Goal: Task Accomplishment & Management: Use online tool/utility

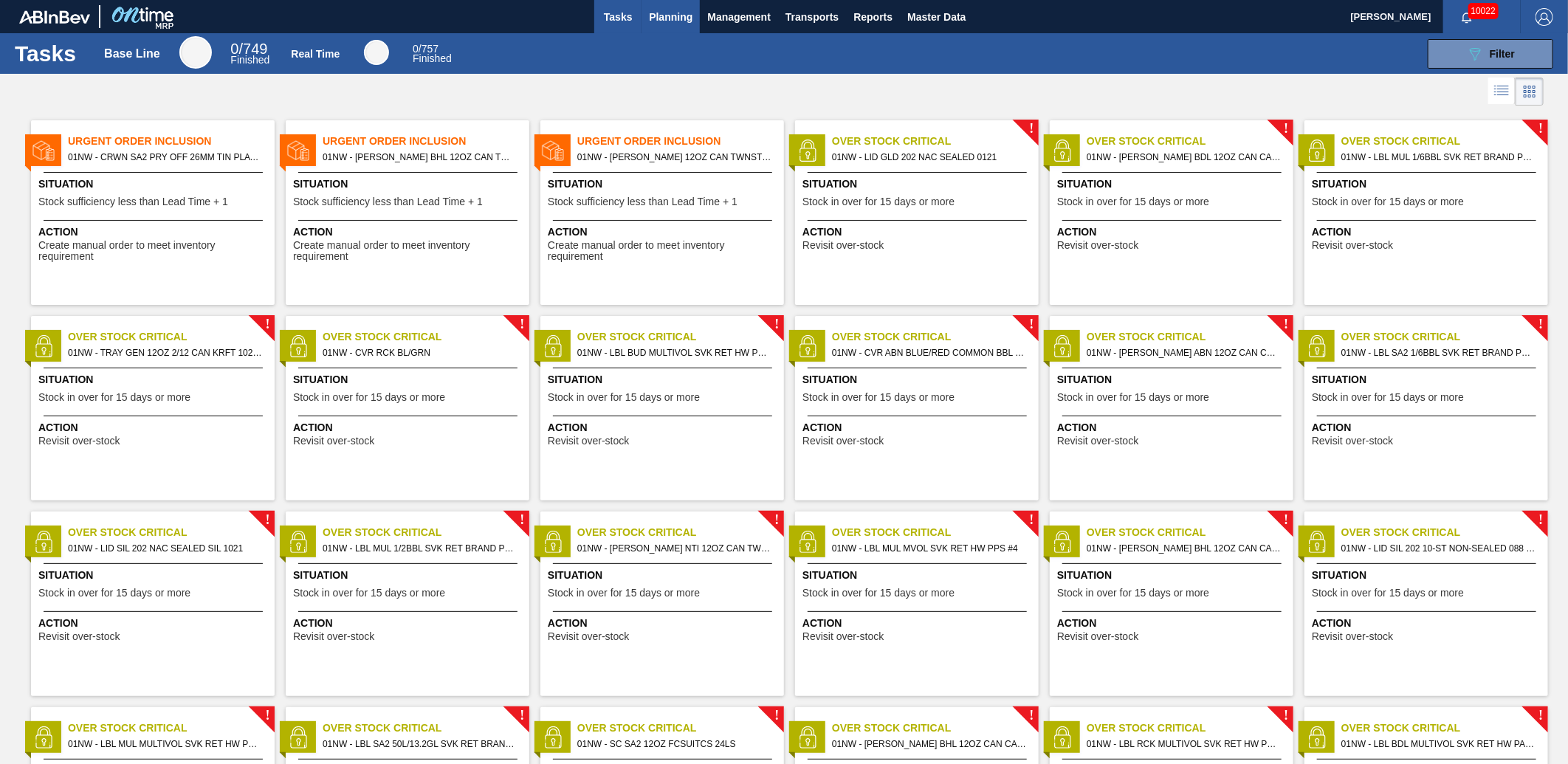
click at [681, 31] on button "Planning" at bounding box center [671, 16] width 58 height 33
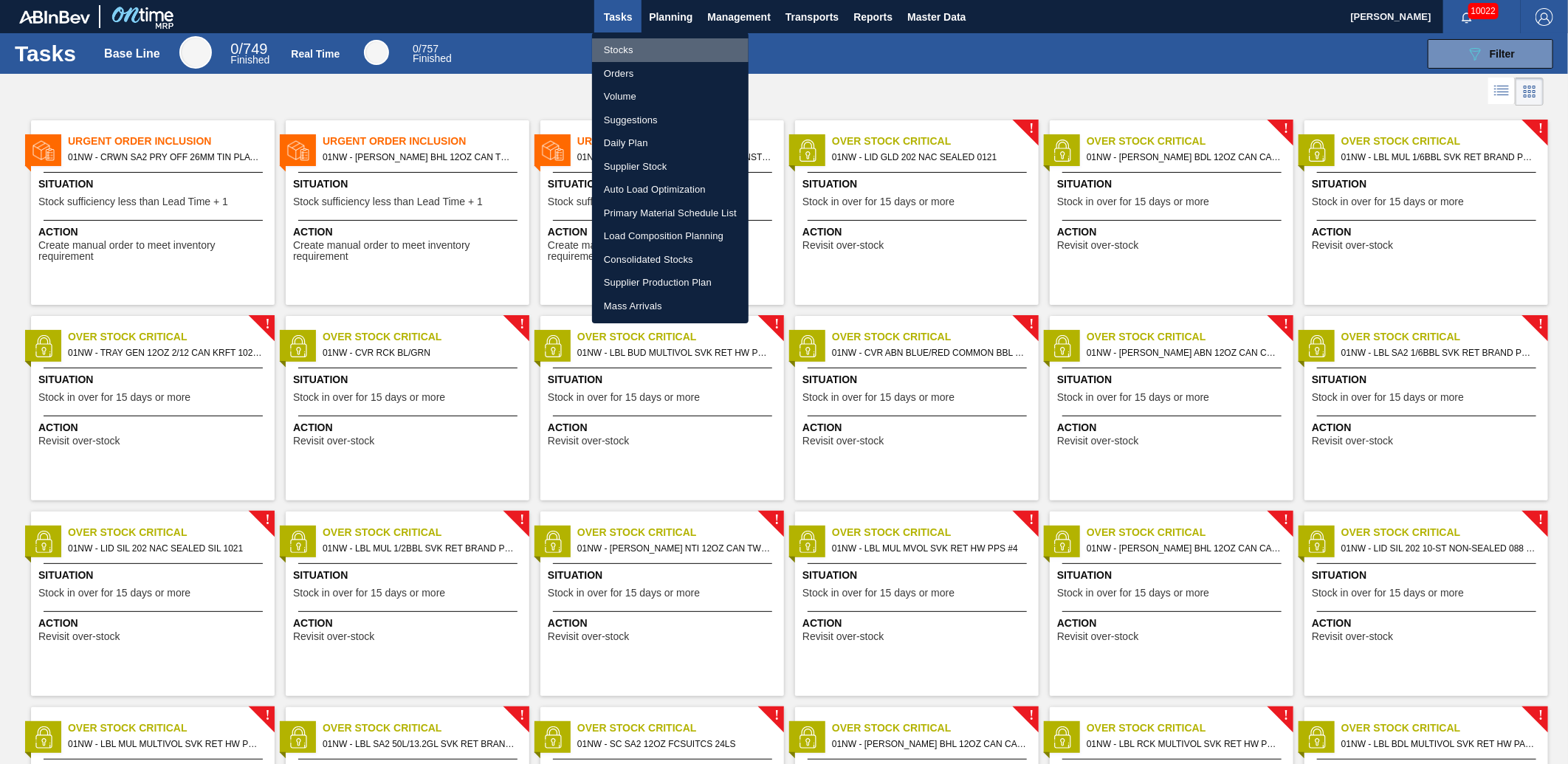
click at [665, 43] on li "Stocks" at bounding box center [670, 50] width 156 height 24
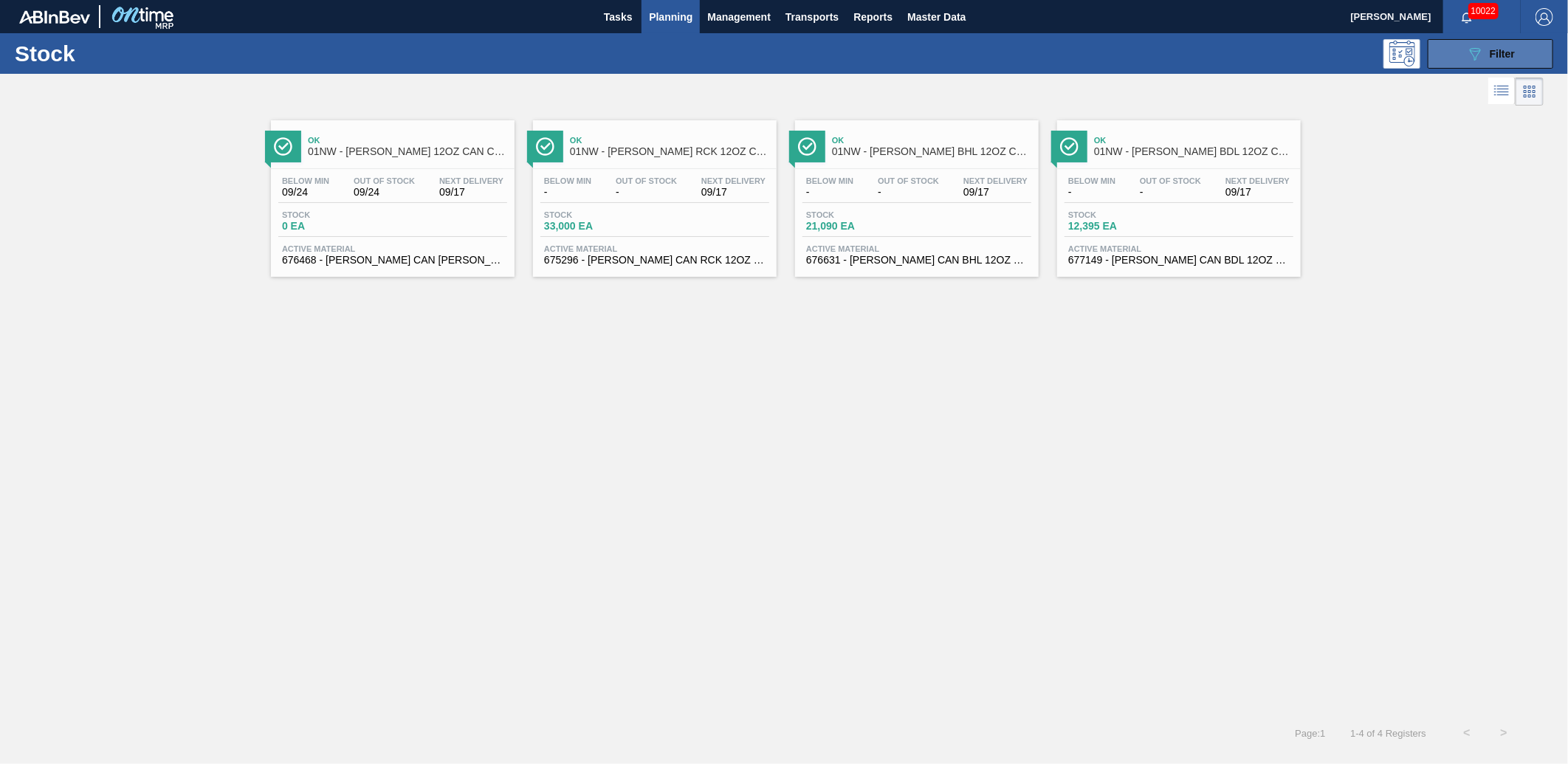
click at [1450, 56] on button "089F7B8B-B2A5-4AFE-B5C0-19BA573D28AC Filter" at bounding box center [1491, 54] width 126 height 30
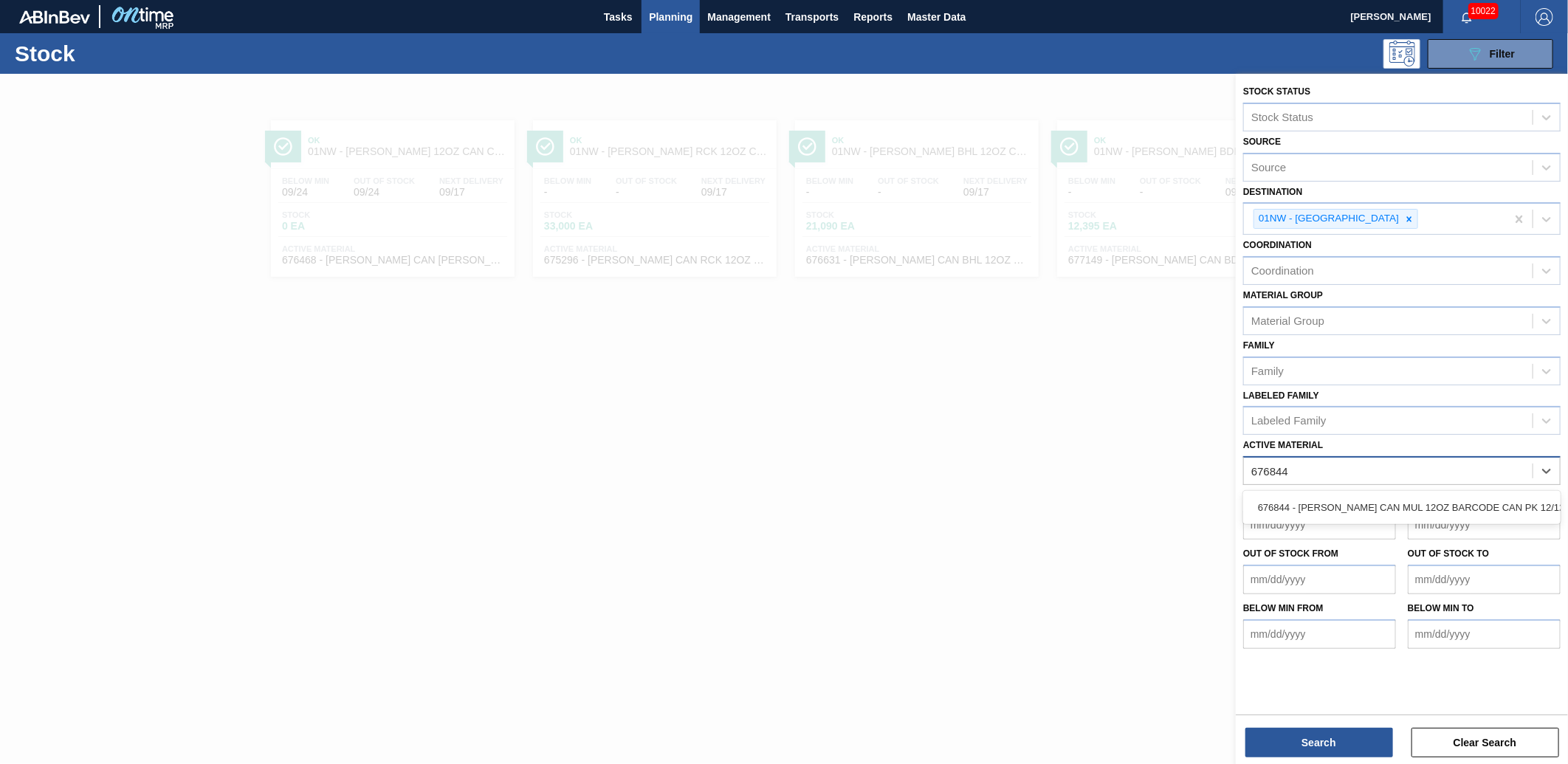
type Material "676844"
click at [1450, 488] on div "Delivery Date to" at bounding box center [1485, 514] width 153 height 51
click at [1368, 477] on div "Active Material" at bounding box center [1402, 471] width 318 height 29
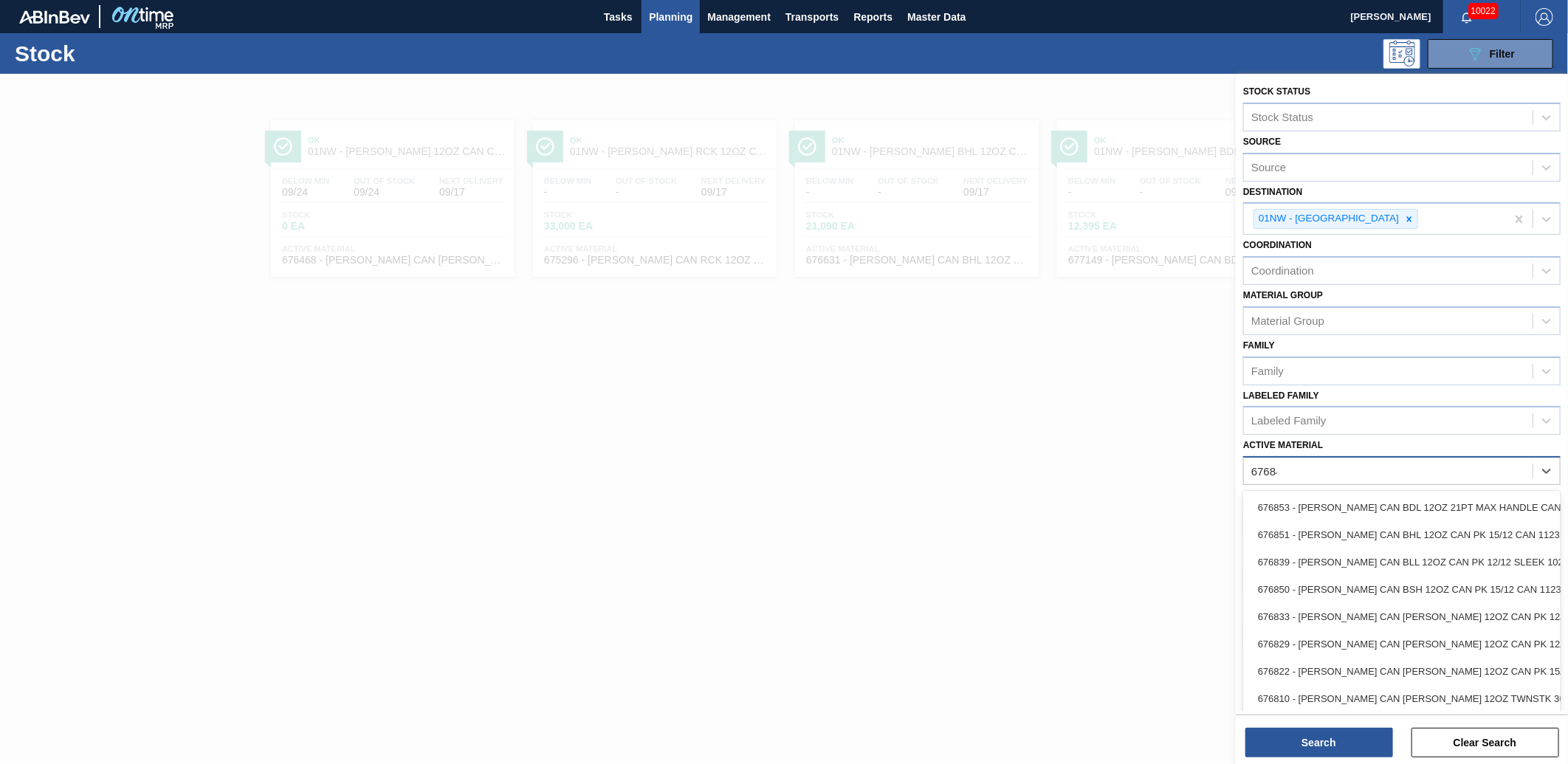
type Material "676844"
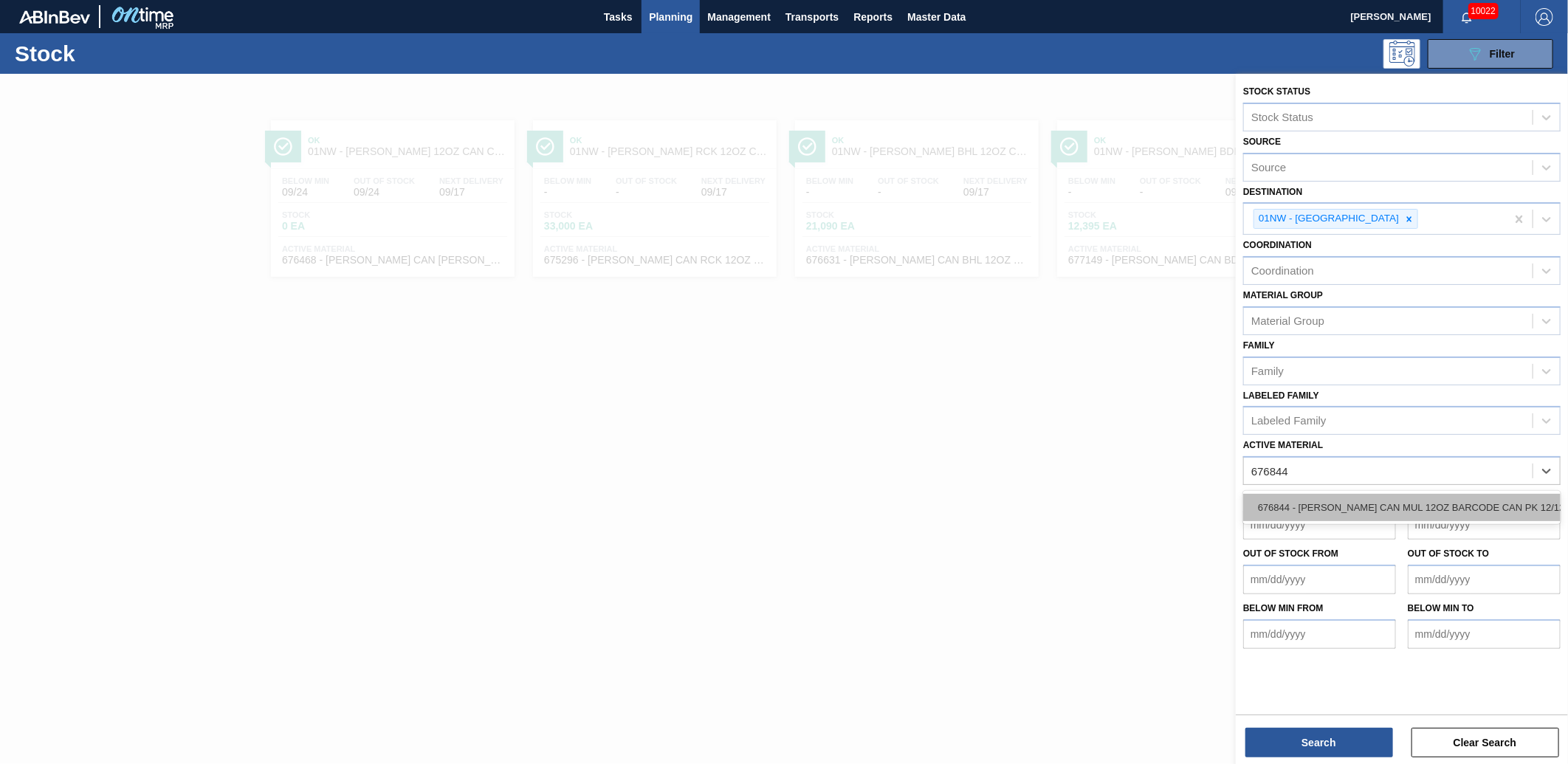
click at [1388, 494] on div "676844 - [PERSON_NAME] CAN MUL 12OZ BARCODE CAN PK 12/12 S" at bounding box center [1402, 508] width 318 height 28
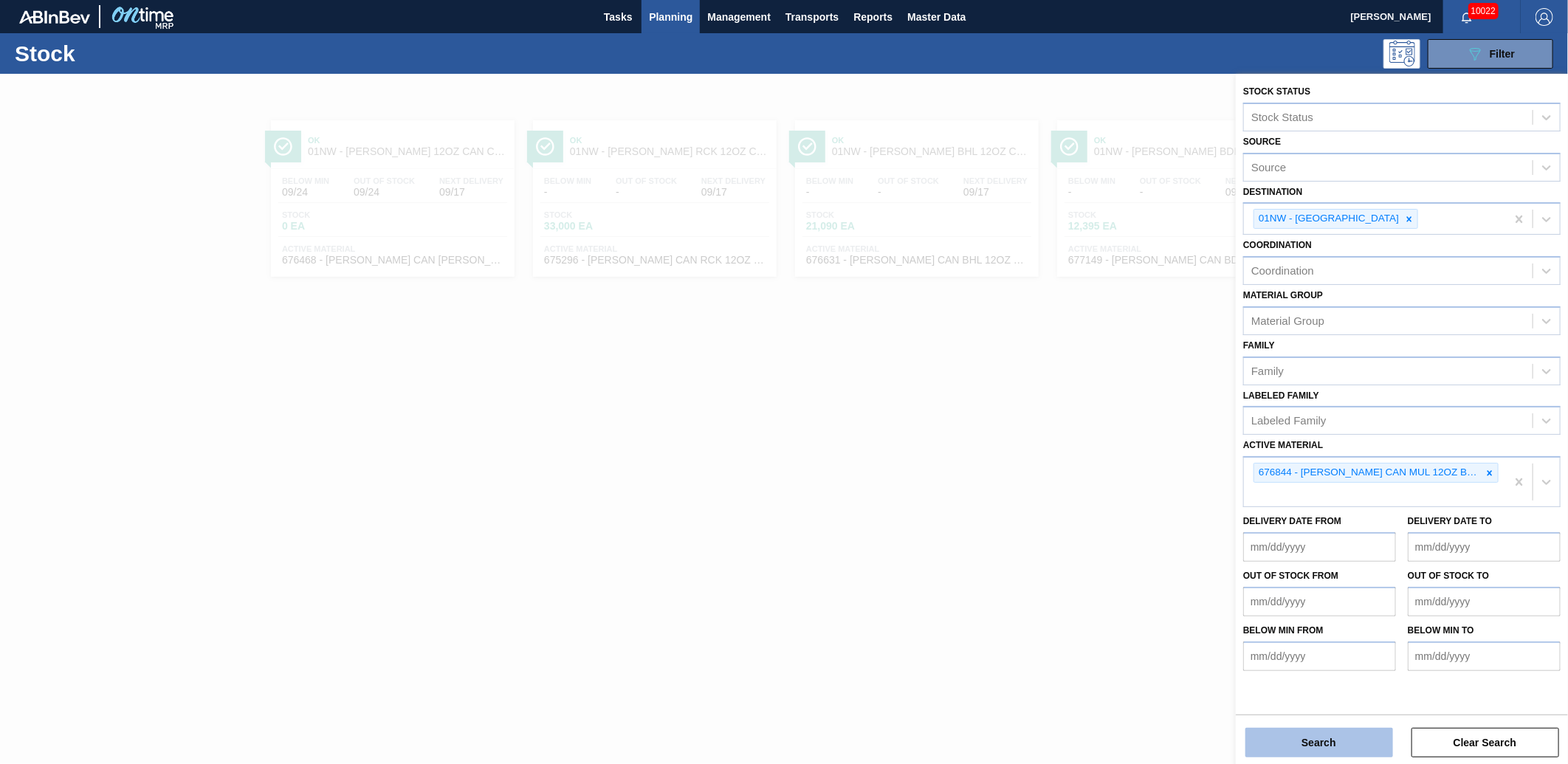
click at [1312, 751] on button "Search" at bounding box center [1319, 743] width 148 height 30
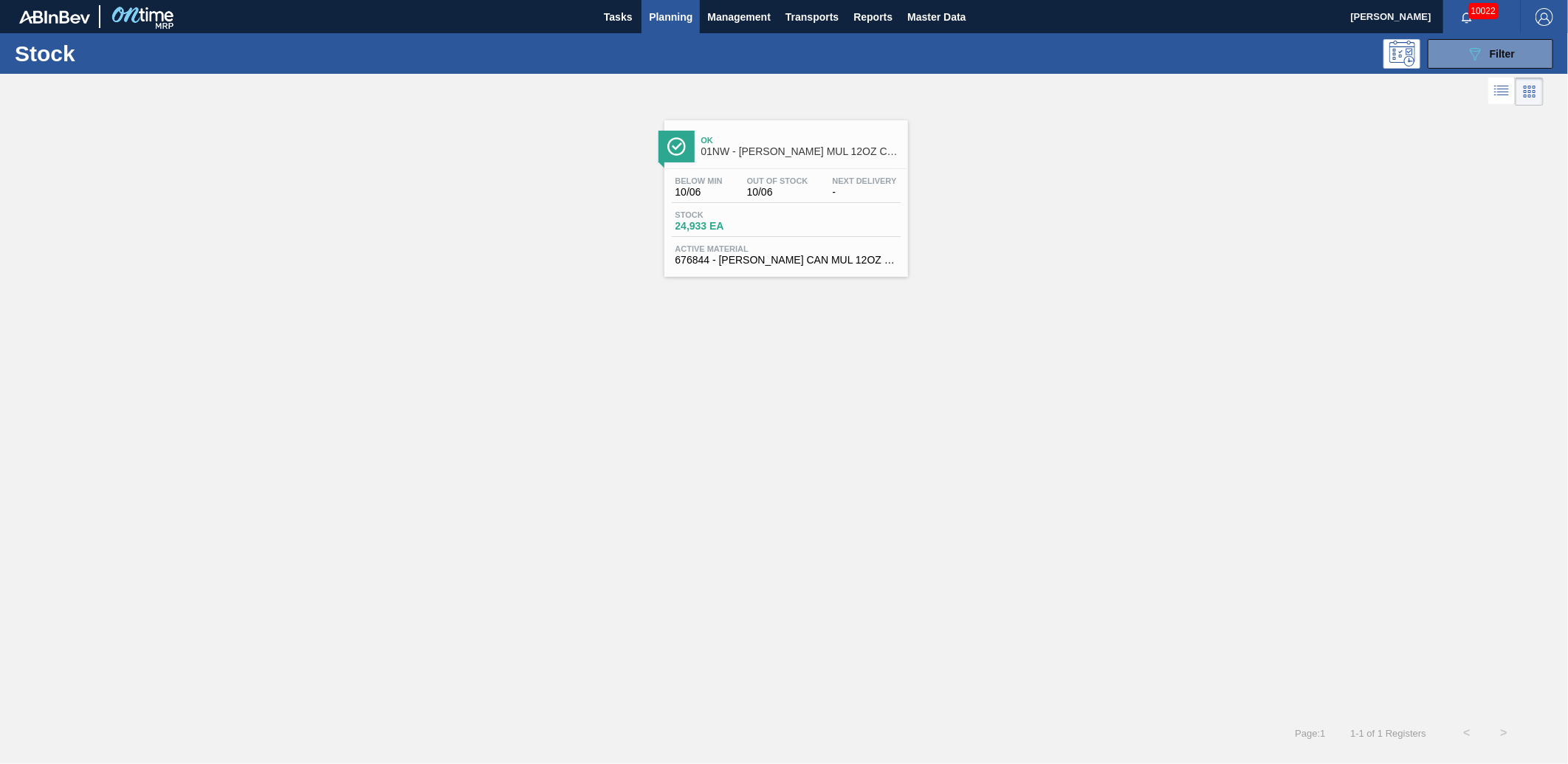
click at [782, 244] on span "Active Material" at bounding box center [786, 249] width 221 height 9
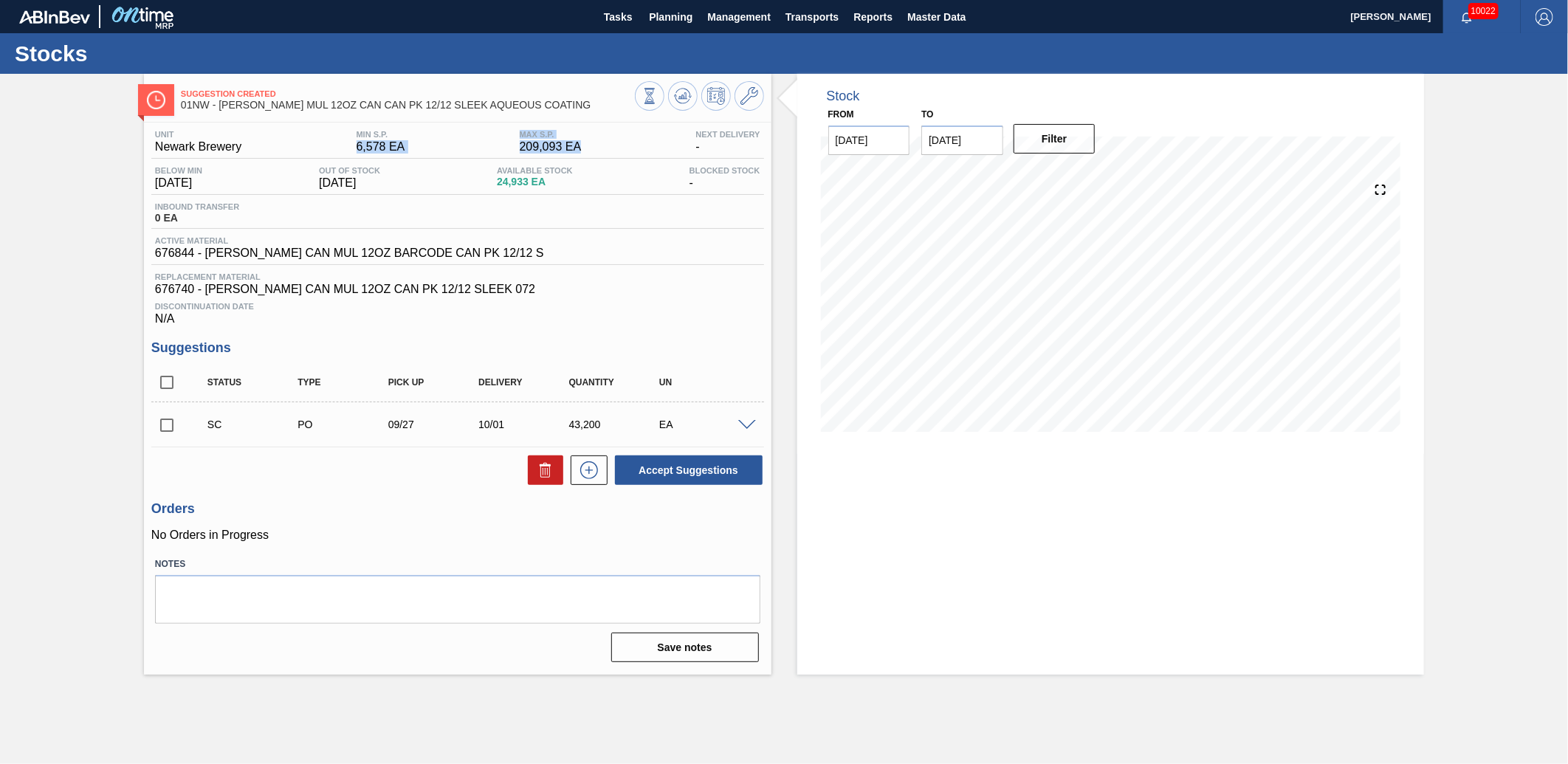
drag, startPoint x: 587, startPoint y: 146, endPoint x: 462, endPoint y: 130, distance: 126.0
click at [462, 130] on div "Unit Newark Brewery MIN S.P. 6,578 EA [PERSON_NAME] 209,093 EA Next Delivery -" at bounding box center [458, 145] width 612 height 29
drag, startPoint x: 462, startPoint y: 130, endPoint x: 603, endPoint y: 133, distance: 141.0
click at [603, 133] on div "Unit Newark Brewery MIN S.P. 6,578 EA [PERSON_NAME] 209,093 EA Next Delivery -" at bounding box center [458, 145] width 612 height 29
drag, startPoint x: 413, startPoint y: 151, endPoint x: 358, endPoint y: 140, distance: 56.1
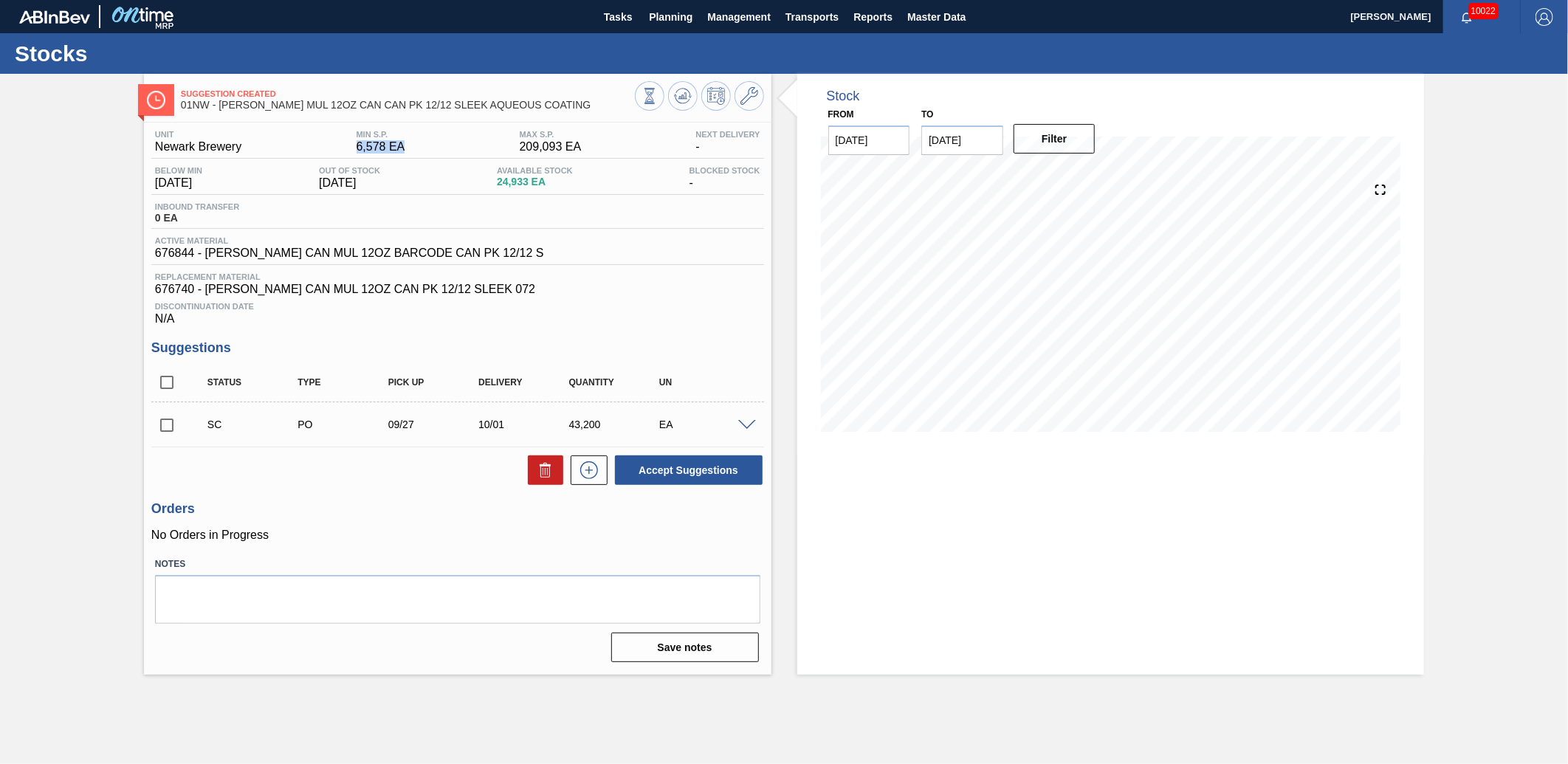
click at [358, 140] on div "Unit Newark Brewery MIN S.P. 6,578 EA [PERSON_NAME] 209,093 EA Next Delivery -" at bounding box center [458, 145] width 612 height 29
drag, startPoint x: 358, startPoint y: 140, endPoint x: 312, endPoint y: 126, distance: 48.1
click at [318, 126] on div "Unit Newark Brewery MIN S.P. 6,578 EA [PERSON_NAME] 209,093 EA Next Delivery - …" at bounding box center [458, 395] width 628 height 545
click at [1071, 553] on div "Stock From [DATE] to [DATE] Filter 09/18 Stock Projection 24,933 SAP Planning 0…" at bounding box center [1112, 374] width 628 height 601
click at [681, 10] on span "Planning" at bounding box center [671, 17] width 44 height 18
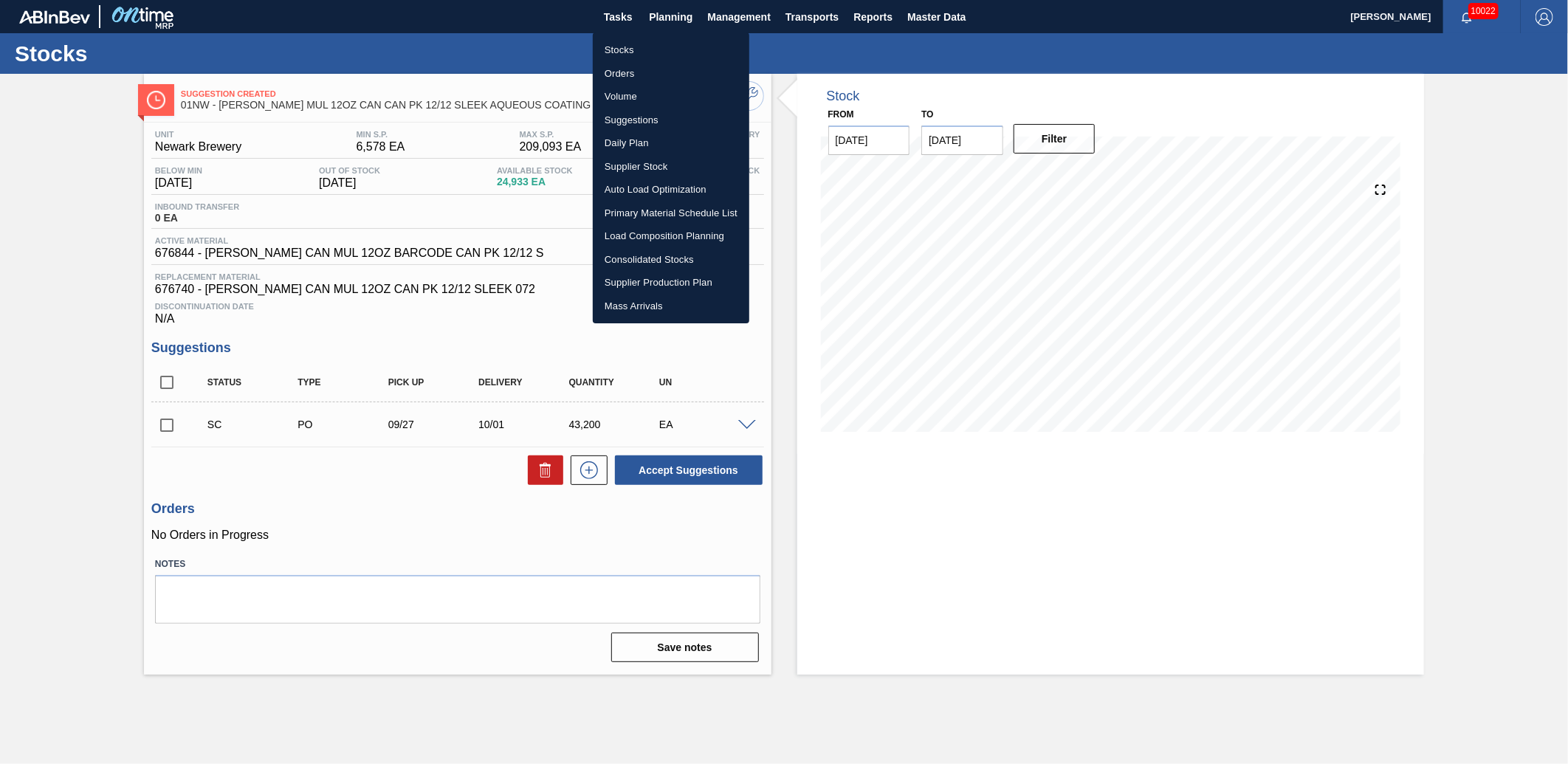
click at [631, 50] on li "Stocks" at bounding box center [671, 50] width 156 height 24
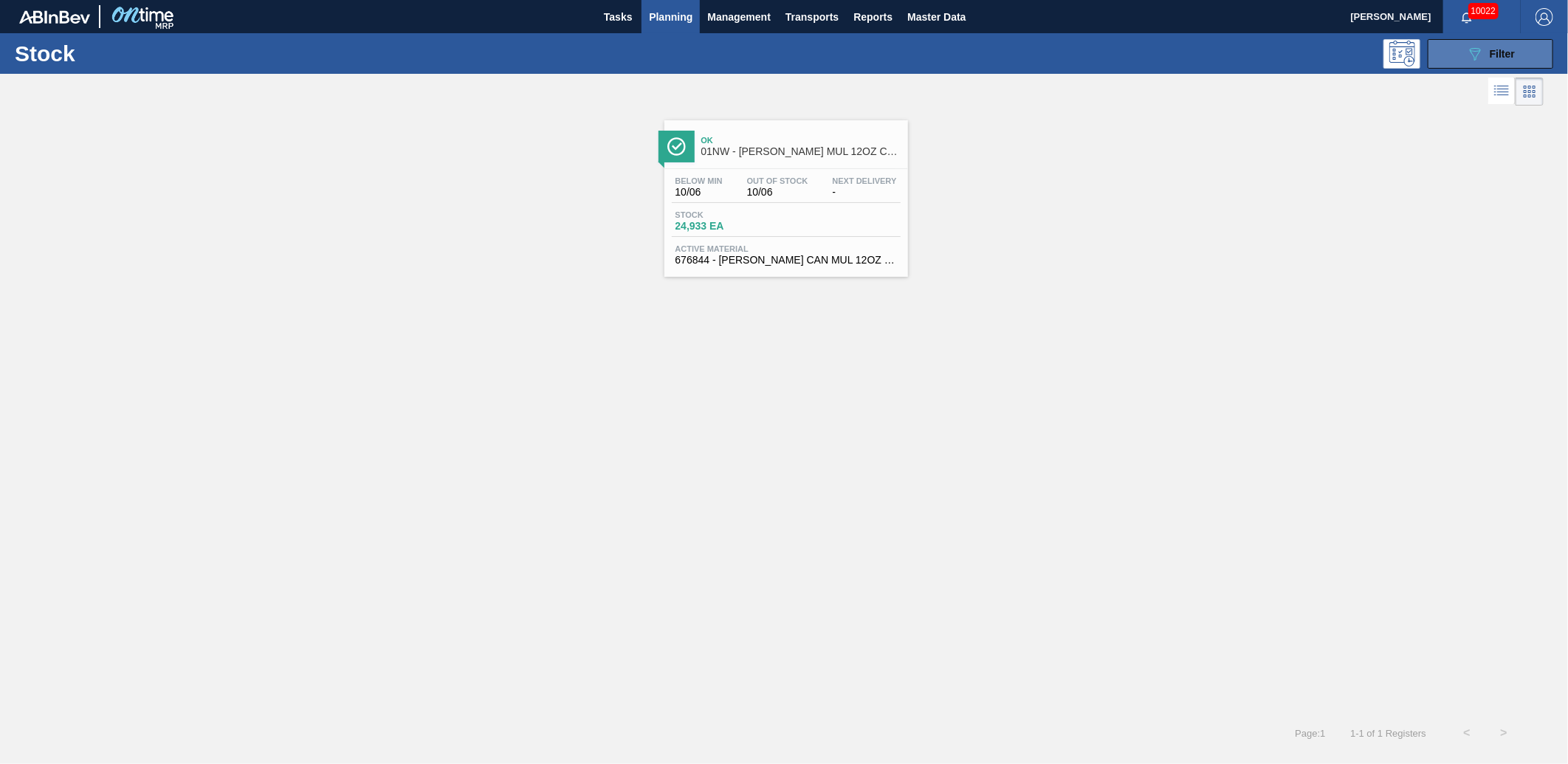
click at [1504, 60] on div "089F7B8B-B2A5-4AFE-B5C0-19BA573D28AC Filter" at bounding box center [1491, 54] width 49 height 18
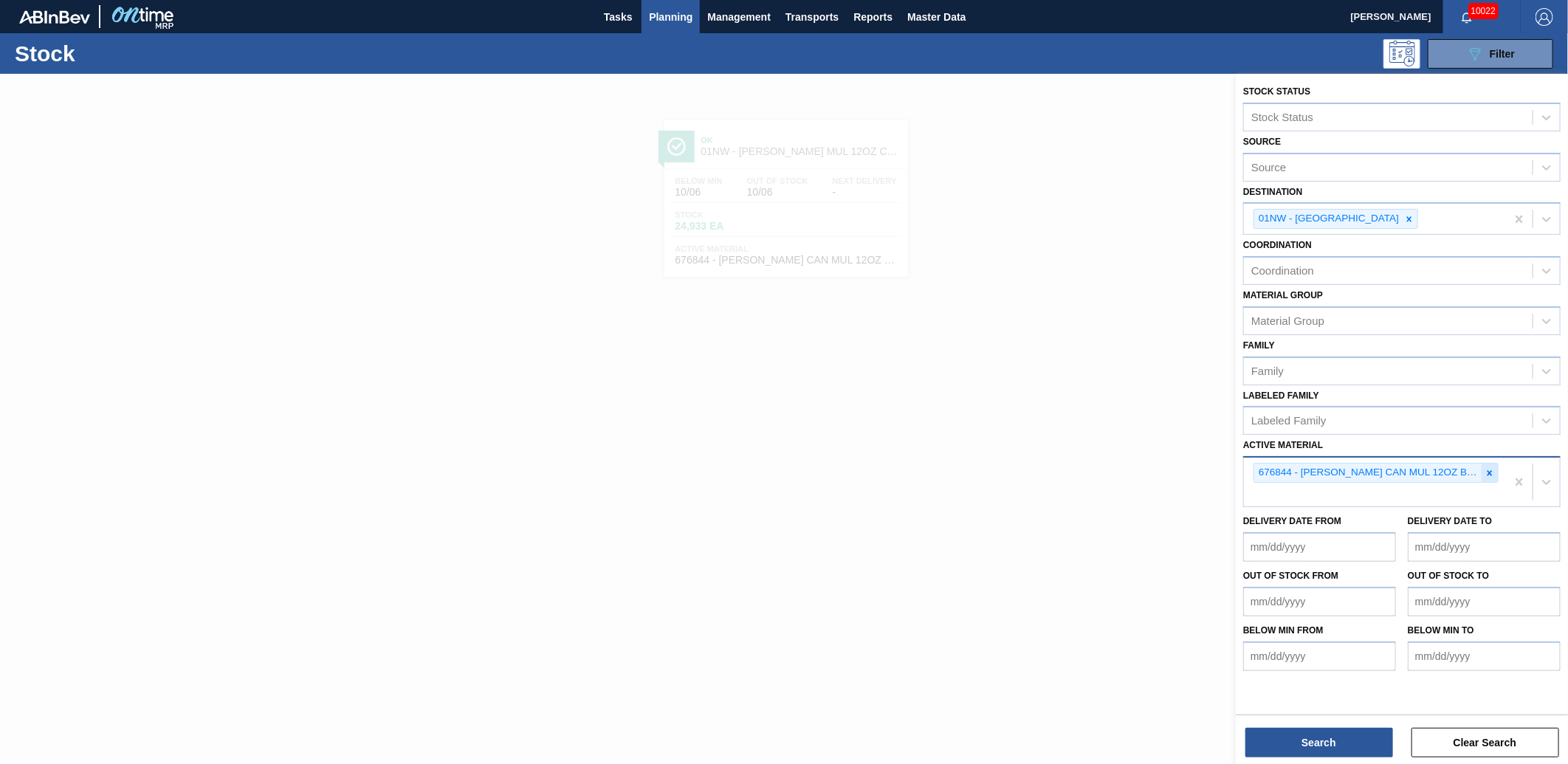
click at [1488, 468] on icon at bounding box center [1490, 473] width 11 height 11
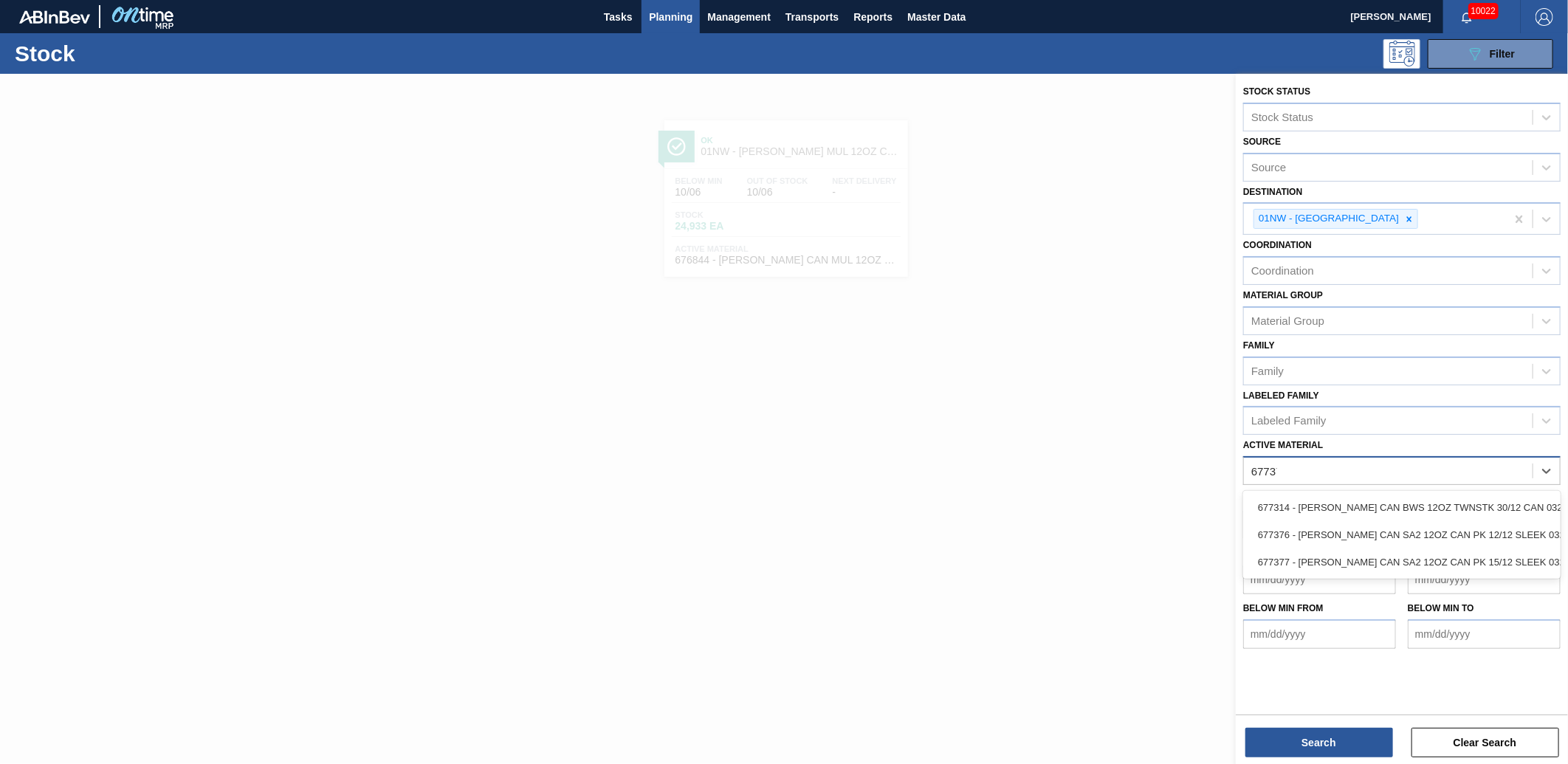
type Material "677376"
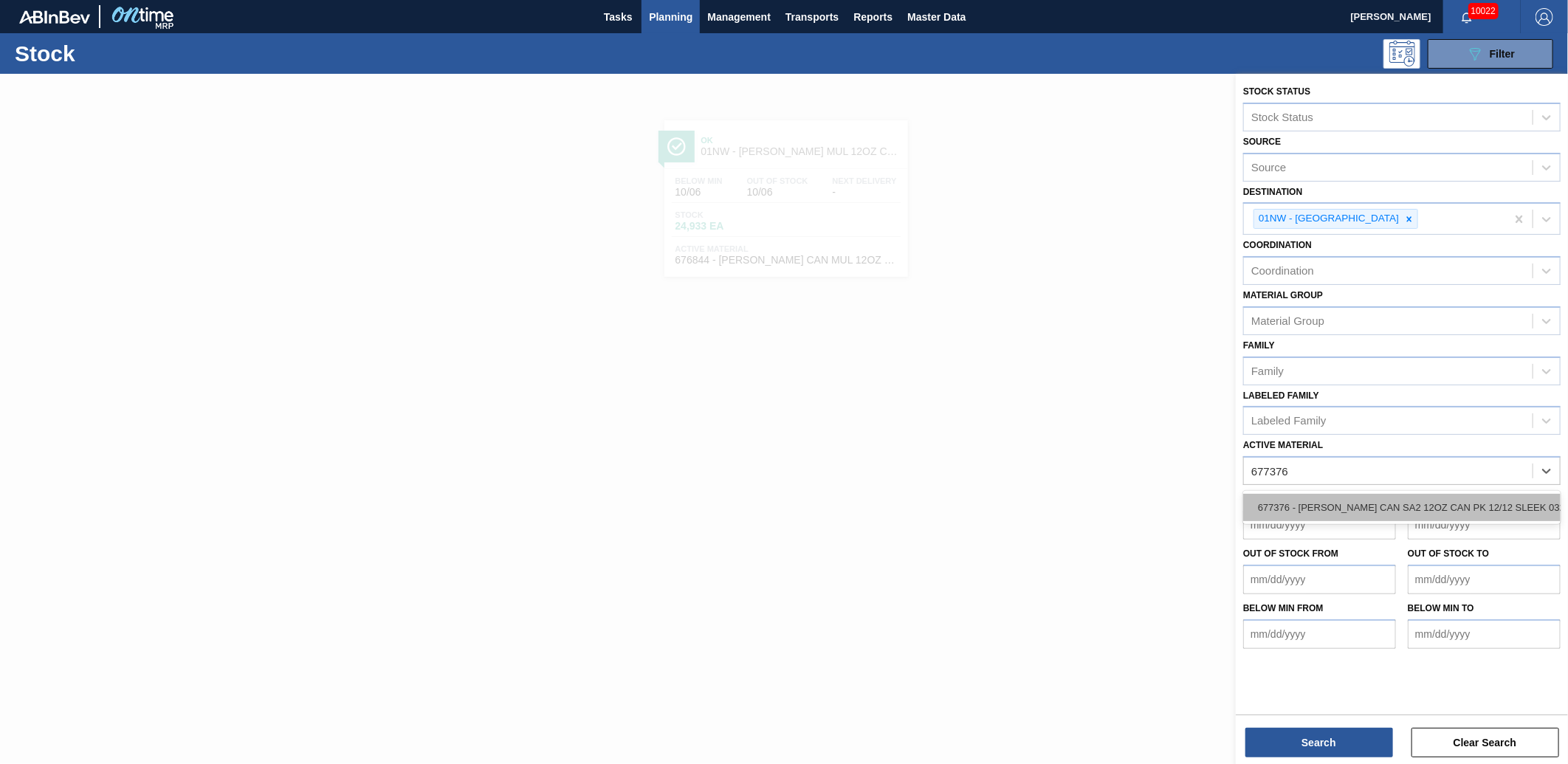
click at [1467, 495] on div "677376 - [PERSON_NAME] CAN SA2 12OZ CAN PK 12/12 SLEEK 032" at bounding box center [1402, 508] width 318 height 28
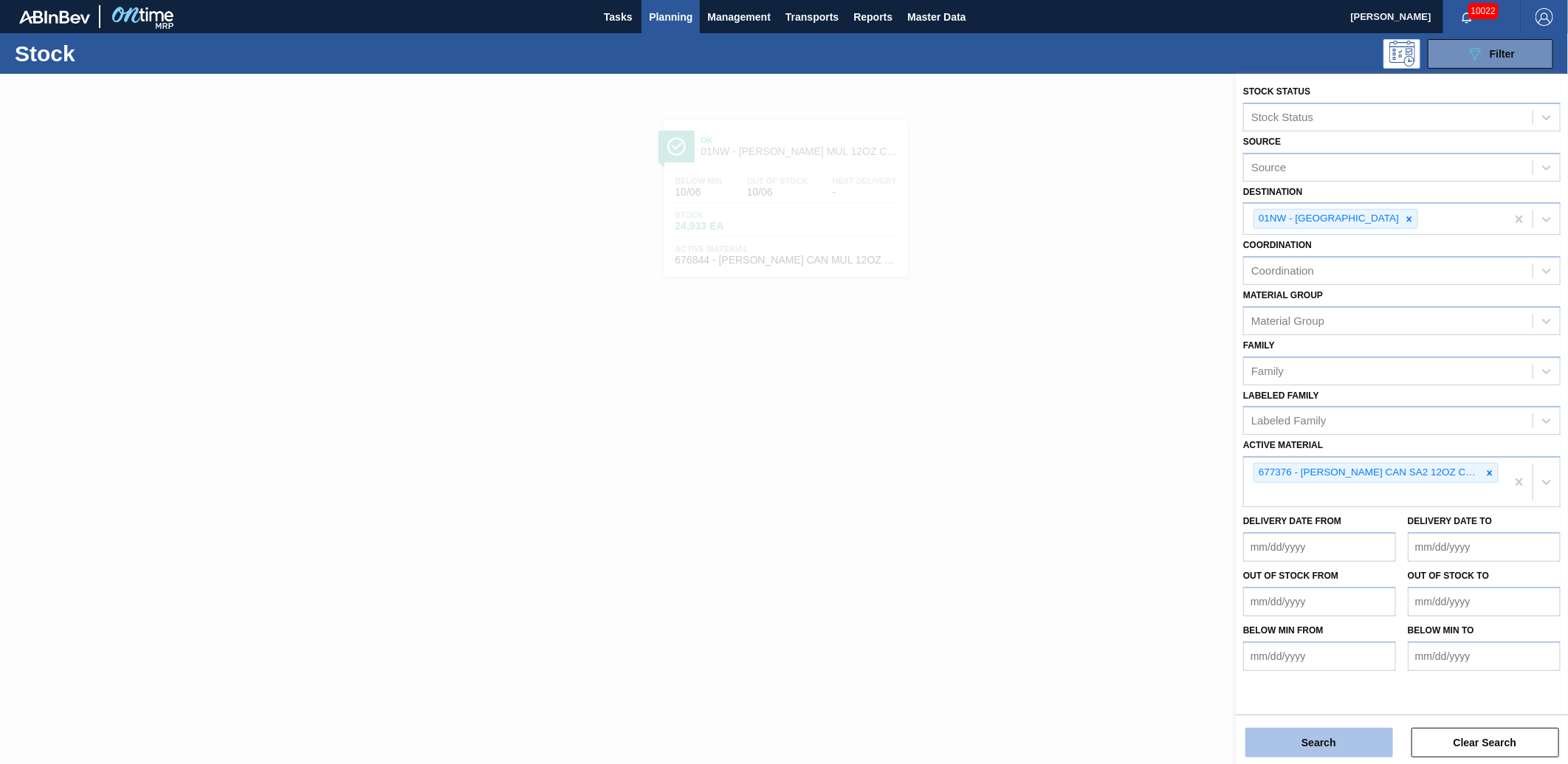
click at [1334, 743] on button "Search" at bounding box center [1319, 743] width 148 height 30
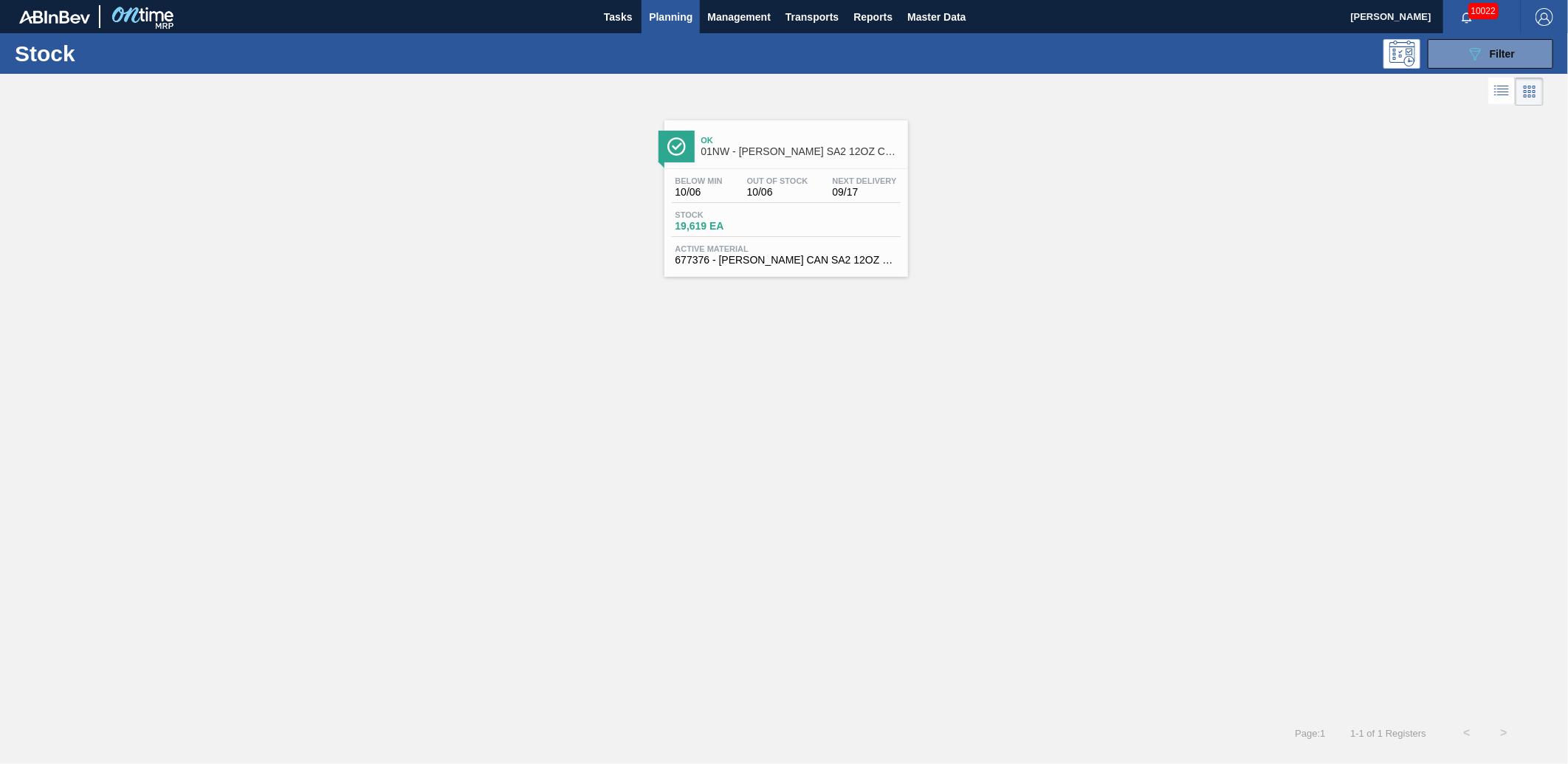
click at [754, 238] on div "Below Min 10/06 Out Of Stock 10/06 Next Delivery 09/17 Stock 19,619 EA Active M…" at bounding box center [786, 219] width 243 height 100
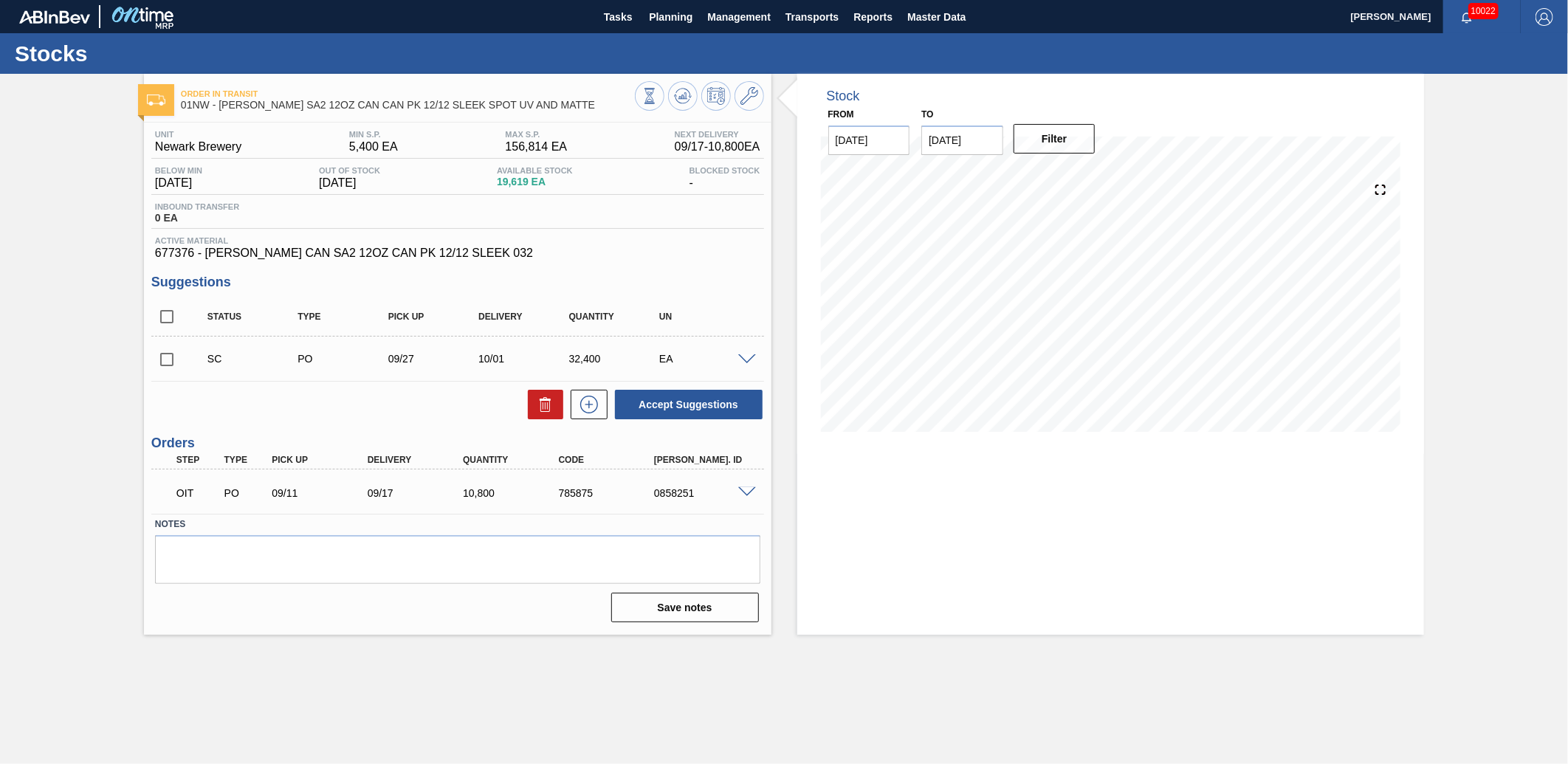
click at [746, 364] on div "SC PO 09/27 10/01 32,400 EA" at bounding box center [458, 359] width 612 height 37
click at [743, 363] on span at bounding box center [746, 360] width 18 height 11
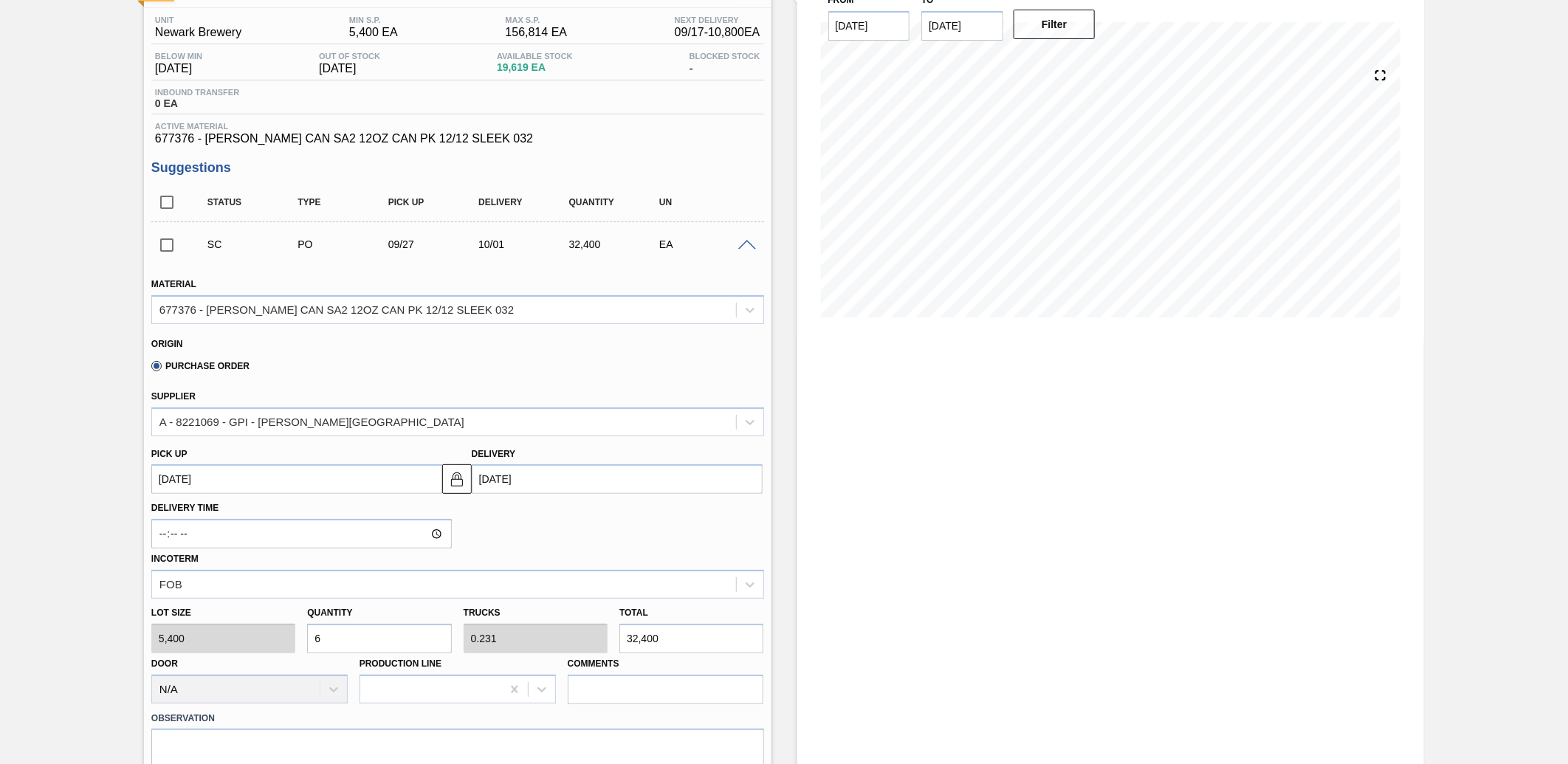
scroll to position [230, 0]
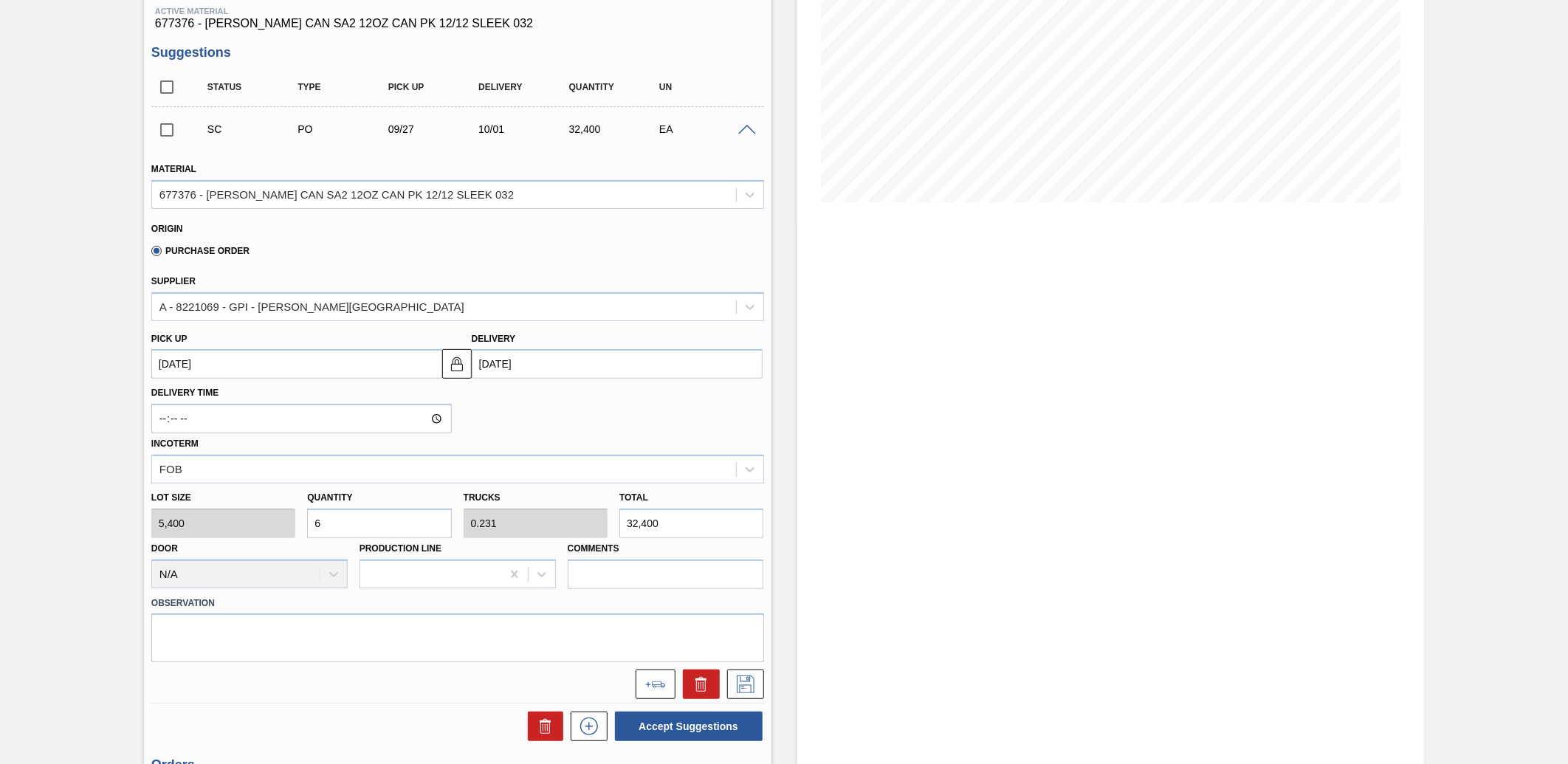
click at [247, 525] on div "Lot size 5,400 Quantity 6 Trucks 0.231 Total 32,400 Door N/A Production Line Co…" at bounding box center [458, 537] width 625 height 106
type input "1"
type input "0.038"
type input "5,400"
type input "1"
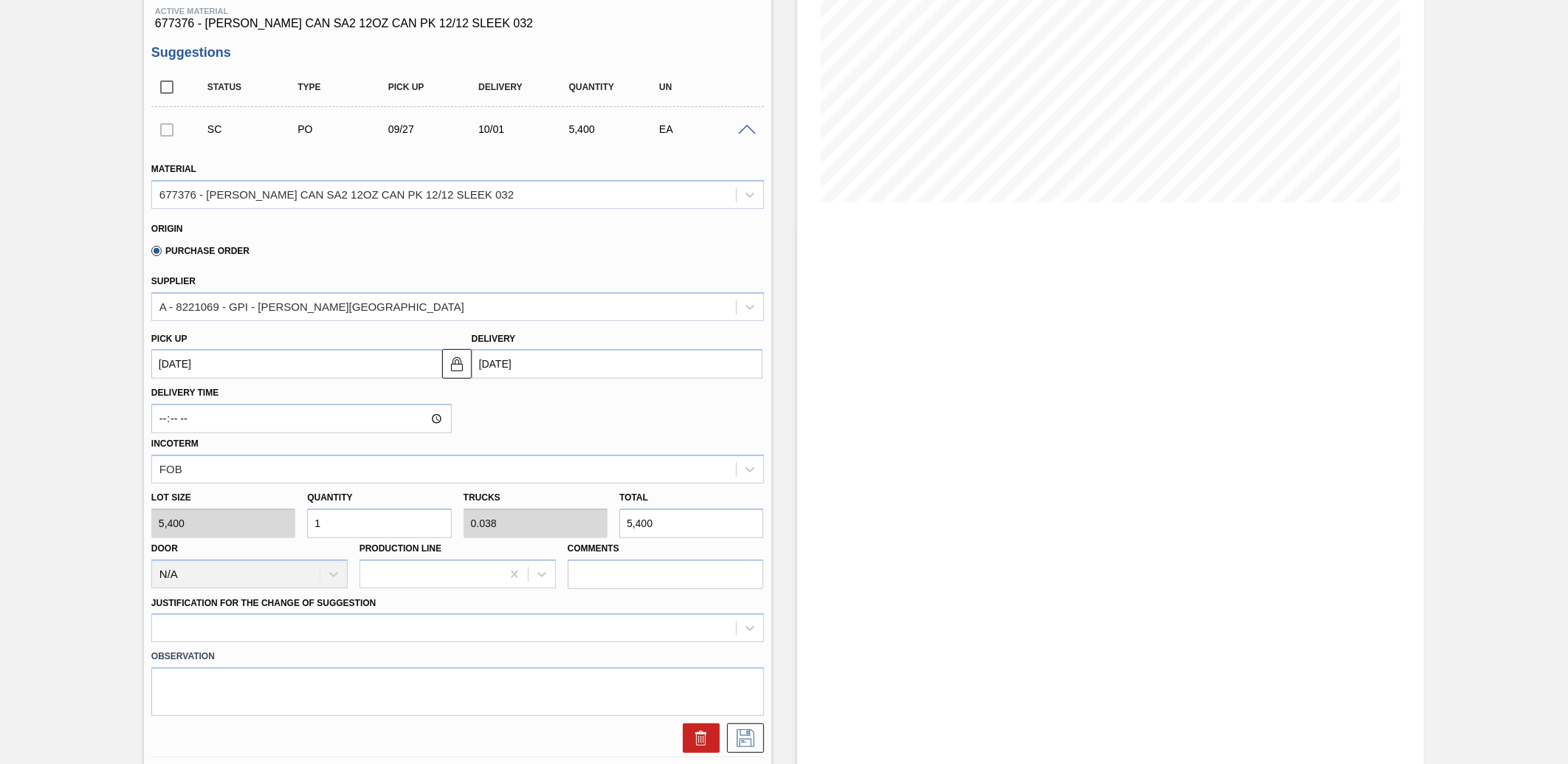
click at [753, 129] on span at bounding box center [746, 130] width 18 height 11
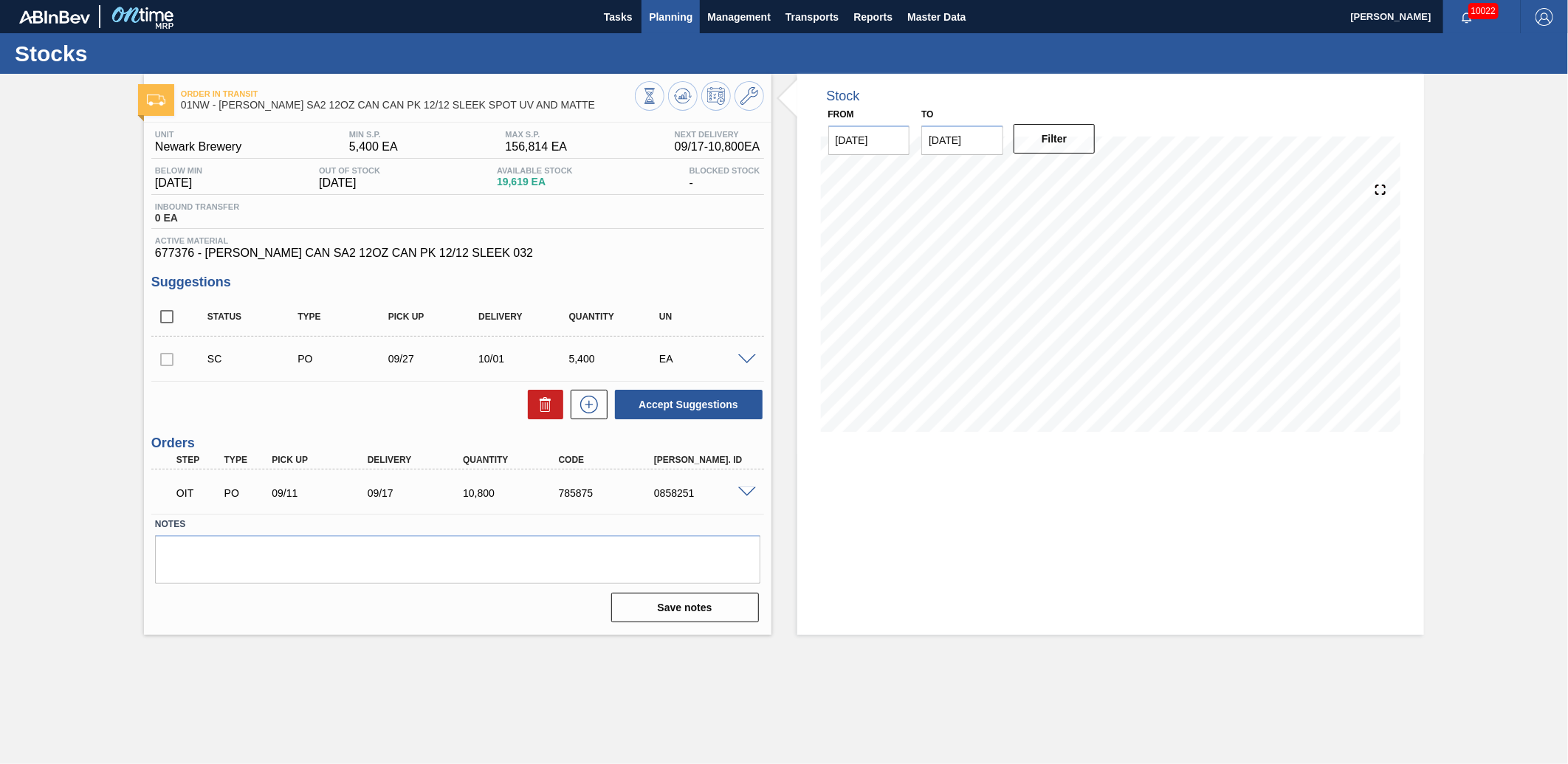
click at [680, 11] on span "Planning" at bounding box center [671, 17] width 44 height 18
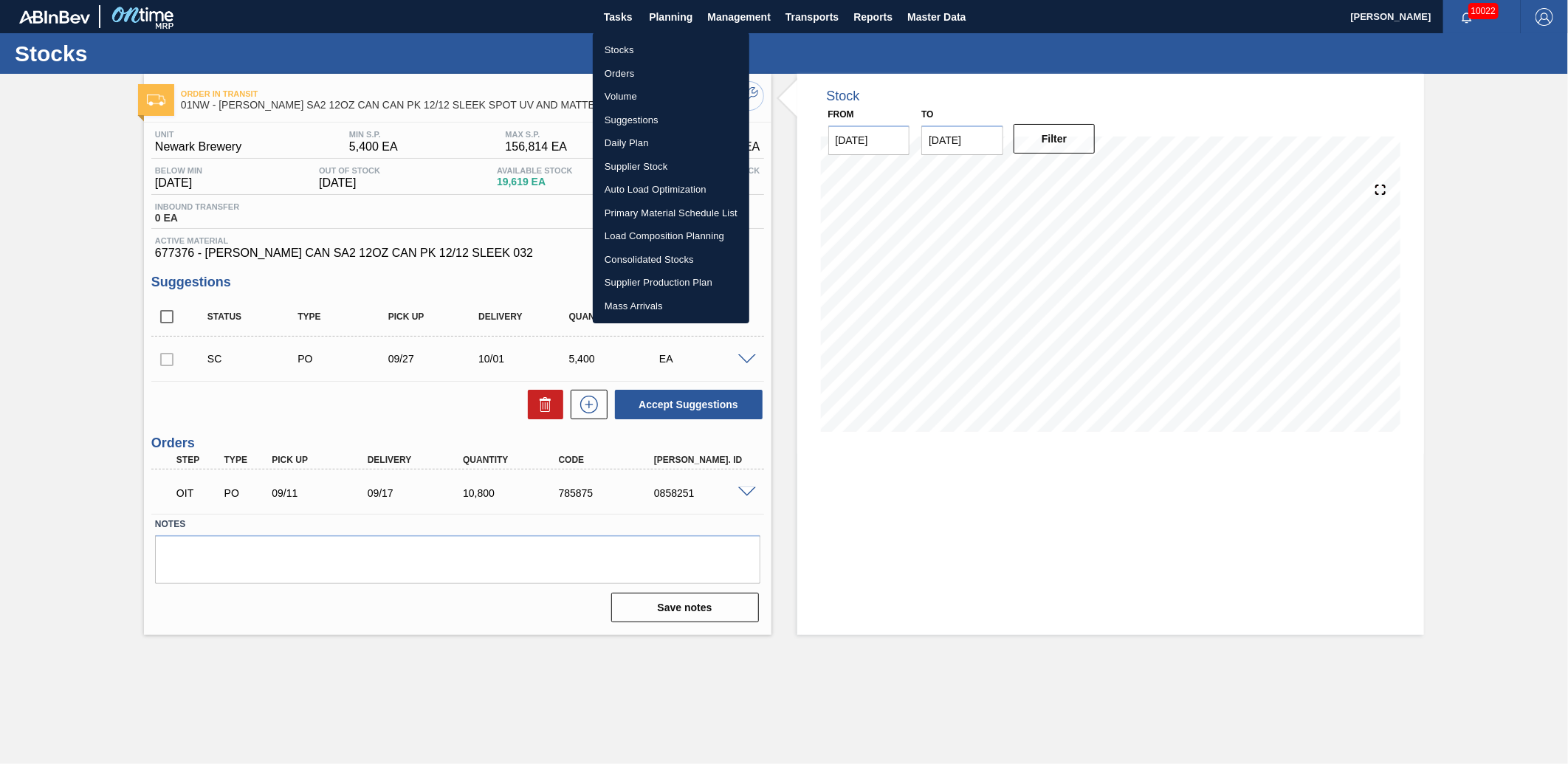
click at [665, 48] on li "Stocks" at bounding box center [671, 50] width 156 height 24
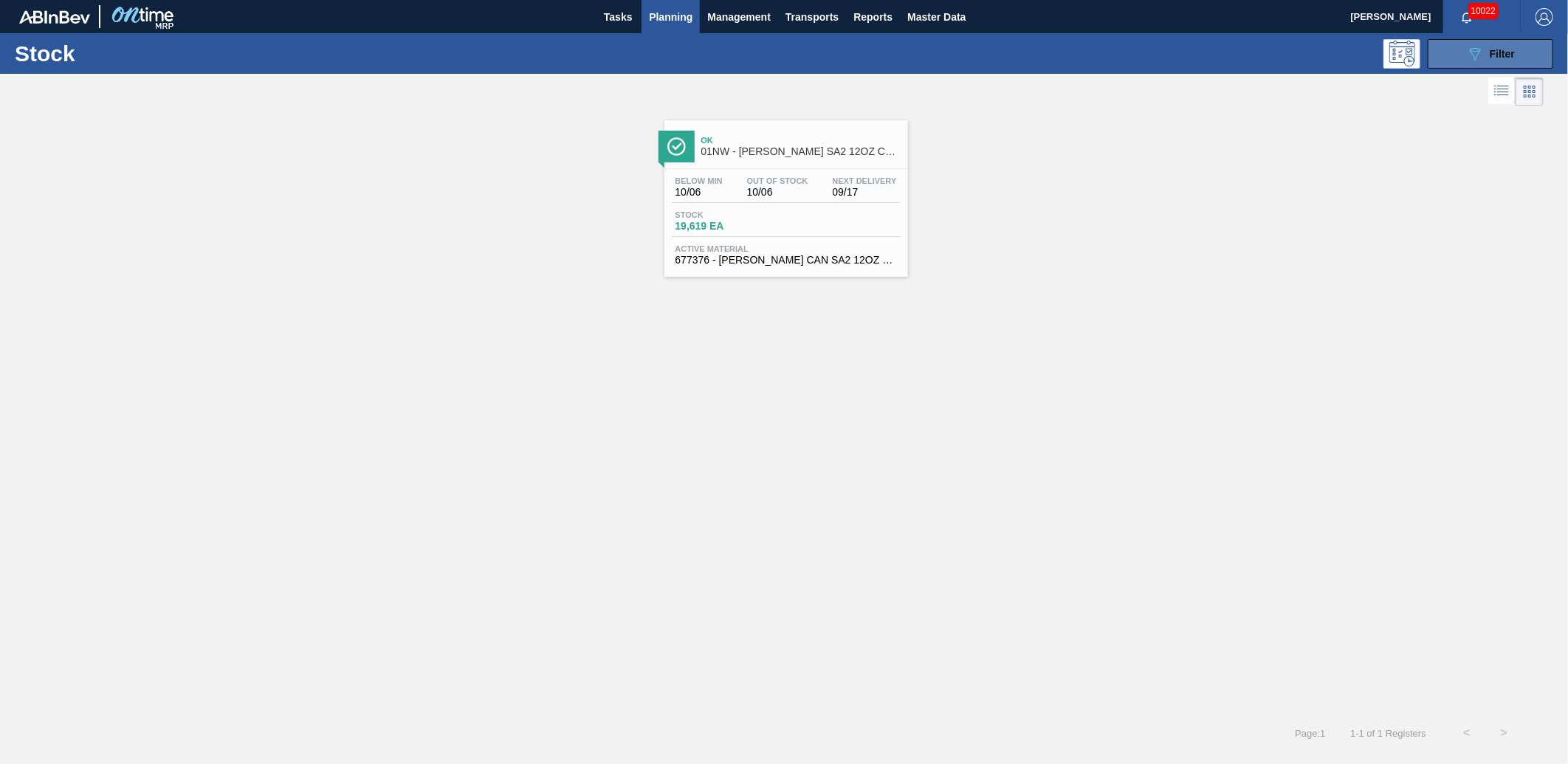
click at [1473, 57] on icon "089F7B8B-B2A5-4AFE-B5C0-19BA573D28AC" at bounding box center [1475, 54] width 18 height 18
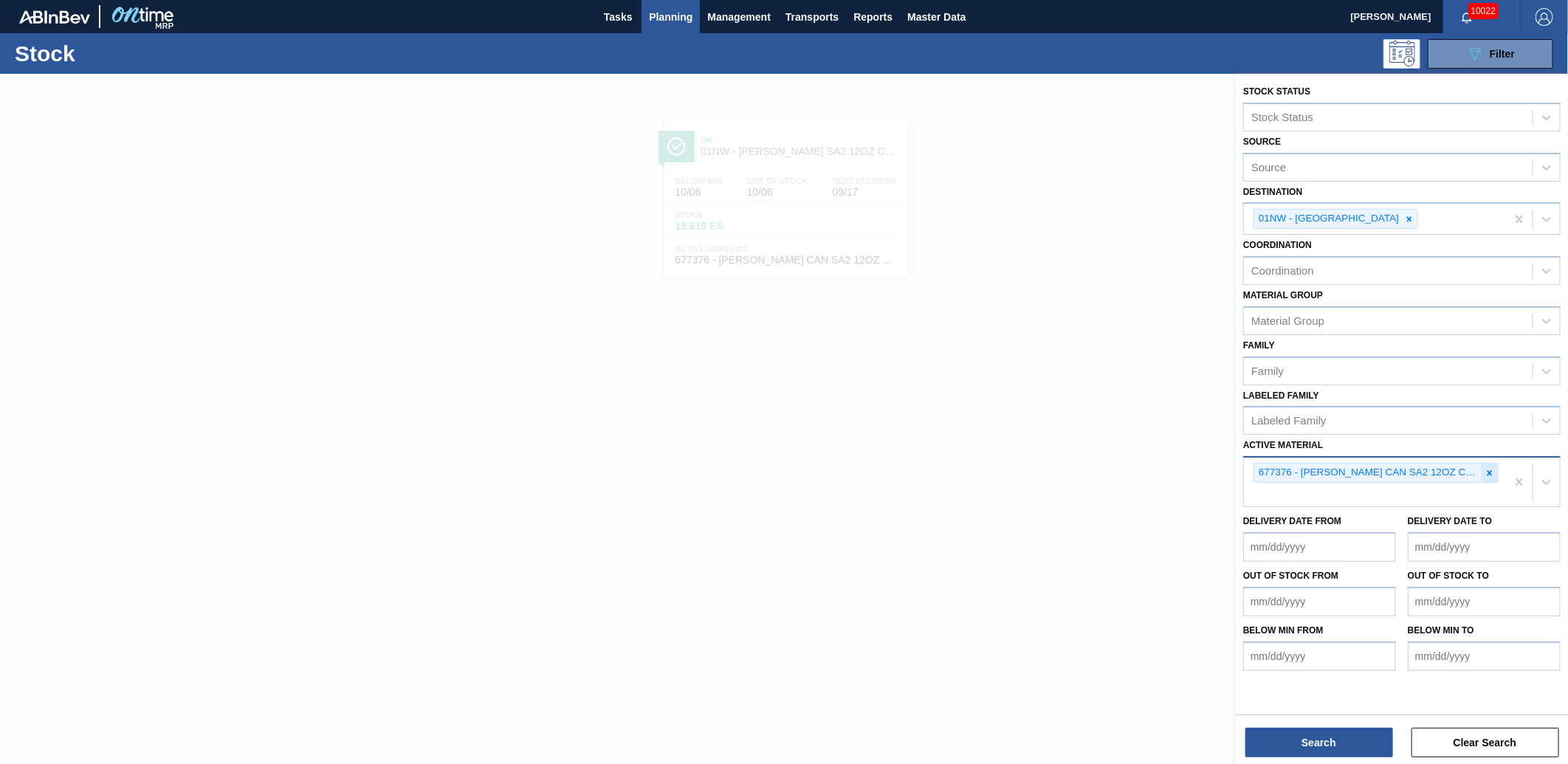
click at [1489, 468] on icon at bounding box center [1490, 473] width 11 height 11
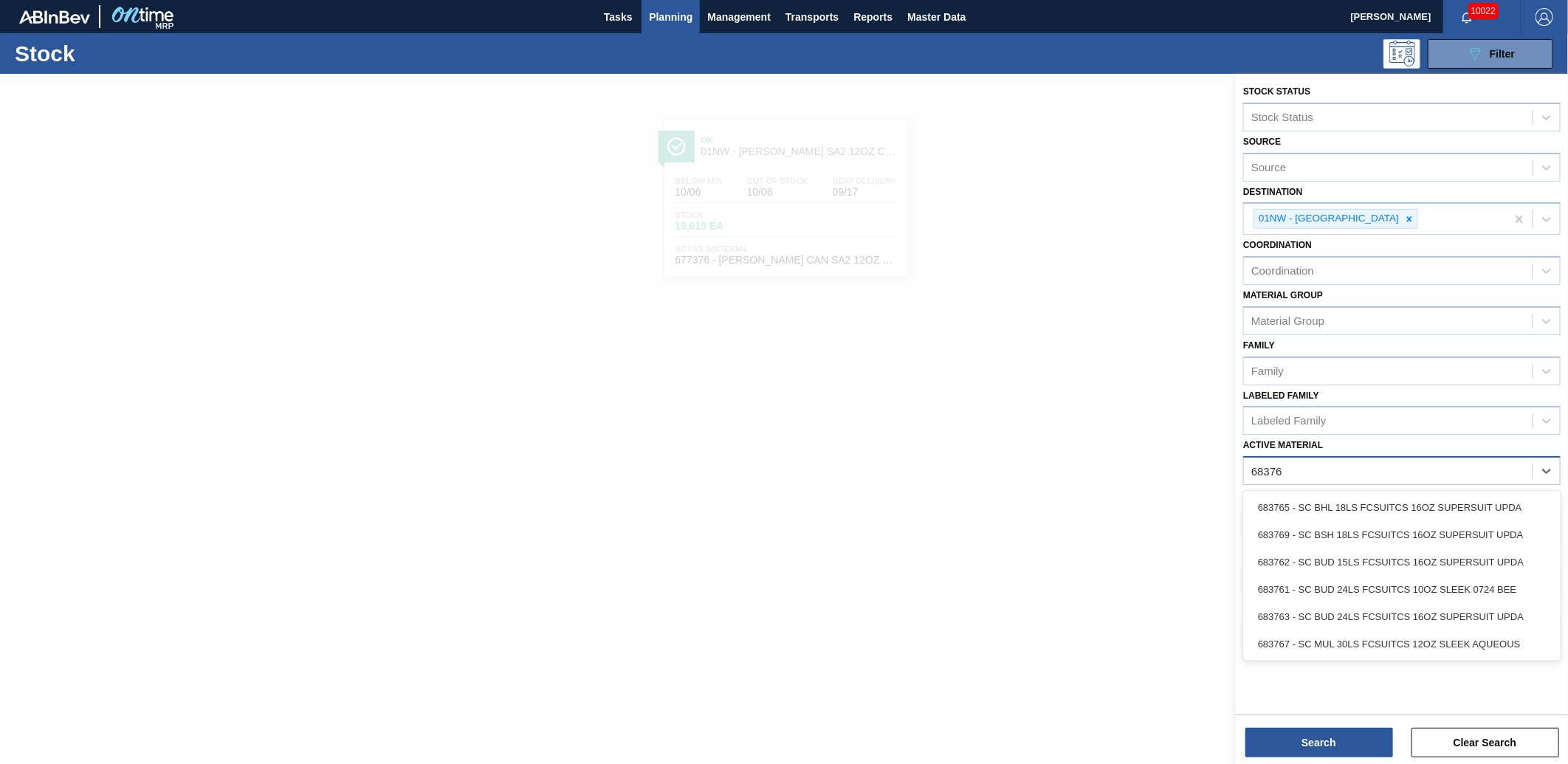
type Material "683767"
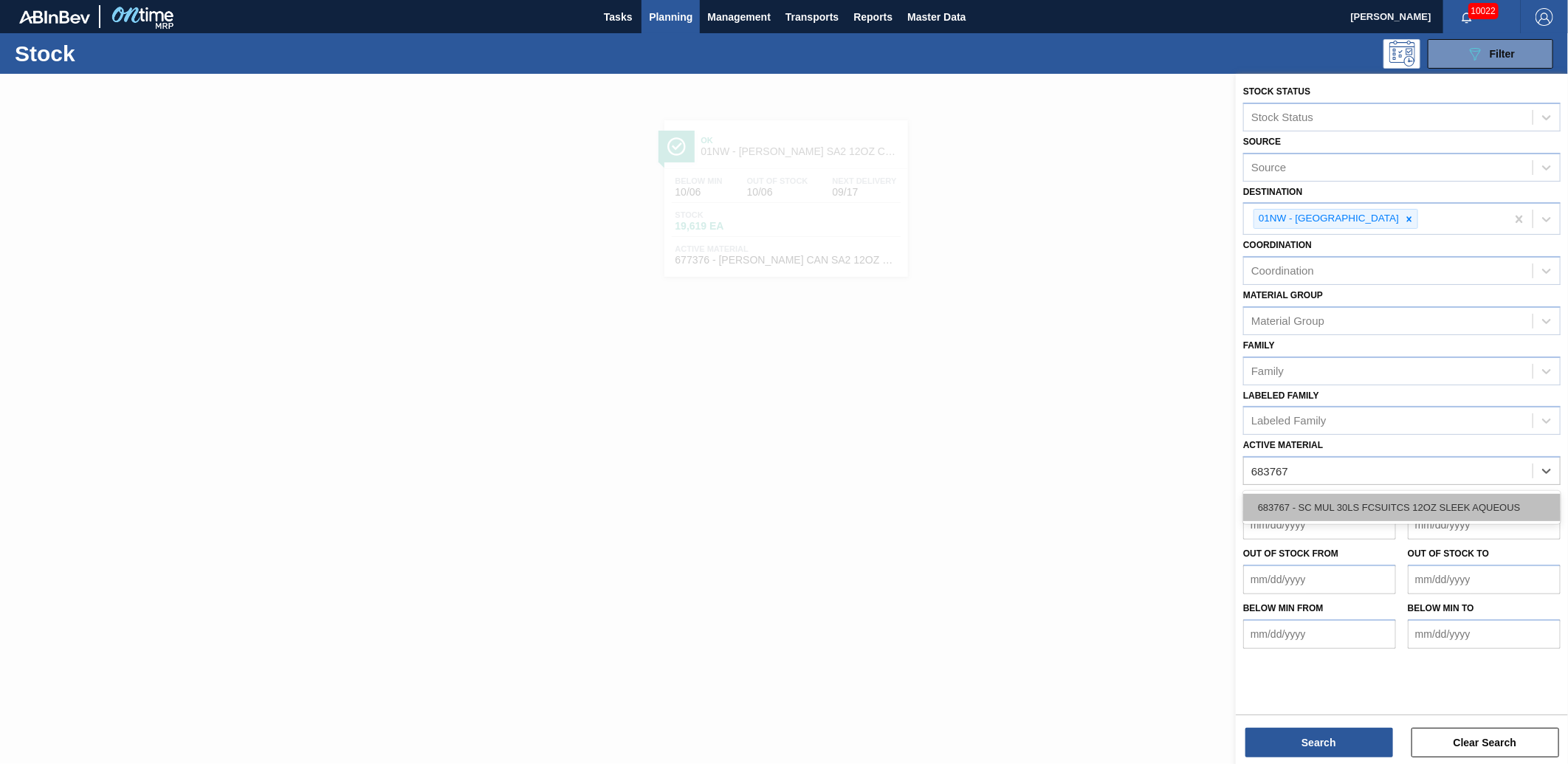
click at [1408, 498] on div "683767 - SC MUL 30LS FCSUITCS 12OZ SLEEK AQUEOUS" at bounding box center [1402, 508] width 318 height 28
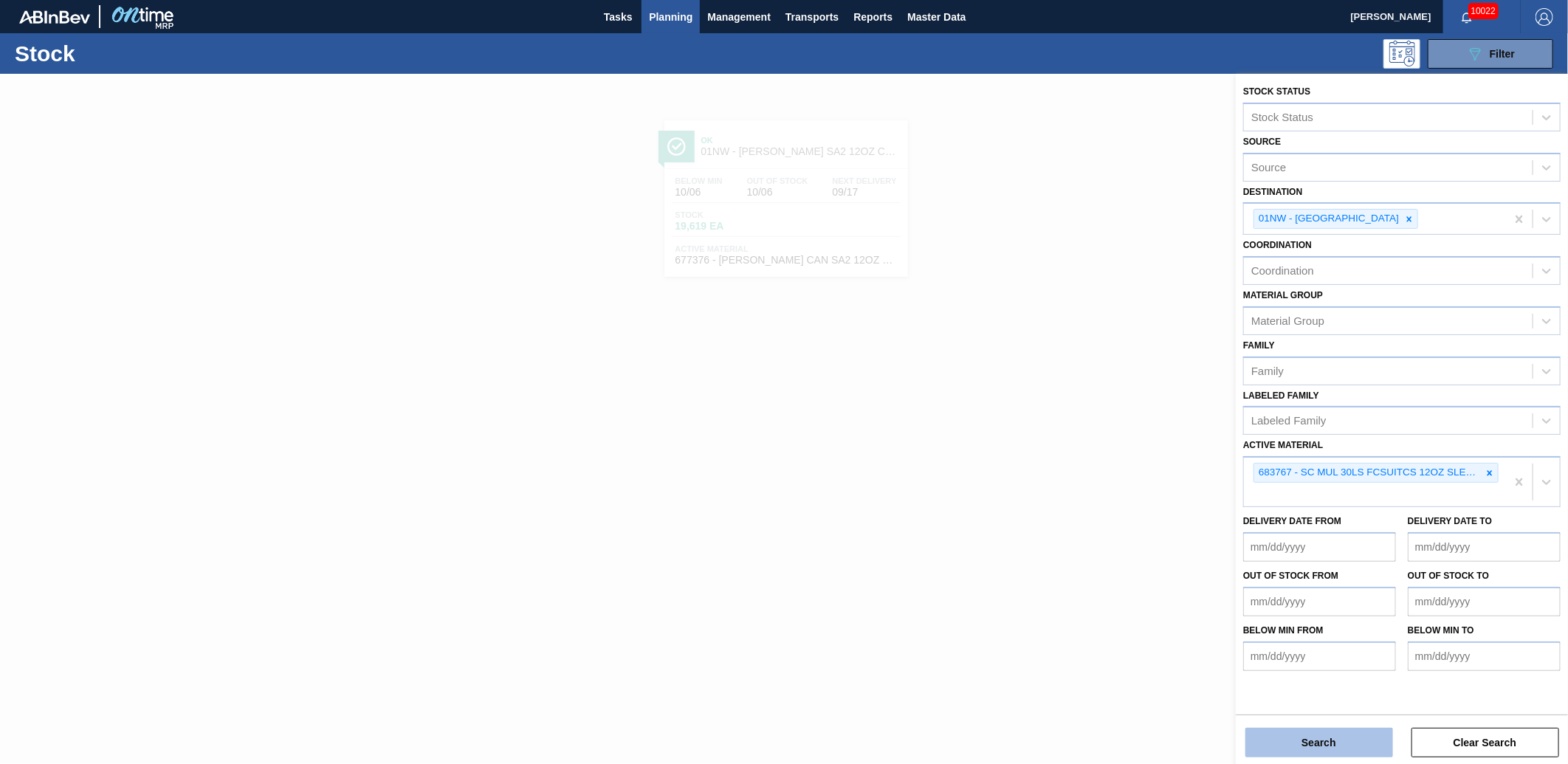
click at [1341, 733] on button "Search" at bounding box center [1319, 743] width 148 height 30
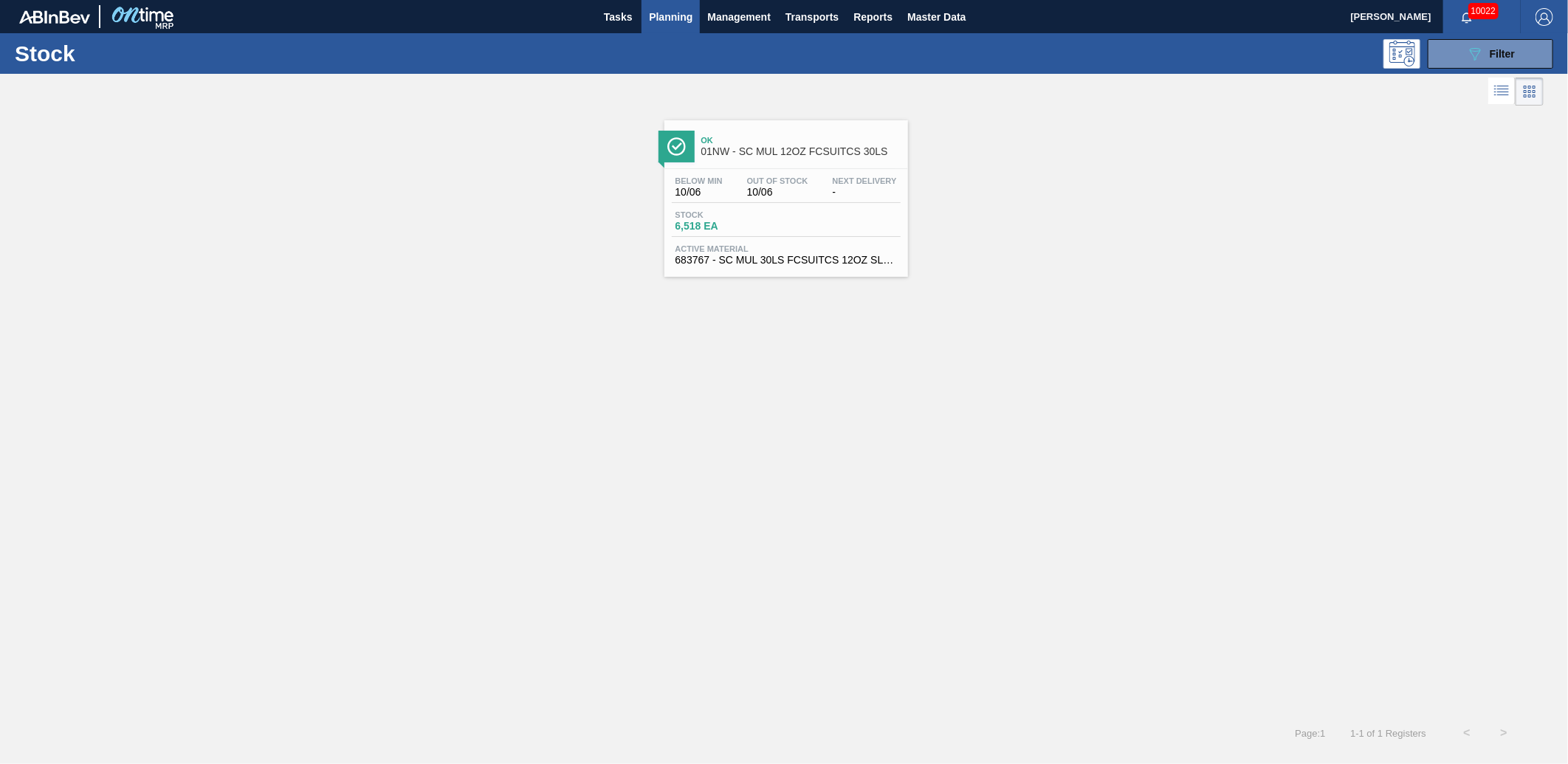
click at [811, 235] on div "Stock 6,518 EA" at bounding box center [786, 224] width 229 height 27
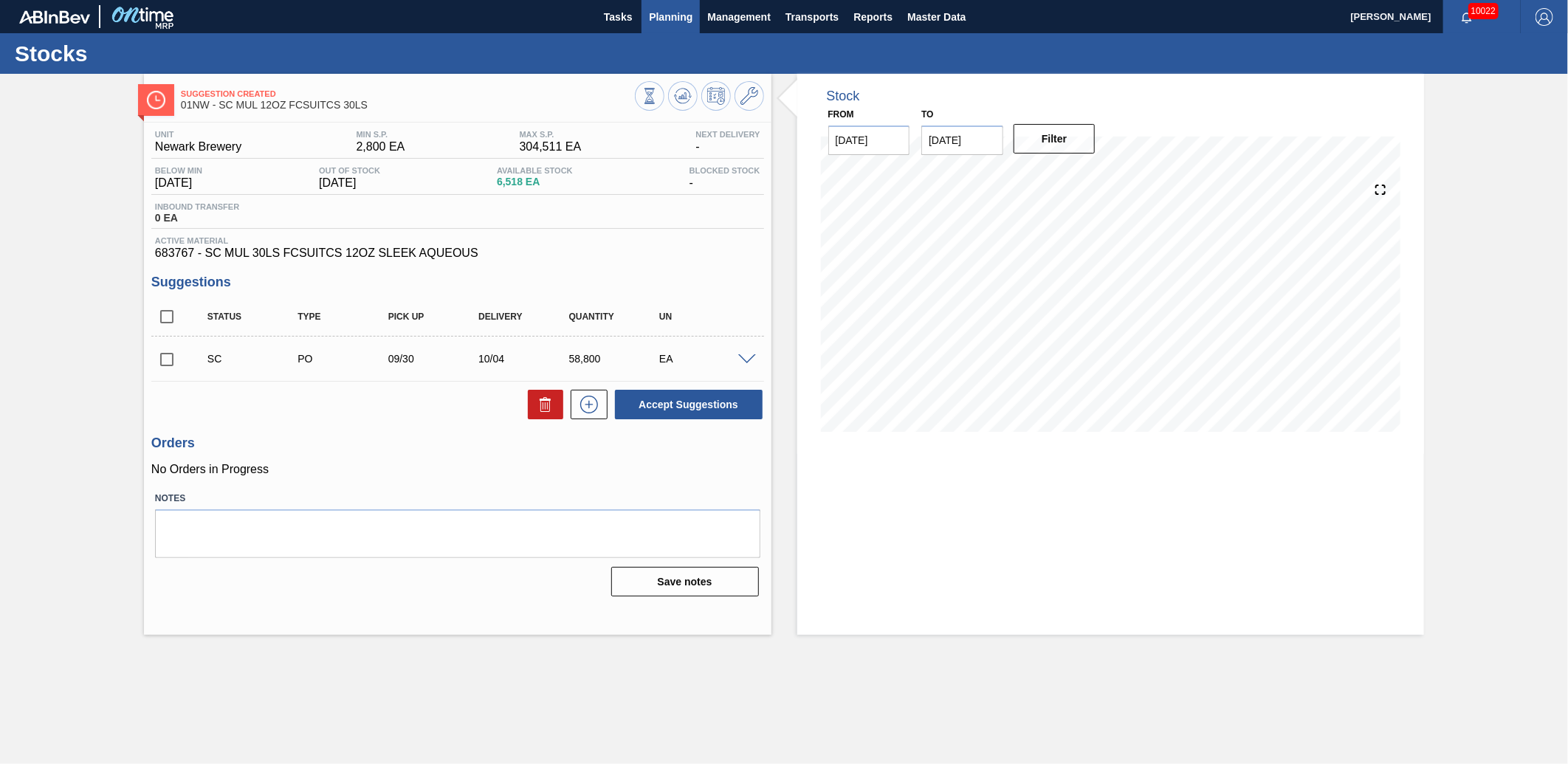
click at [675, 15] on span "Planning" at bounding box center [671, 17] width 44 height 18
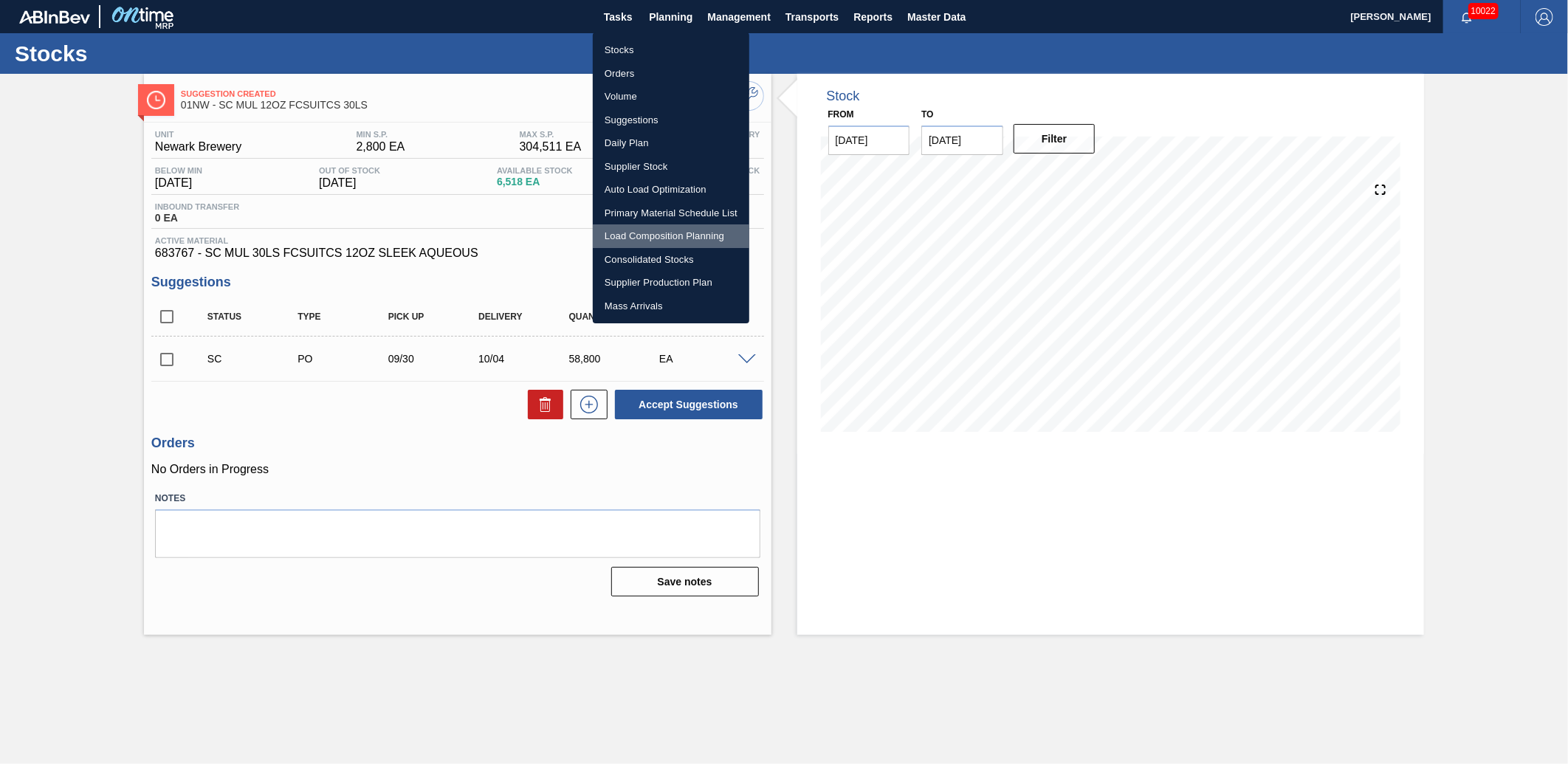
click at [678, 232] on li "Load Composition Planning" at bounding box center [671, 236] width 156 height 24
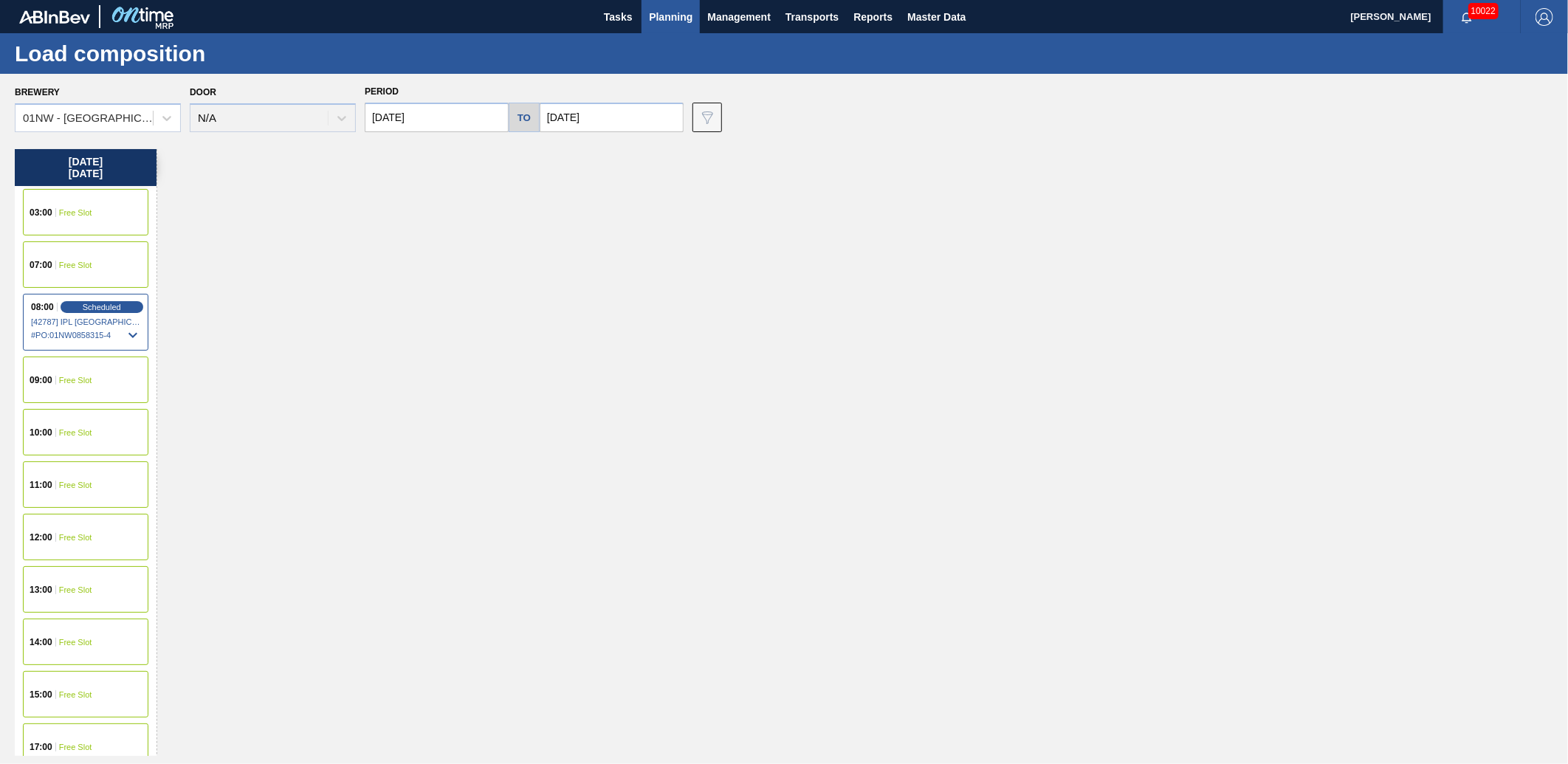
click at [462, 119] on input "[DATE]" at bounding box center [436, 117] width 144 height 30
click at [381, 163] on div "Previous Month Next Month [DATE] Su Mo Tu We Th Fr Sa 28 29 30 1 2 3 4 5 6 7 8 …" at bounding box center [453, 227] width 178 height 175
click at [381, 156] on button "Previous Month" at bounding box center [378, 153] width 11 height 11
click at [484, 276] on div "25" at bounding box center [478, 272] width 20 height 20
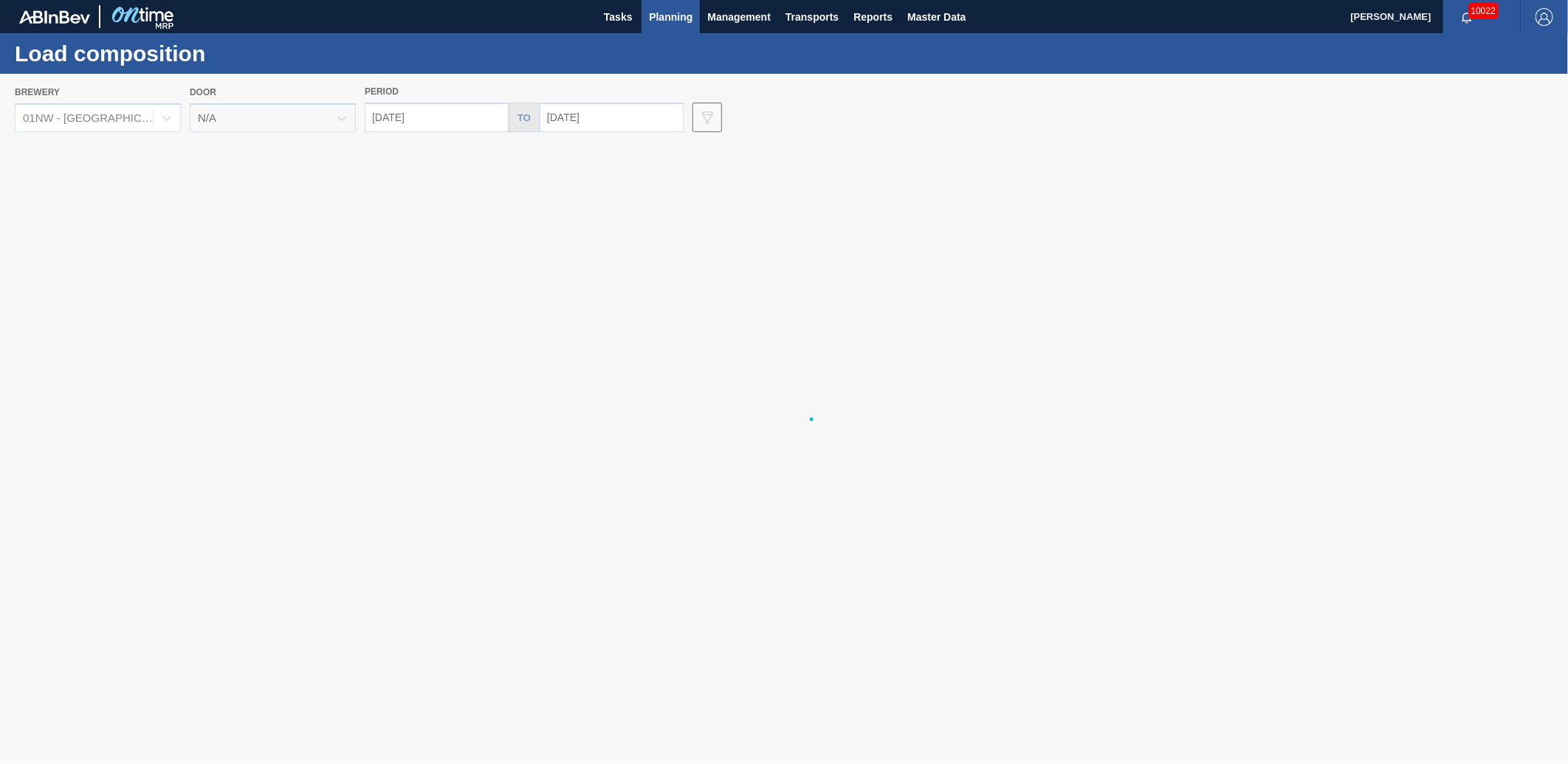
type input "[DATE]"
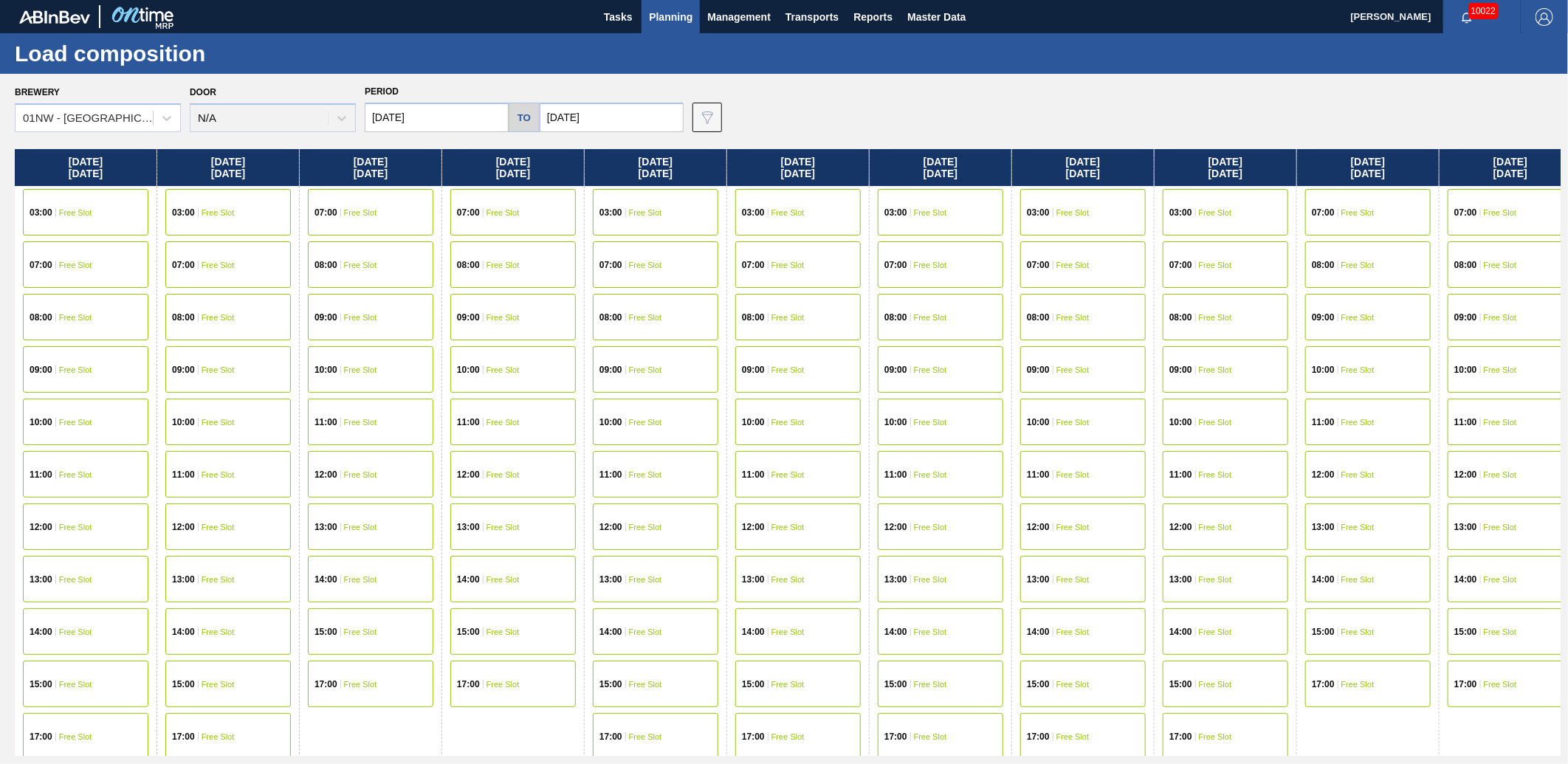
click at [645, 123] on input "[DATE]" at bounding box center [612, 117] width 144 height 30
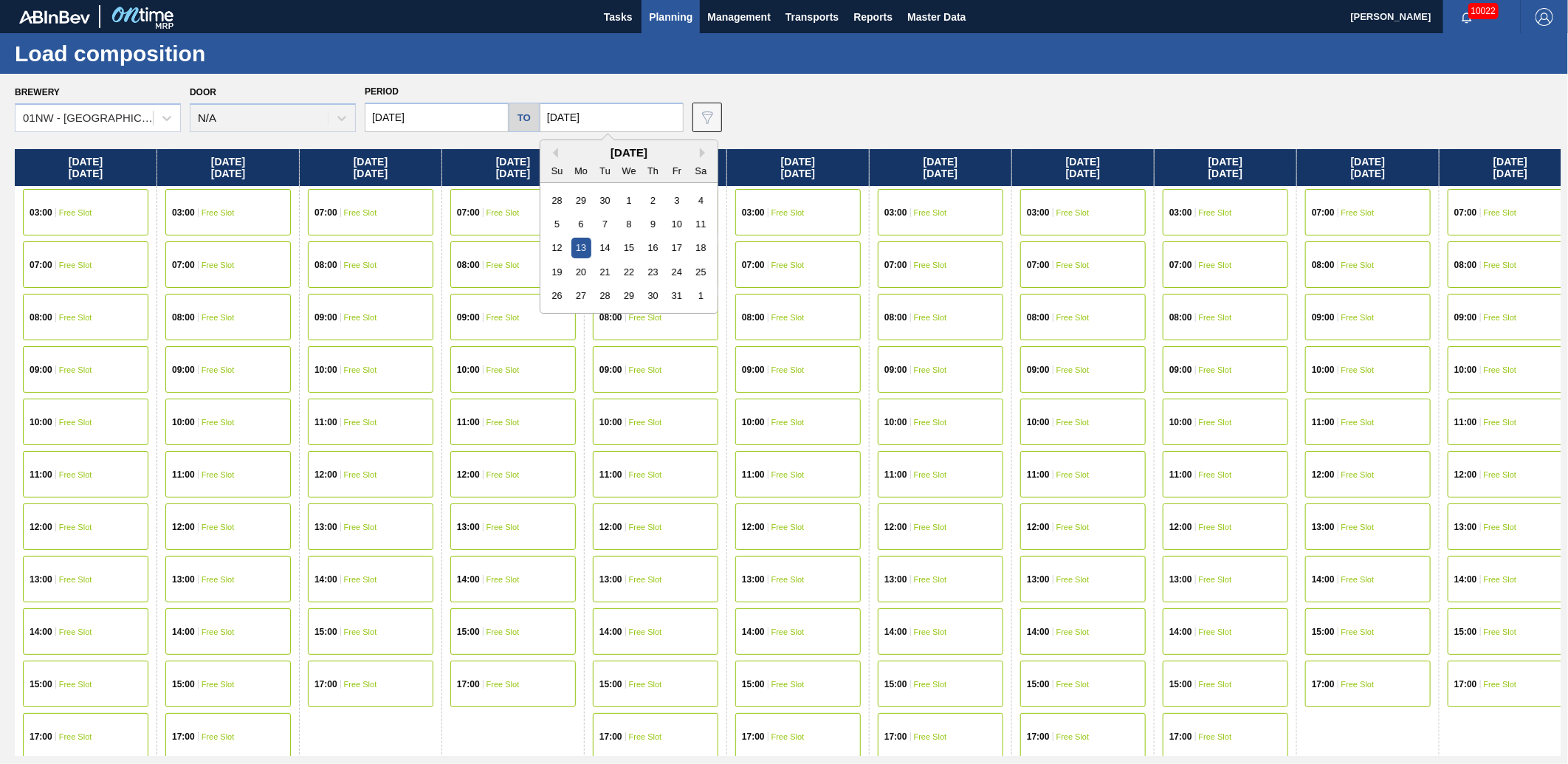
click at [556, 148] on div "[DATE]" at bounding box center [629, 152] width 177 height 12
click at [552, 149] on button "Previous Month" at bounding box center [554, 153] width 11 height 11
click at [658, 277] on div "25" at bounding box center [653, 272] width 20 height 20
type input "[DATE]"
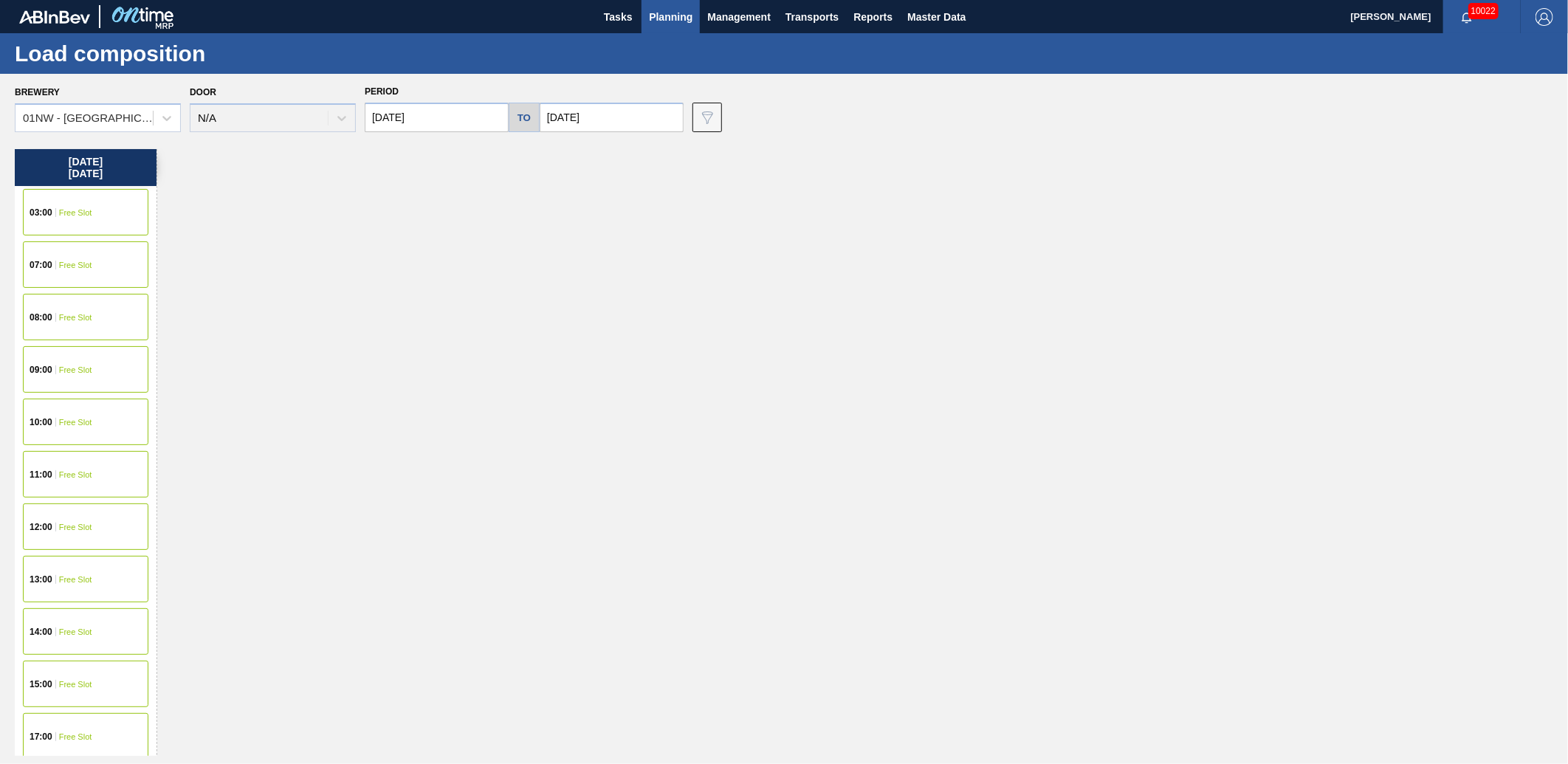
click at [678, 9] on span "Planning" at bounding box center [671, 17] width 44 height 18
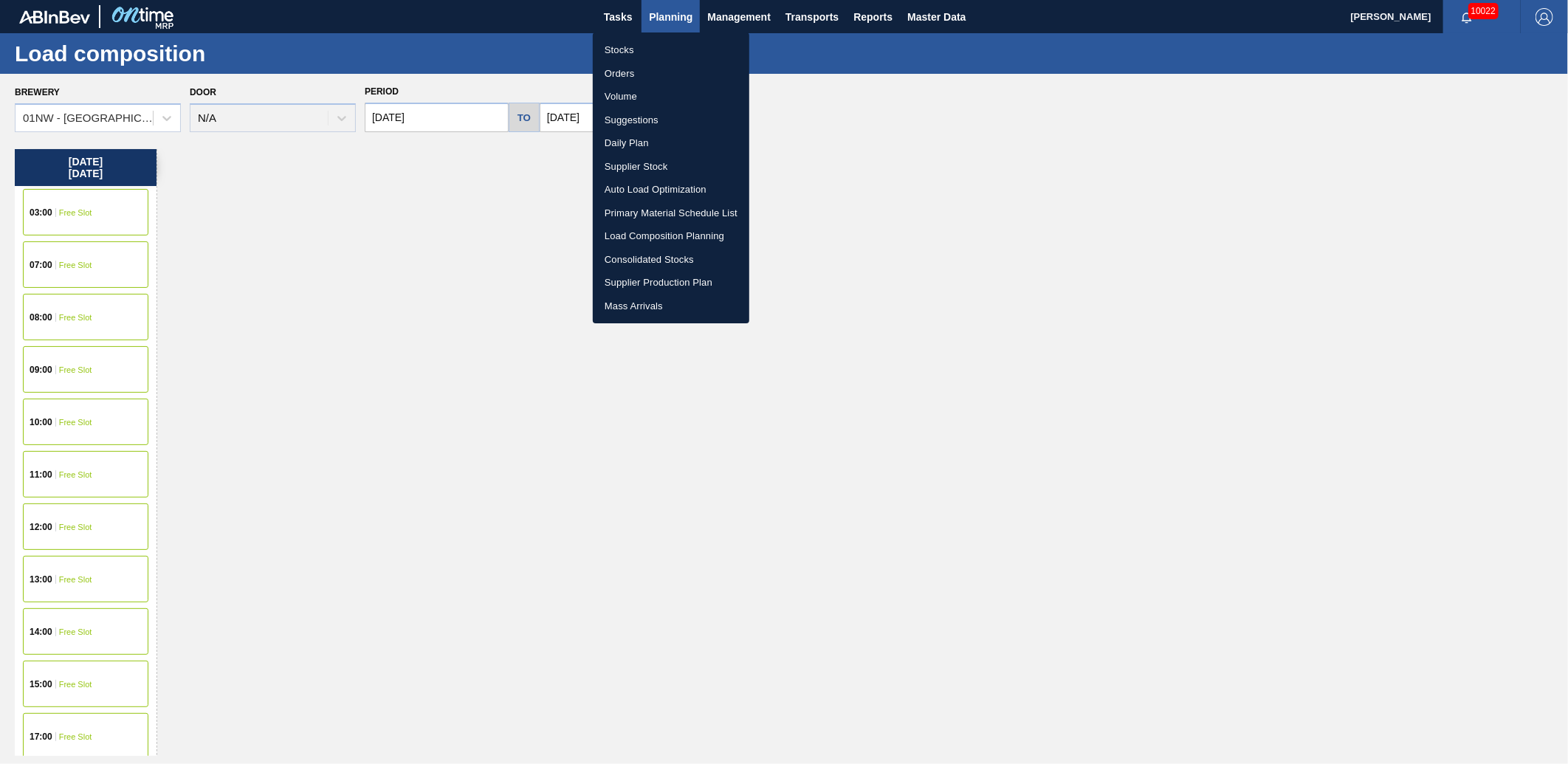
click at [949, 11] on div at bounding box center [784, 382] width 1568 height 764
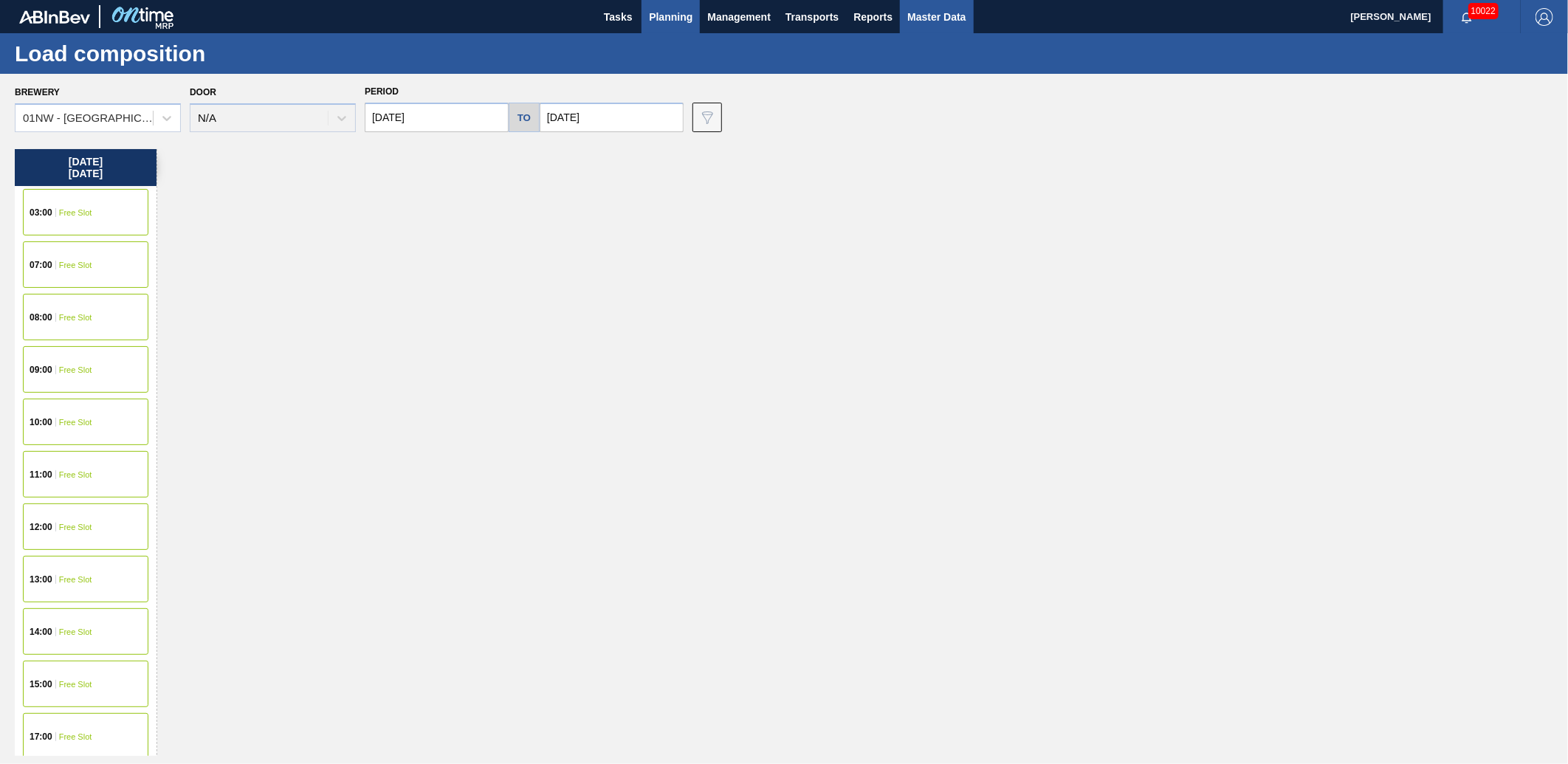
click at [930, 11] on span "Master Data" at bounding box center [936, 17] width 58 height 18
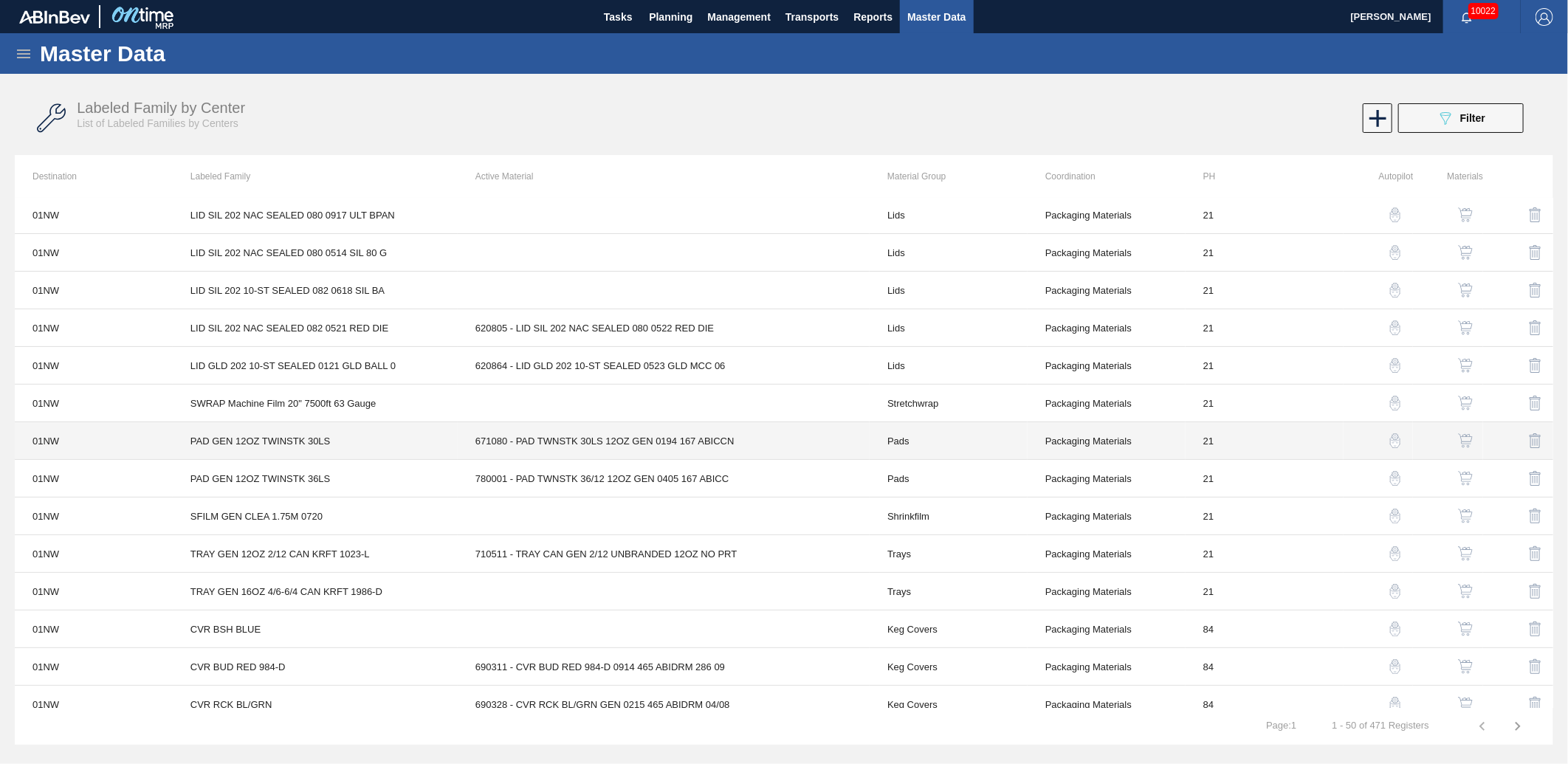
scroll to position [230, 0]
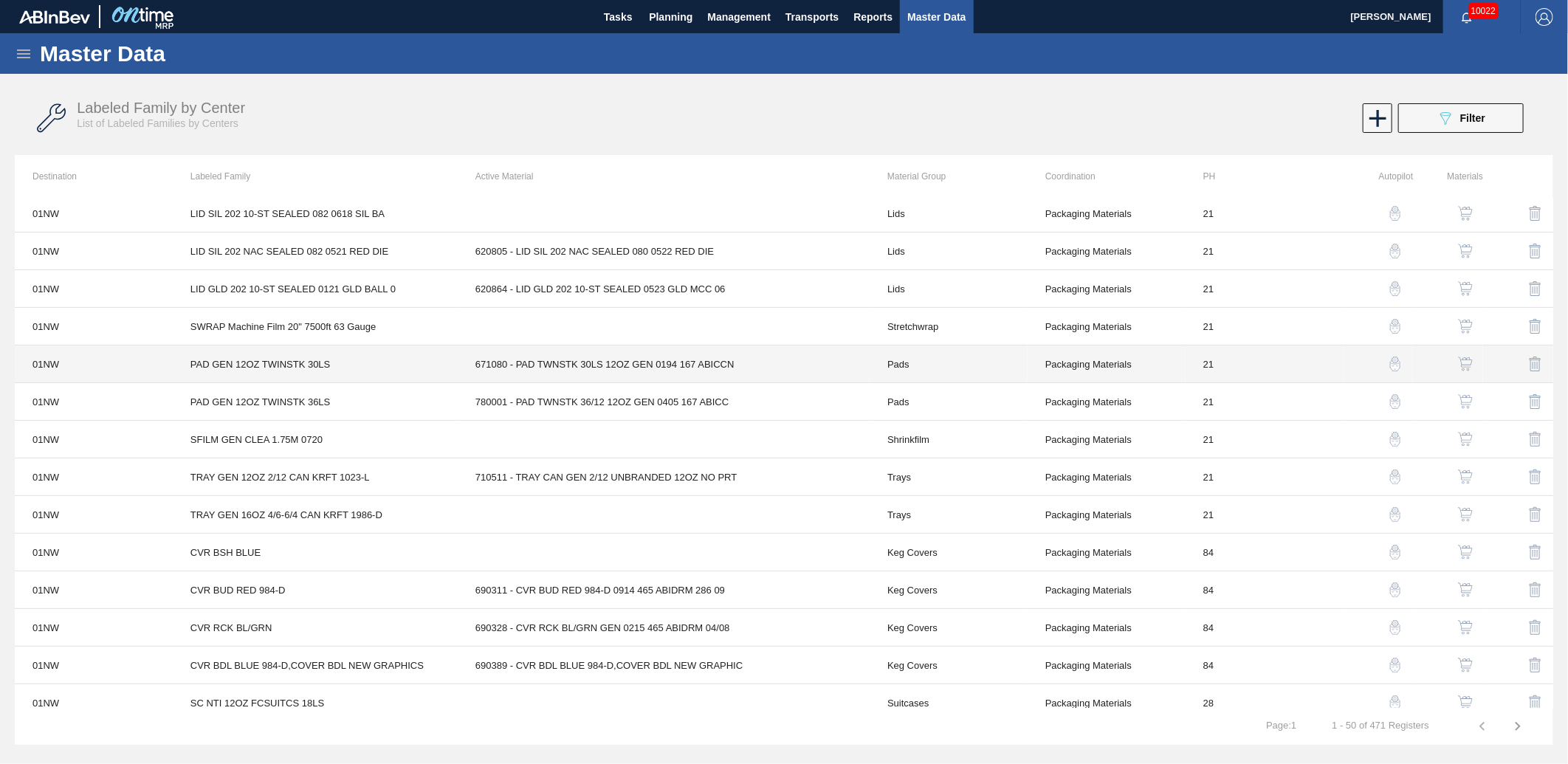
click at [257, 369] on td "PAD GEN 12OZ TWINSTK 30LS" at bounding box center [315, 364] width 285 height 38
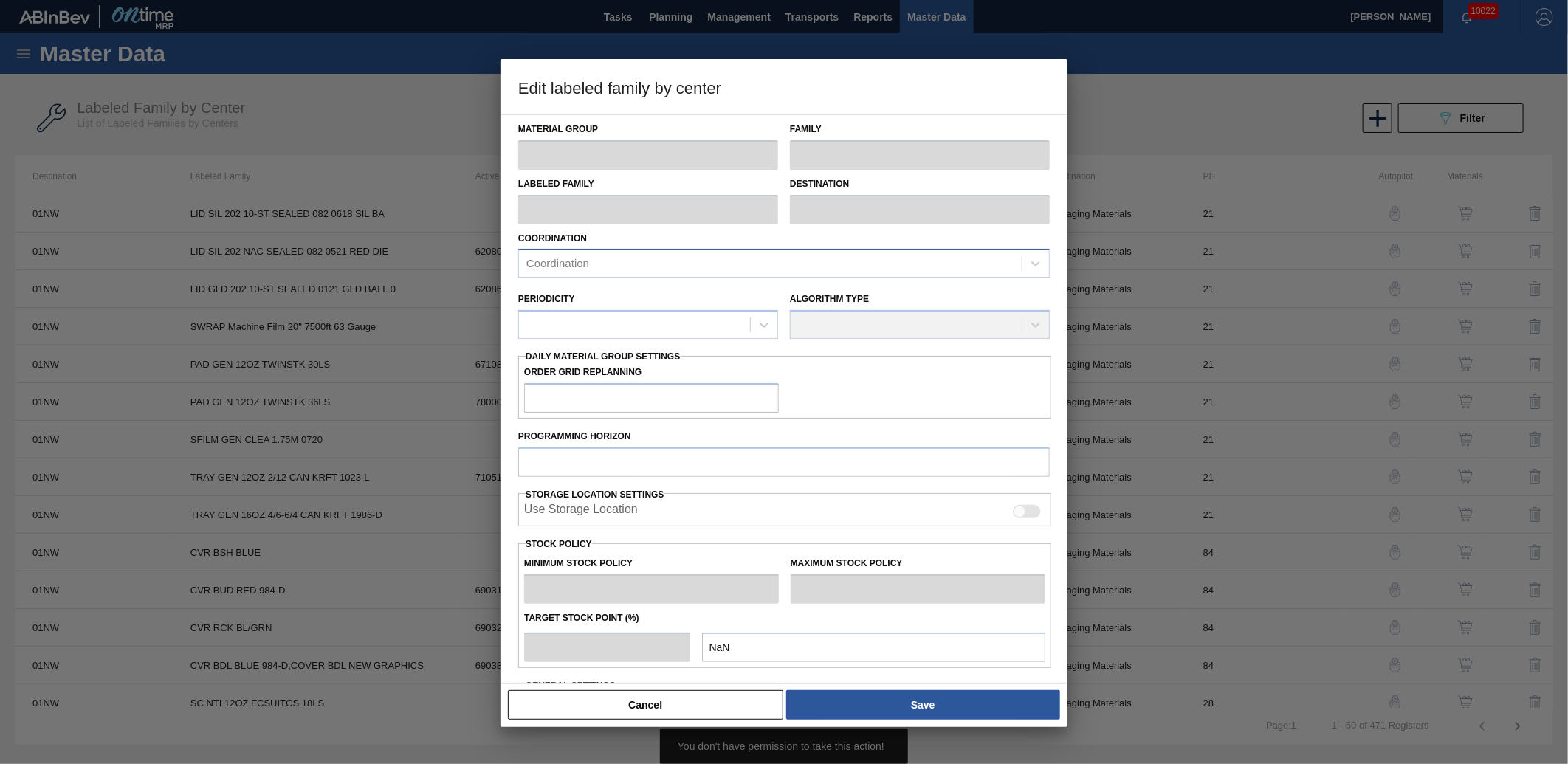
type input "Pads"
type input "PAD GEN 12OZ TWINSTK 30LS"
type input "01NW - [GEOGRAPHIC_DATA]"
type input "21"
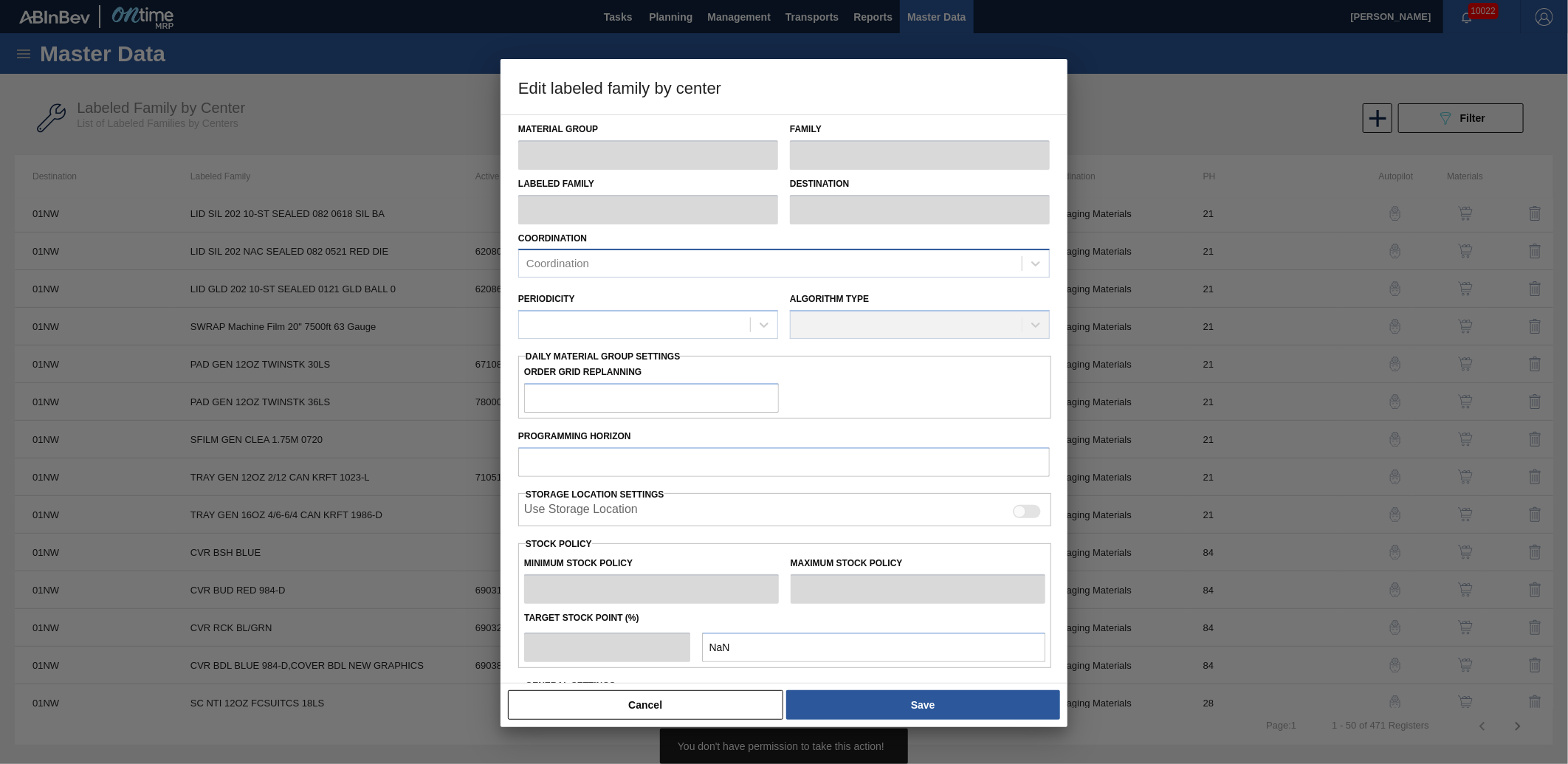
type input "72,963"
type input "370,118"
type input "0"
type input "72,963"
checkbox input "true"
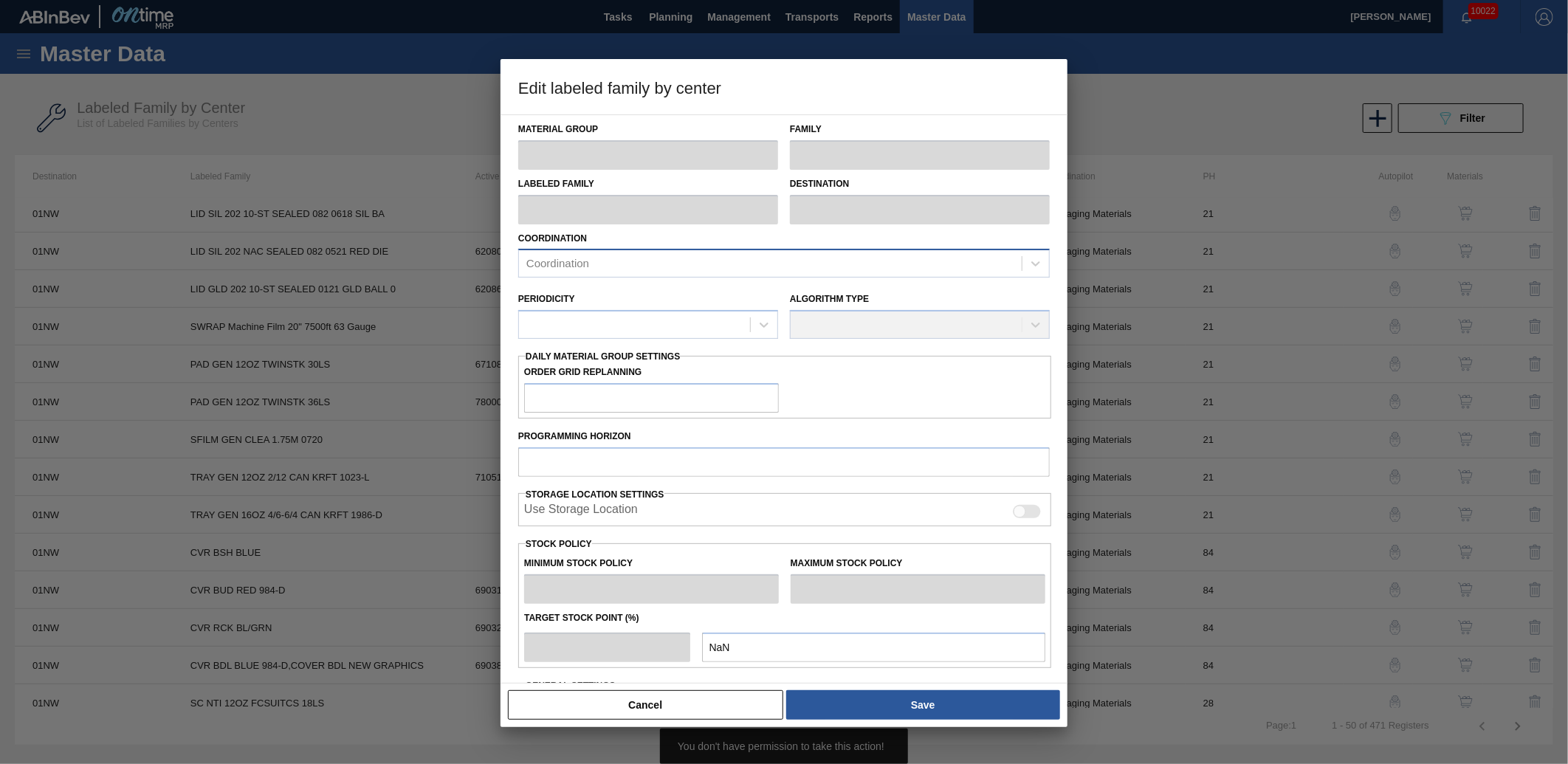
checkbox input "true"
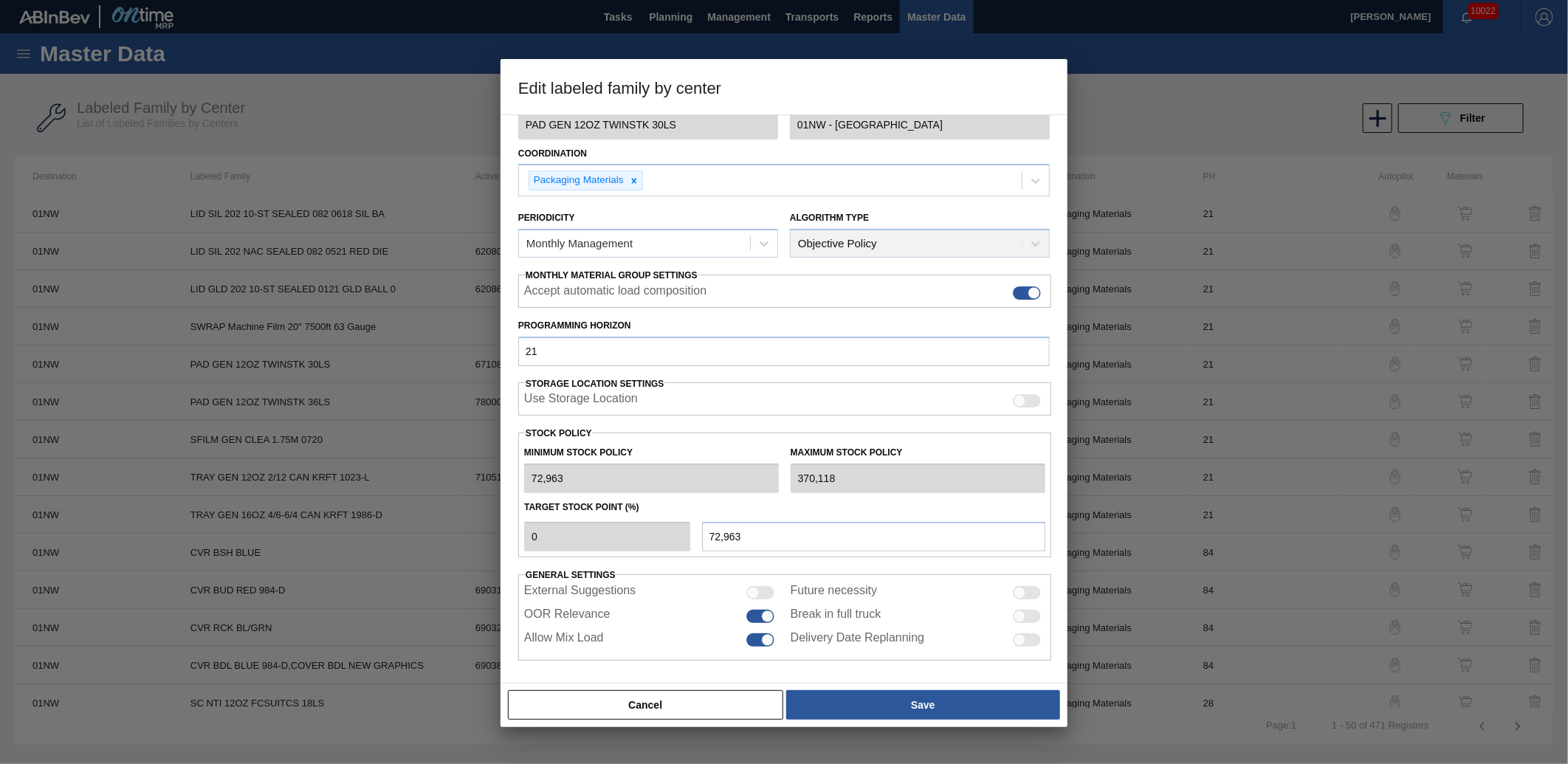
scroll to position [87, 0]
click at [417, 594] on div at bounding box center [784, 382] width 1568 height 764
click at [607, 695] on button "Cancel" at bounding box center [646, 705] width 276 height 30
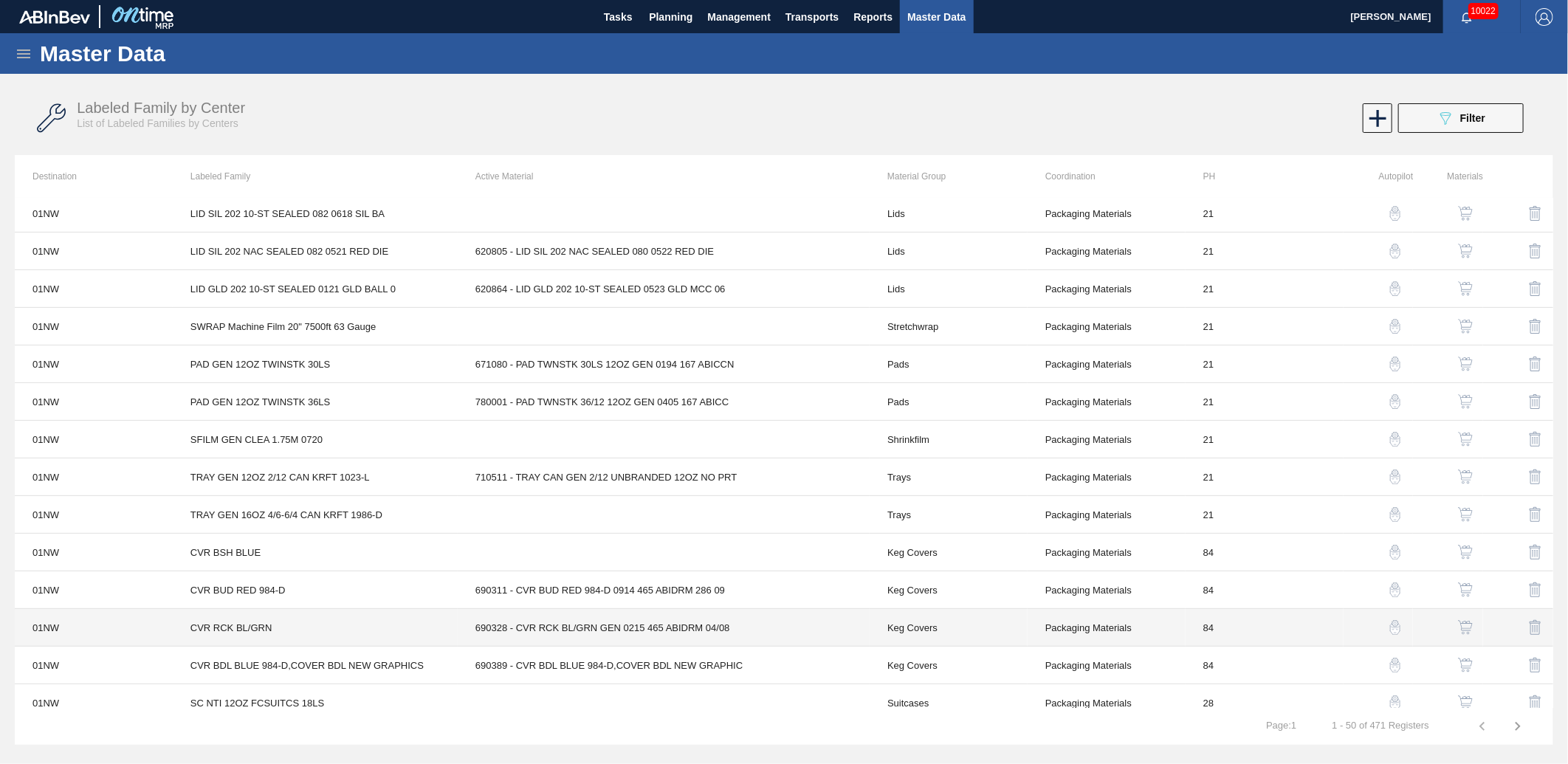
click at [345, 629] on td "CVR RCK BL/GRN" at bounding box center [315, 628] width 285 height 38
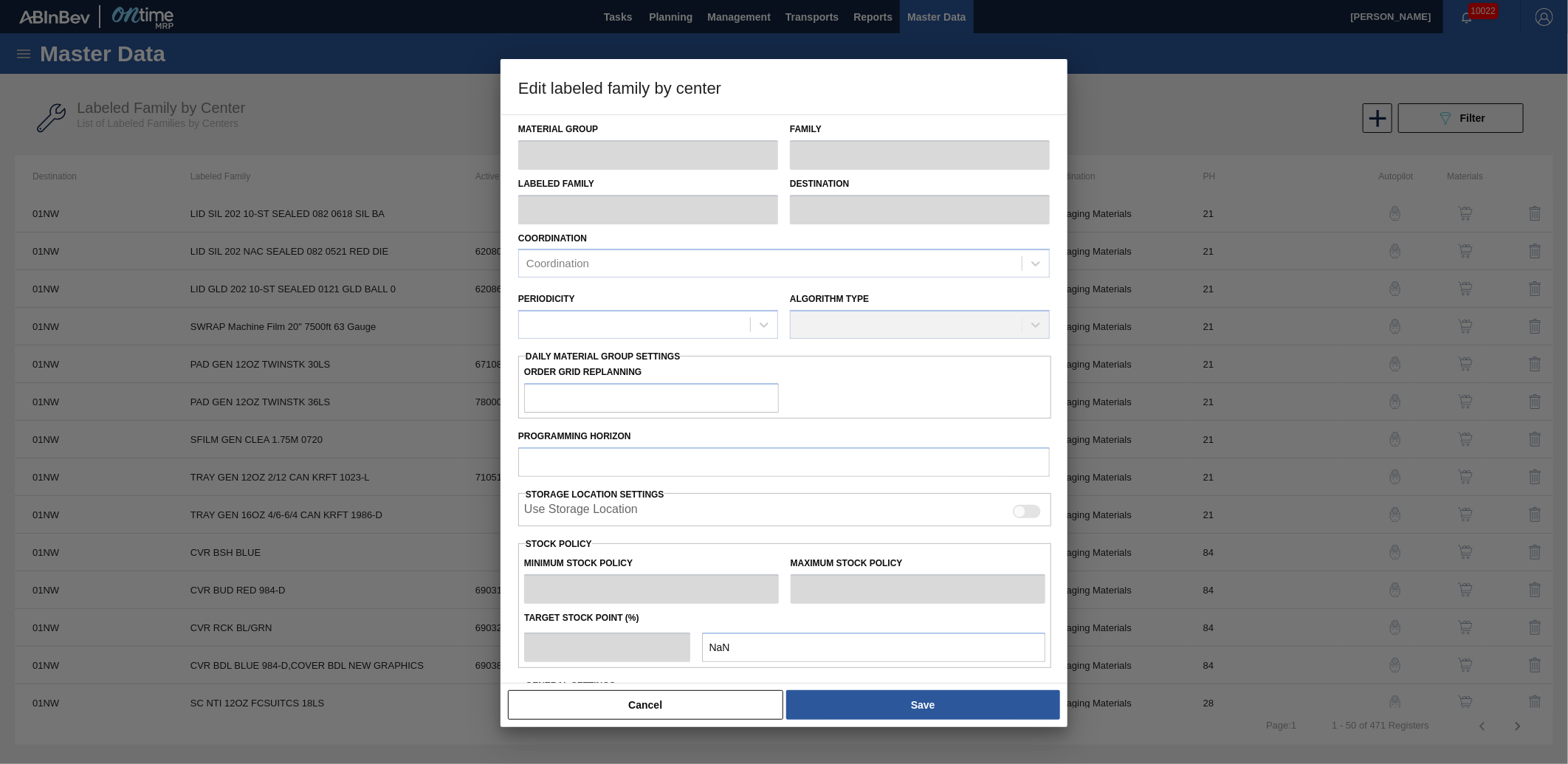
type input "Keg Covers"
type input "CVR RCK BL/GRN"
type input "01NW - [GEOGRAPHIC_DATA]"
type input "84"
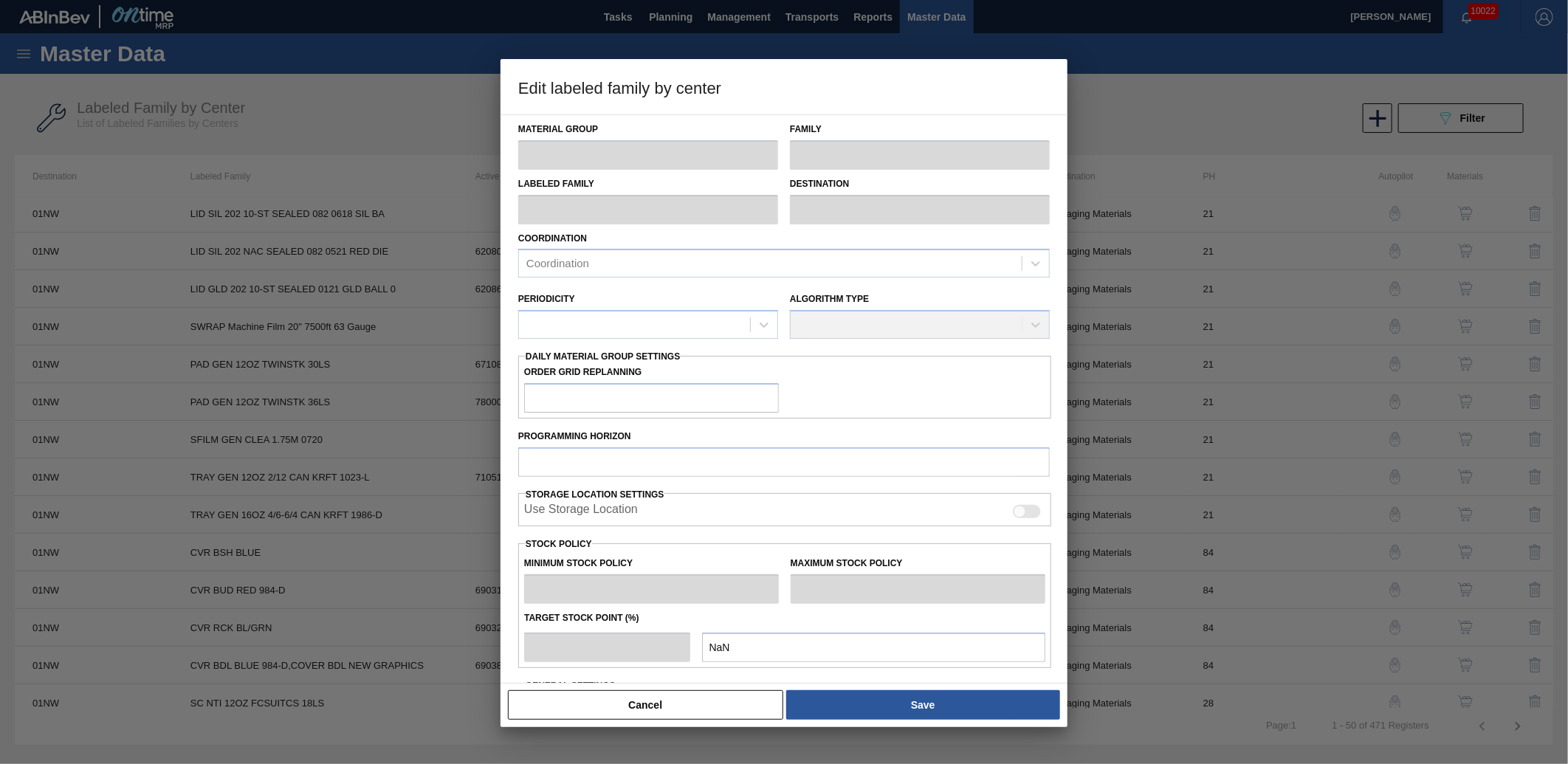
type input "828"
type input "5,622"
type input "0"
type input "828"
checkbox input "true"
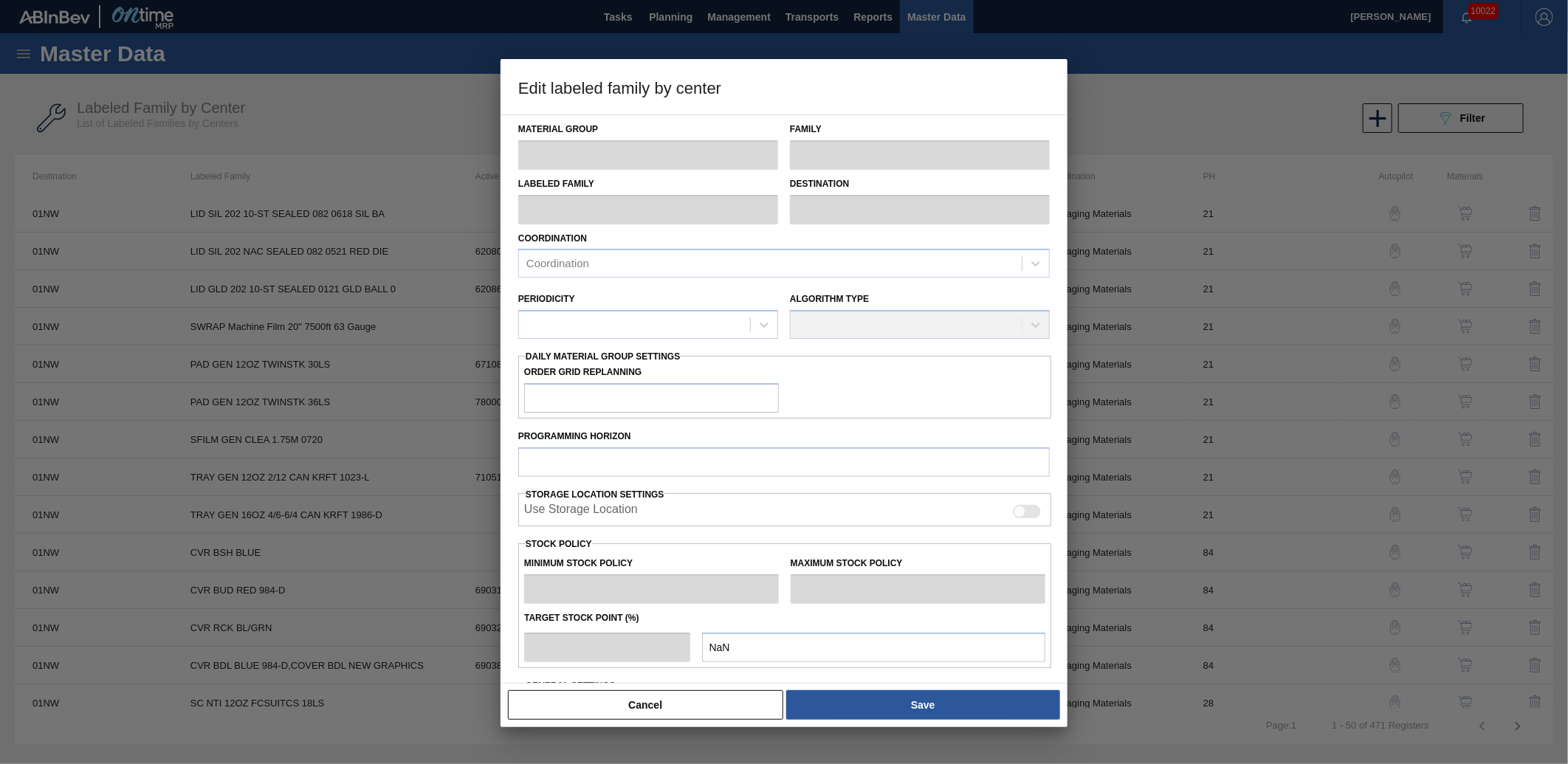
checkbox input "true"
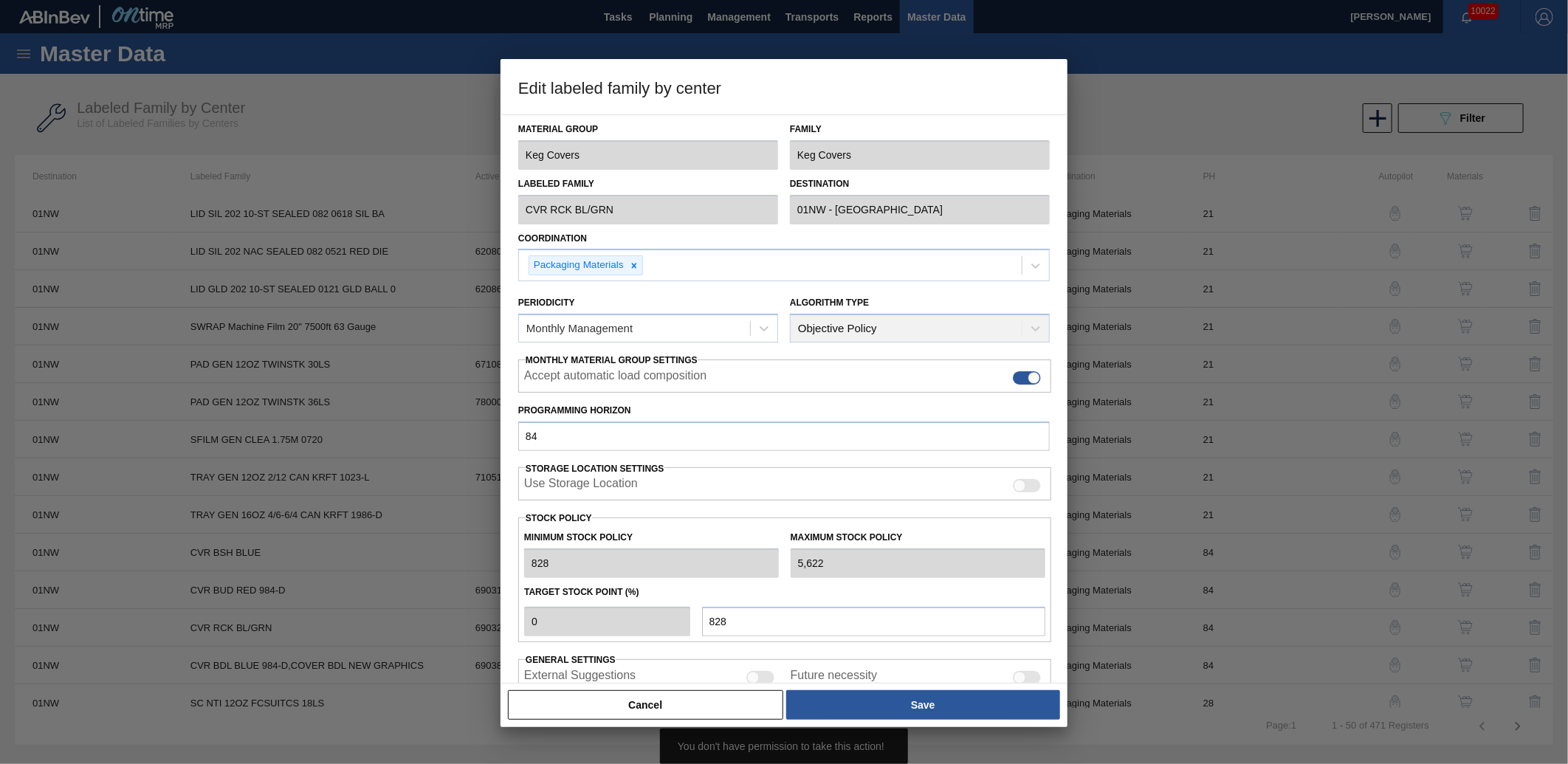
click at [663, 699] on button "Cancel" at bounding box center [646, 705] width 276 height 30
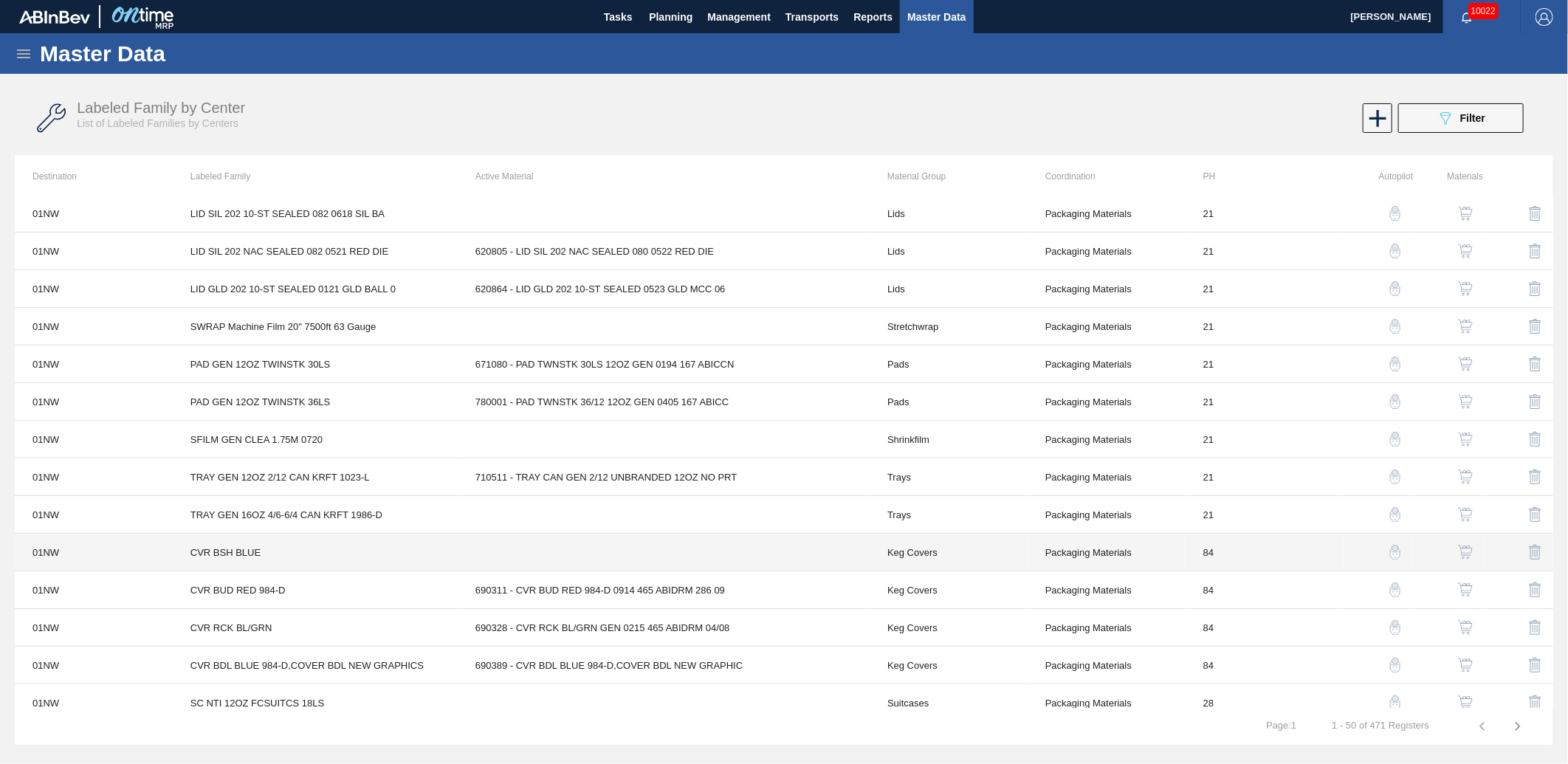
scroll to position [383, 0]
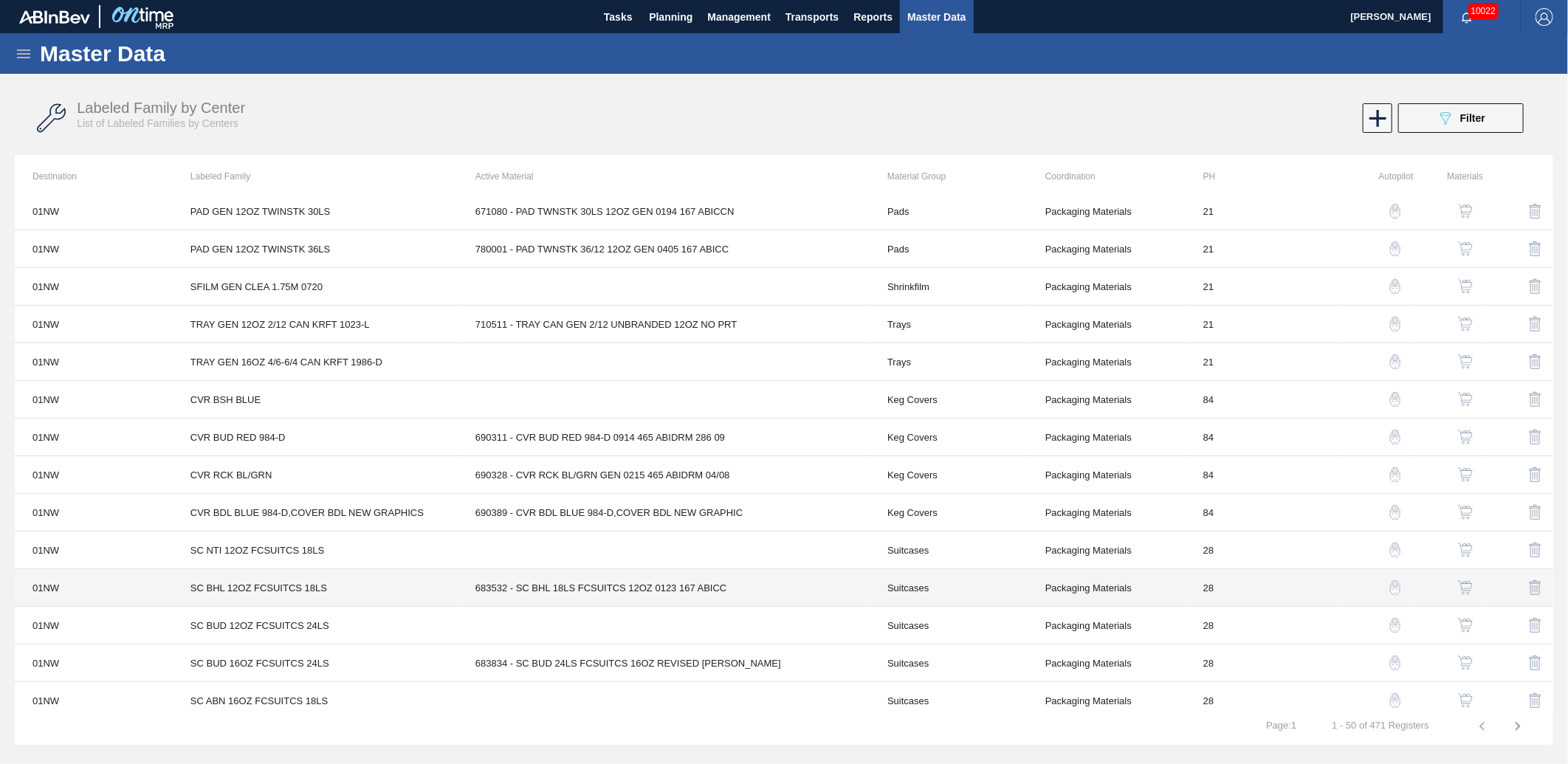
click at [341, 603] on td "SC BHL 12OZ FCSUITCS 18LS" at bounding box center [315, 588] width 285 height 38
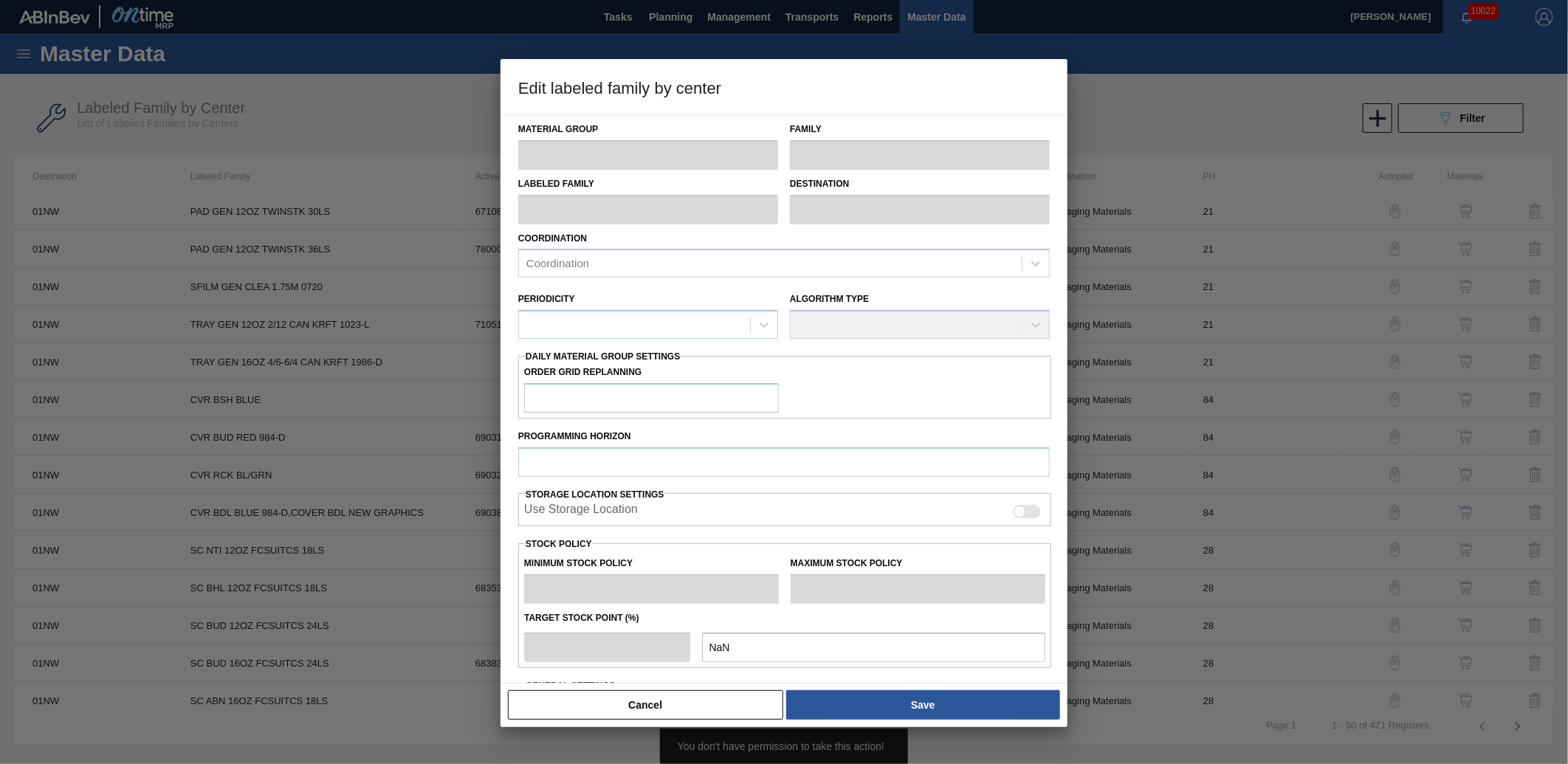
type input "Suitcases"
type input "SC BHL 12OZ FCSUITCS 18LS"
type input "01NW - [GEOGRAPHIC_DATA]"
type input "28"
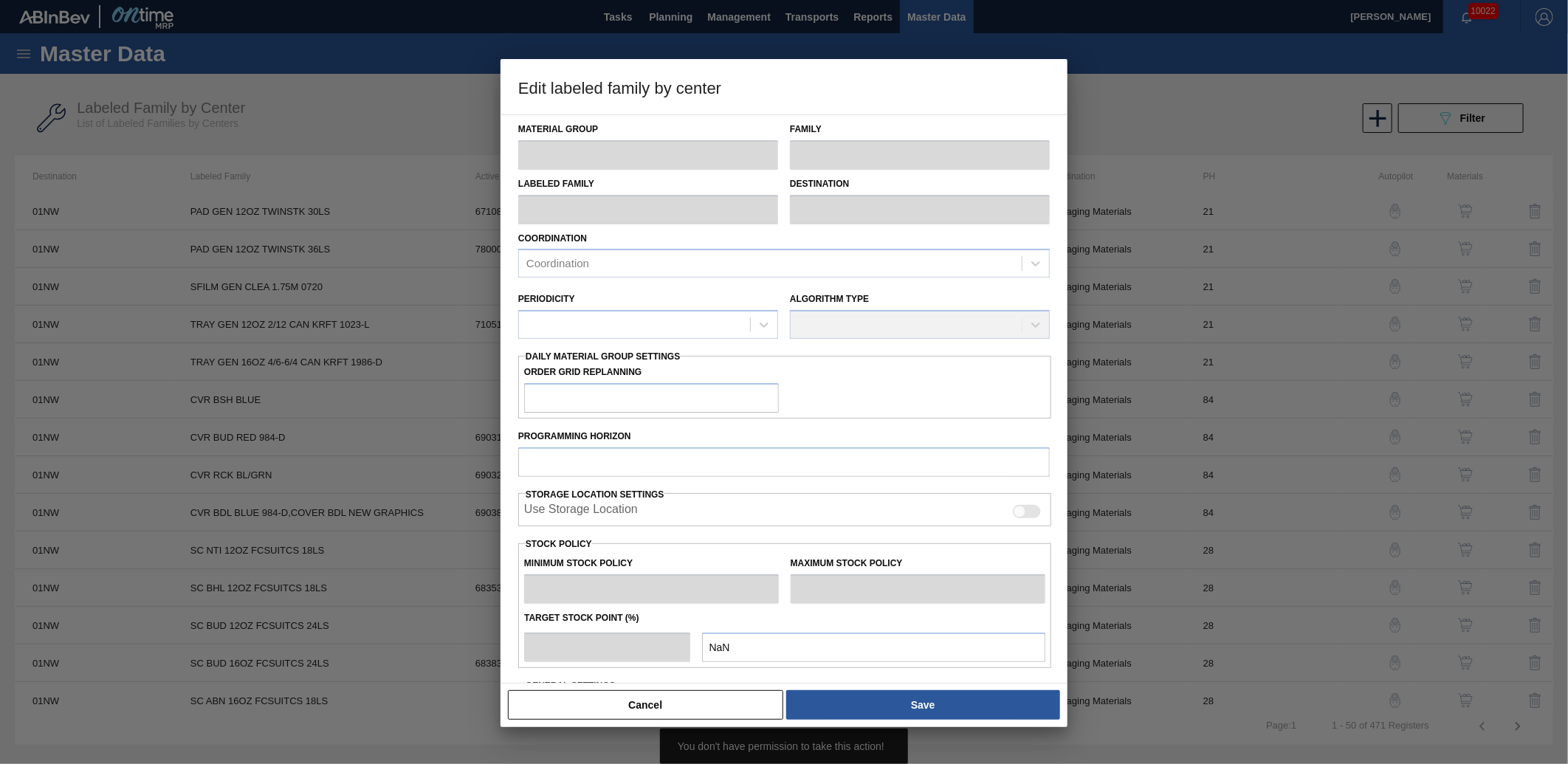
type input "4,800"
type input "16,322"
type input "0"
type input "4,800"
checkbox input "true"
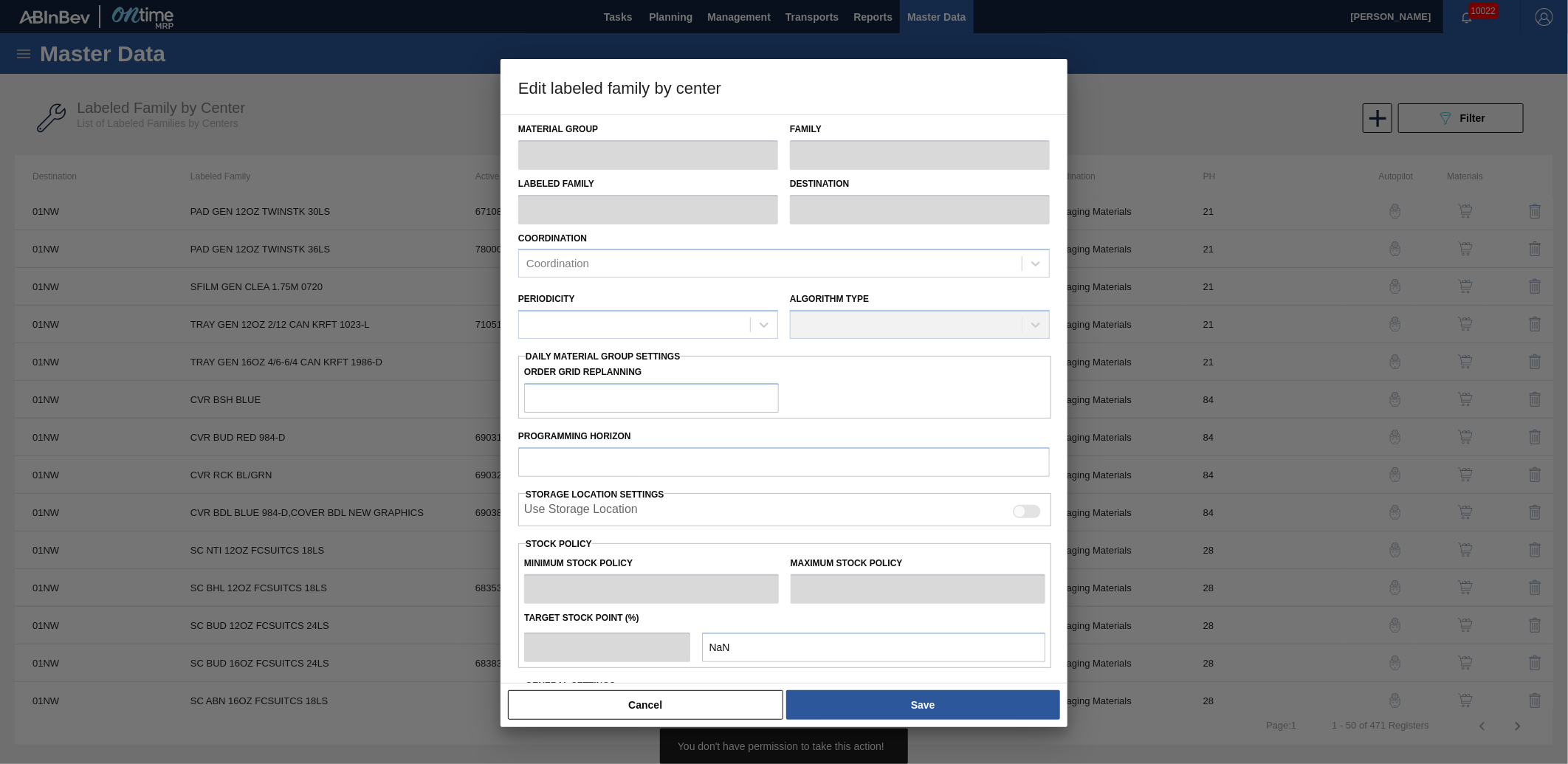
checkbox input "true"
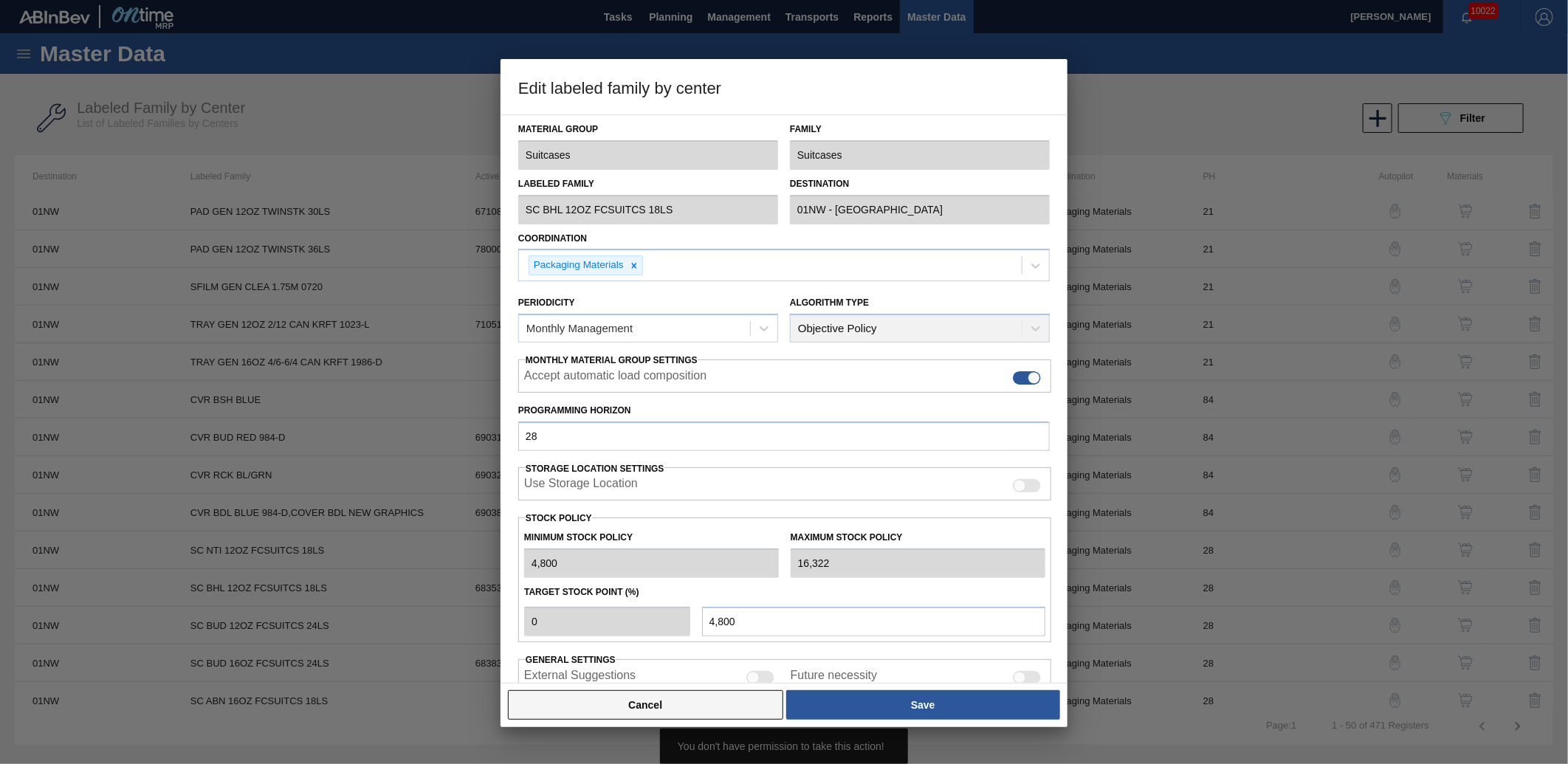
click at [593, 707] on button "Cancel" at bounding box center [646, 705] width 276 height 30
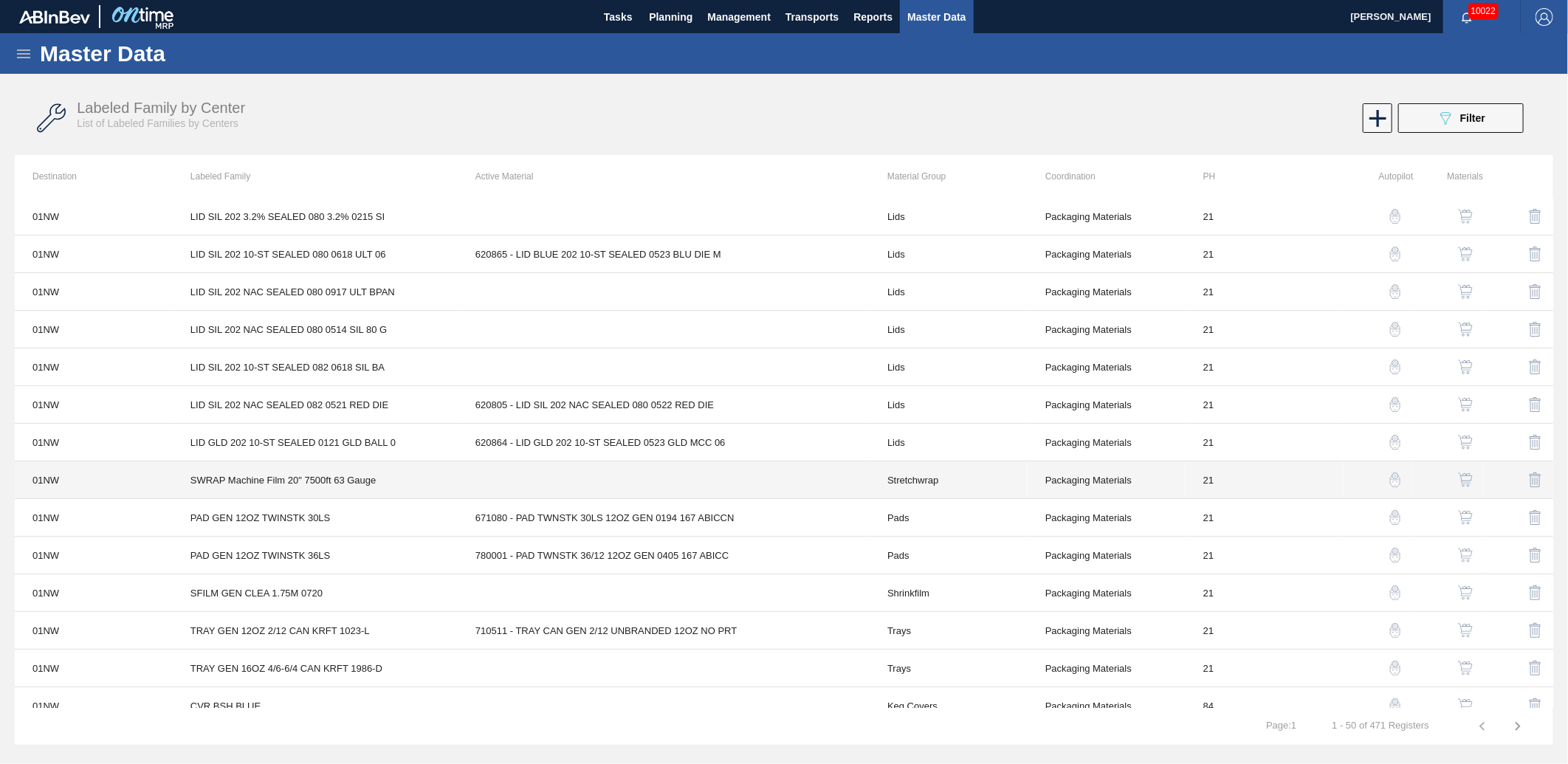
scroll to position [0, 0]
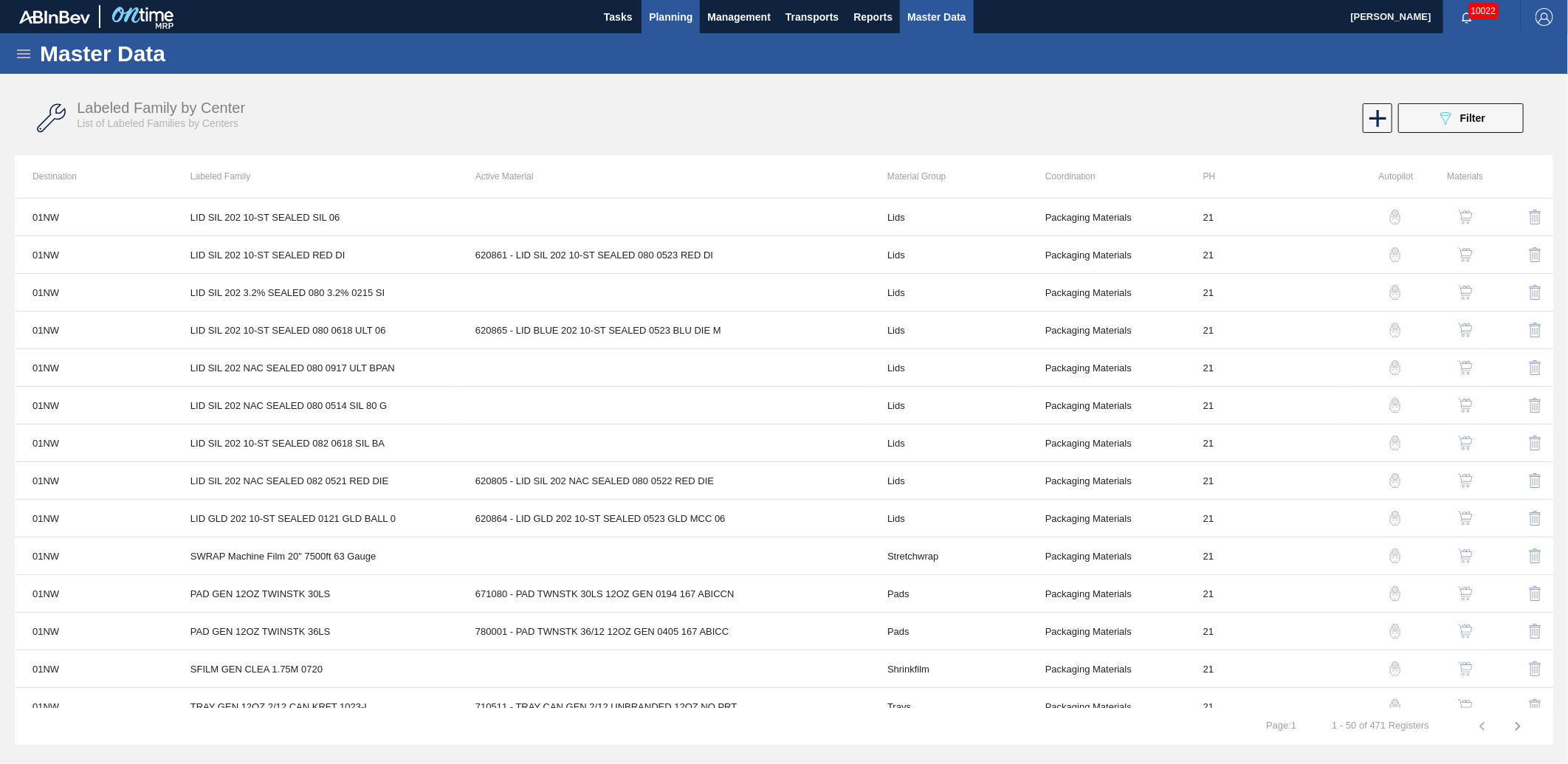
click at [685, 21] on span "Planning" at bounding box center [671, 17] width 44 height 18
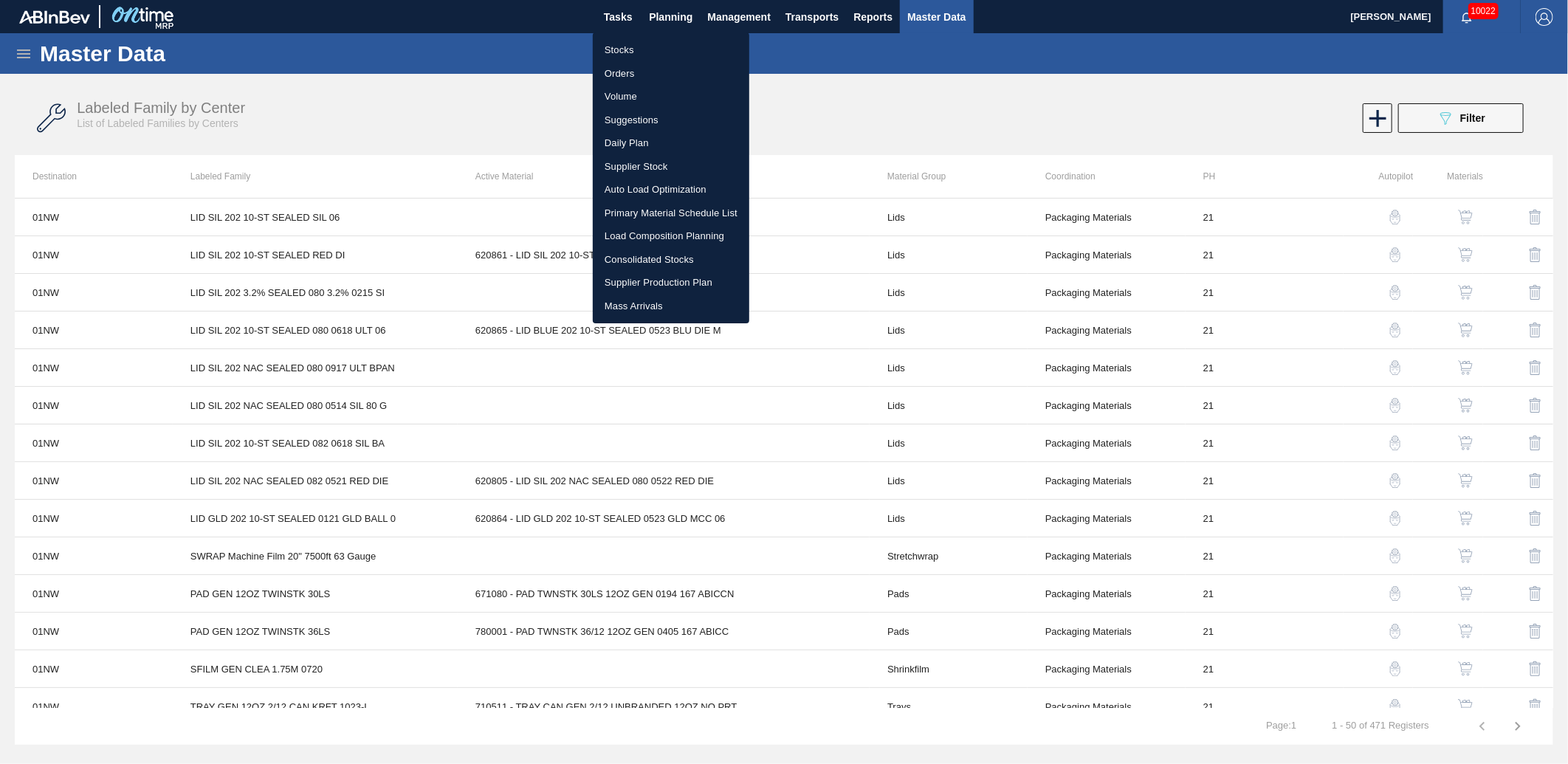
click at [669, 227] on li "Load Composition Planning" at bounding box center [671, 236] width 156 height 24
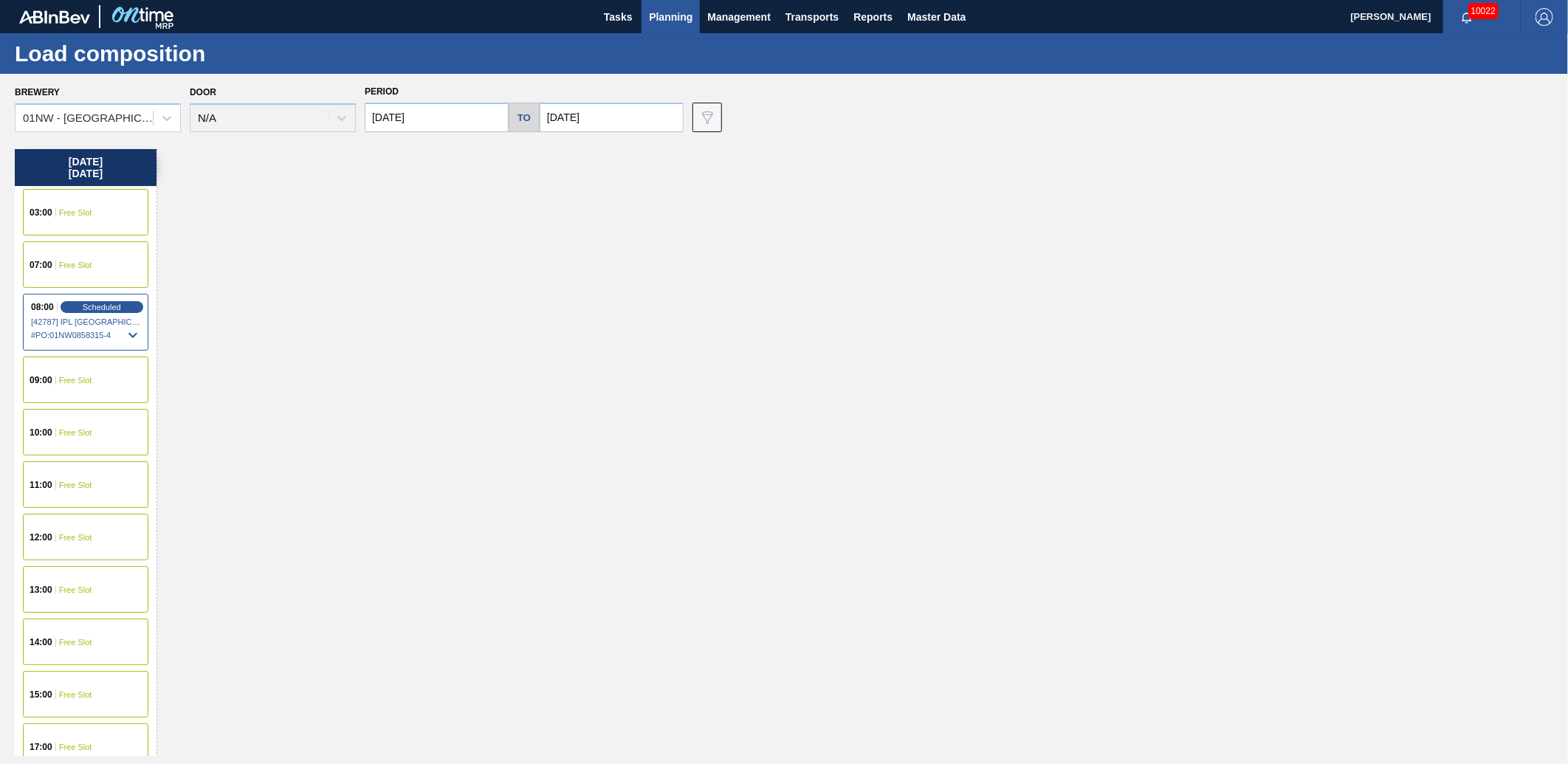
click at [463, 127] on input "[DATE]" at bounding box center [436, 117] width 144 height 30
click at [380, 156] on button "Previous Month" at bounding box center [378, 153] width 11 height 11
click at [473, 269] on div "25" at bounding box center [478, 272] width 20 height 20
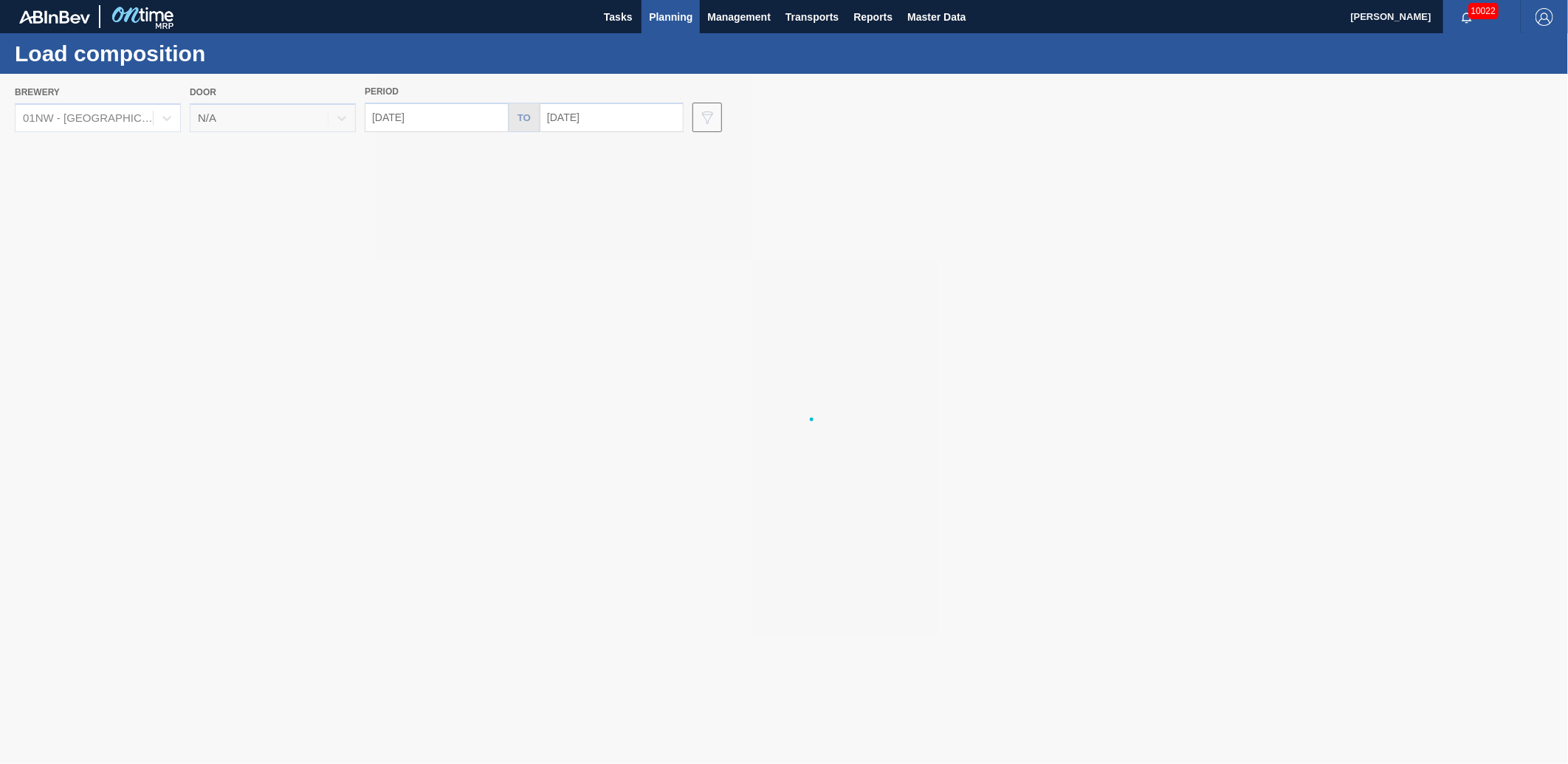
type input "[DATE]"
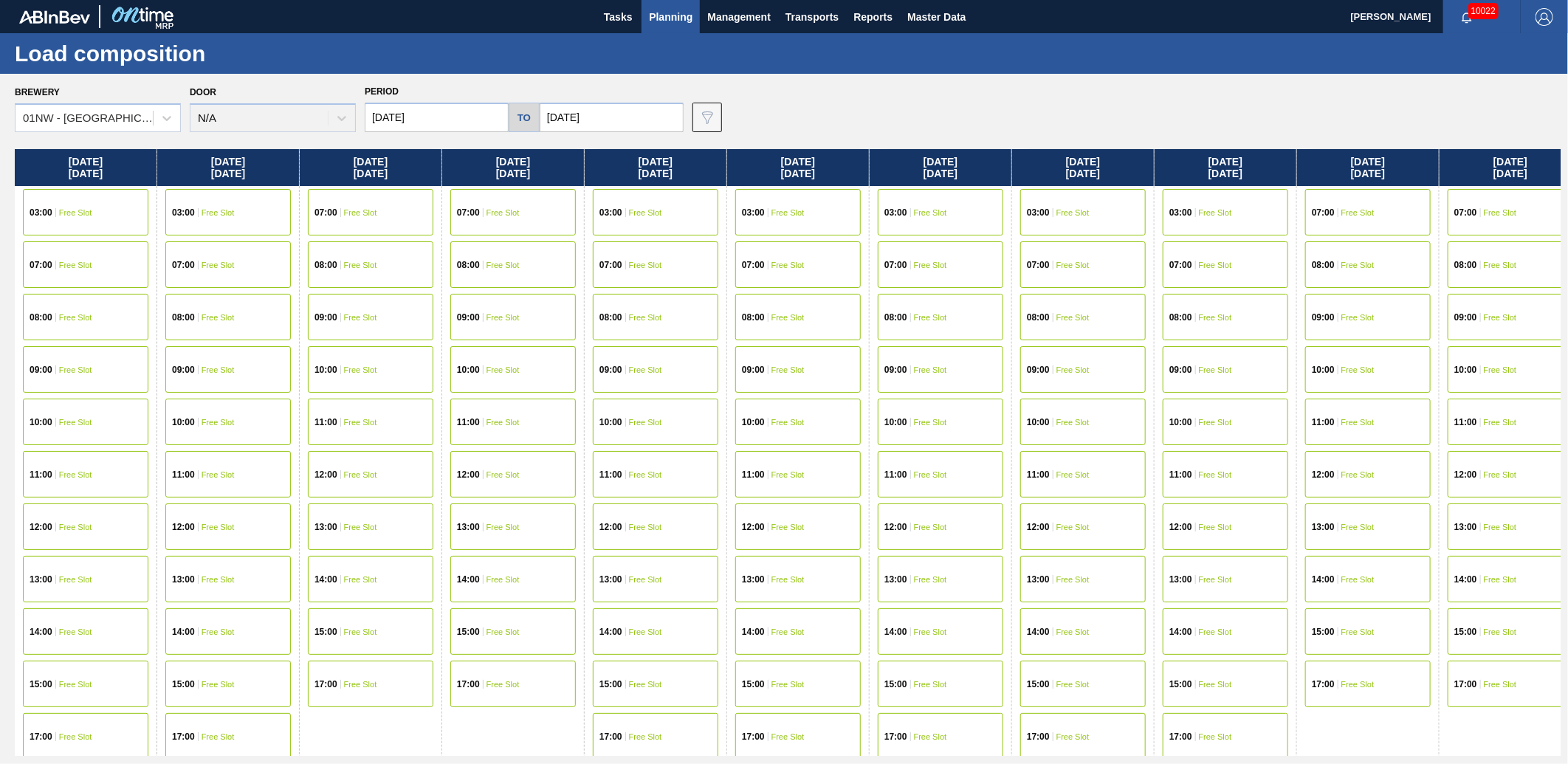
click at [644, 119] on input "[DATE]" at bounding box center [612, 117] width 144 height 30
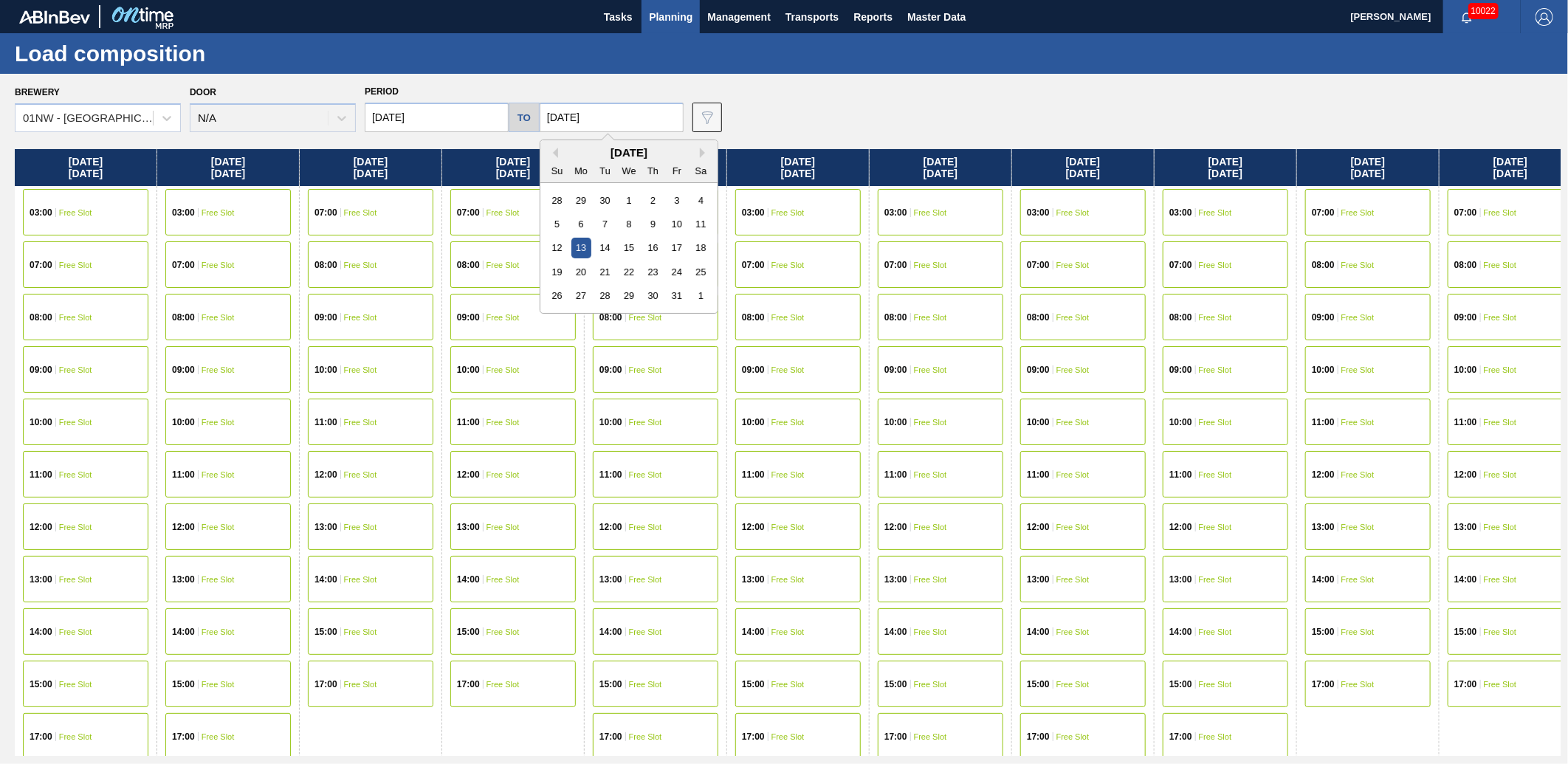
click at [555, 156] on div "[DATE]" at bounding box center [629, 152] width 177 height 12
click at [550, 153] on button "Previous Month" at bounding box center [554, 153] width 11 height 11
click at [644, 274] on div "25" at bounding box center [653, 272] width 20 height 20
type input "[DATE]"
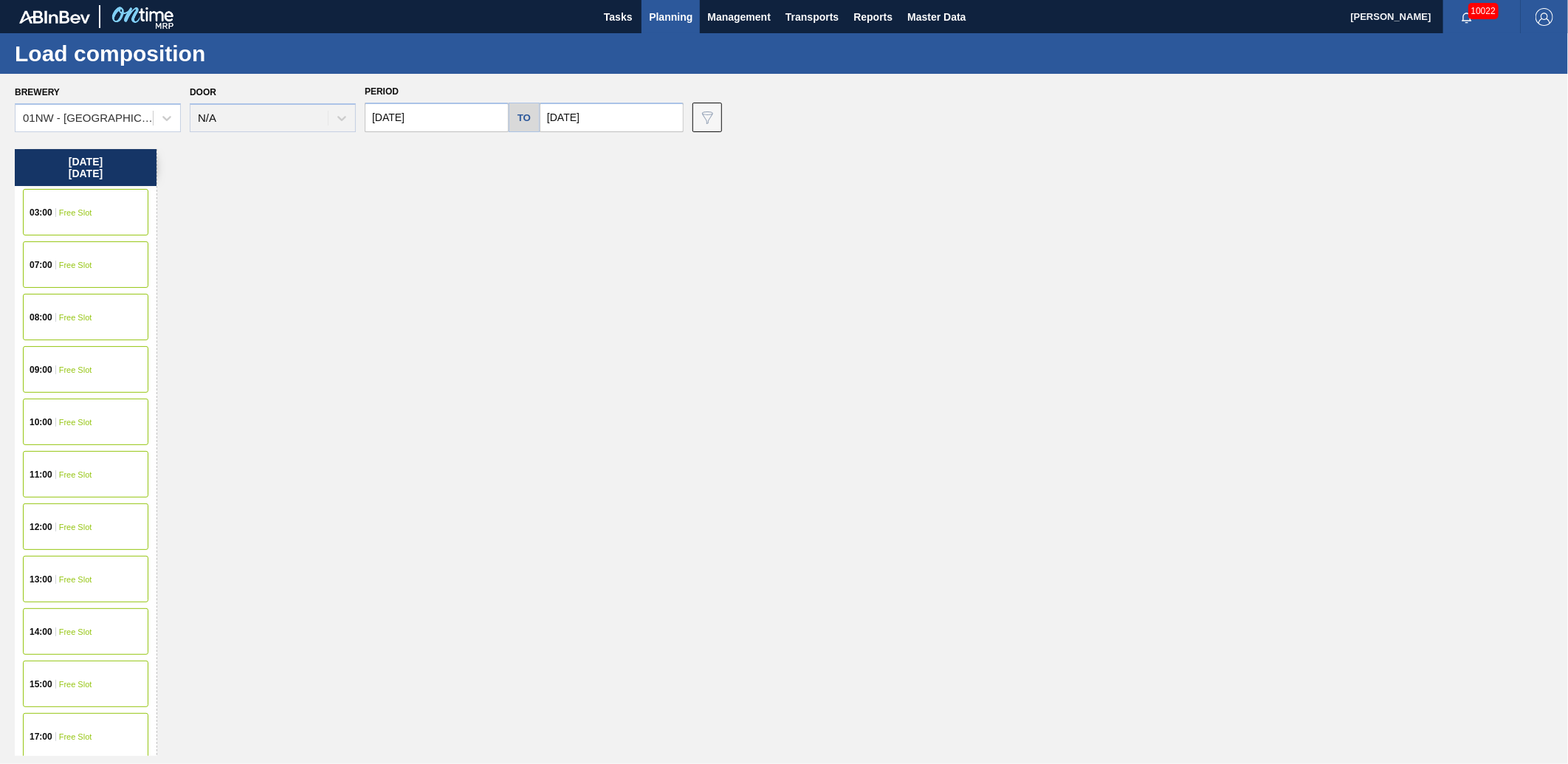
click at [877, 114] on div "Brewery 01NW - [GEOGRAPHIC_DATA] Door N/A Period [DATE] to [DATE] Data view fil…" at bounding box center [787, 106] width 1546 height 51
click at [668, 10] on span "Planning" at bounding box center [671, 17] width 44 height 18
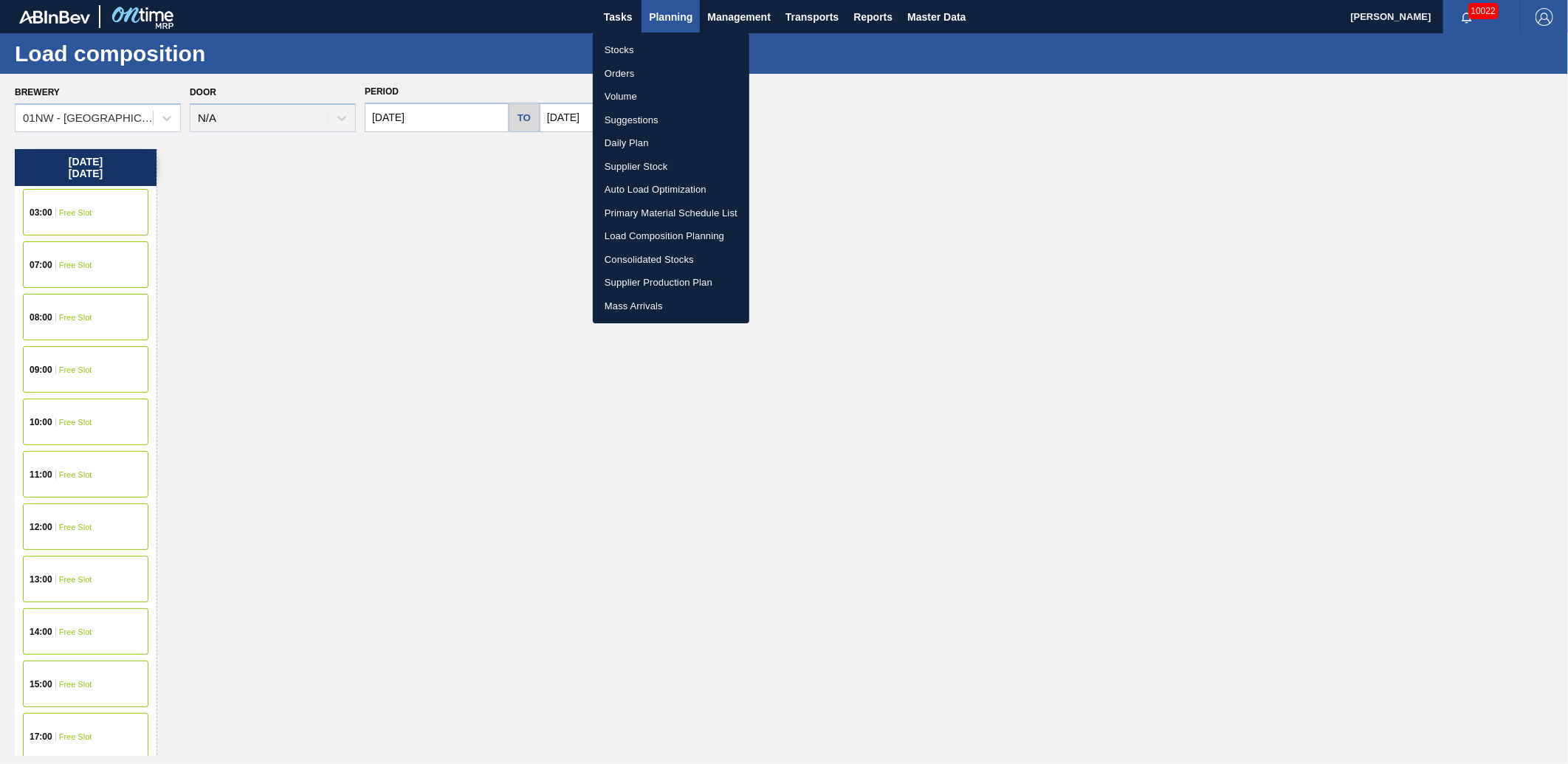
click at [629, 47] on li "Stocks" at bounding box center [671, 50] width 156 height 24
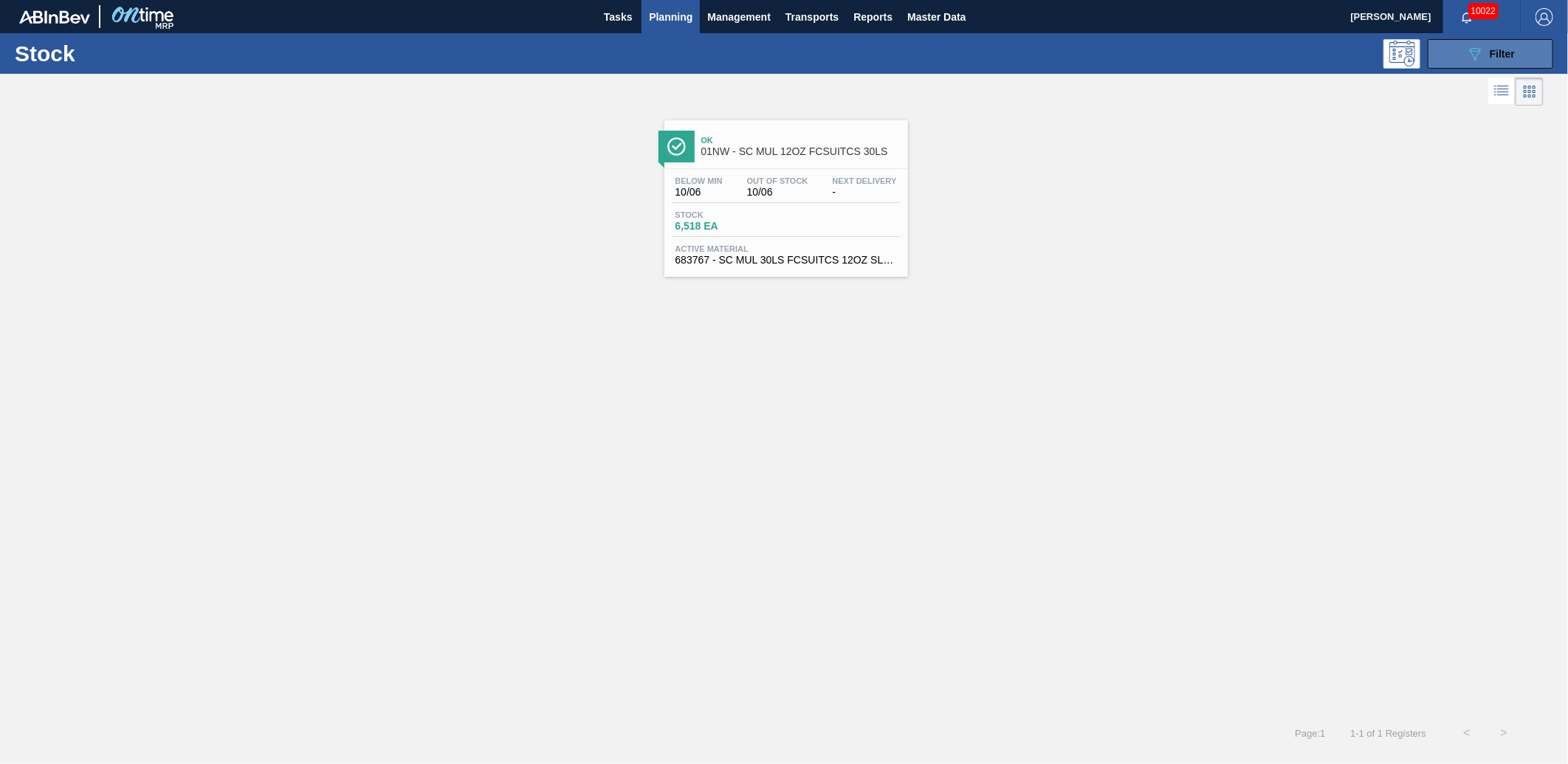
click at [1488, 57] on div "089F7B8B-B2A5-4AFE-B5C0-19BA573D28AC Filter" at bounding box center [1491, 54] width 49 height 18
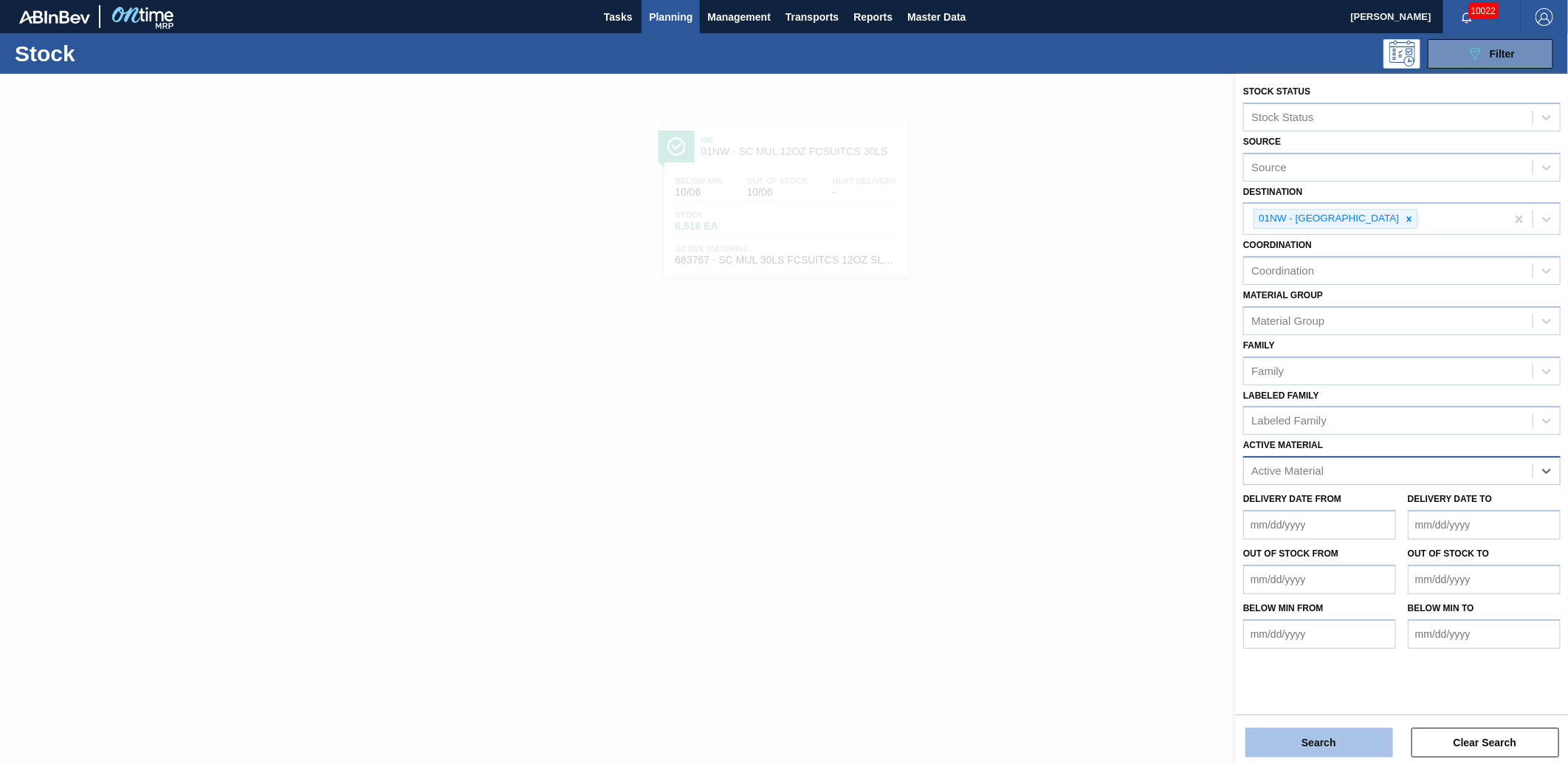
click at [1351, 748] on button "Search" at bounding box center [1319, 743] width 148 height 30
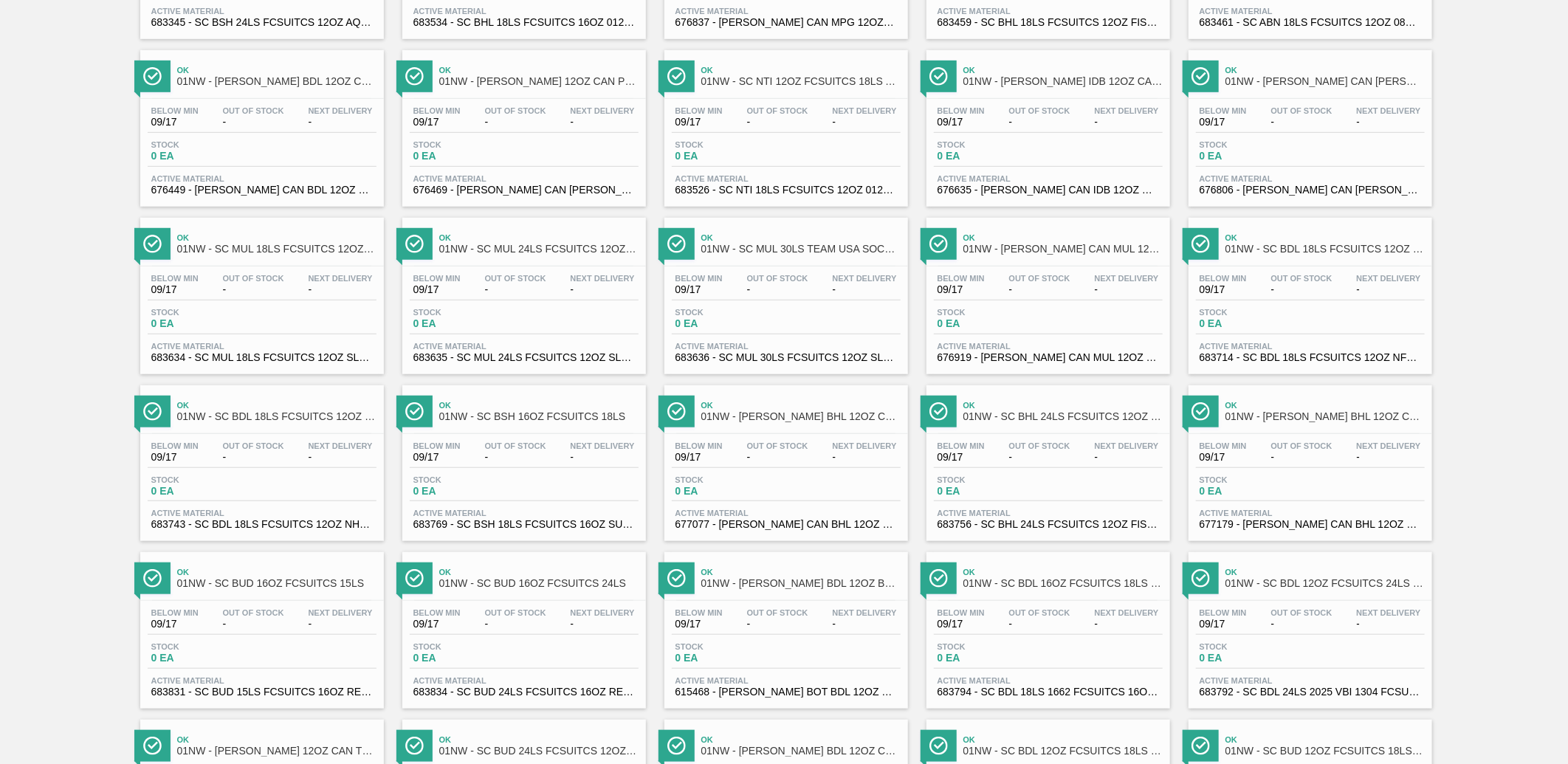
scroll to position [1063, 0]
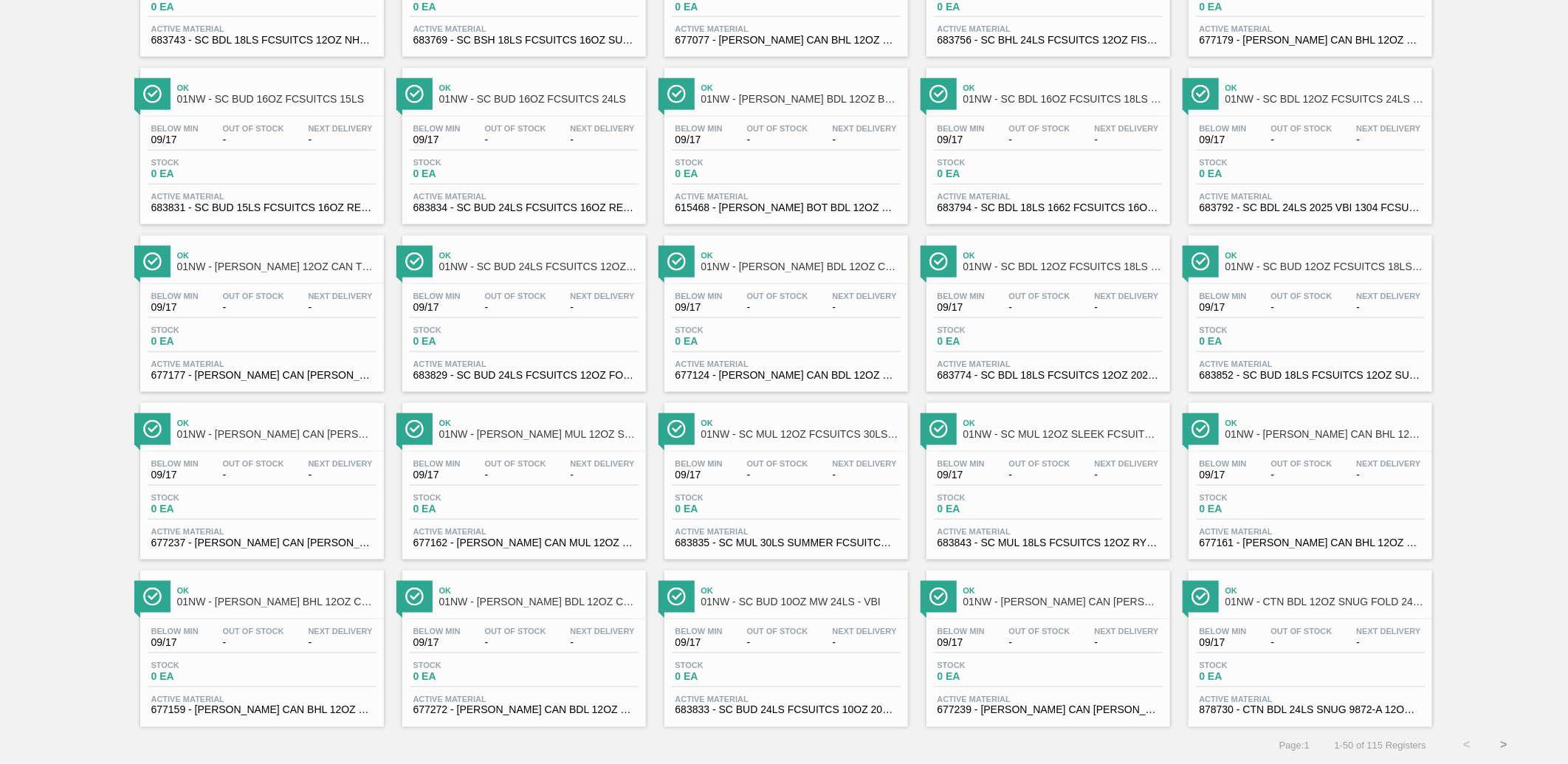
click at [1504, 749] on button ">" at bounding box center [1504, 746] width 37 height 37
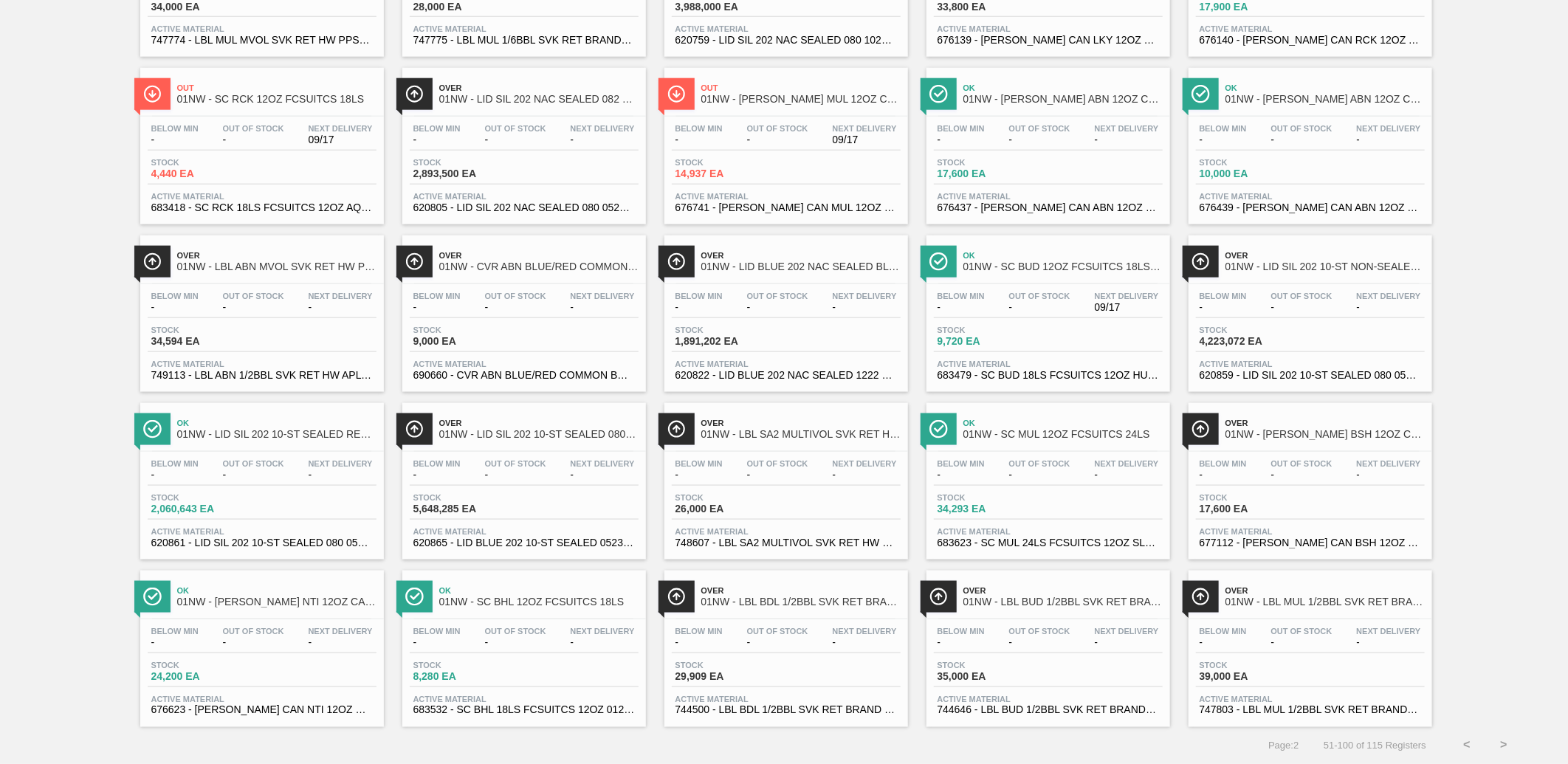
click at [1504, 743] on button ">" at bounding box center [1504, 746] width 37 height 37
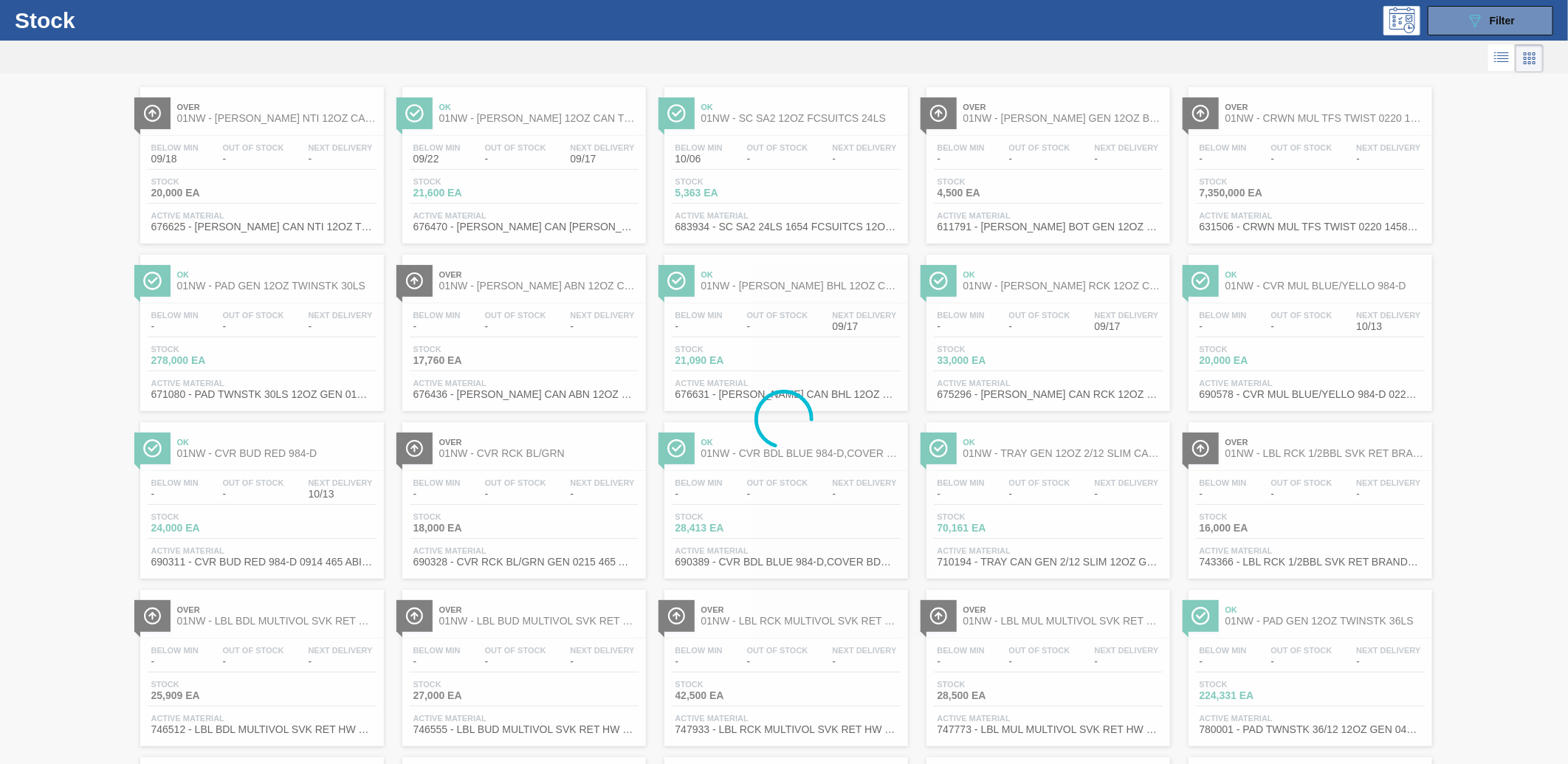
scroll to position [0, 0]
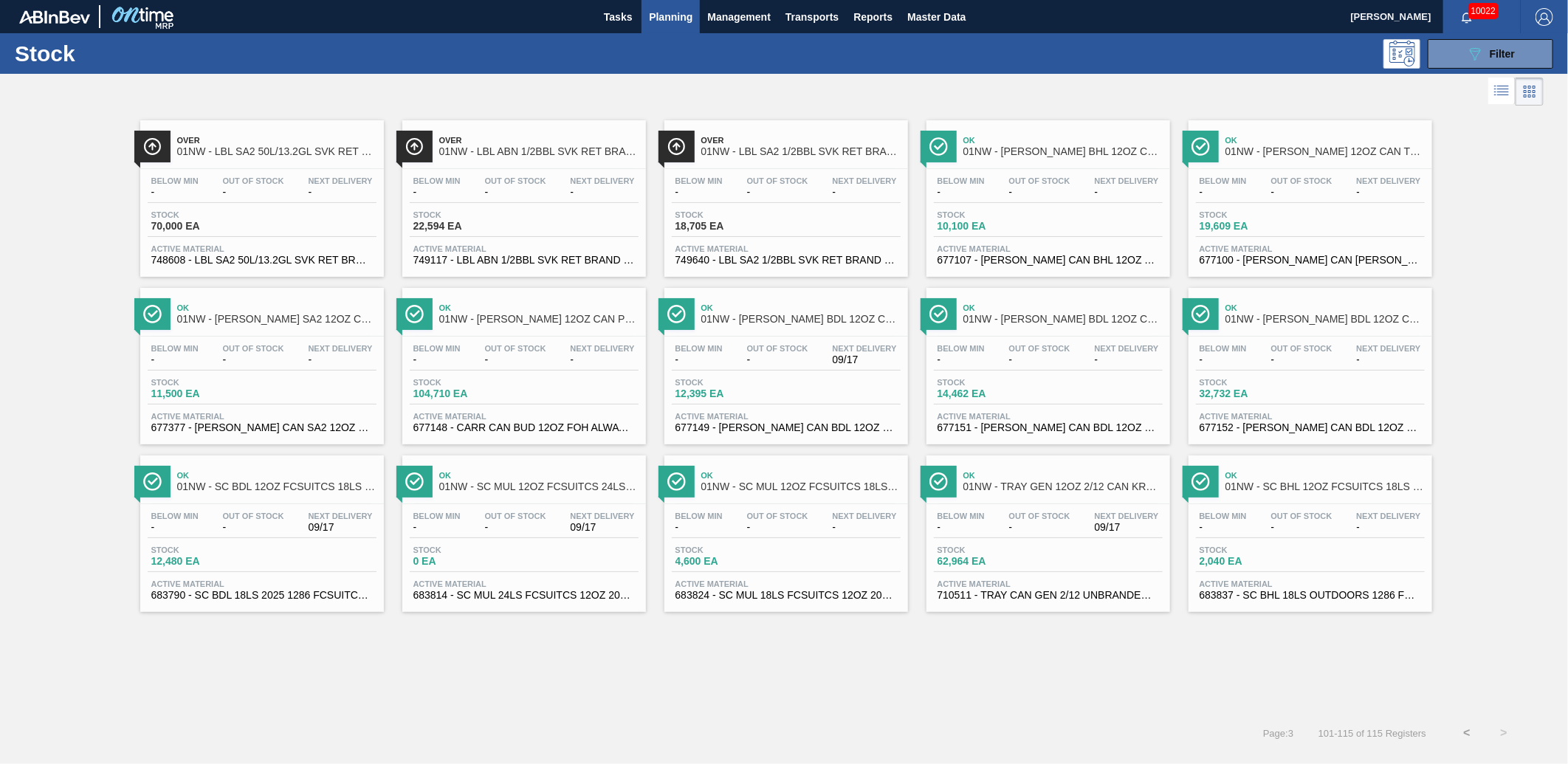
click at [1469, 732] on button "<" at bounding box center [1467, 733] width 37 height 37
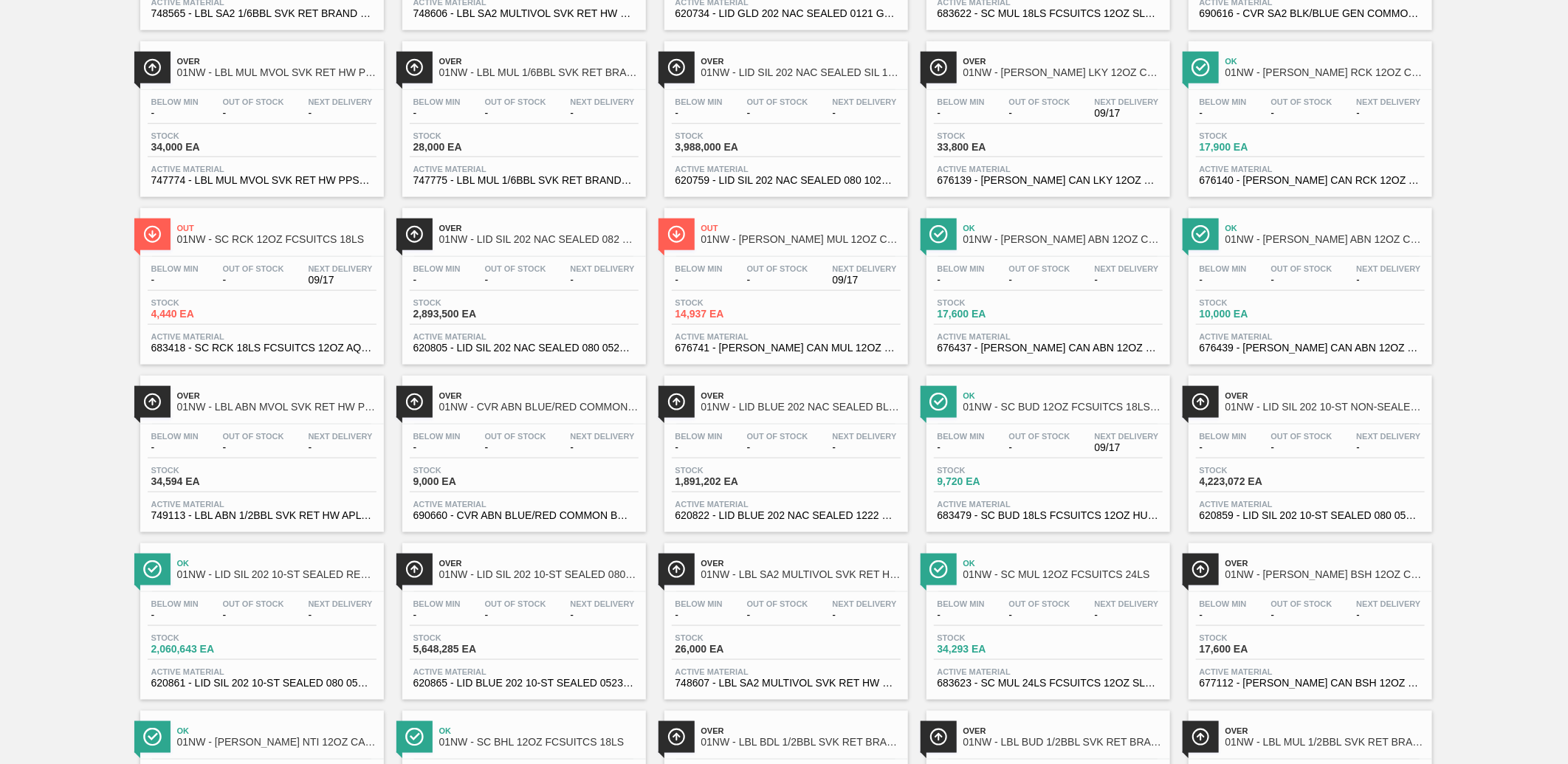
scroll to position [1063, 0]
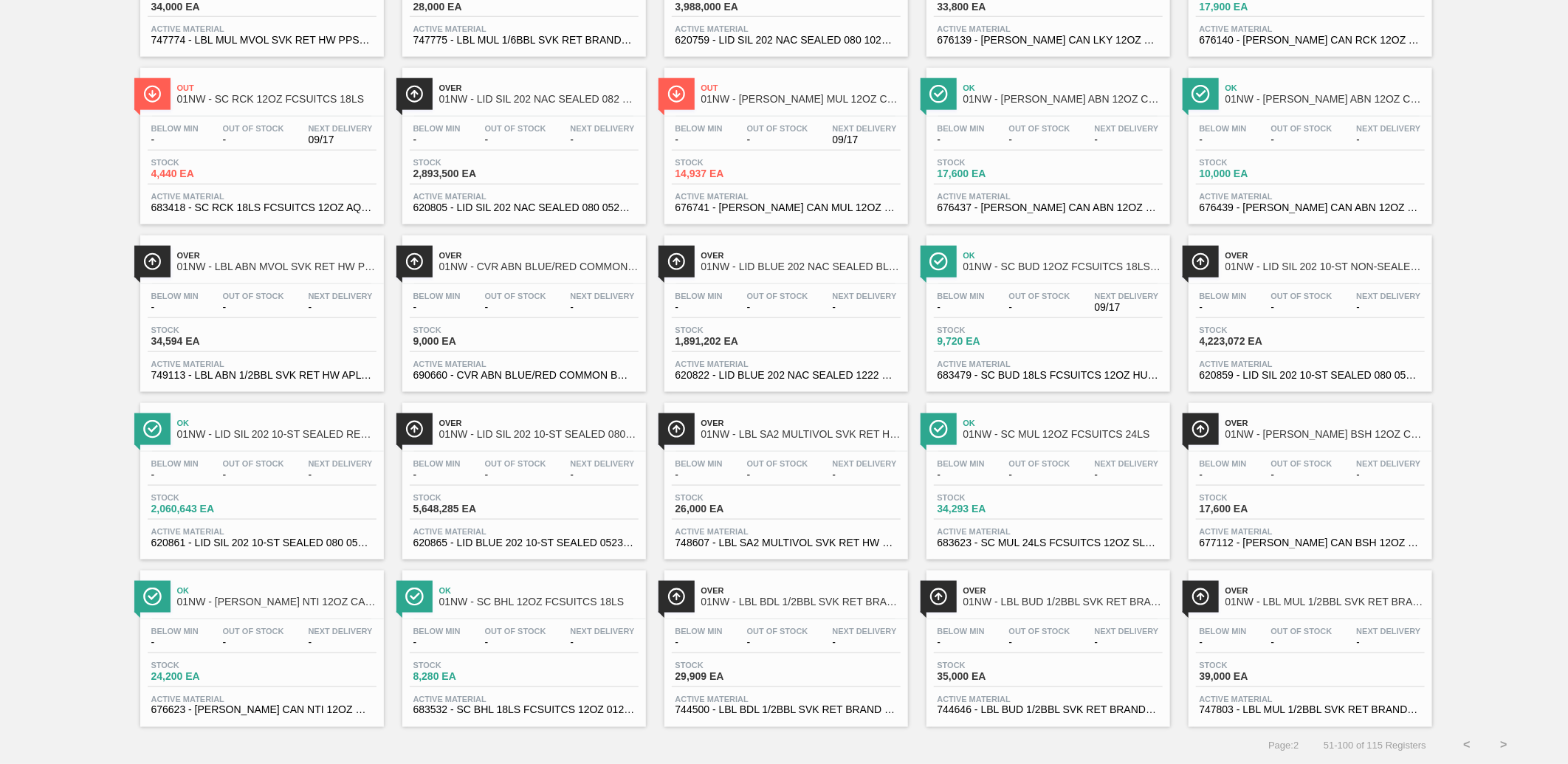
click at [1469, 738] on button "<" at bounding box center [1467, 746] width 37 height 37
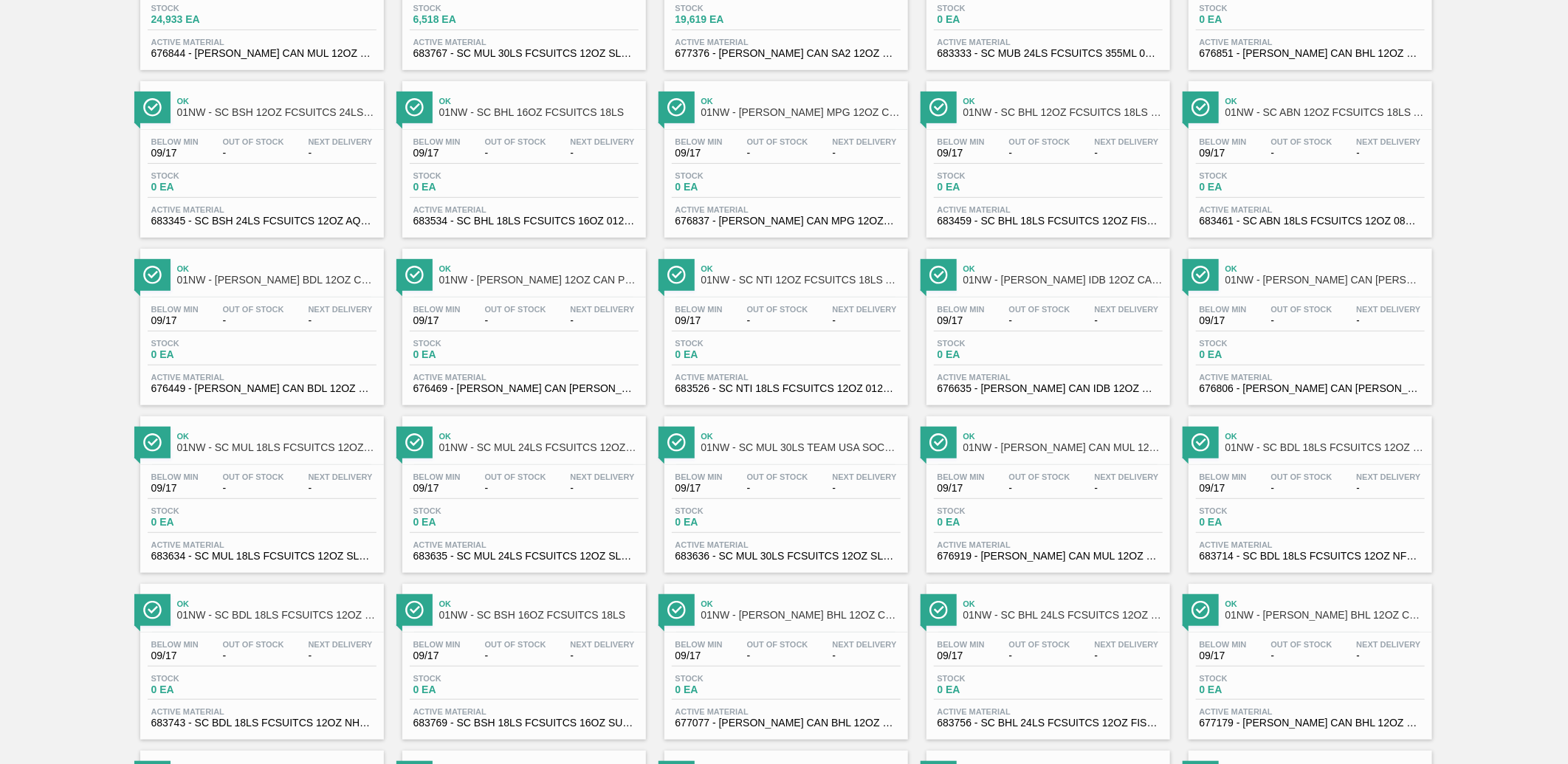
scroll to position [0, 0]
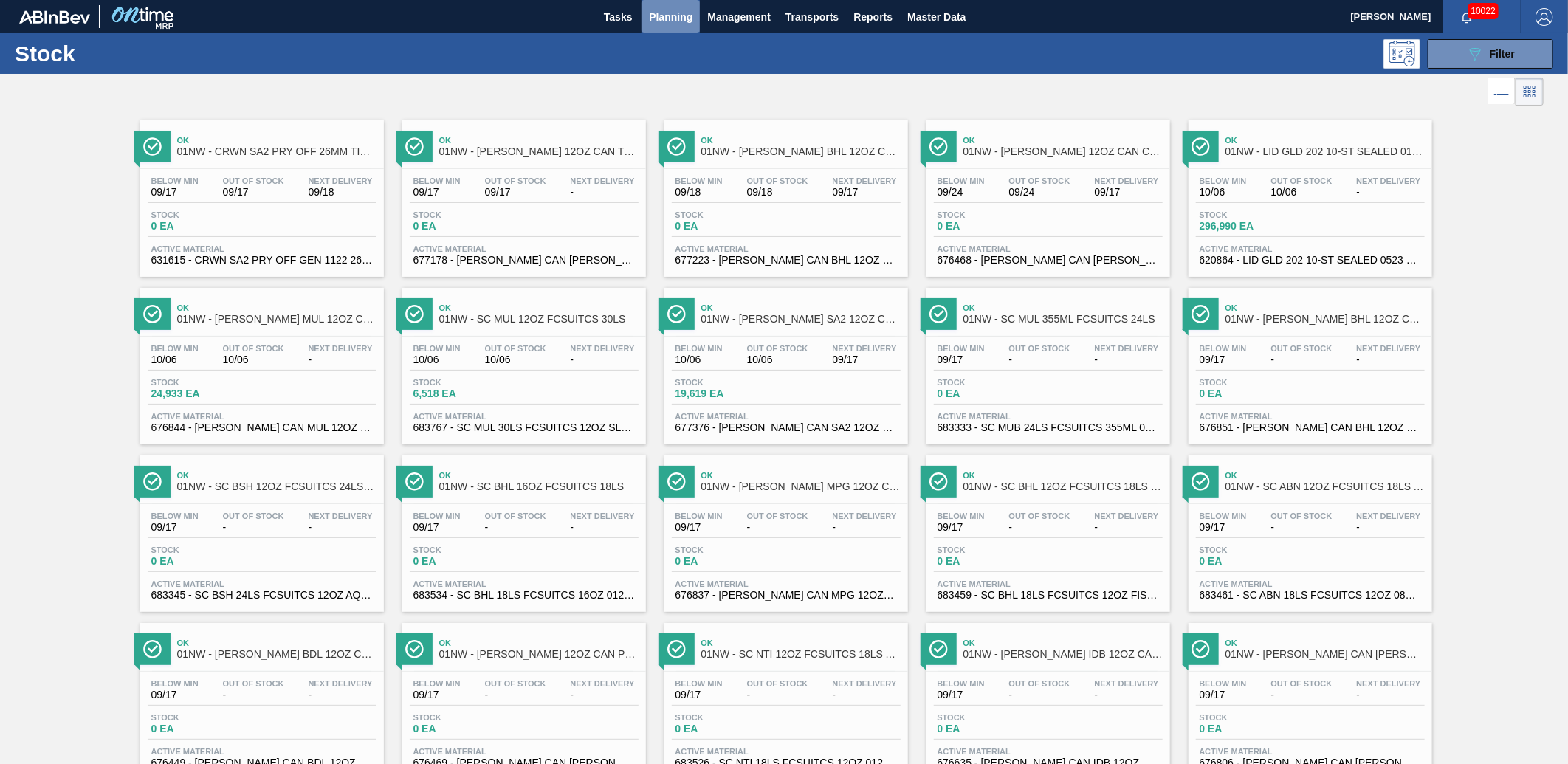
click at [674, 21] on span "Planning" at bounding box center [671, 17] width 44 height 18
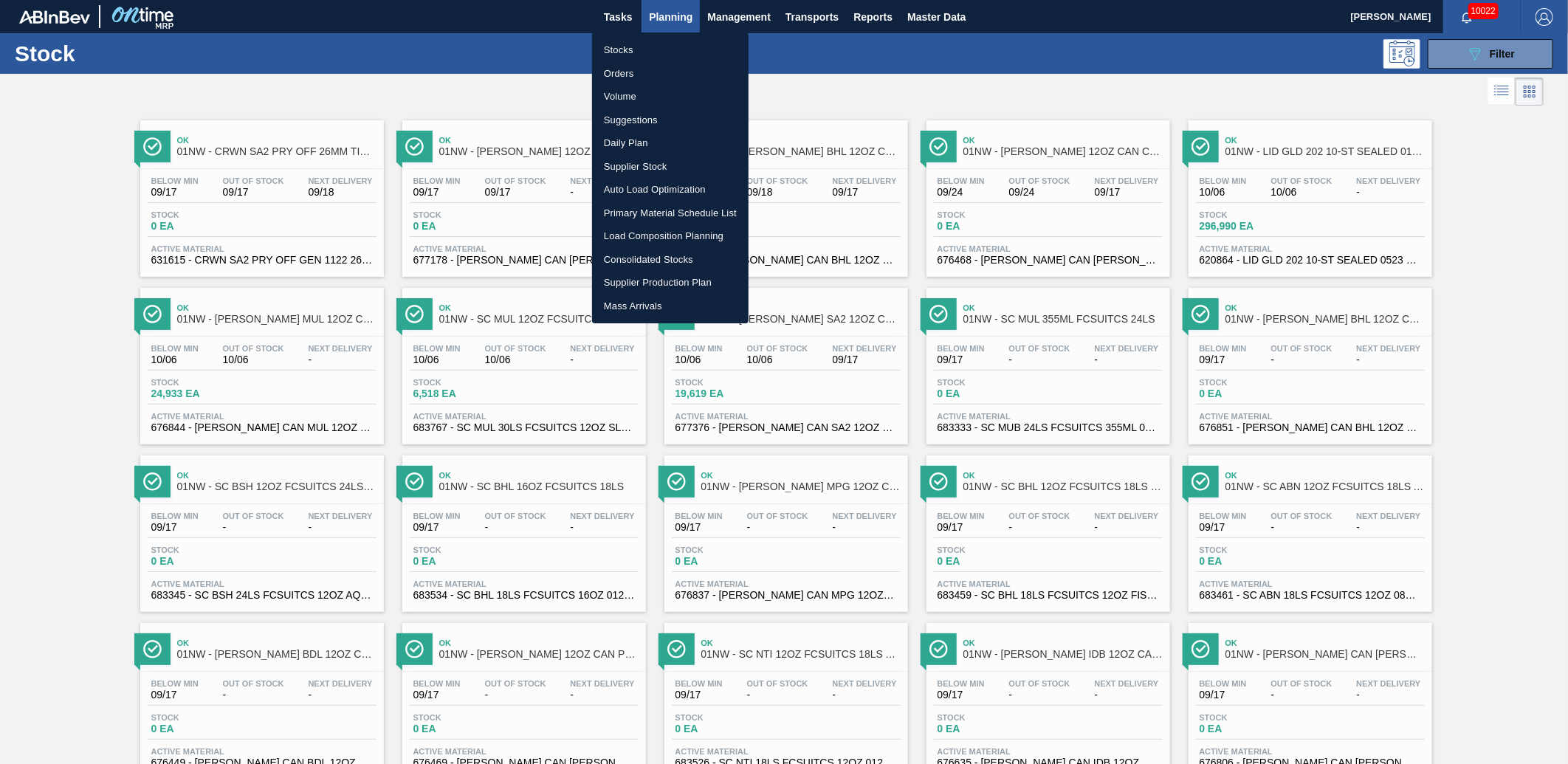
click at [640, 227] on li "Load Composition Planning" at bounding box center [670, 236] width 156 height 24
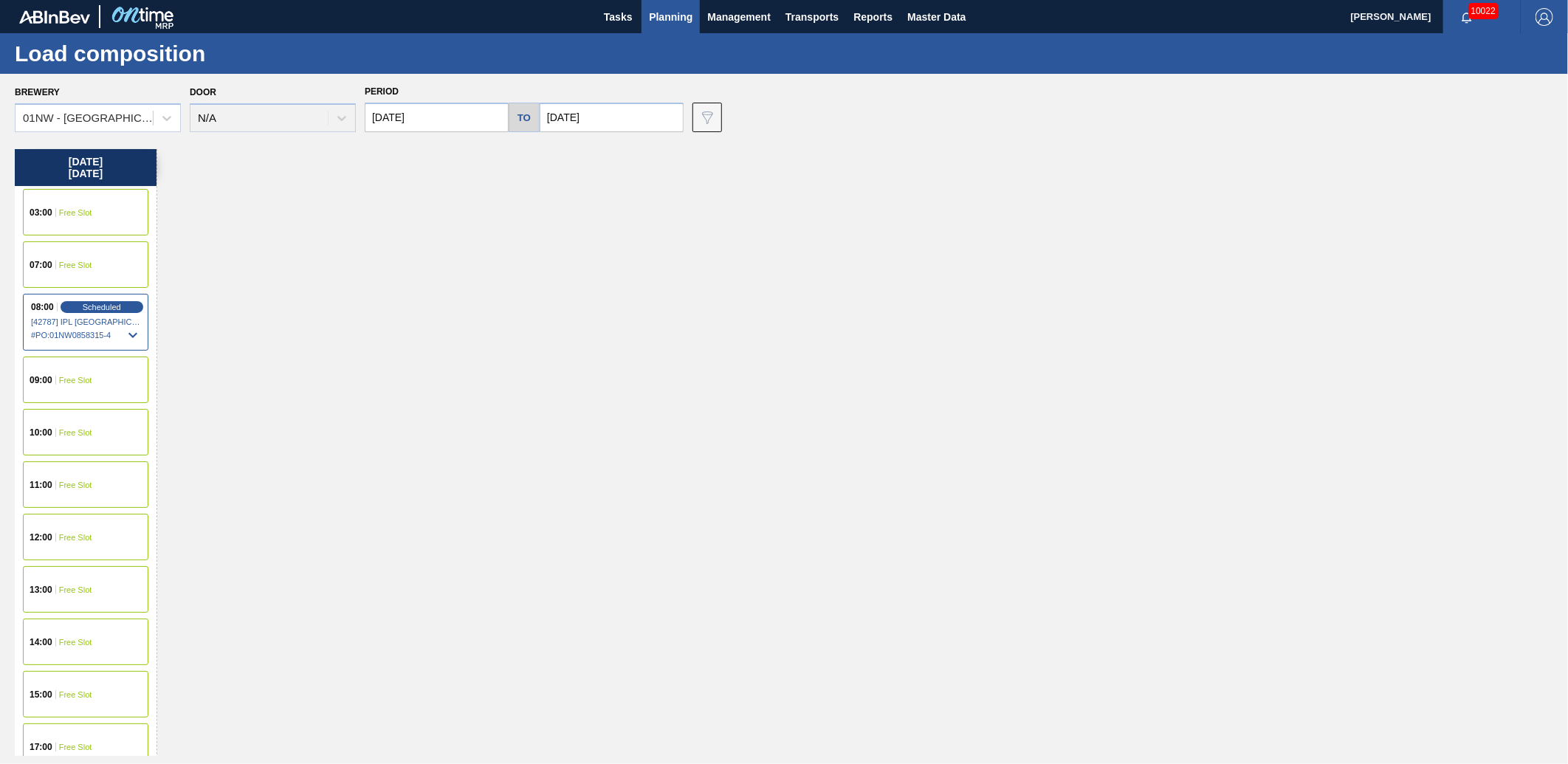
click at [433, 123] on input "[DATE]" at bounding box center [436, 117] width 144 height 30
click at [385, 155] on div "[DATE]" at bounding box center [453, 152] width 177 height 12
click at [383, 155] on div "[DATE]" at bounding box center [453, 152] width 177 height 12
click at [381, 155] on button "Previous Month" at bounding box center [378, 153] width 11 height 11
click at [477, 264] on div "25" at bounding box center [478, 272] width 20 height 20
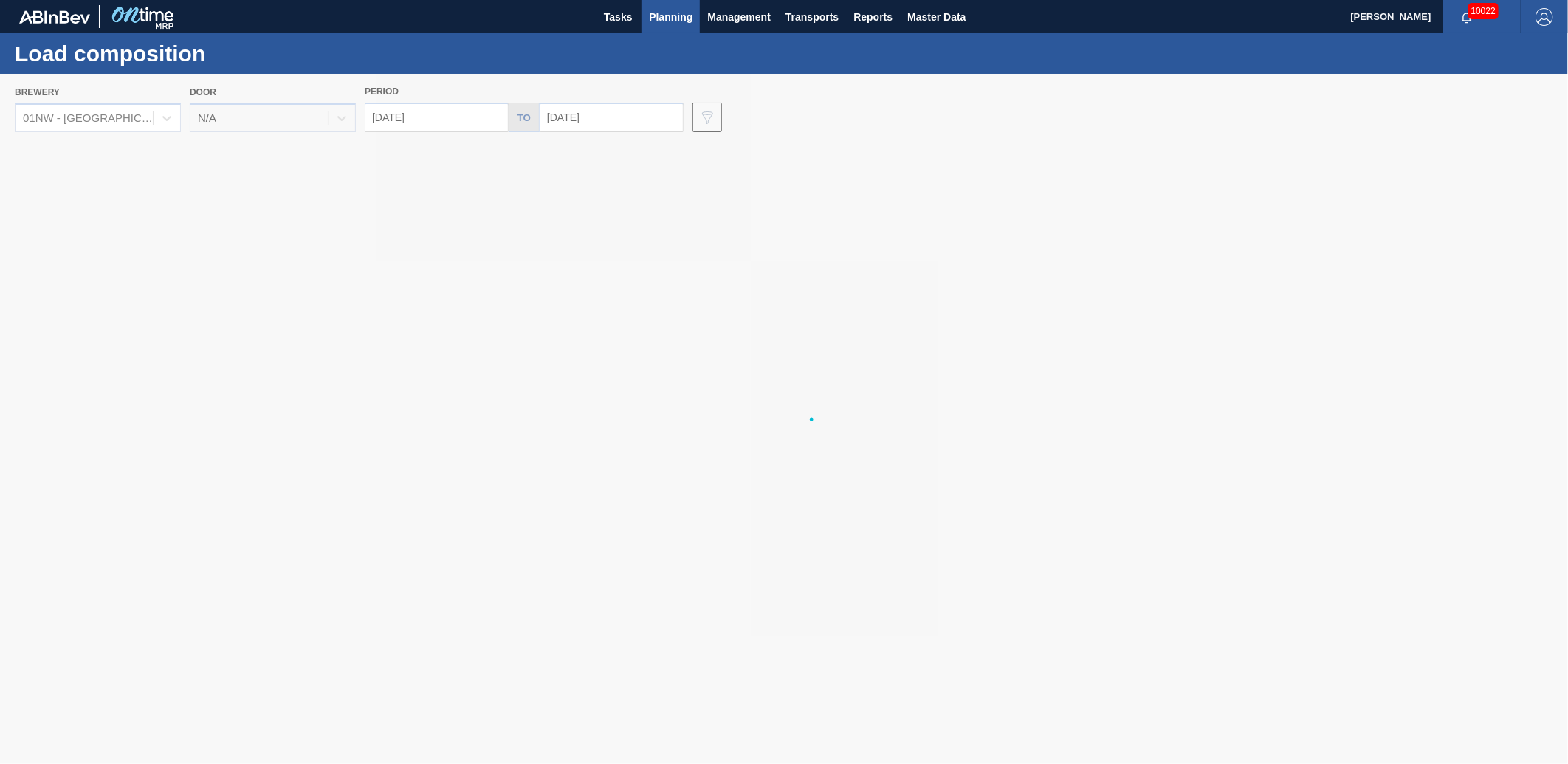
type input "[DATE]"
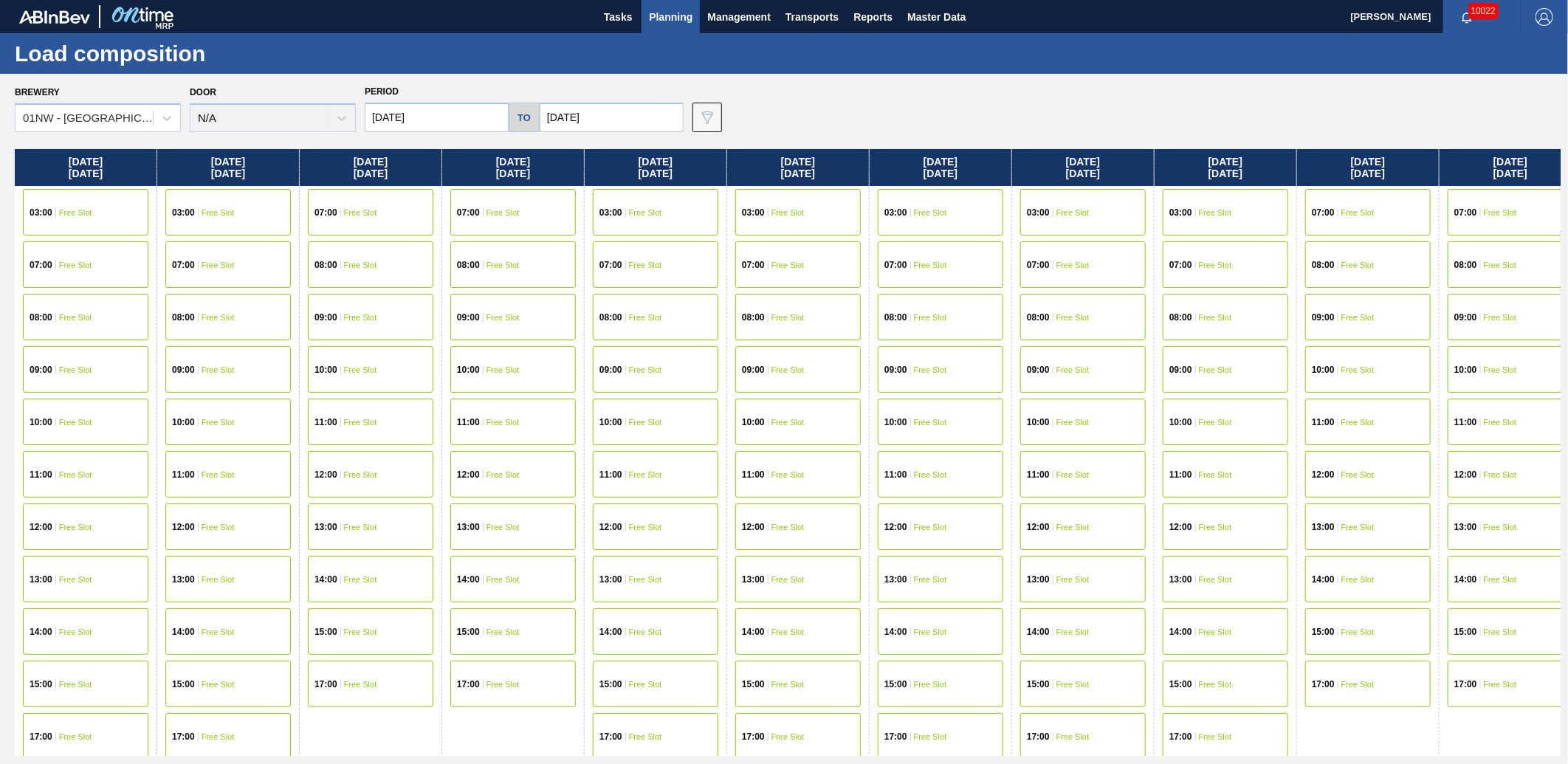
click at [614, 114] on input "[DATE]" at bounding box center [612, 117] width 144 height 30
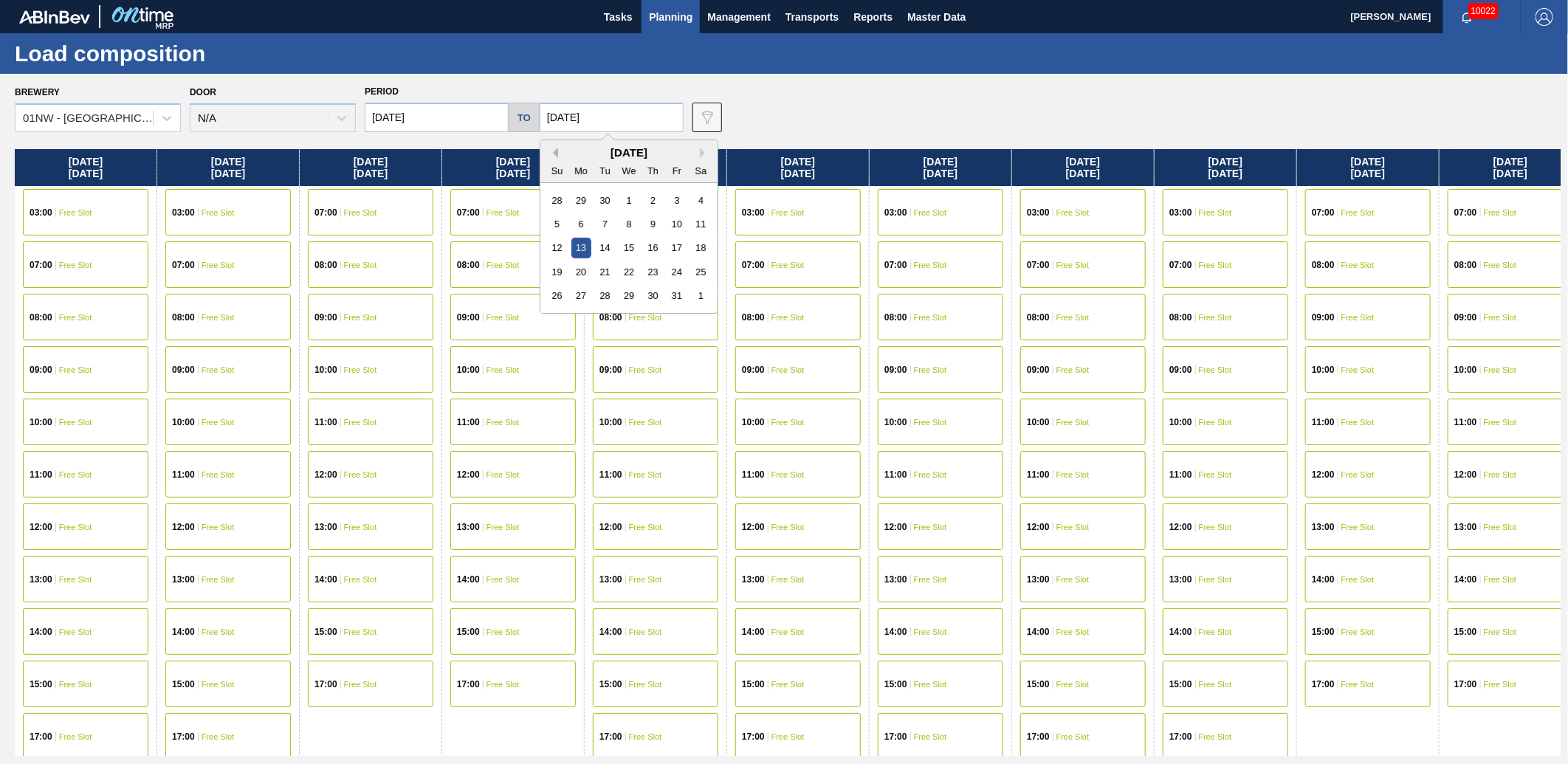
click at [552, 152] on button "Previous Month" at bounding box center [554, 153] width 11 height 11
click at [654, 273] on div "25" at bounding box center [653, 272] width 20 height 20
type input "[DATE]"
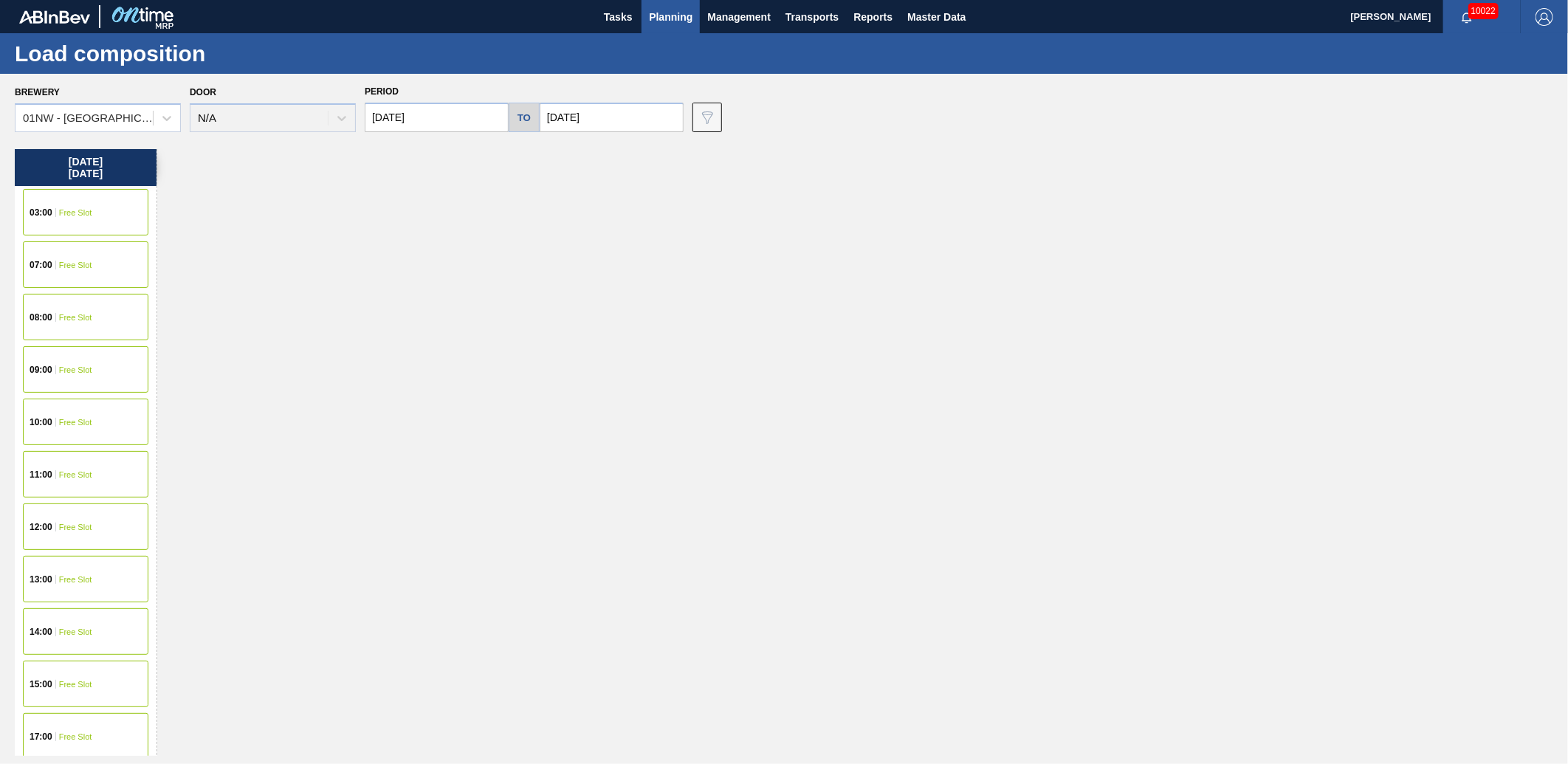
click at [666, 30] on button "Planning" at bounding box center [671, 16] width 58 height 33
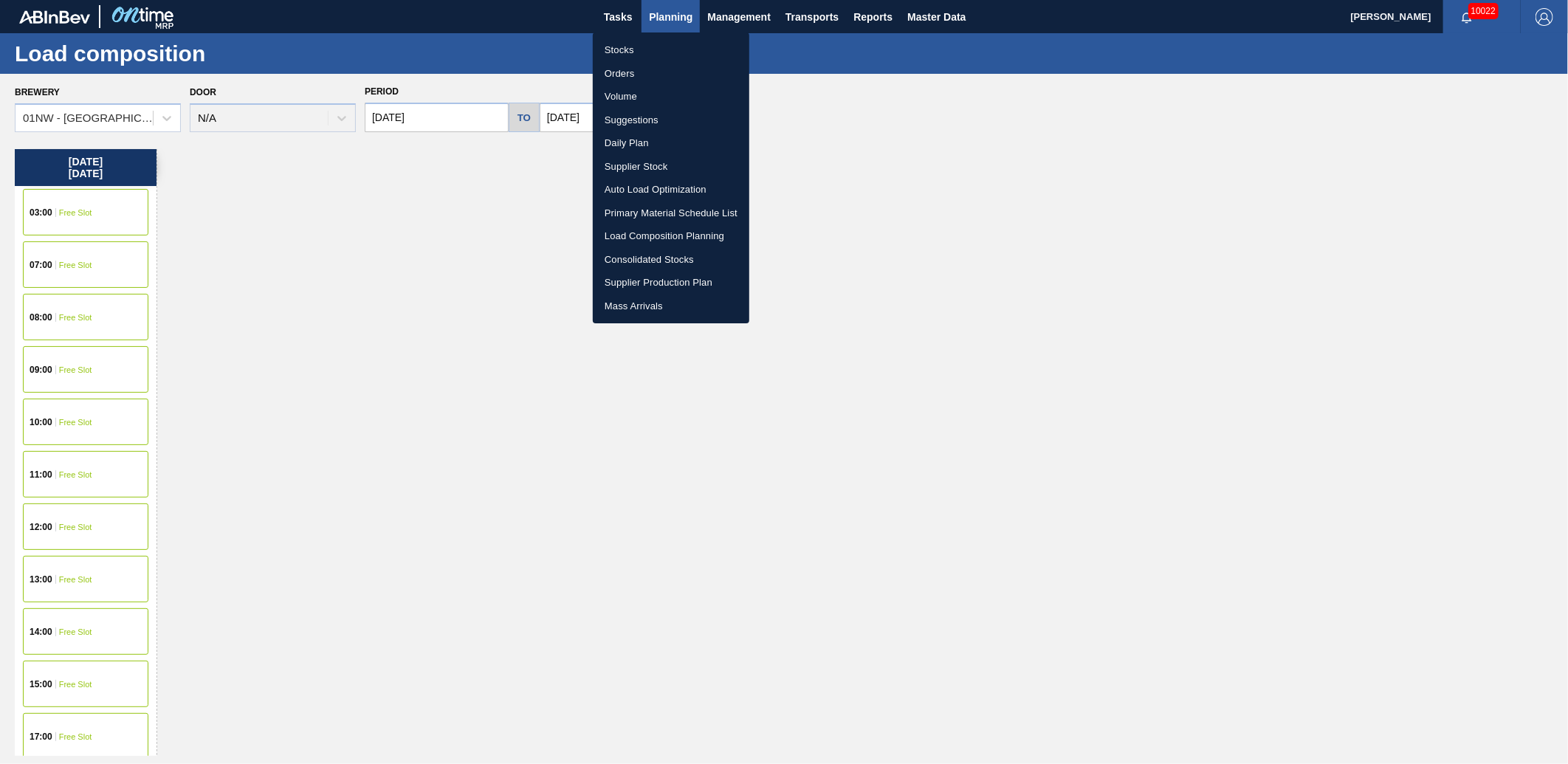
click at [1183, 111] on div at bounding box center [784, 382] width 1568 height 764
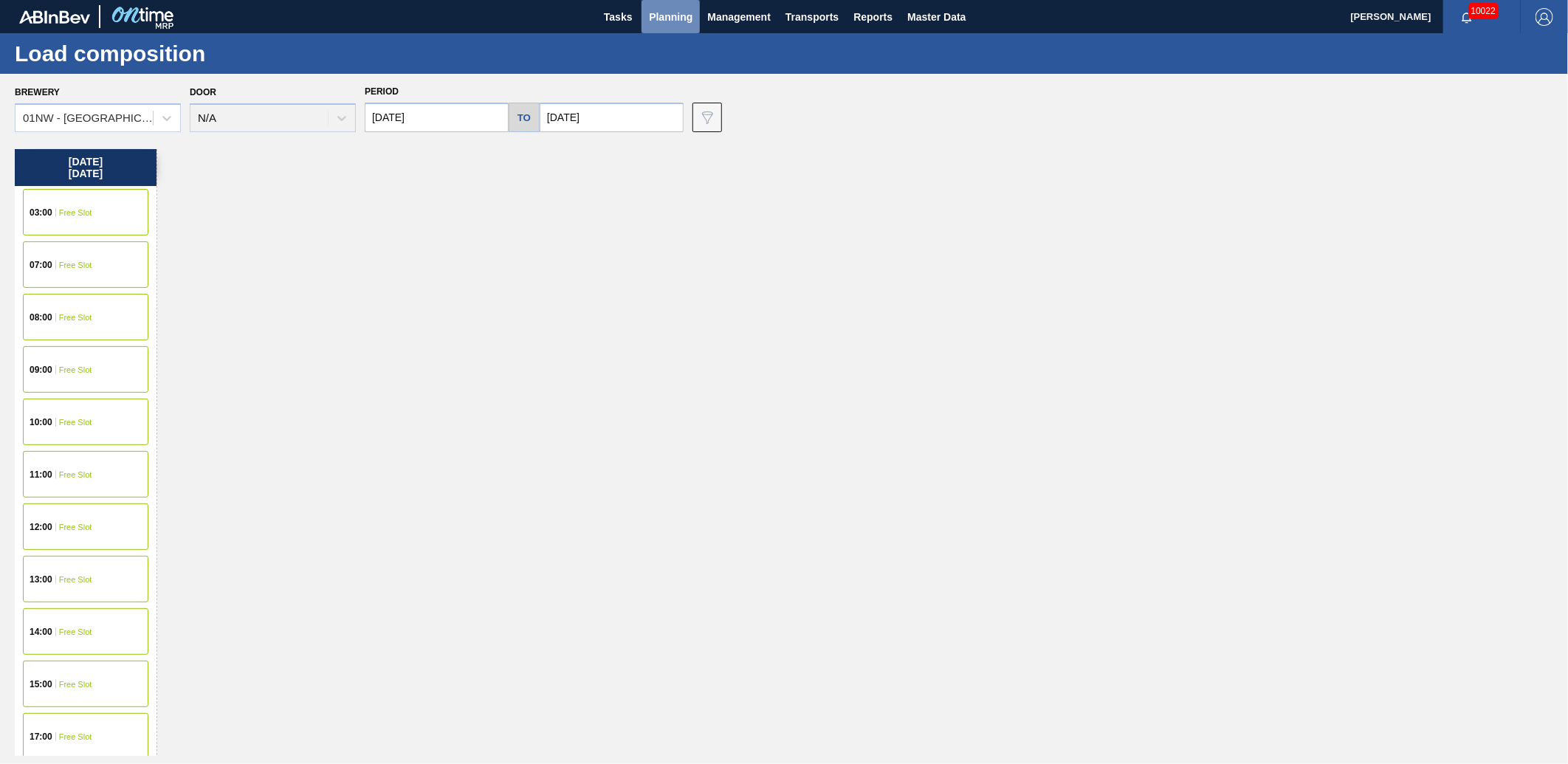
click at [665, 15] on span "Planning" at bounding box center [671, 17] width 44 height 18
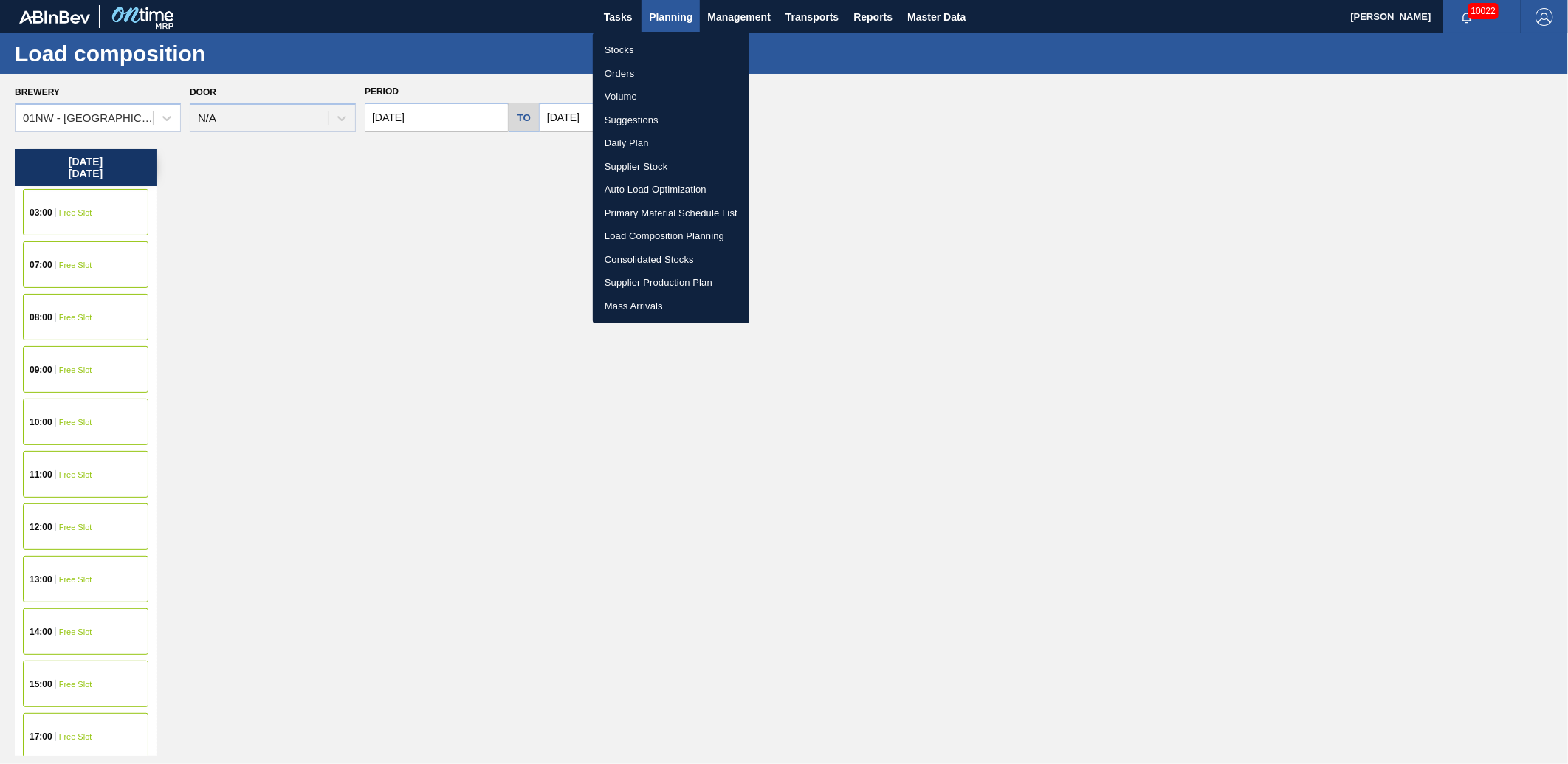
click at [635, 47] on li "Stocks" at bounding box center [671, 50] width 156 height 24
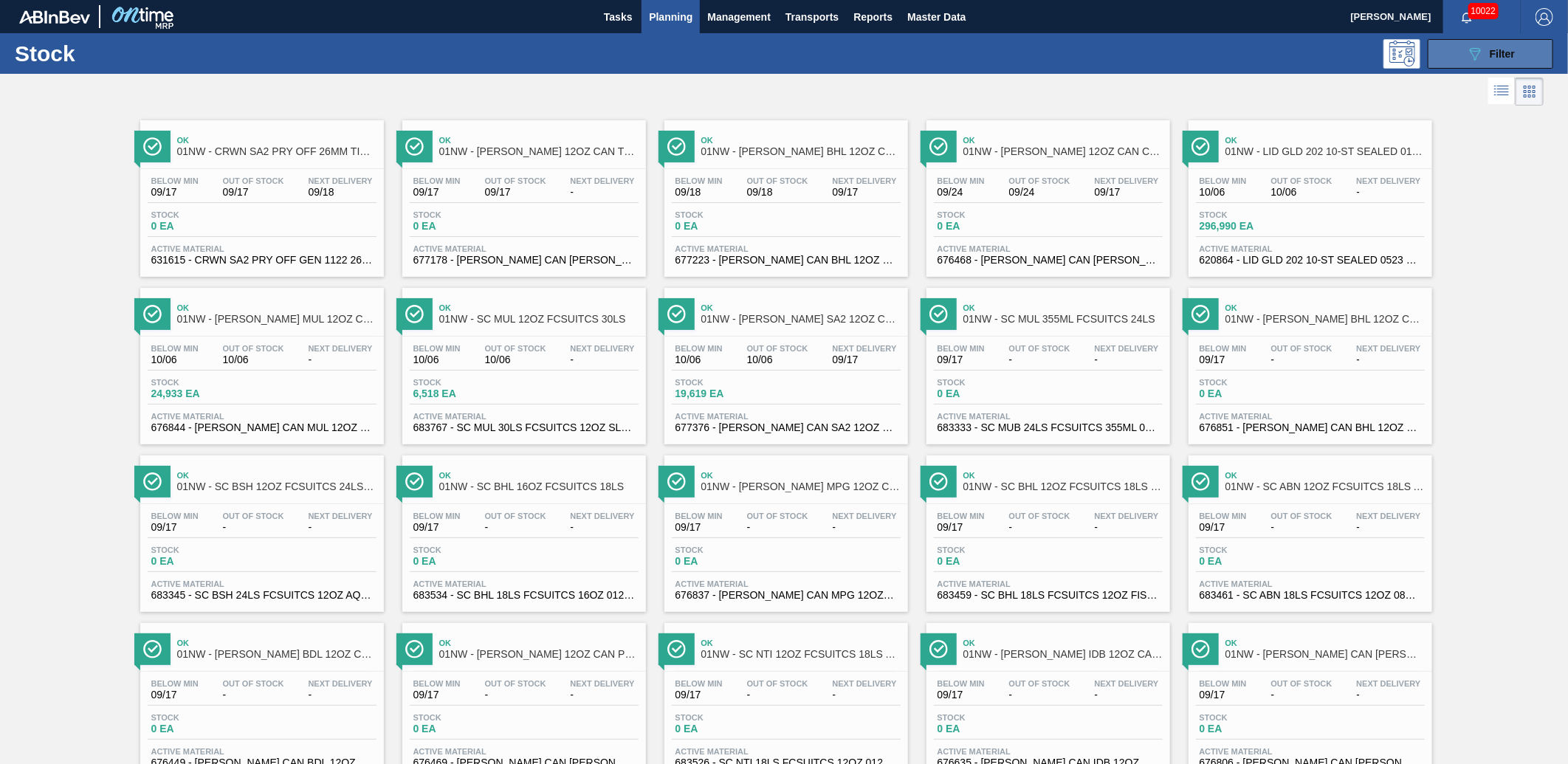
click at [1515, 55] on button "089F7B8B-B2A5-4AFE-B5C0-19BA573D28AC Filter" at bounding box center [1491, 54] width 126 height 30
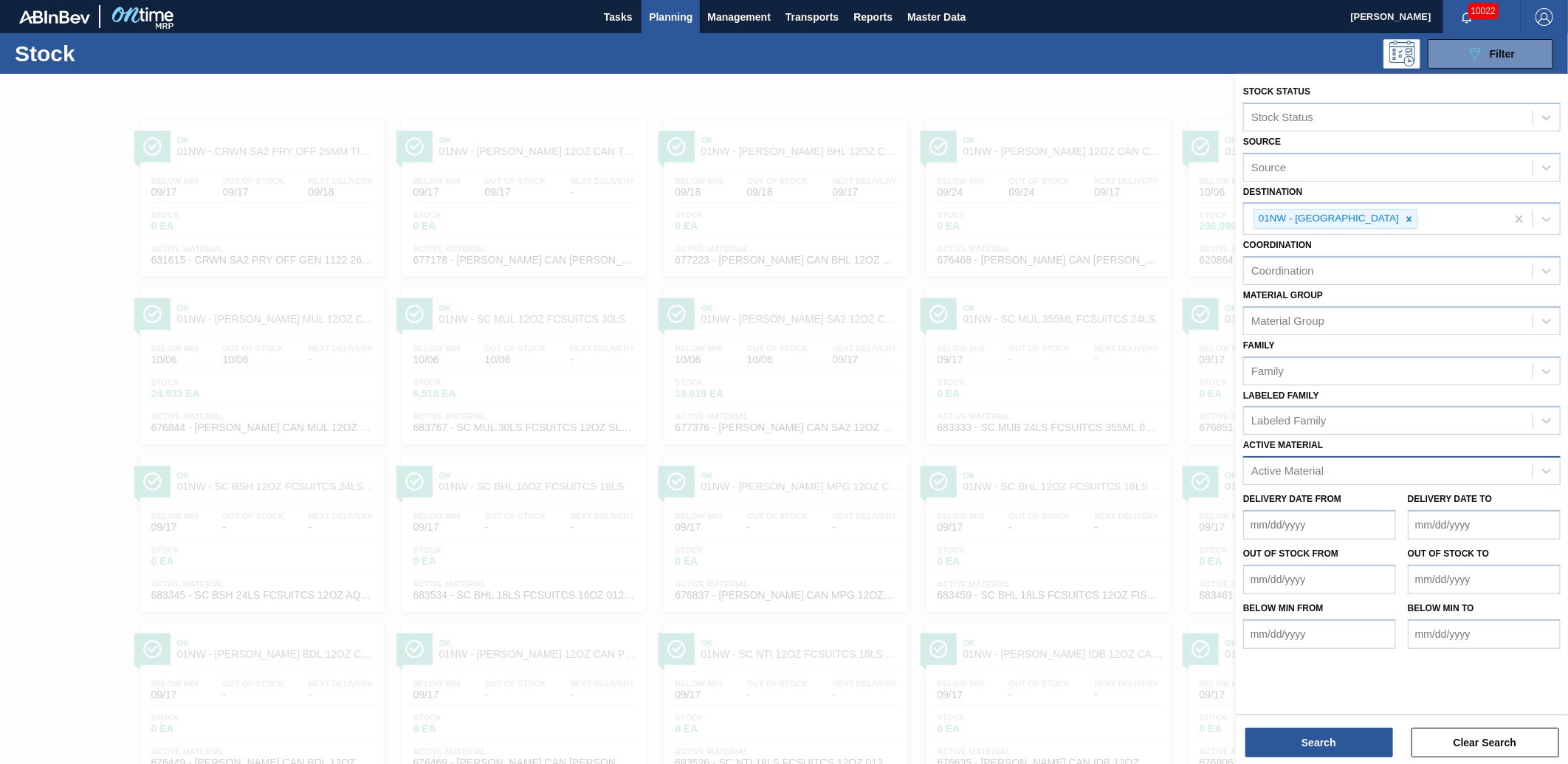
click at [1348, 456] on div "Active Material" at bounding box center [1402, 471] width 318 height 29
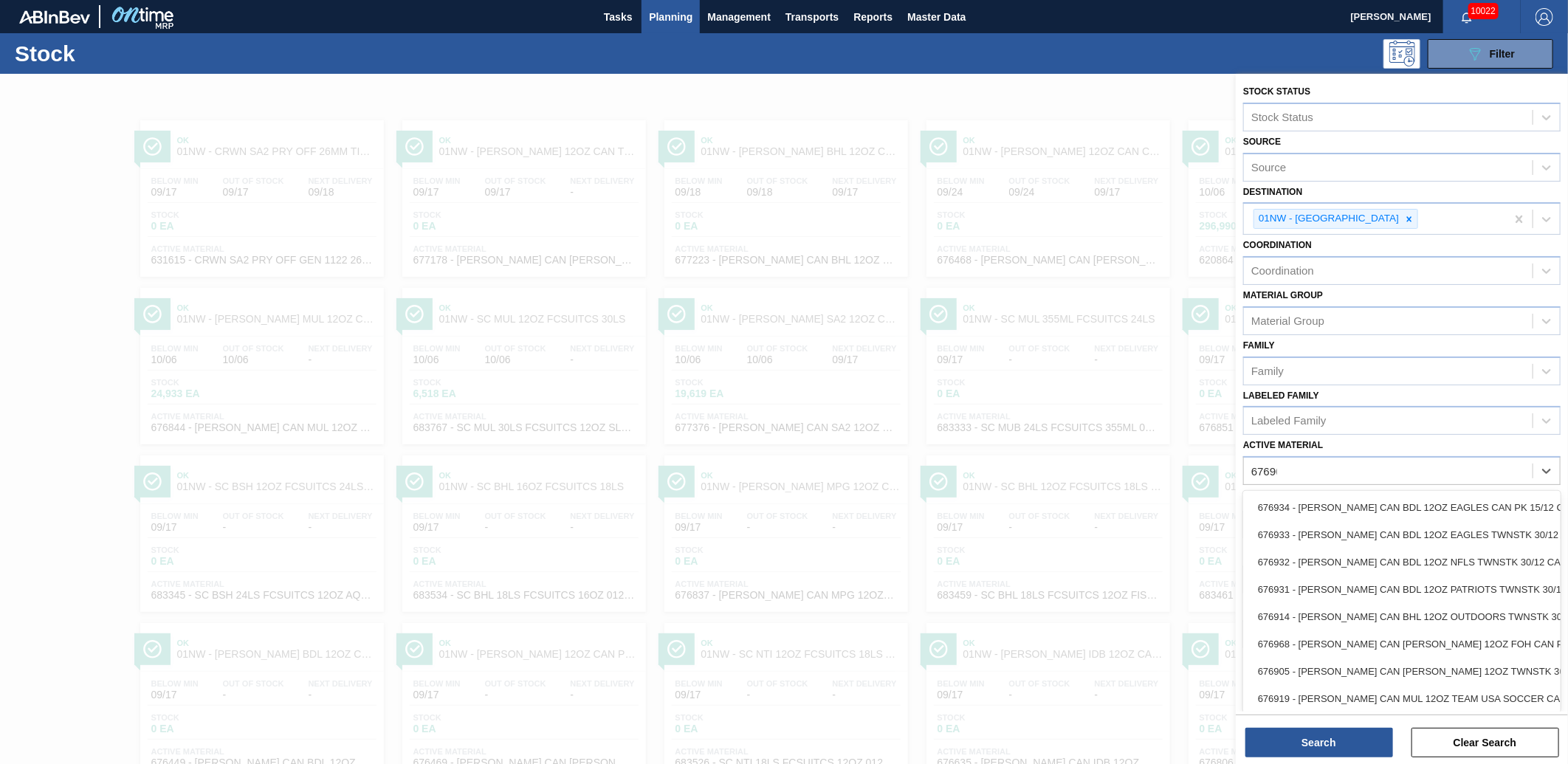
type Material "676902"
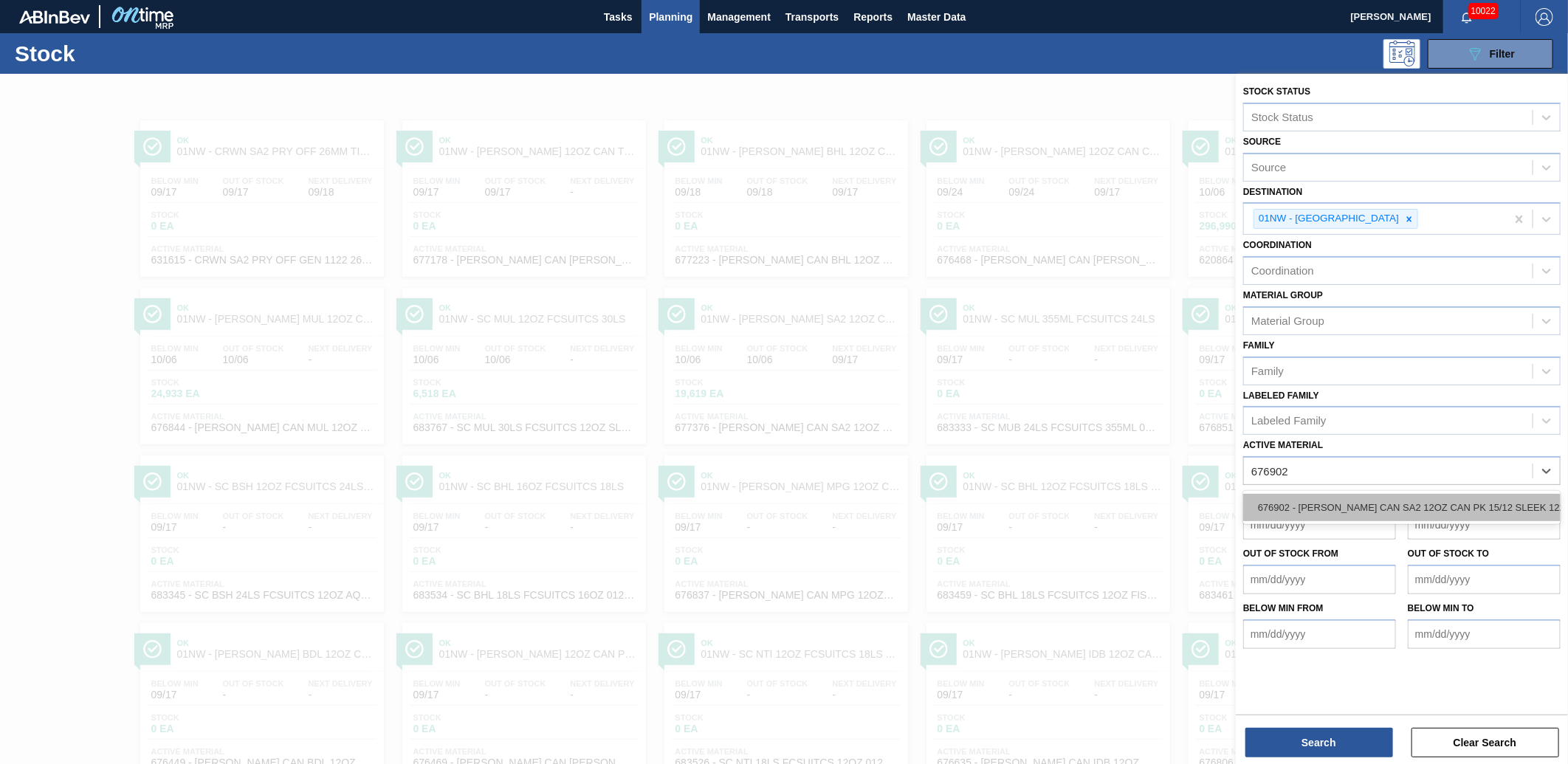
click at [1295, 498] on div "676902 - [PERSON_NAME] CAN SA2 12OZ CAN PK 15/12 SLEEK 122" at bounding box center [1402, 508] width 318 height 28
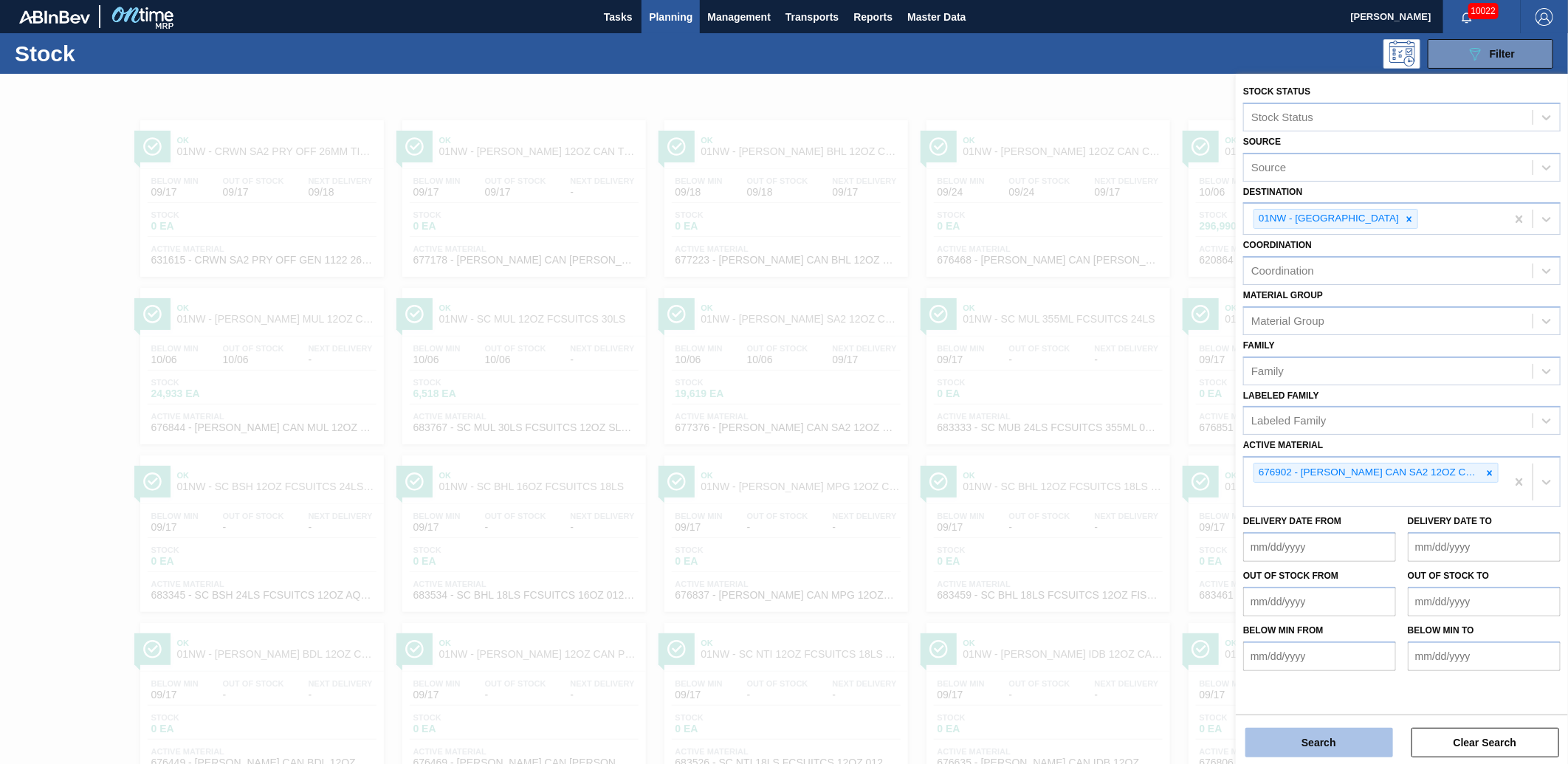
click at [1309, 731] on button "Search" at bounding box center [1319, 743] width 148 height 30
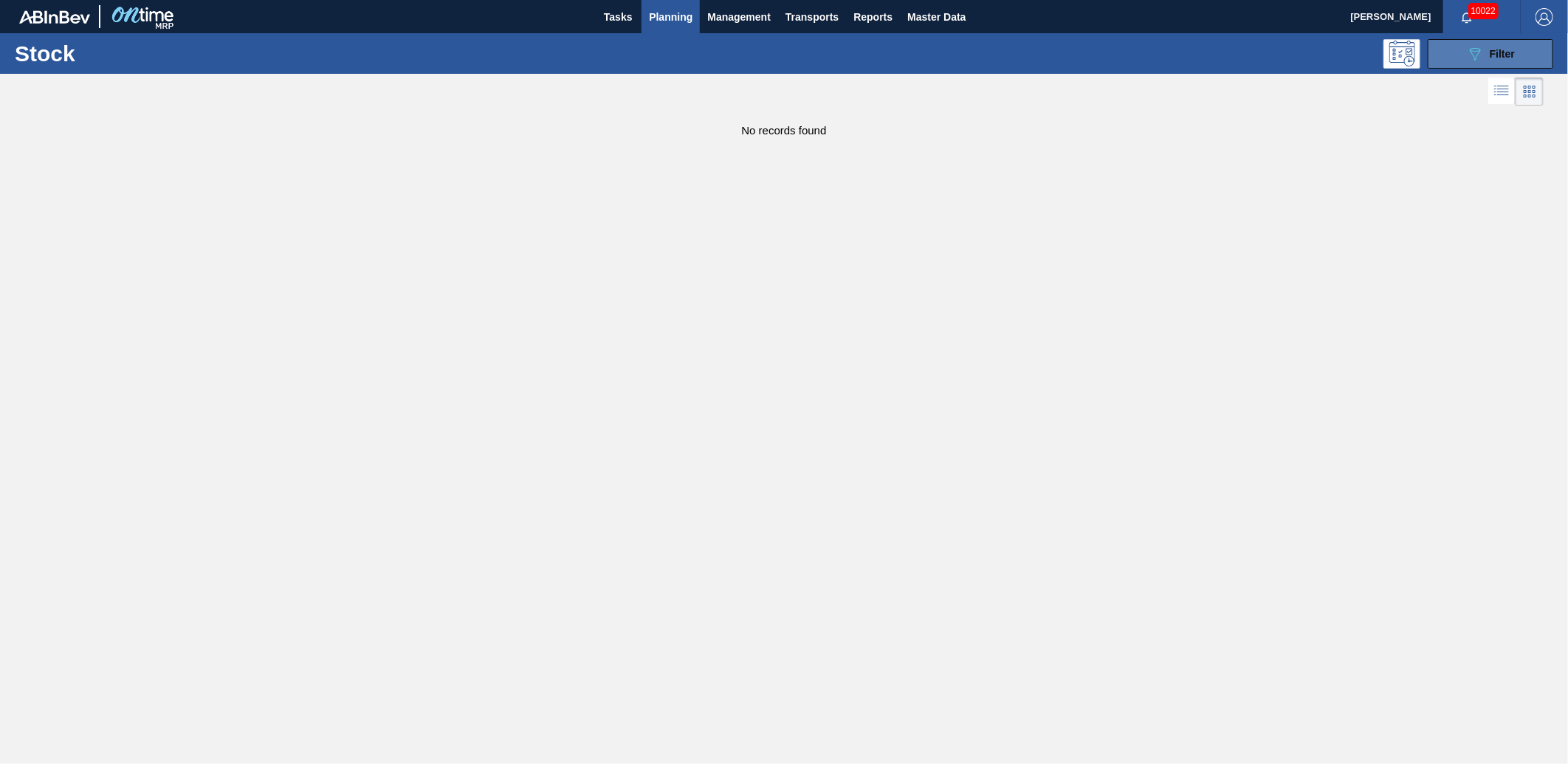
click at [1488, 61] on div "089F7B8B-B2A5-4AFE-B5C0-19BA573D28AC Filter" at bounding box center [1491, 54] width 49 height 18
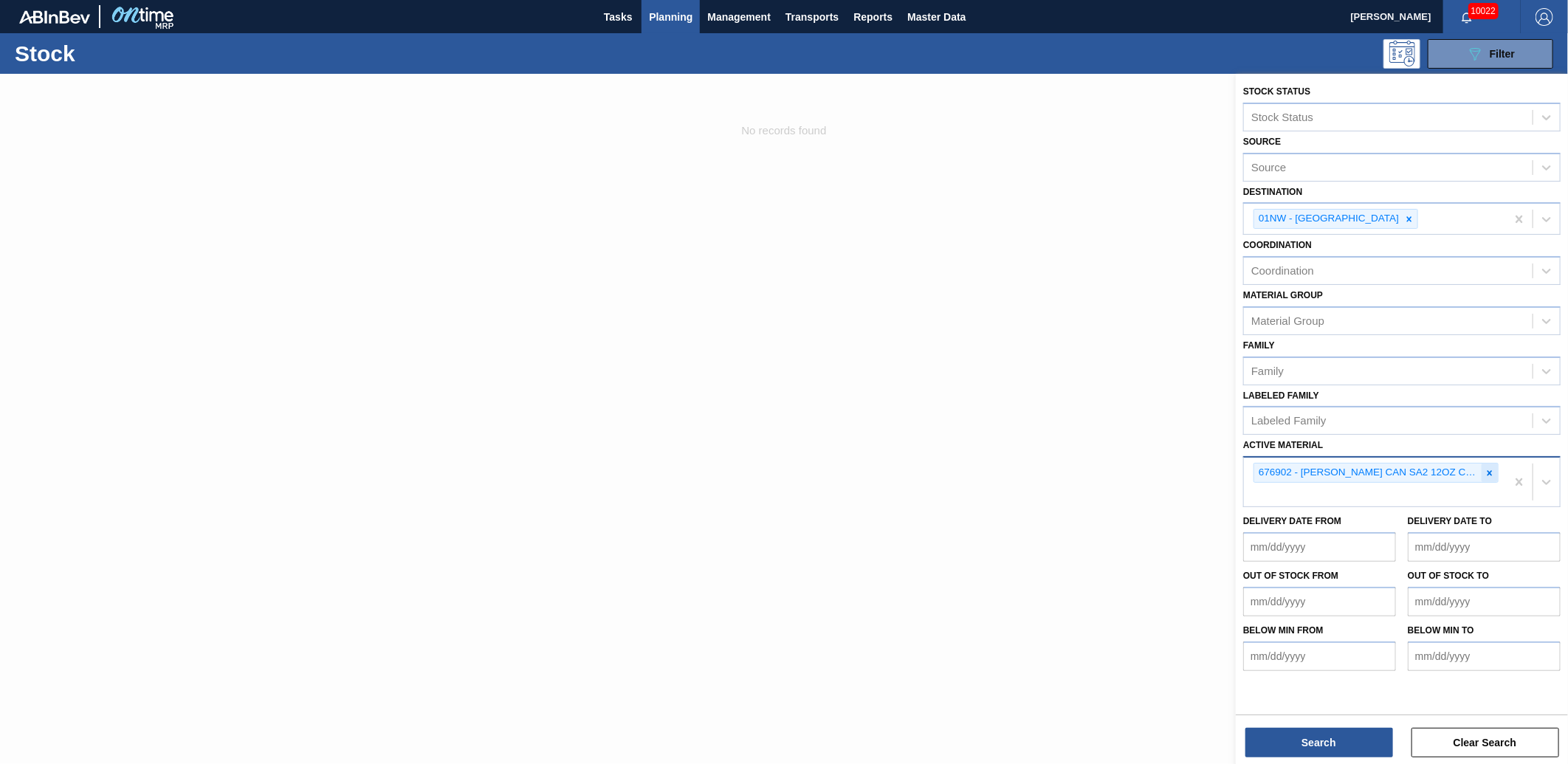
click at [1491, 470] on icon at bounding box center [1490, 472] width 5 height 5
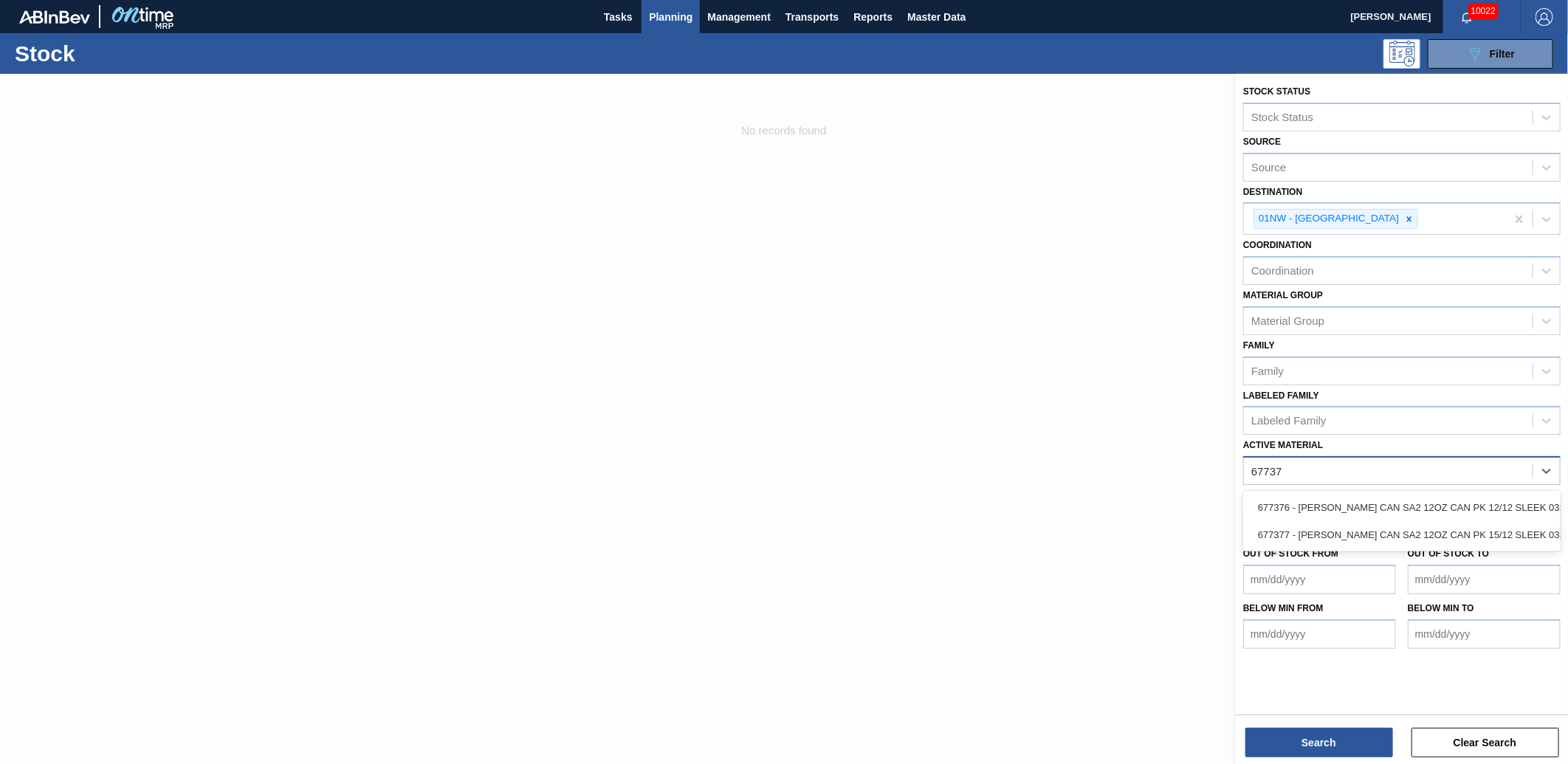
type Material "677376"
click at [1331, 497] on div "677376 - [PERSON_NAME] CAN SA2 12OZ CAN PK 12/12 SLEEK 032" at bounding box center [1402, 508] width 318 height 28
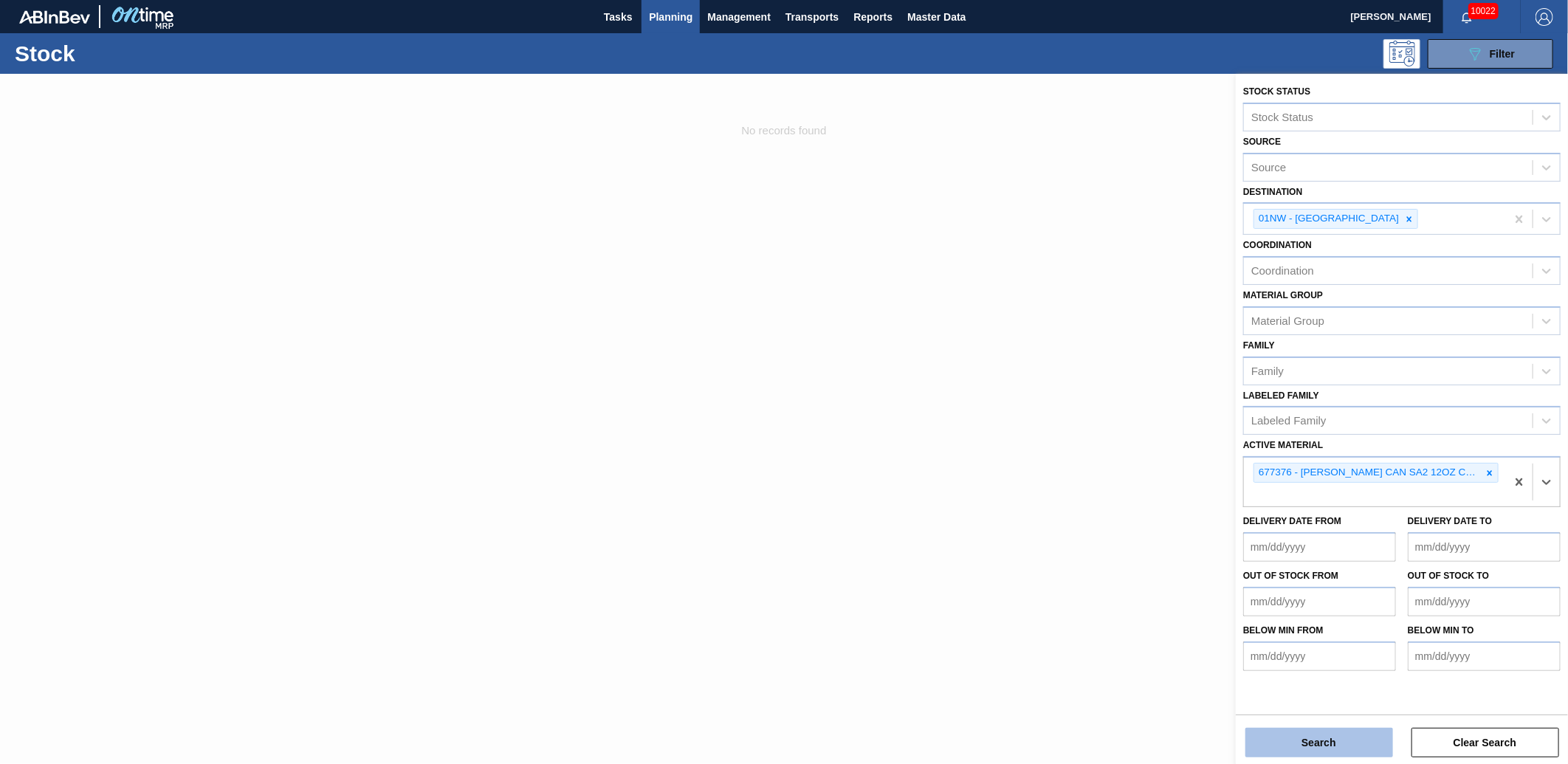
click at [1315, 740] on button "Search" at bounding box center [1319, 743] width 148 height 30
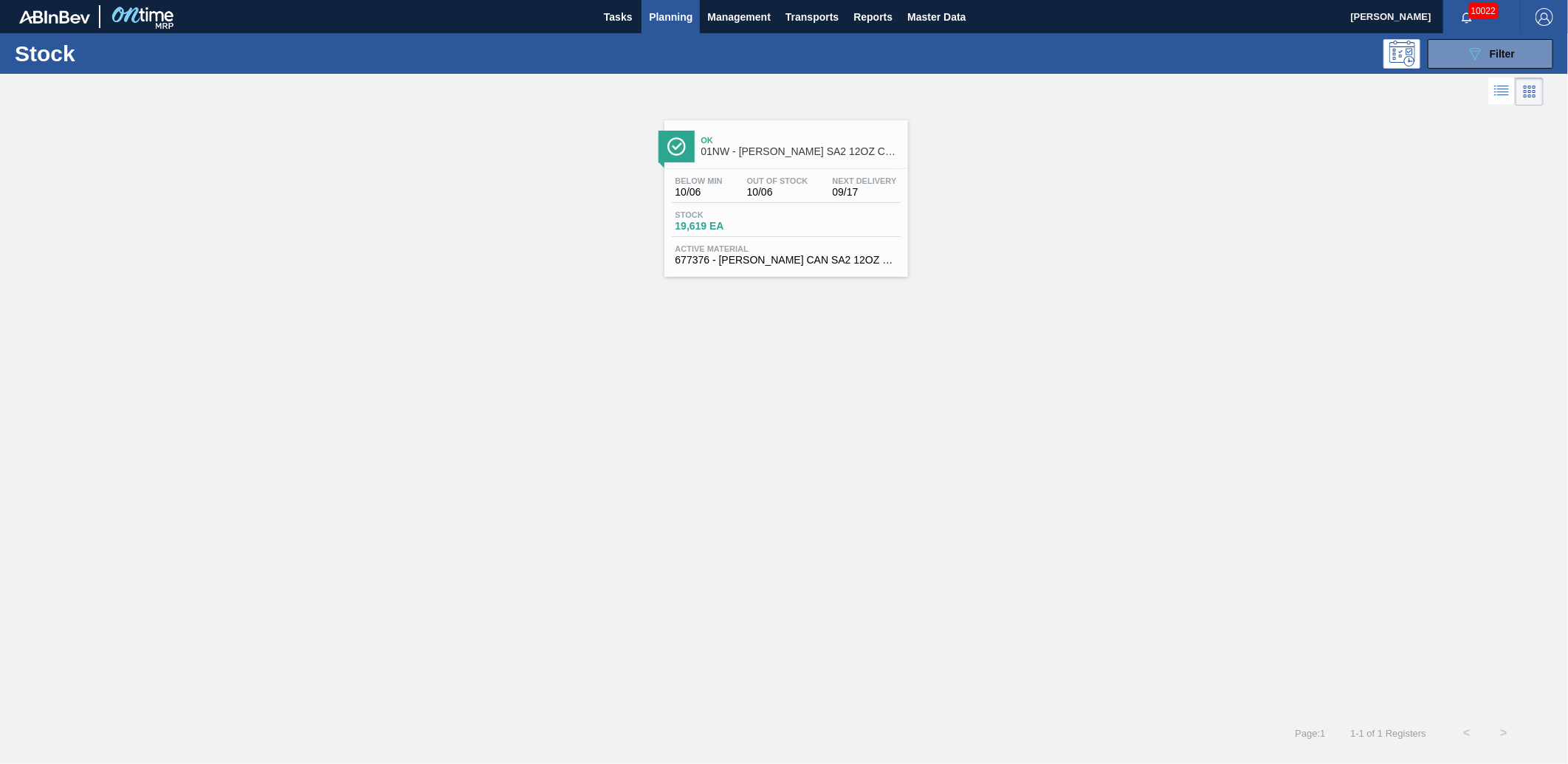
click at [810, 216] on div "Stock 19,619 EA" at bounding box center [786, 224] width 229 height 27
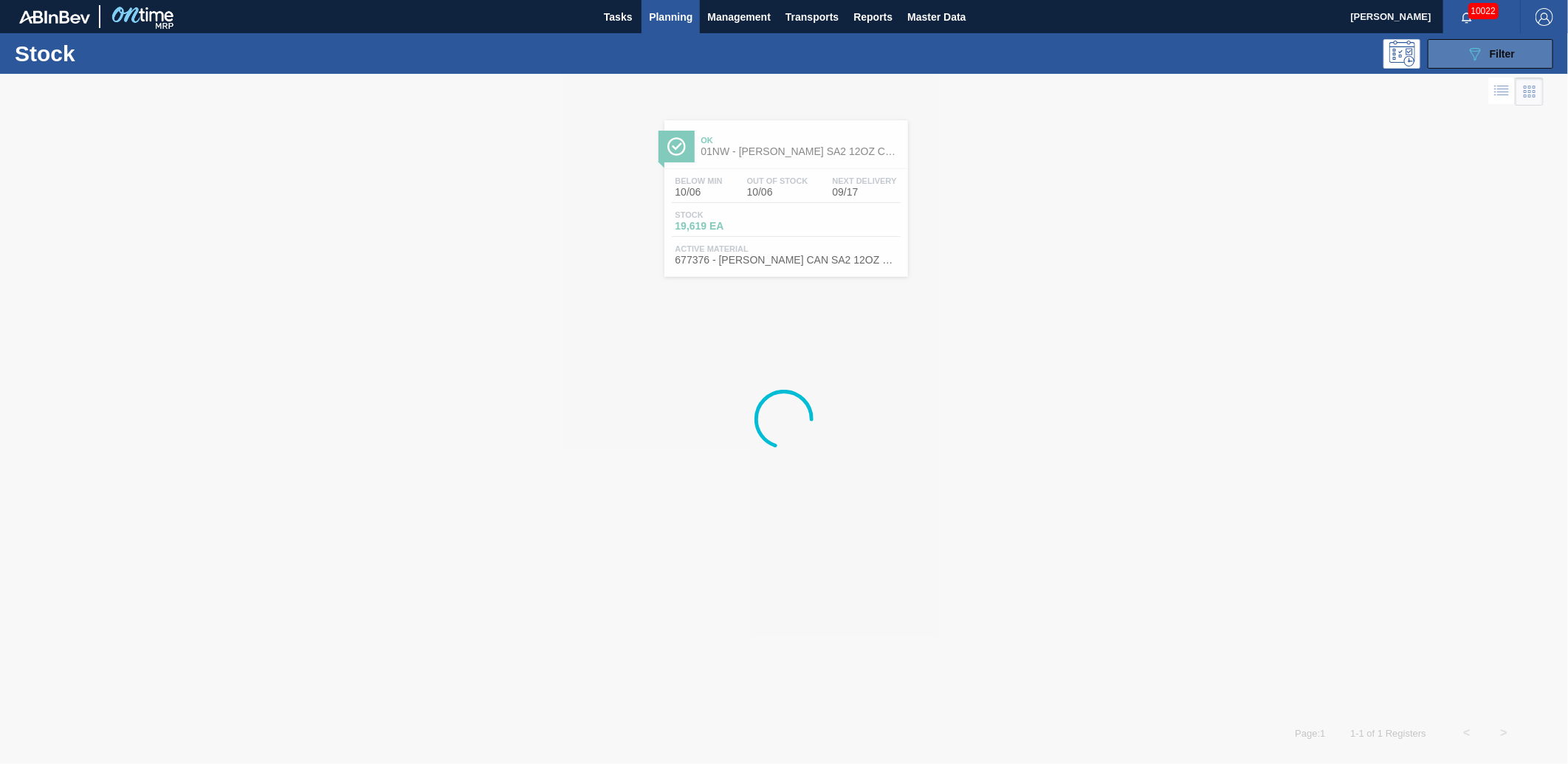
click at [1511, 54] on span "Filter" at bounding box center [1502, 54] width 25 height 11
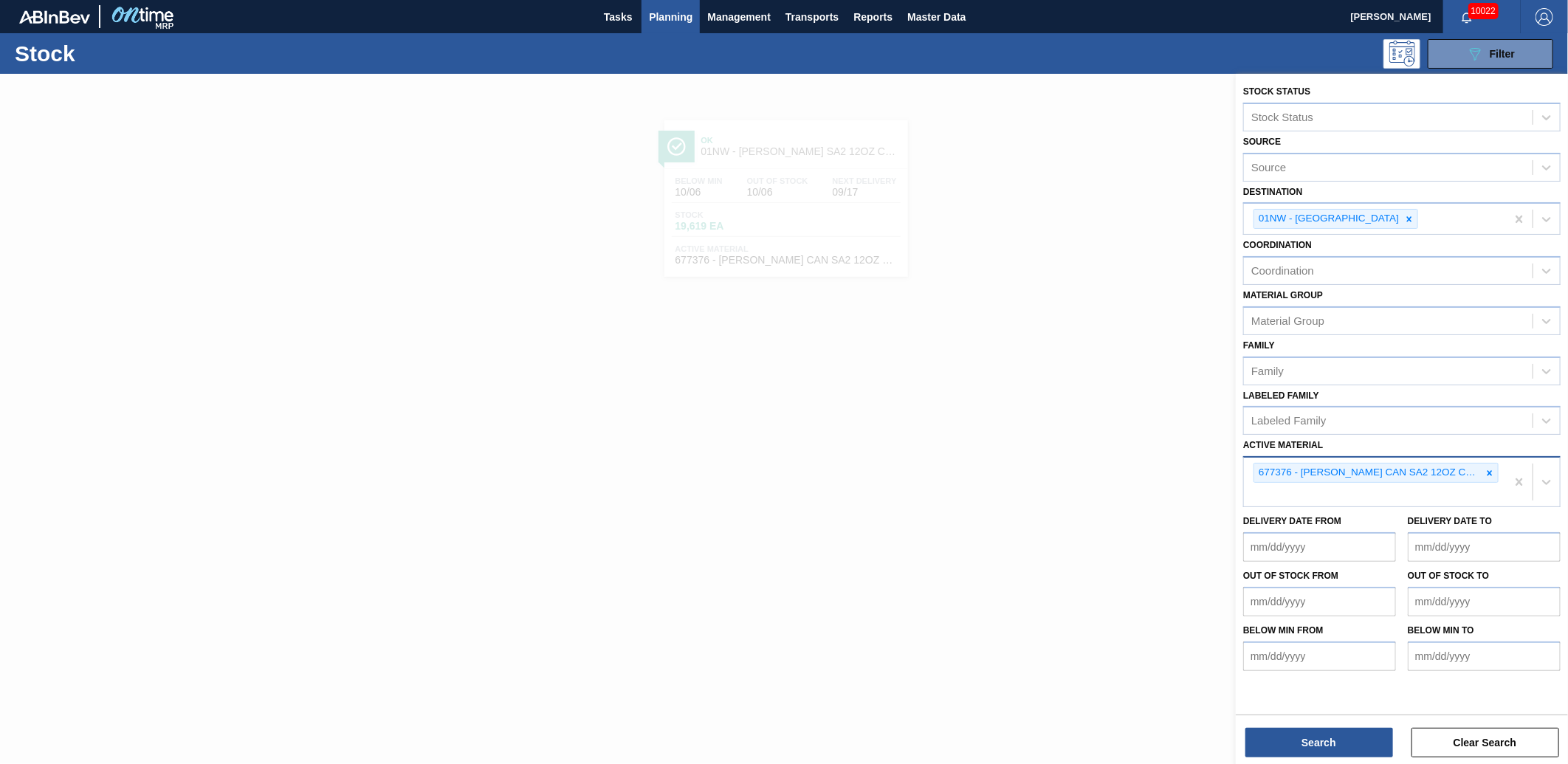
click at [1487, 470] on icon at bounding box center [1490, 473] width 11 height 11
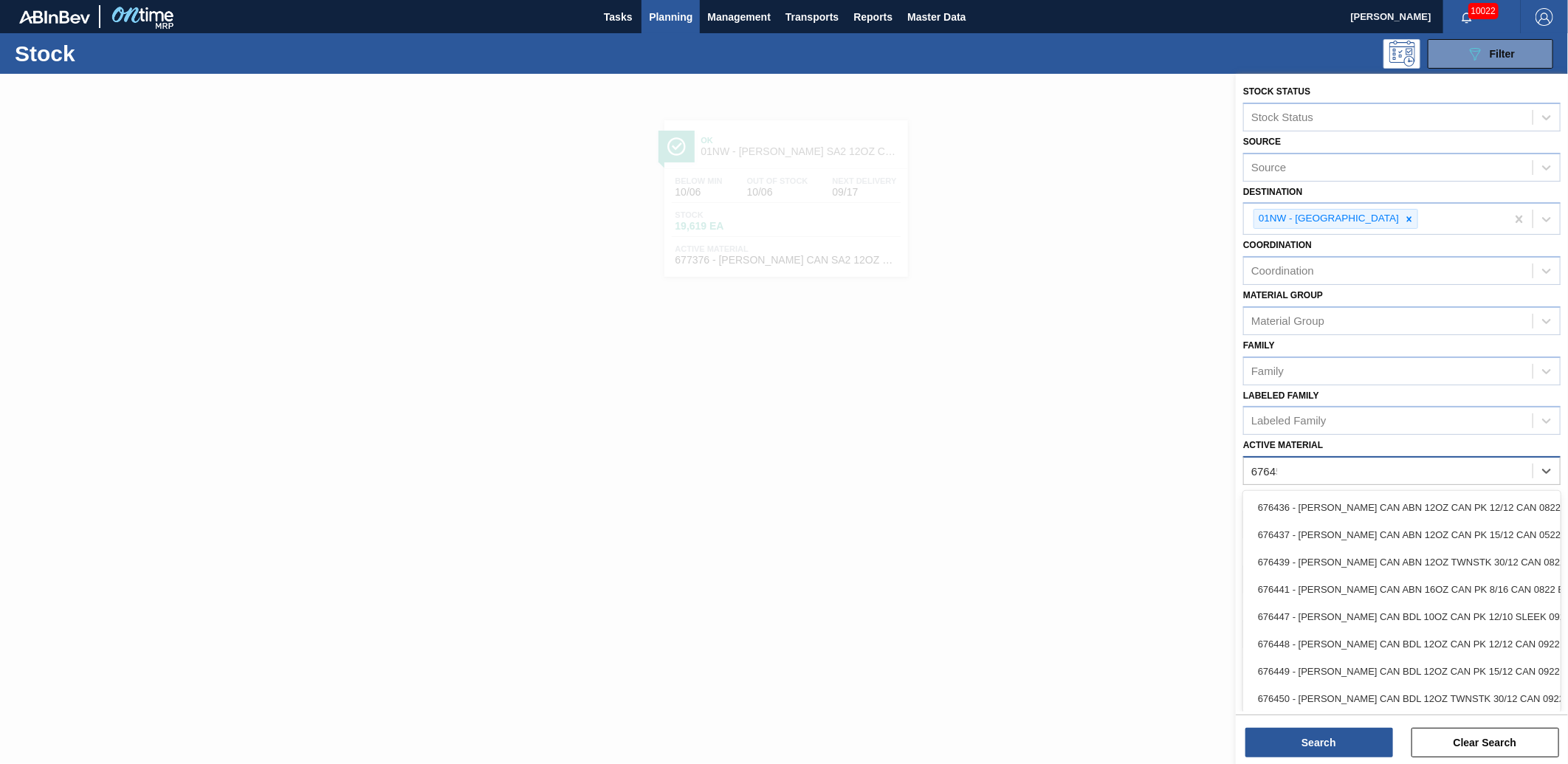
type Material "676450"
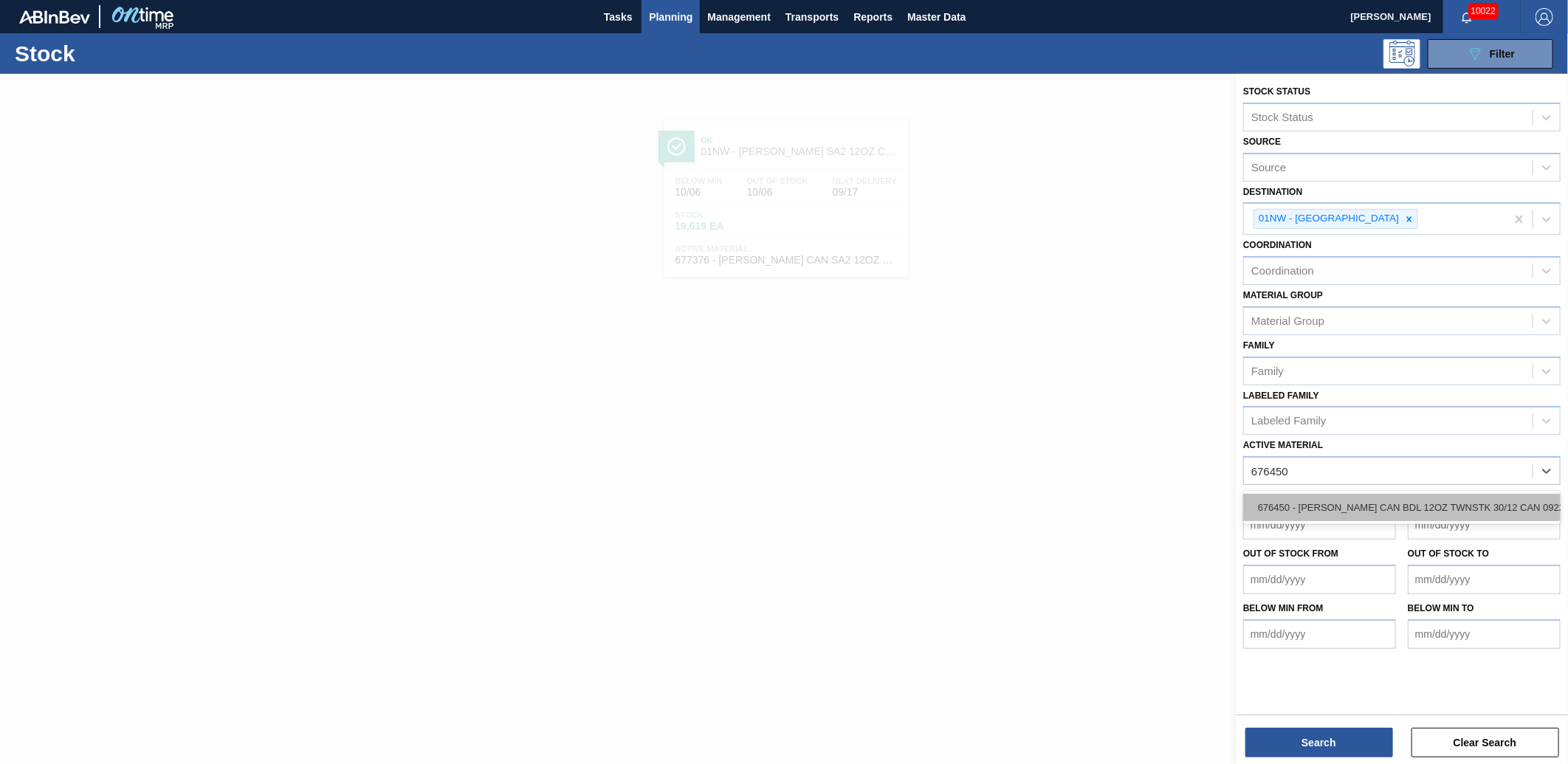
click at [1486, 502] on div "676450 - [PERSON_NAME] CAN BDL 12OZ TWNSTK 30/12 CAN 0922" at bounding box center [1402, 508] width 318 height 28
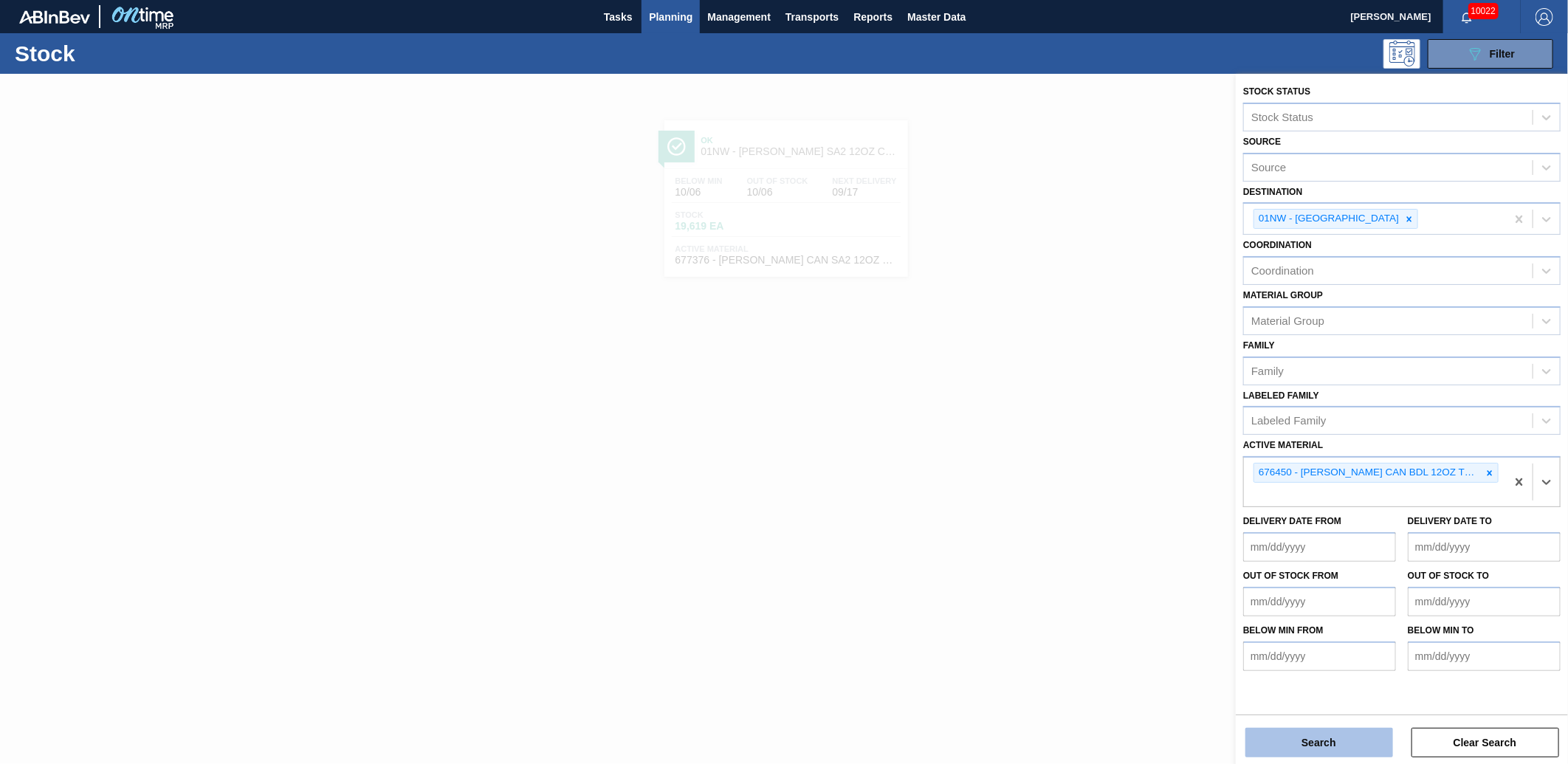
click at [1338, 730] on button "Search" at bounding box center [1319, 743] width 148 height 30
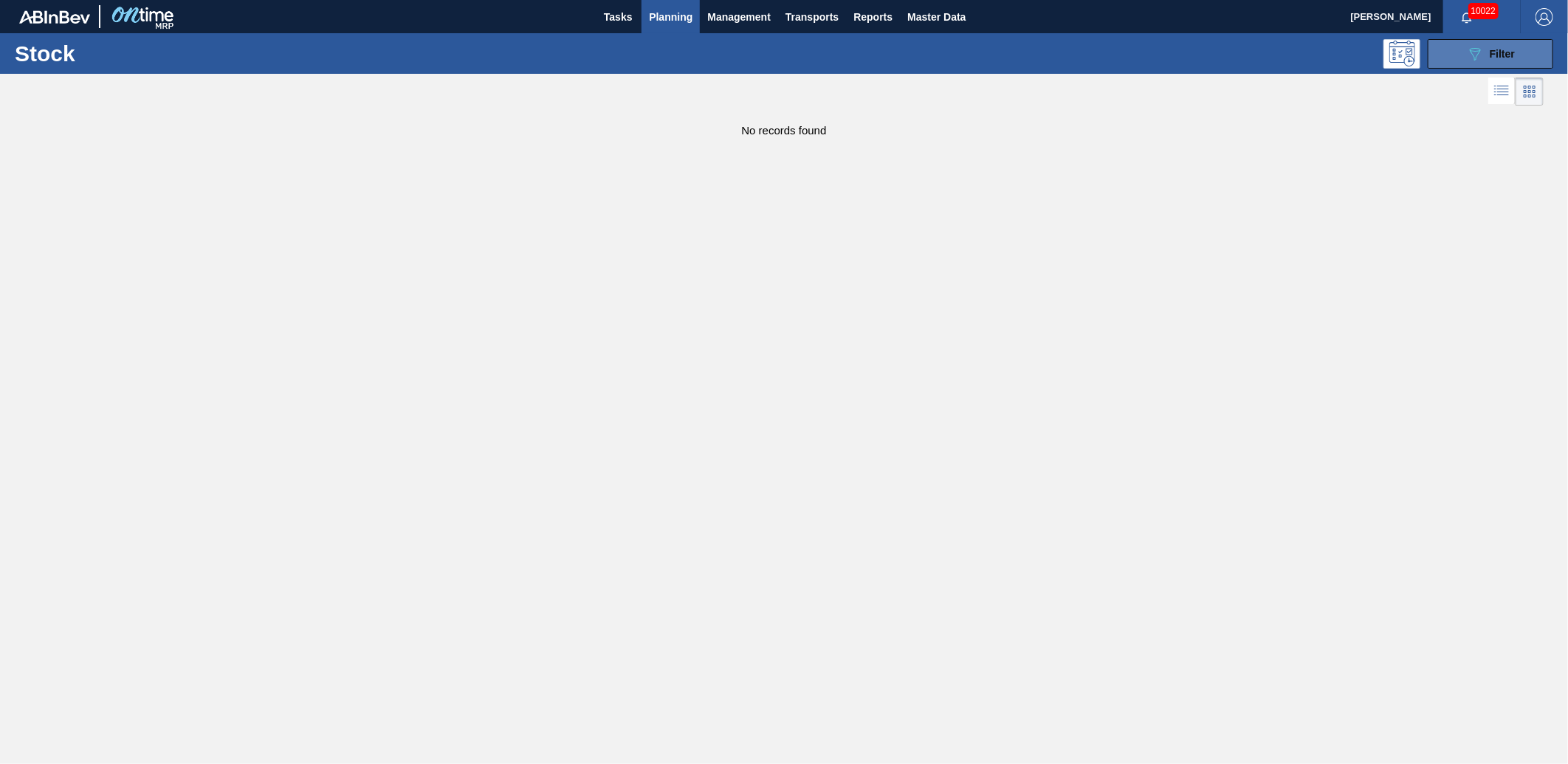
click at [1457, 52] on button "089F7B8B-B2A5-4AFE-B5C0-19BA573D28AC Filter" at bounding box center [1491, 54] width 126 height 30
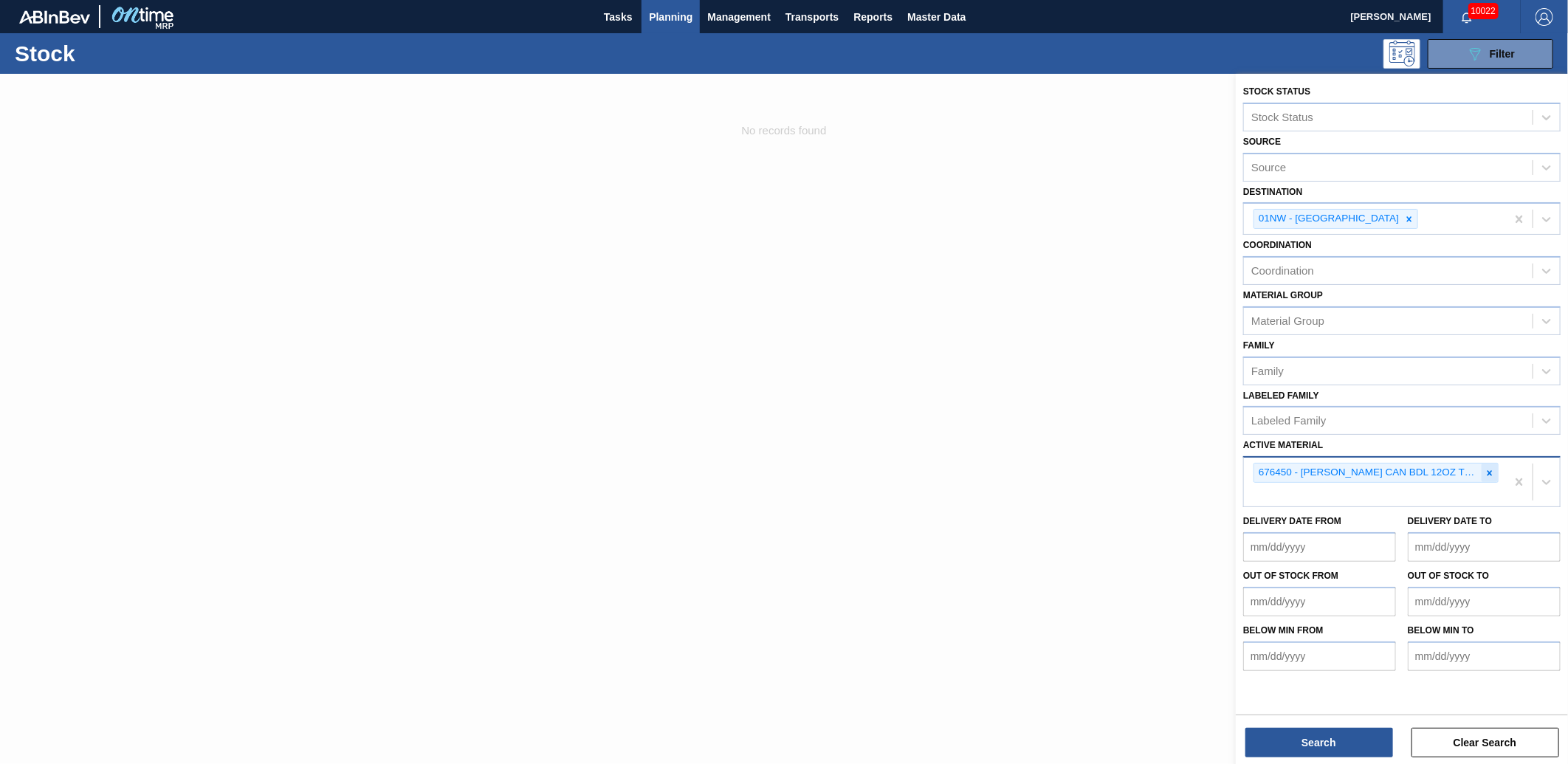
click at [1492, 468] on icon at bounding box center [1490, 473] width 11 height 11
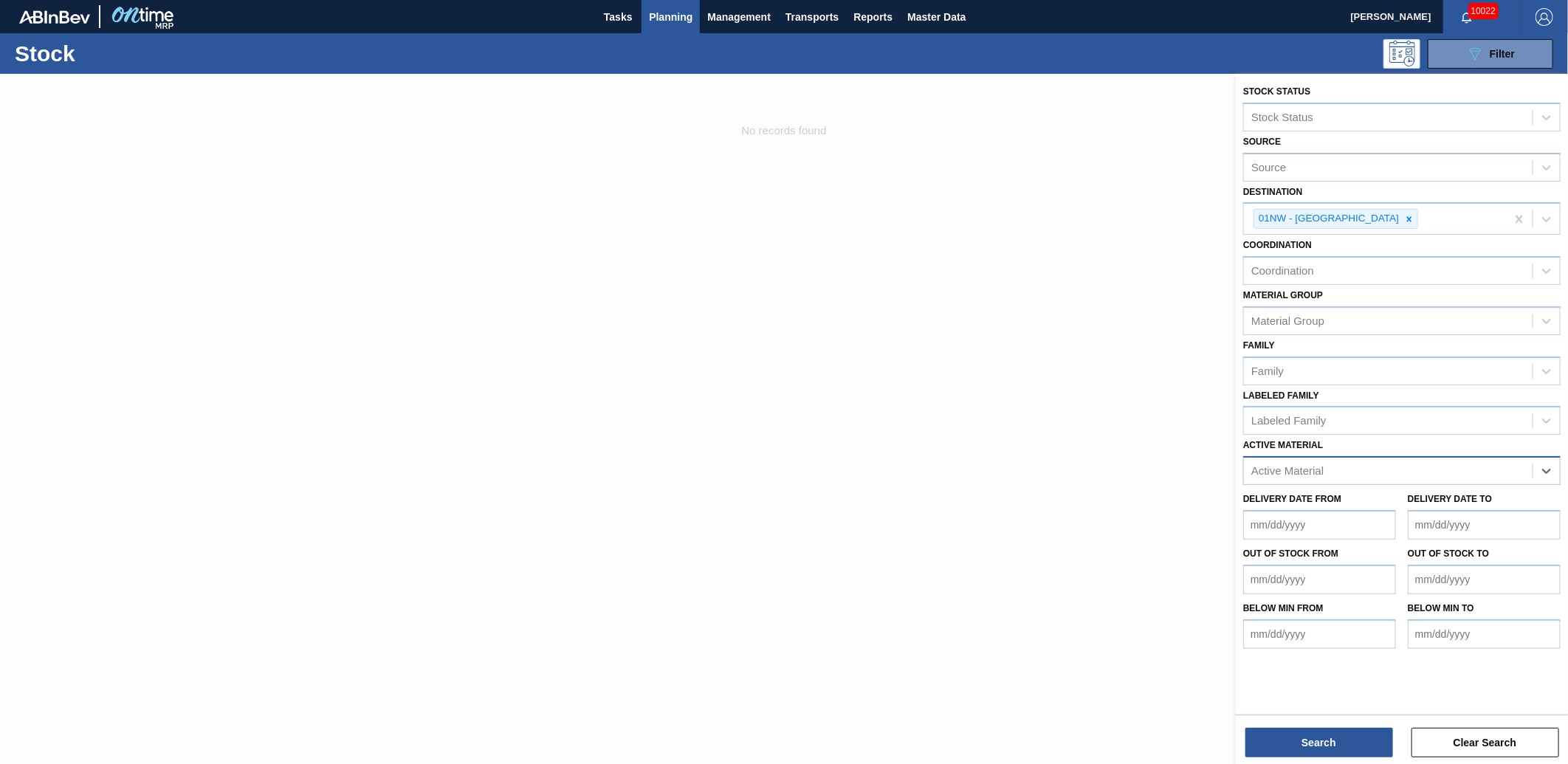
click at [668, 135] on div at bounding box center [784, 455] width 1568 height 764
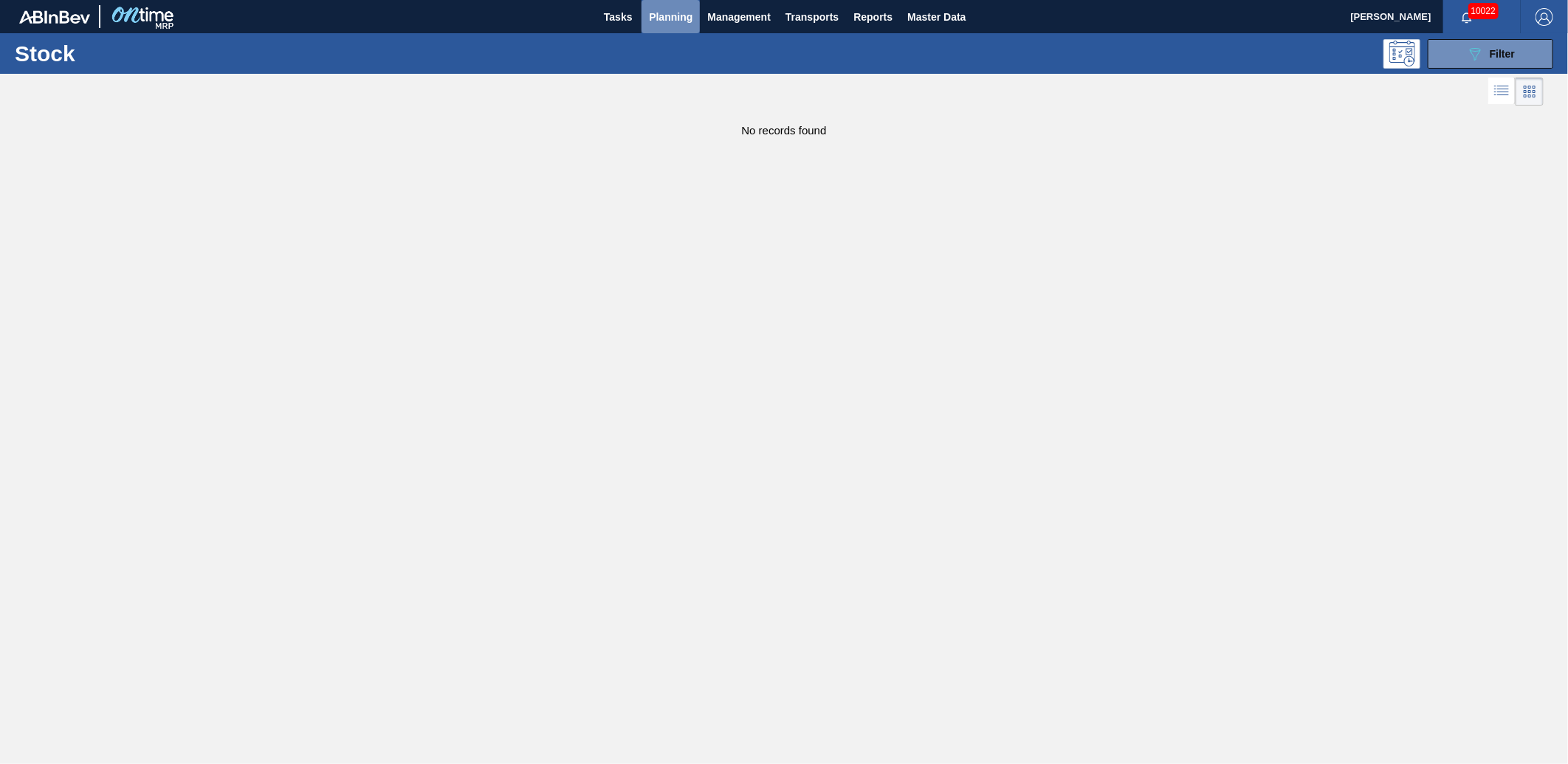
click at [666, 26] on button "Planning" at bounding box center [671, 16] width 58 height 33
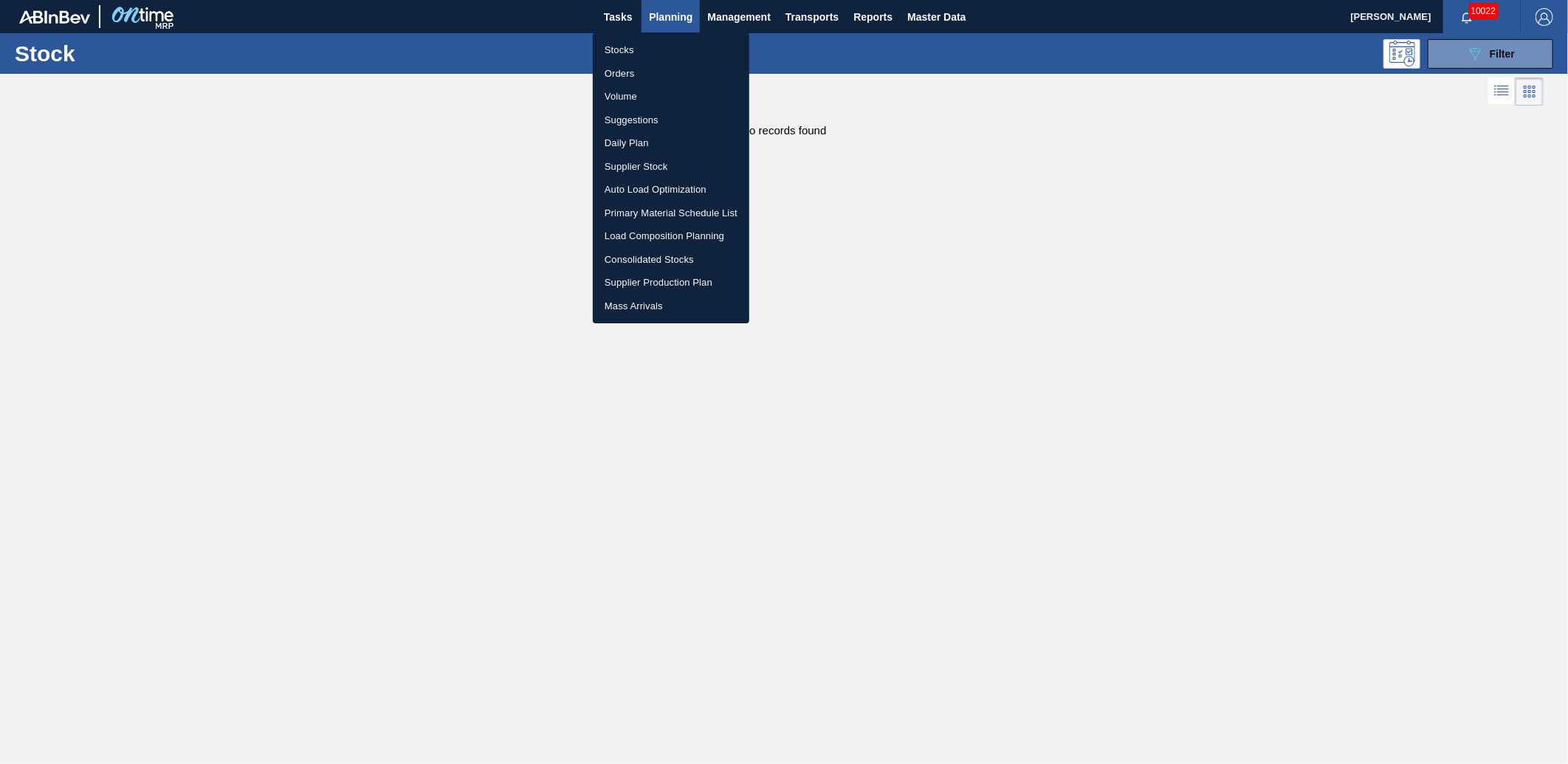
click at [642, 45] on li "Stocks" at bounding box center [671, 50] width 156 height 24
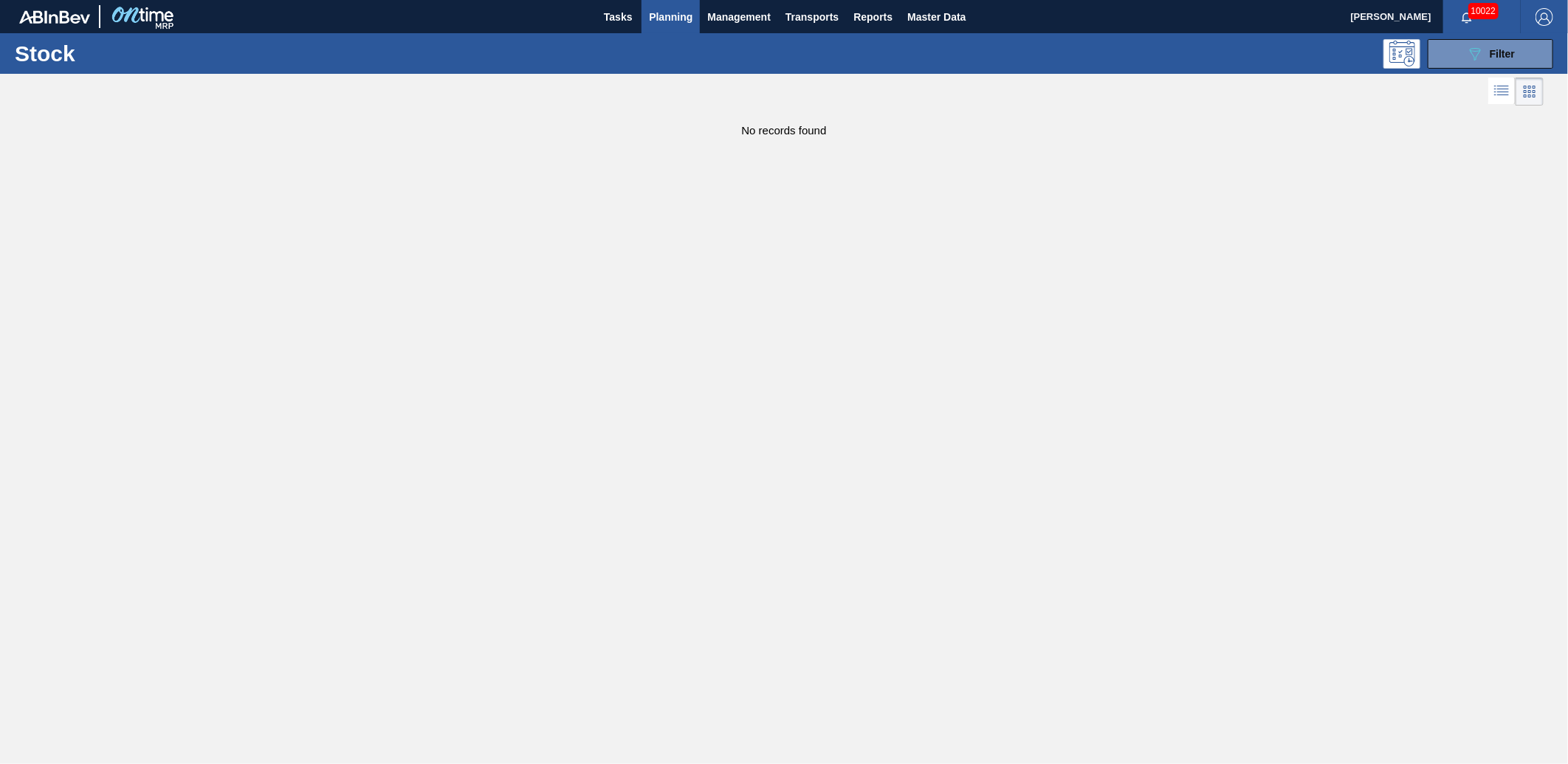
click at [676, 24] on span "Planning" at bounding box center [671, 17] width 44 height 18
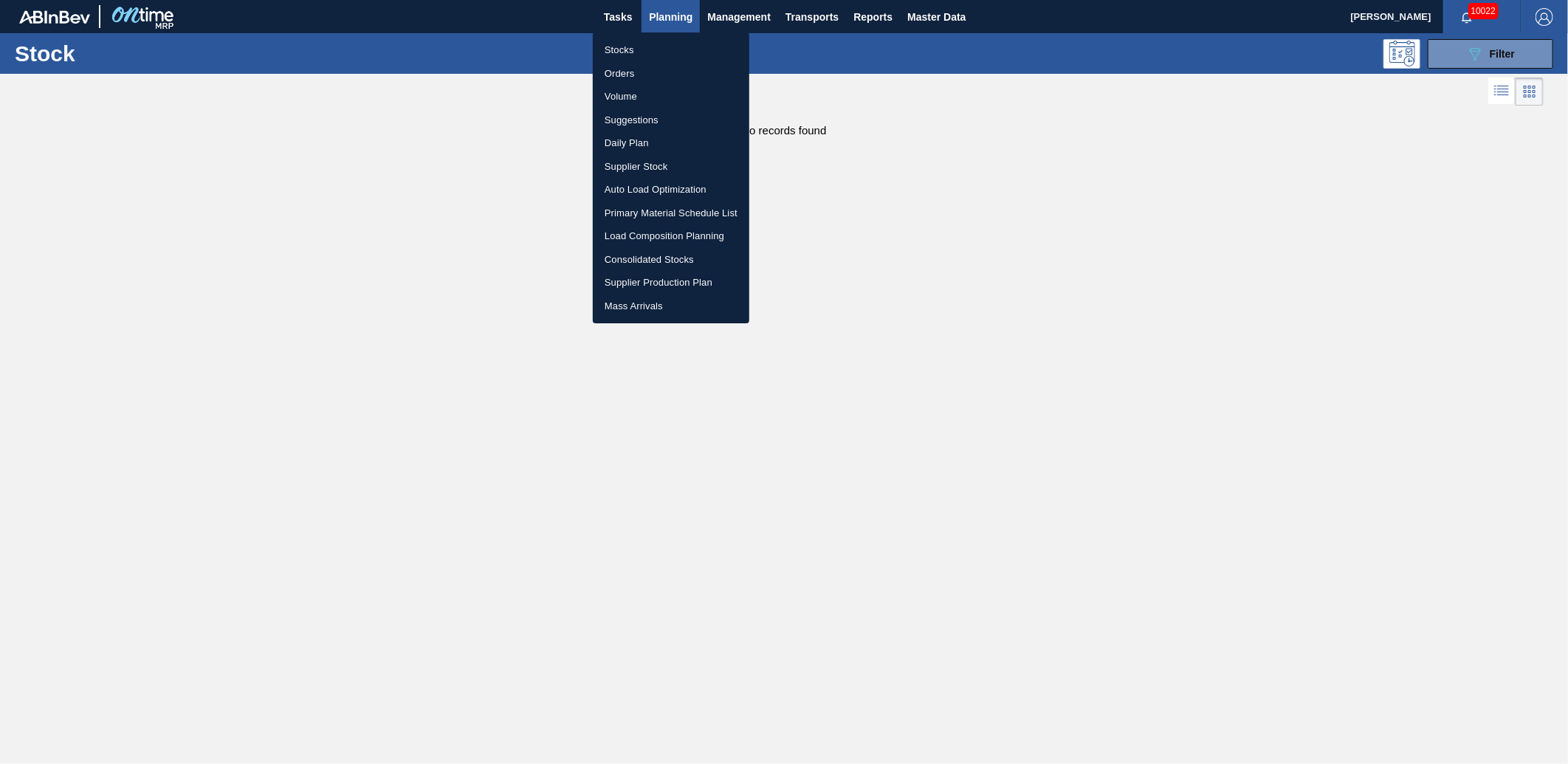
click at [1169, 70] on div at bounding box center [784, 382] width 1568 height 764
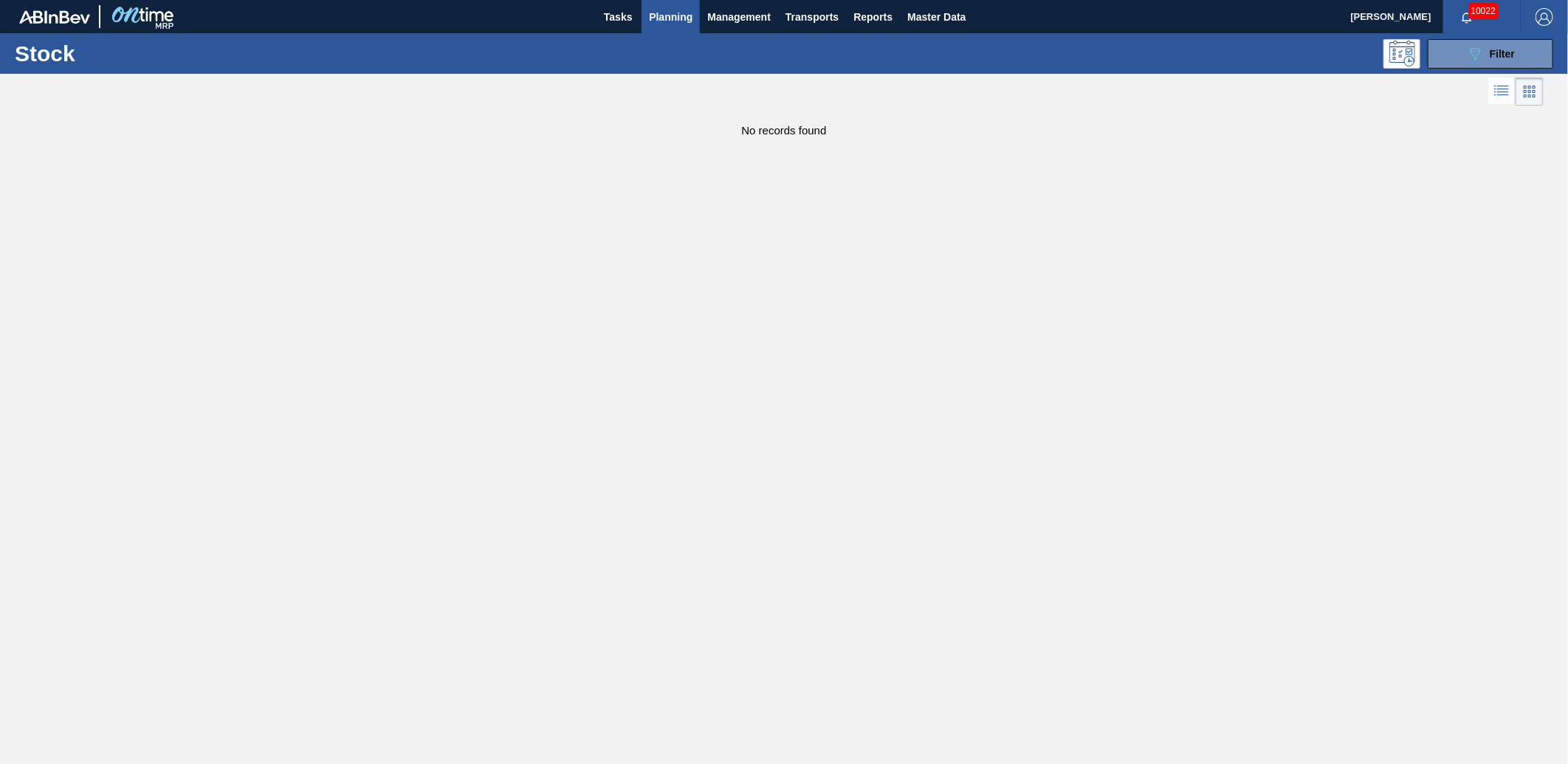
click at [1404, 57] on div "Stocks Orders Volume Suggestions Daily Plan Supplier Stock Auto Load Optimizati…" at bounding box center [784, 382] width 1568 height 764
click at [1465, 59] on button "089F7B8B-B2A5-4AFE-B5C0-19BA573D28AC Filter" at bounding box center [1491, 54] width 126 height 30
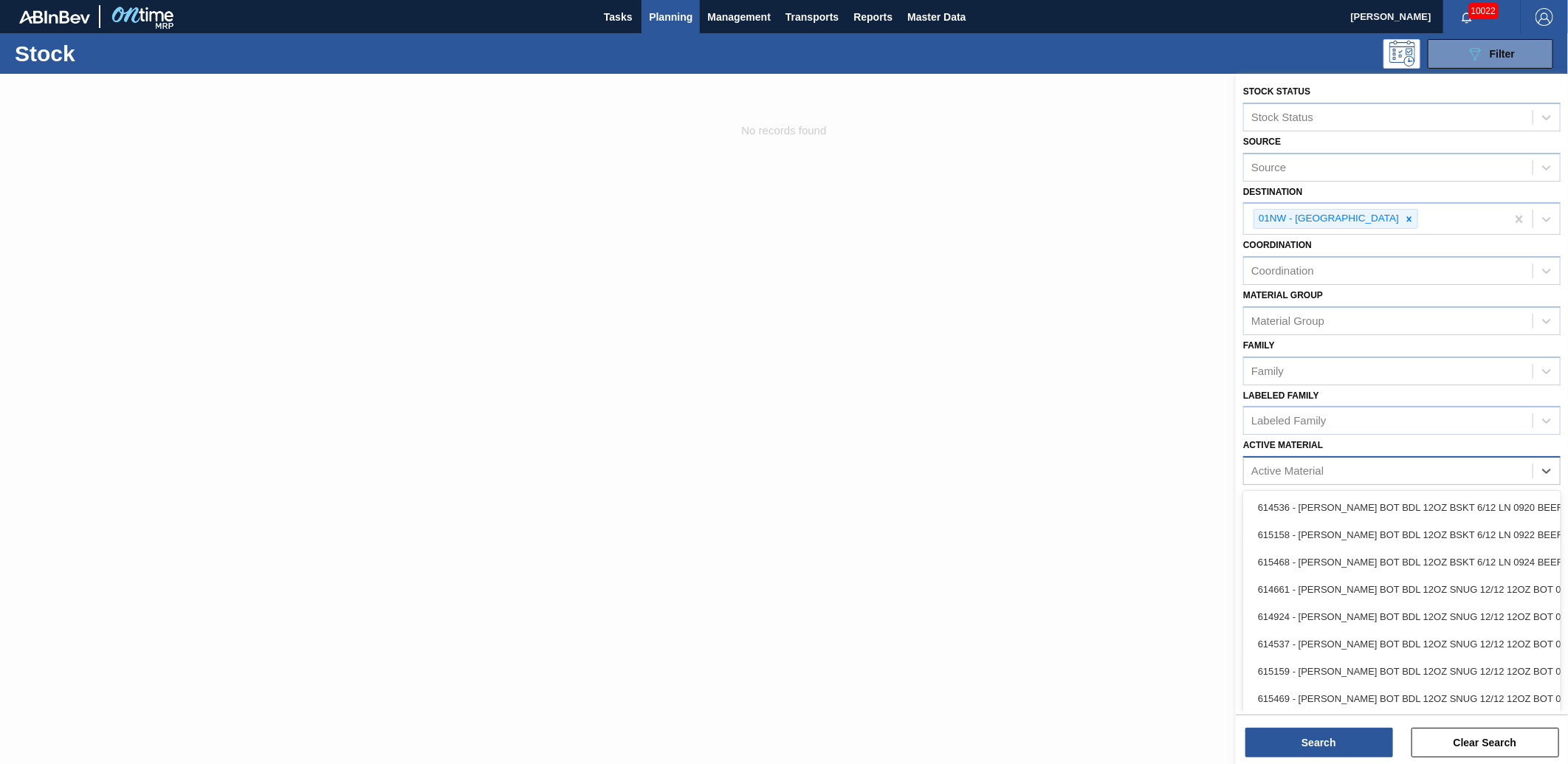
click at [1522, 471] on div "Active Material" at bounding box center [1388, 472] width 289 height 21
click at [1308, 746] on button "Search" at bounding box center [1319, 743] width 148 height 30
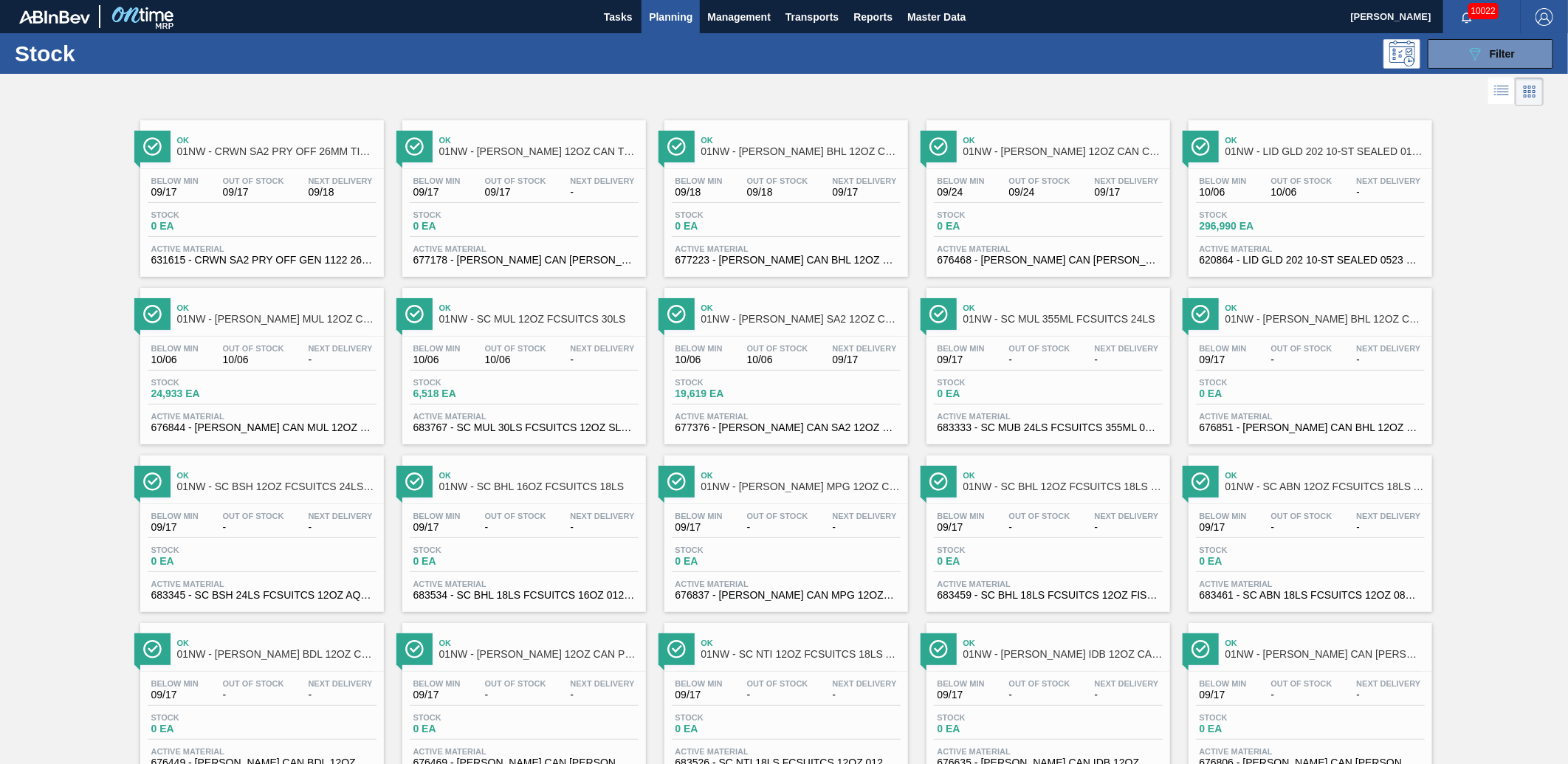
click at [285, 403] on div "Stock 24,933 EA" at bounding box center [262, 391] width 229 height 27
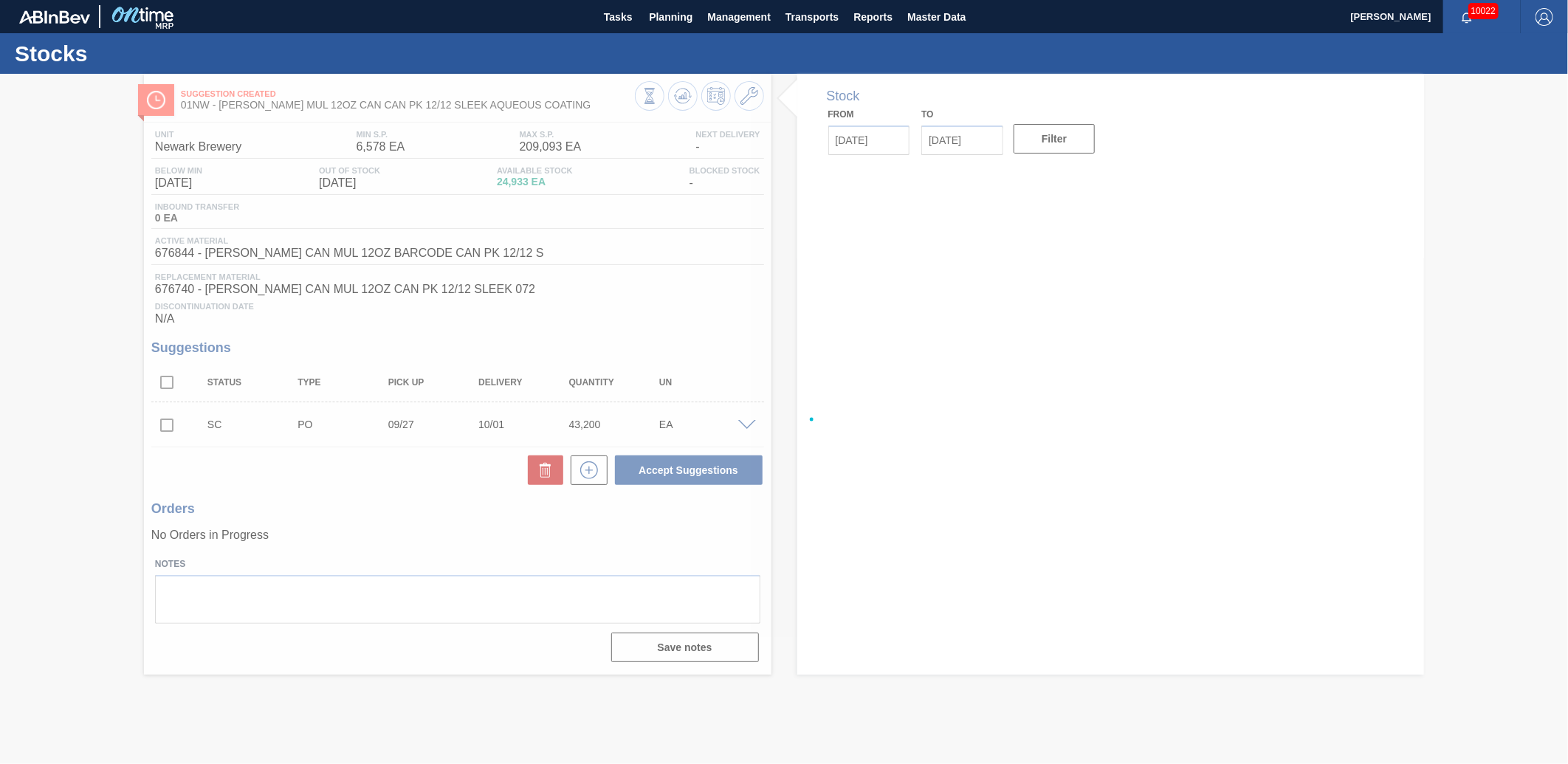
type input "[DATE]"
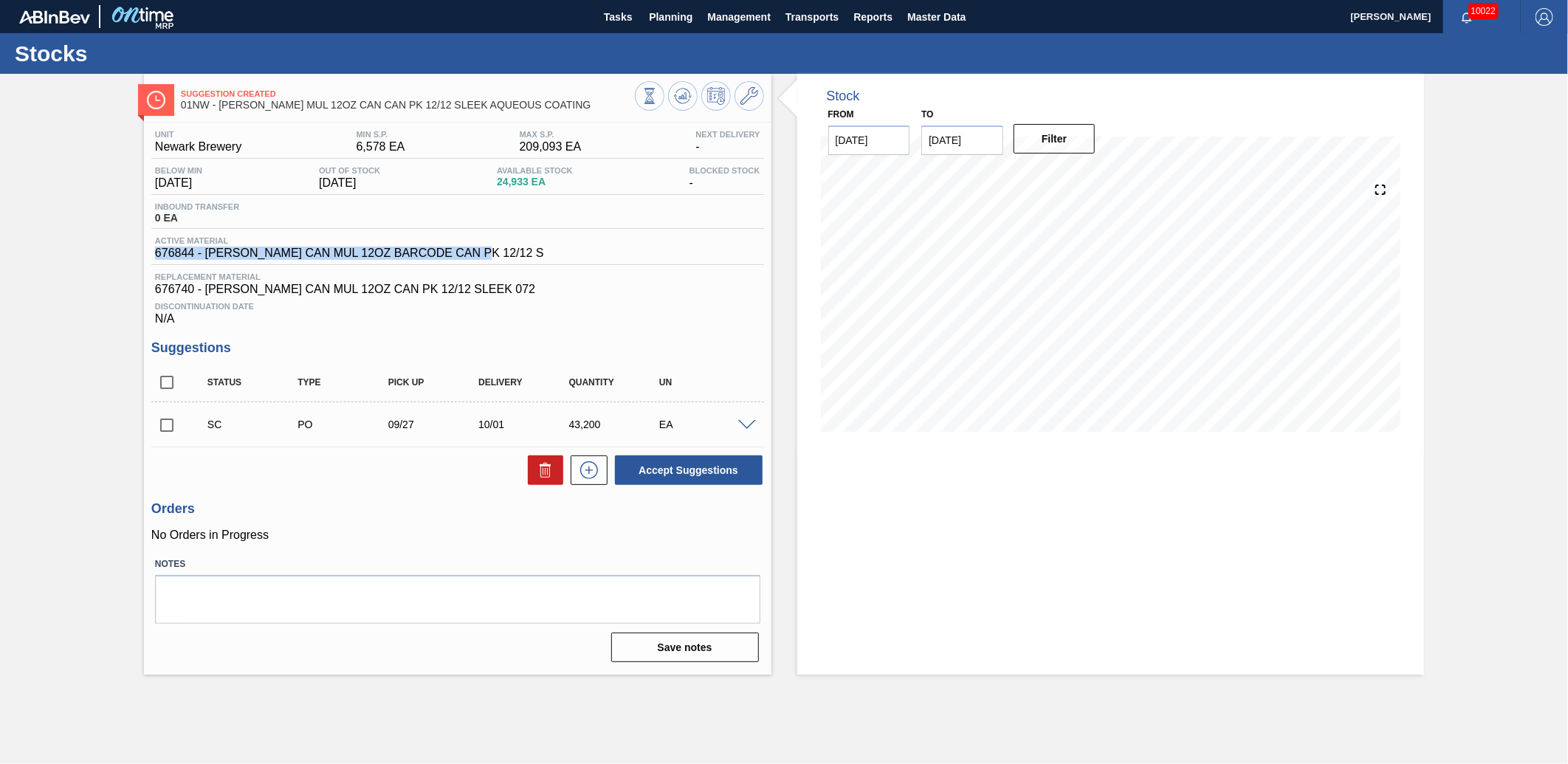
drag, startPoint x: 517, startPoint y: 247, endPoint x: 153, endPoint y: 263, distance: 364.4
click at [153, 263] on div "Active Material 676844 - [PERSON_NAME] CAN MUL 12OZ BARCODE CAN PK 12/12 S" at bounding box center [458, 251] width 612 height 29
drag, startPoint x: 502, startPoint y: 292, endPoint x: 148, endPoint y: 292, distance: 354.0
click at [148, 292] on div "Unit Newark Brewery MIN S.P. 6,578 EA [PERSON_NAME] 209,093 EA Next Delivery - …" at bounding box center [458, 395] width 628 height 545
click at [2, 308] on div "Suggestion Created 01NW - [PERSON_NAME] MUL 12OZ CAN CAN PK 12/12 SLEEK AQUEOUS…" at bounding box center [784, 374] width 1568 height 601
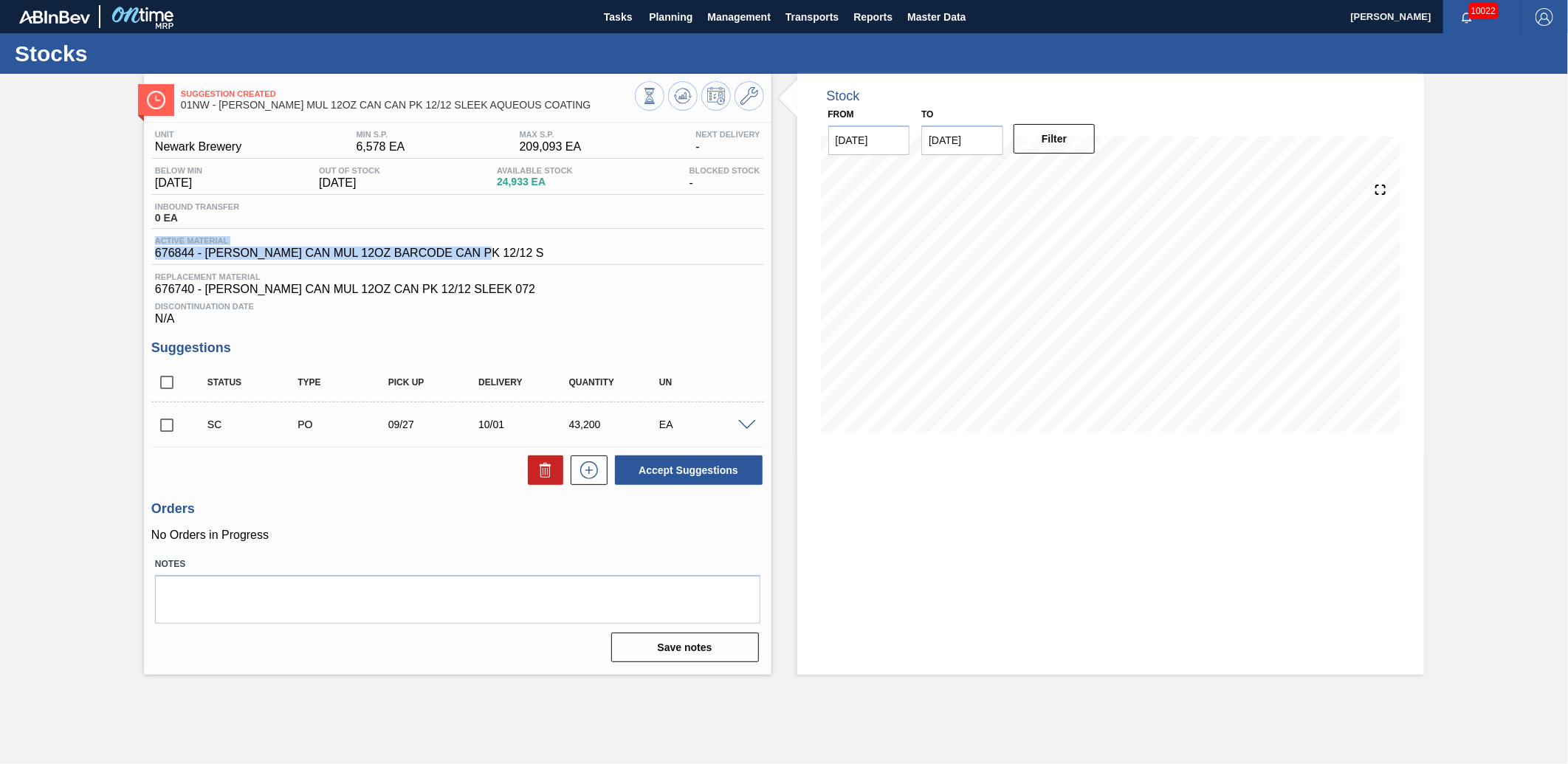
drag, startPoint x: 511, startPoint y: 247, endPoint x: 153, endPoint y: 243, distance: 358.0
click at [153, 243] on div "Active Material 676844 - [PERSON_NAME] CAN MUL 12OZ BARCODE CAN PK 12/12 S" at bounding box center [458, 251] width 612 height 29
drag, startPoint x: 153, startPoint y: 243, endPoint x: 96, endPoint y: 260, distance: 59.5
click at [96, 260] on div "Suggestion Created 01NW - [PERSON_NAME] MUL 12OZ CAN CAN PK 12/12 SLEEK AQUEOUS…" at bounding box center [784, 374] width 1568 height 601
drag, startPoint x: 496, startPoint y: 247, endPoint x: 157, endPoint y: 241, distance: 339.1
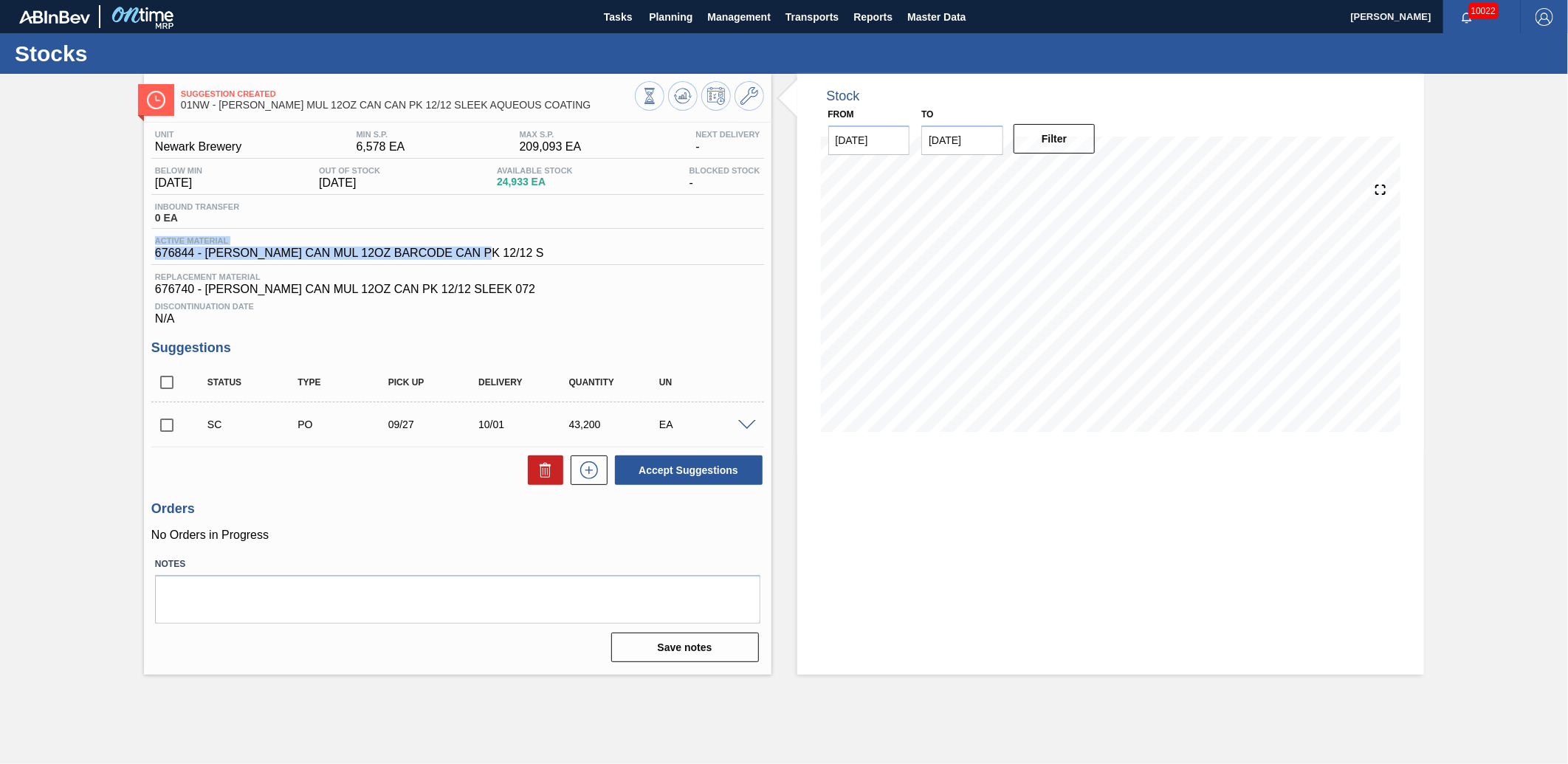
click at [157, 241] on div "Active Material 676844 - [PERSON_NAME] CAN MUL 12OZ BARCODE CAN PK 12/12 S" at bounding box center [458, 251] width 612 height 29
drag, startPoint x: 157, startPoint y: 241, endPoint x: 83, endPoint y: 275, distance: 81.4
click at [83, 275] on div "Suggestion Created 01NW - [PERSON_NAME] MUL 12OZ CAN CAN PK 12/12 SLEEK AQUEOUS…" at bounding box center [784, 374] width 1568 height 601
drag, startPoint x: 523, startPoint y: 292, endPoint x: 83, endPoint y: 278, distance: 440.2
click at [83, 278] on div "Suggestion Created 01NW - [PERSON_NAME] MUL 12OZ CAN CAN PK 12/12 SLEEK AQUEOUS…" at bounding box center [784, 374] width 1568 height 601
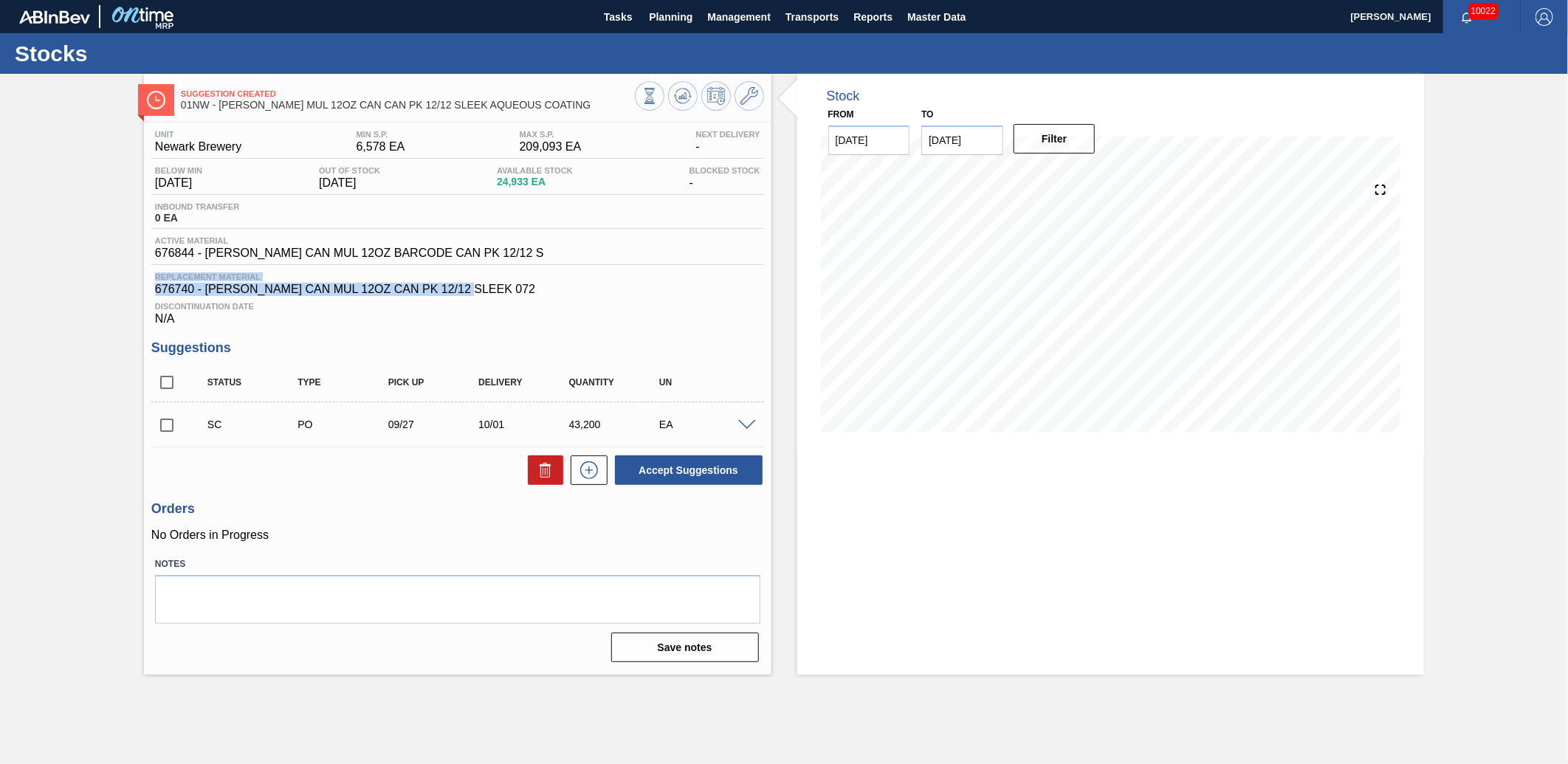
click at [60, 301] on div "Suggestion Created 01NW - [PERSON_NAME] MUL 12OZ CAN CAN PK 12/12 SLEEK AQUEOUS…" at bounding box center [784, 374] width 1568 height 601
click at [660, 16] on span "Planning" at bounding box center [671, 17] width 44 height 18
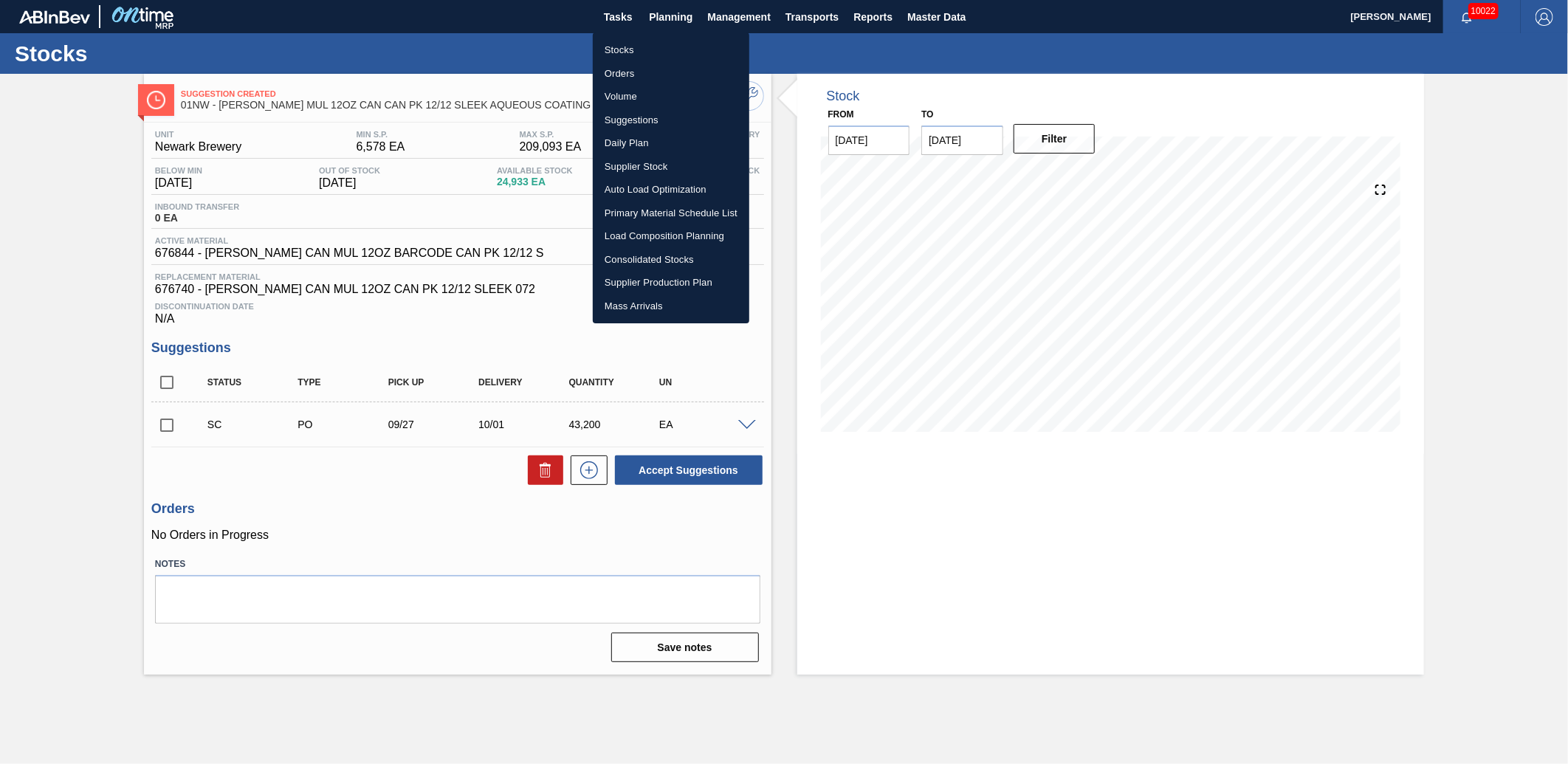
click at [628, 43] on li "Stocks" at bounding box center [671, 50] width 156 height 24
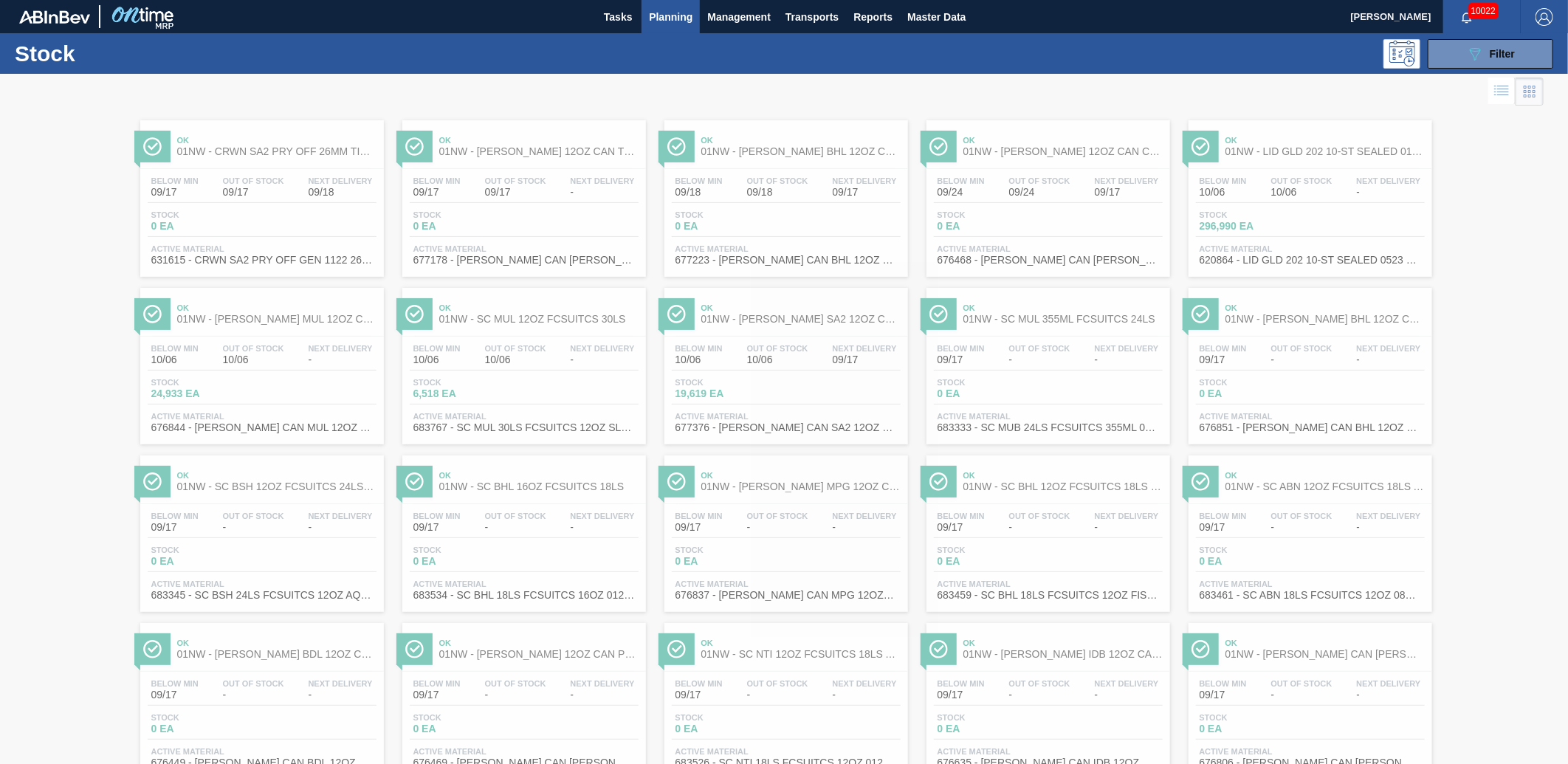
click at [687, 19] on span "Planning" at bounding box center [671, 17] width 44 height 18
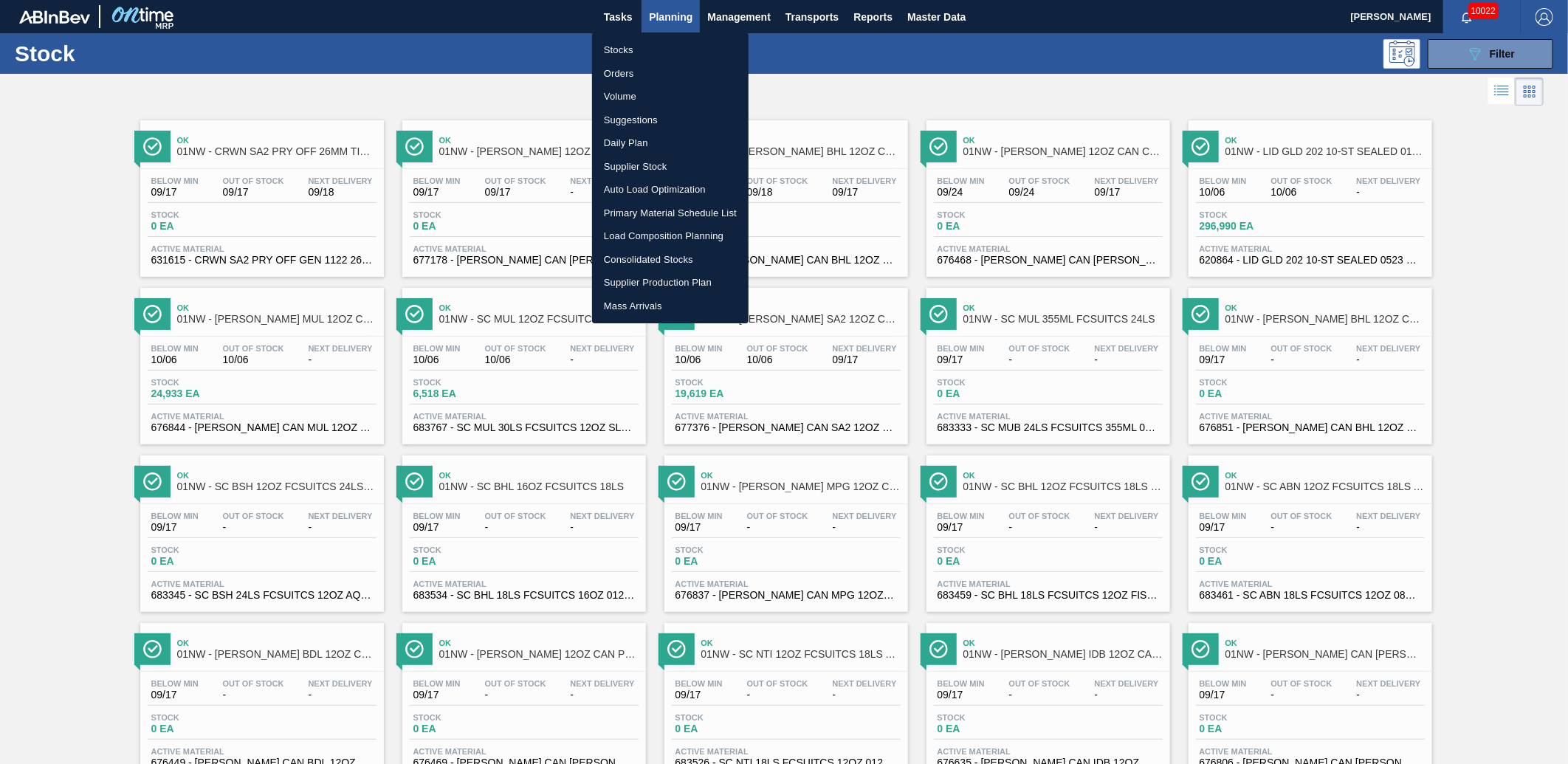
click at [695, 240] on li "Load Composition Planning" at bounding box center [670, 236] width 156 height 24
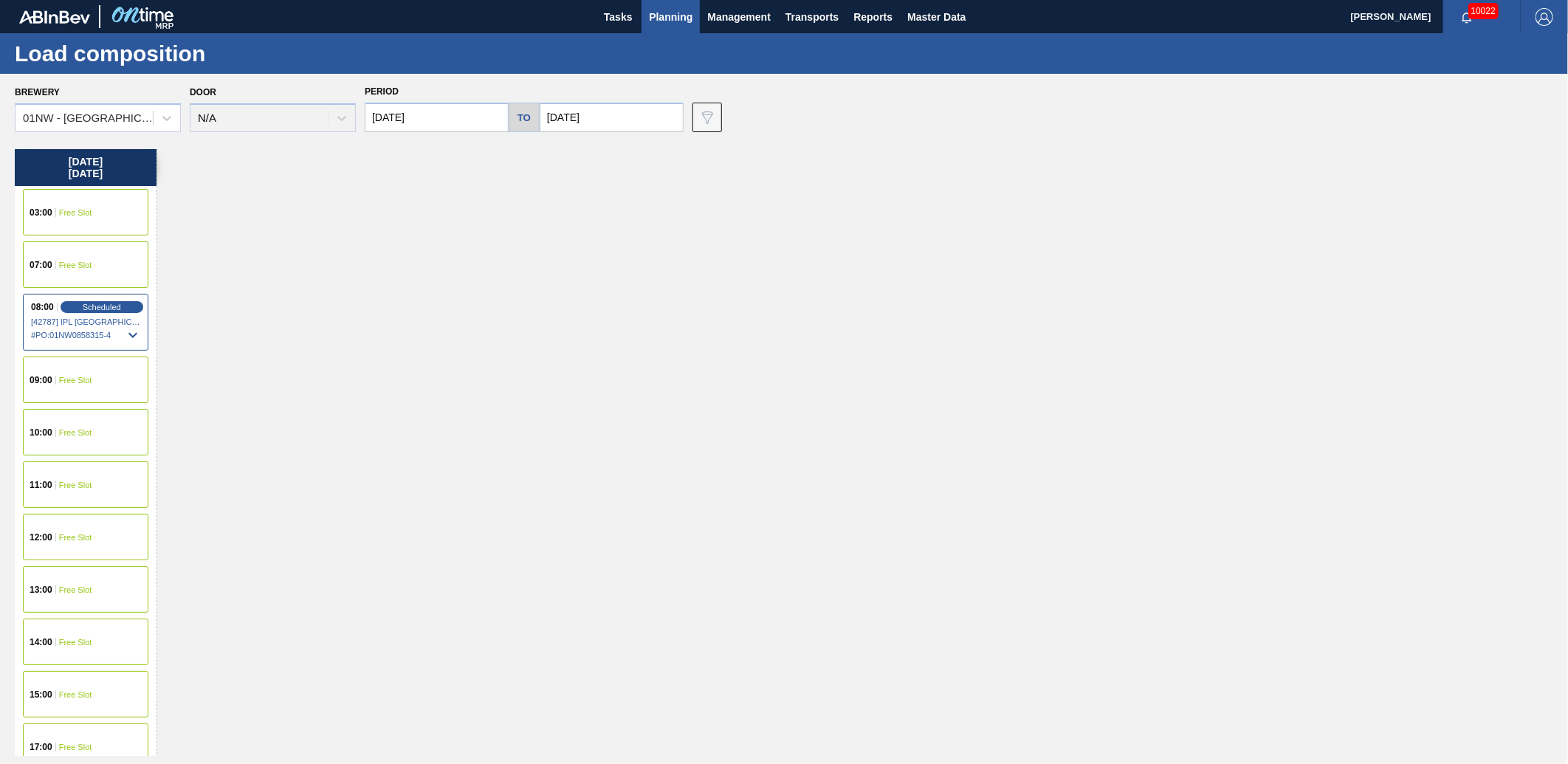
click at [446, 123] on input "[DATE]" at bounding box center [436, 117] width 144 height 30
click at [375, 151] on button "Previous Month" at bounding box center [378, 153] width 11 height 11
click at [480, 268] on div "25" at bounding box center [478, 272] width 20 height 20
type input "[DATE]"
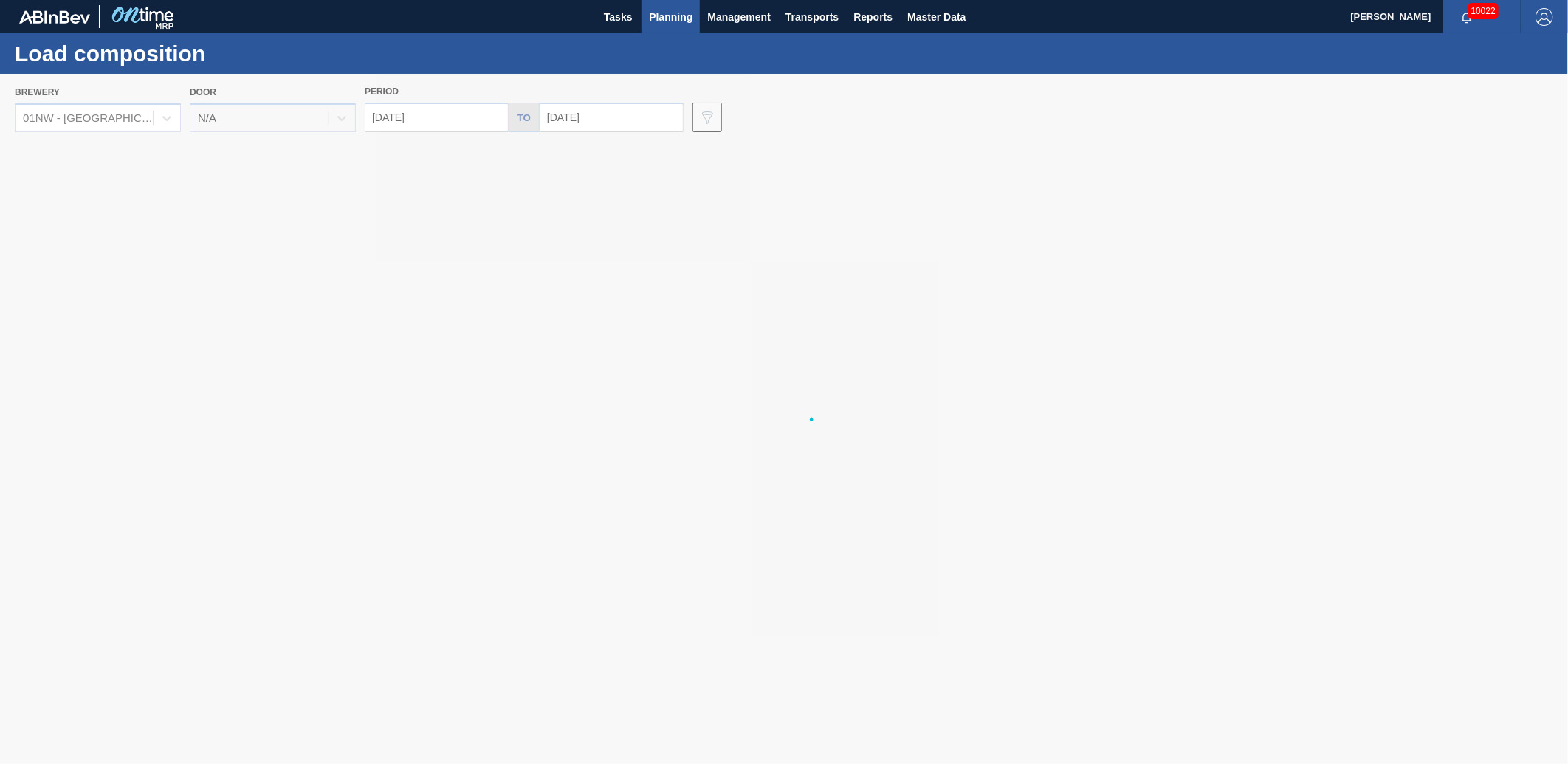
click at [642, 109] on input "[DATE]" at bounding box center [612, 117] width 144 height 30
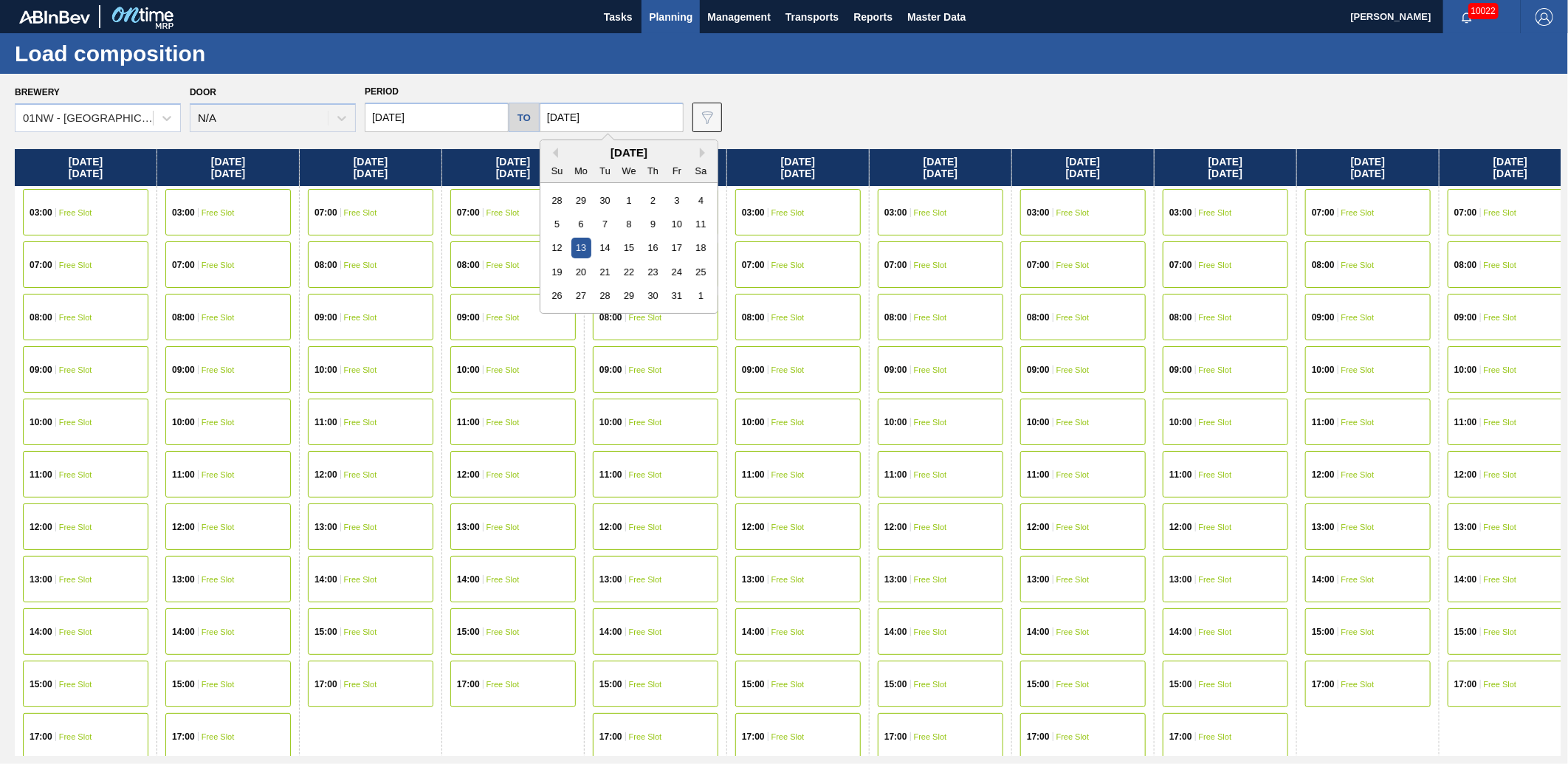
click at [642, 108] on input "[DATE]" at bounding box center [612, 117] width 144 height 30
click at [555, 152] on div "[DATE]" at bounding box center [629, 152] width 177 height 12
click at [550, 150] on button "Previous Month" at bounding box center [554, 153] width 11 height 11
click at [658, 269] on div "25" at bounding box center [653, 272] width 20 height 20
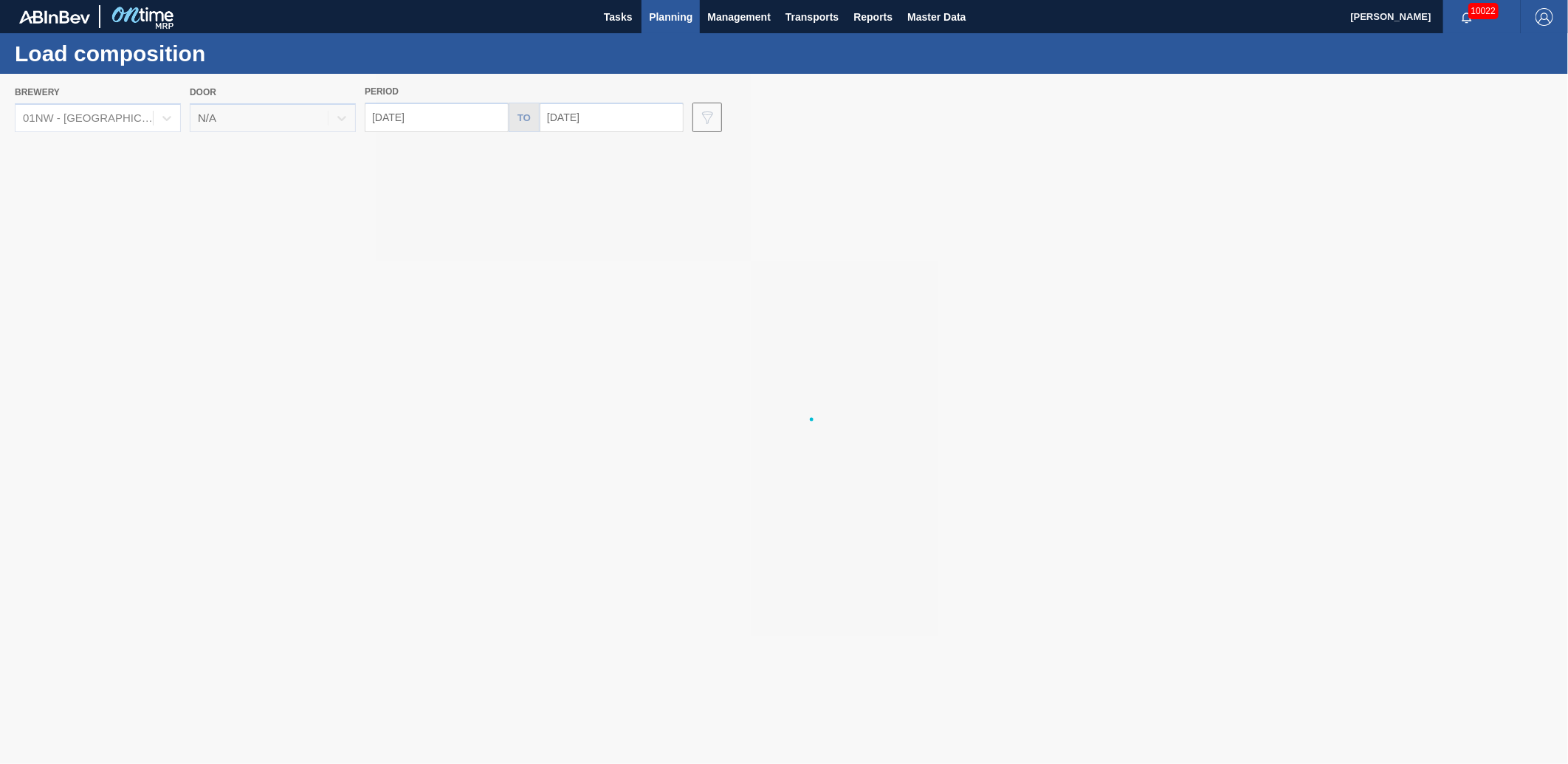
type input "[DATE]"
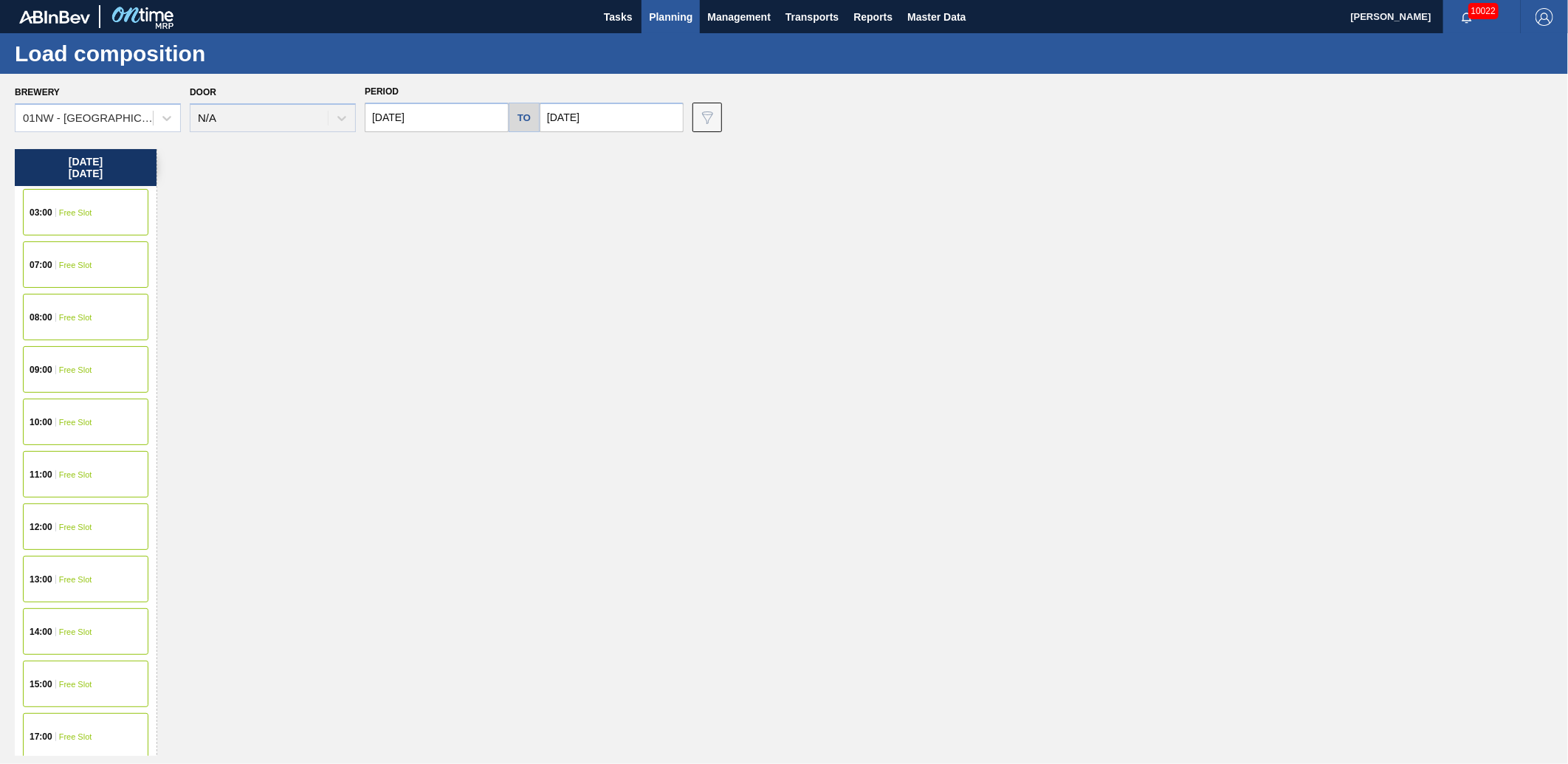
click at [77, 380] on div "09:00 Free Slot" at bounding box center [86, 369] width 126 height 47
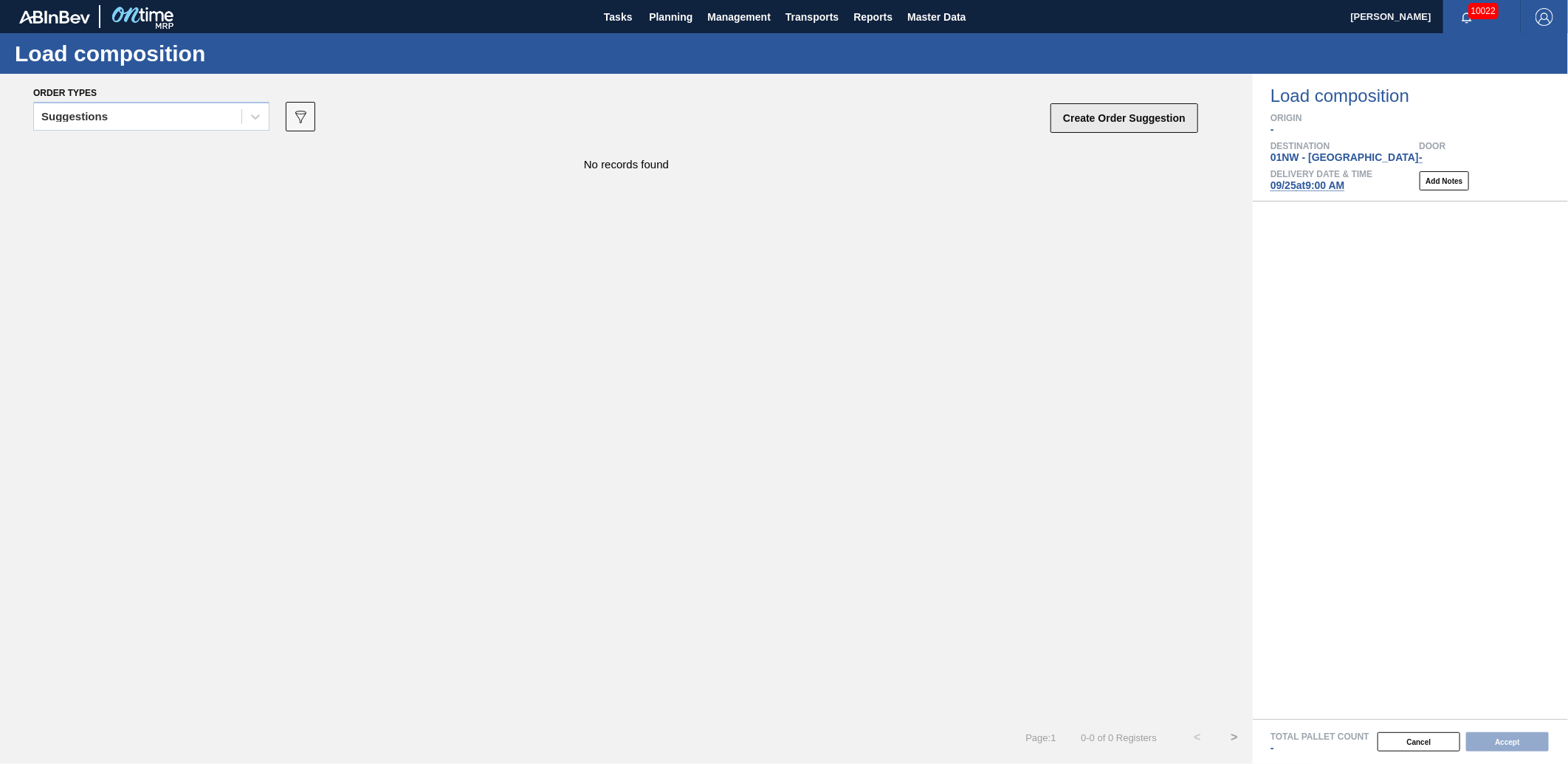
click at [1102, 127] on button "Create Order Suggestion" at bounding box center [1124, 118] width 148 height 30
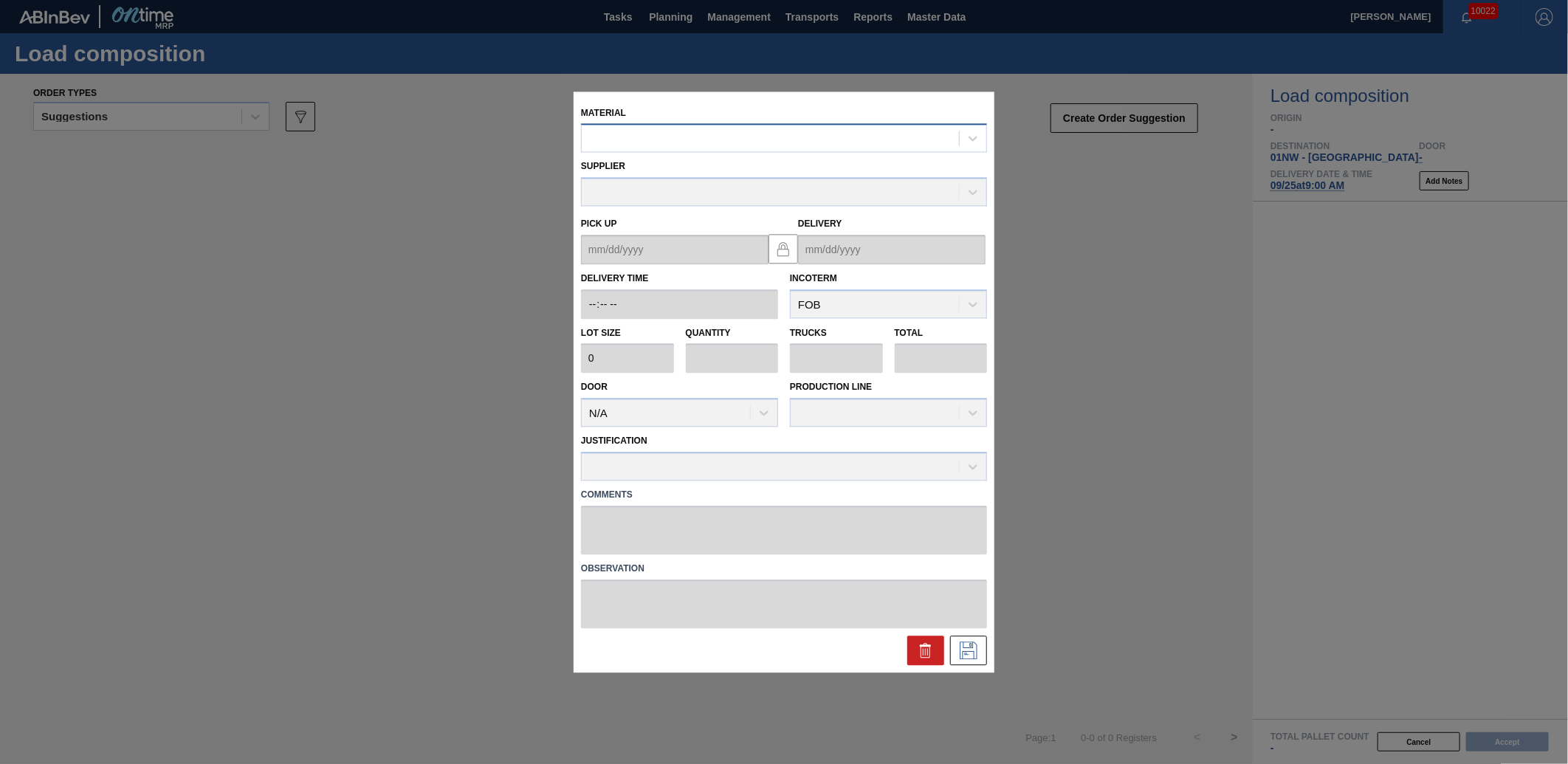
click at [795, 144] on div at bounding box center [770, 139] width 377 height 21
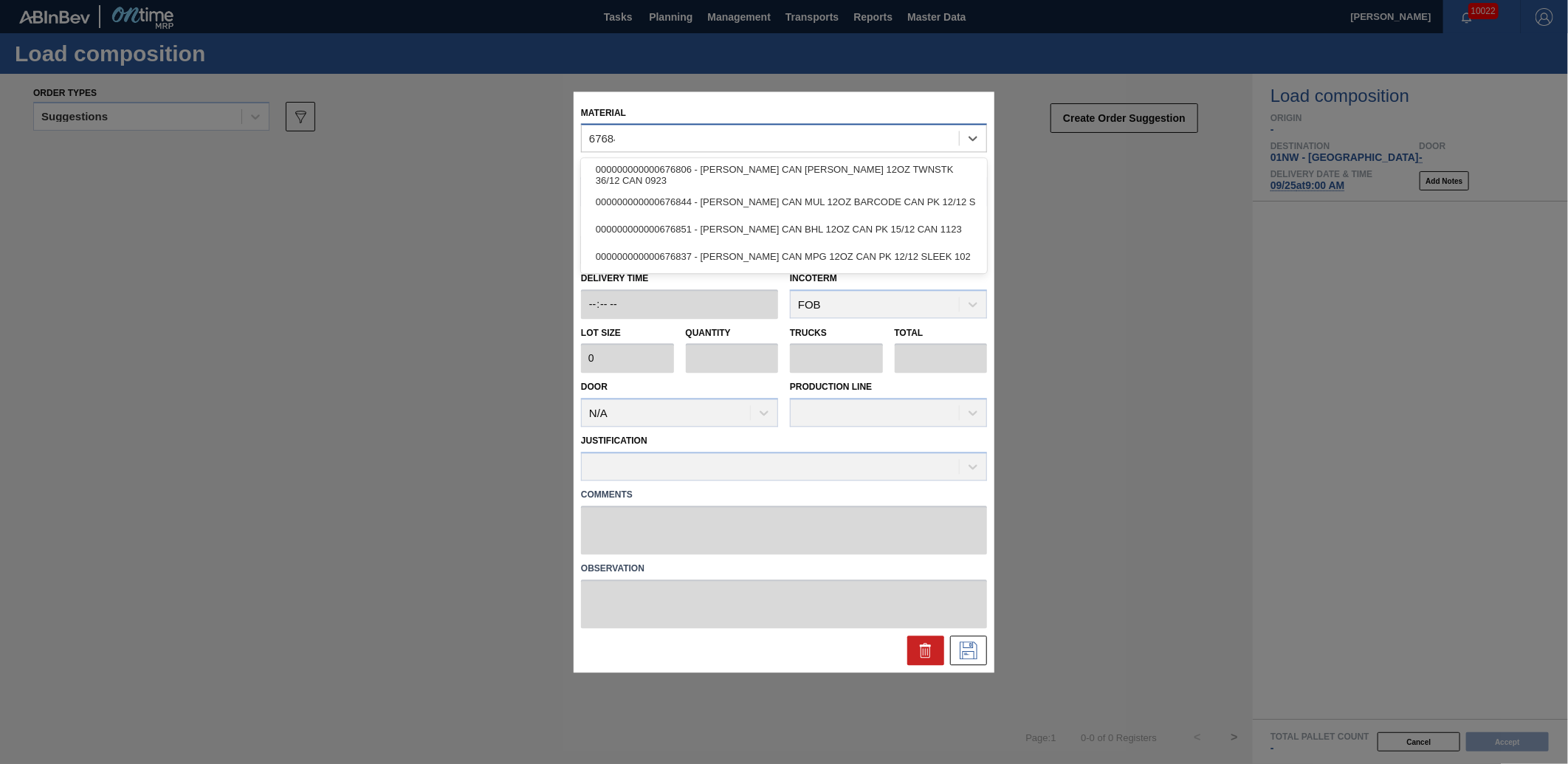
type input "676844"
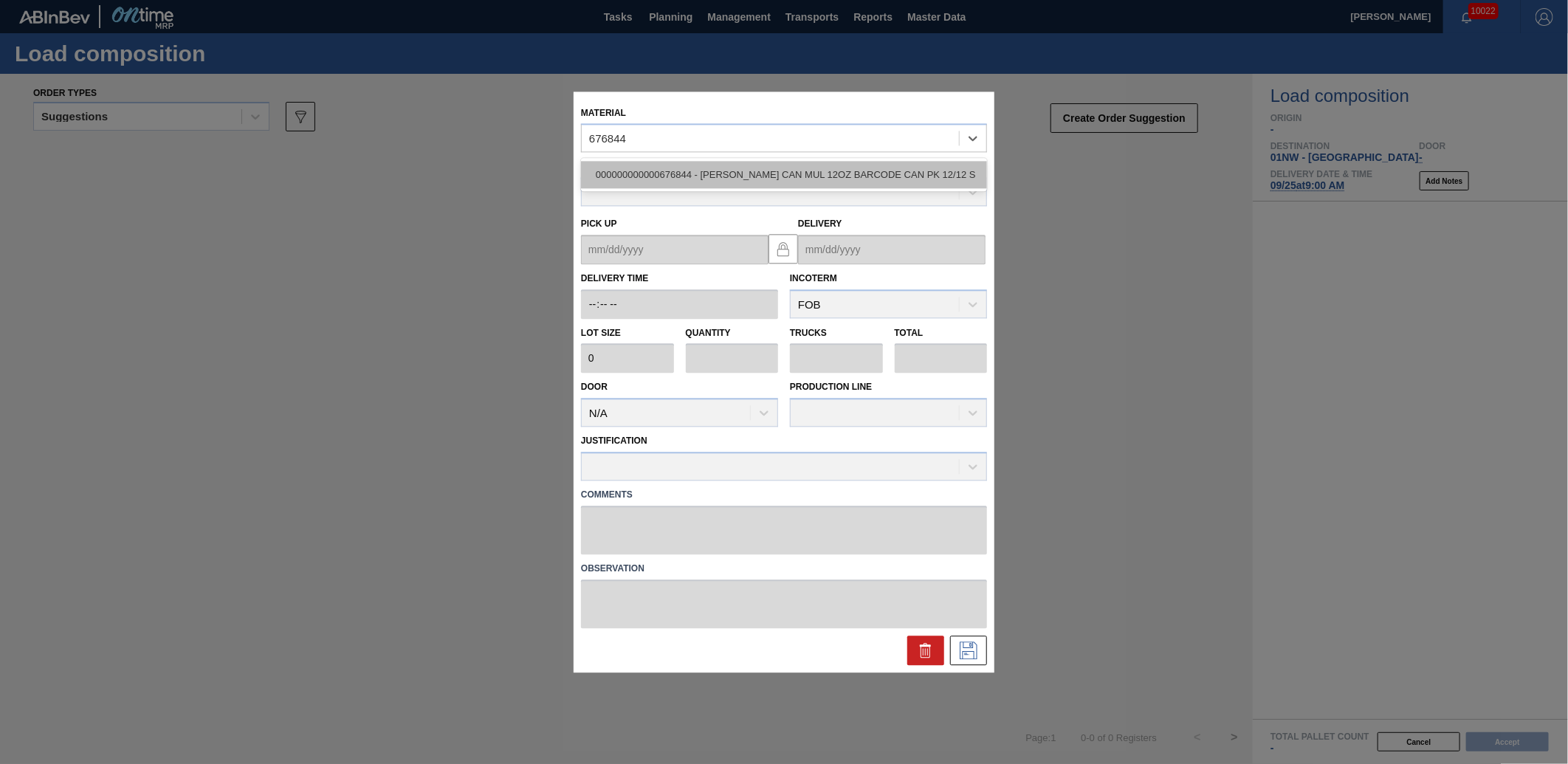
click at [754, 177] on div "000000000000676844 - [PERSON_NAME] CAN MUL 12OZ BARCODE CAN PK 12/12 S" at bounding box center [784, 175] width 406 height 28
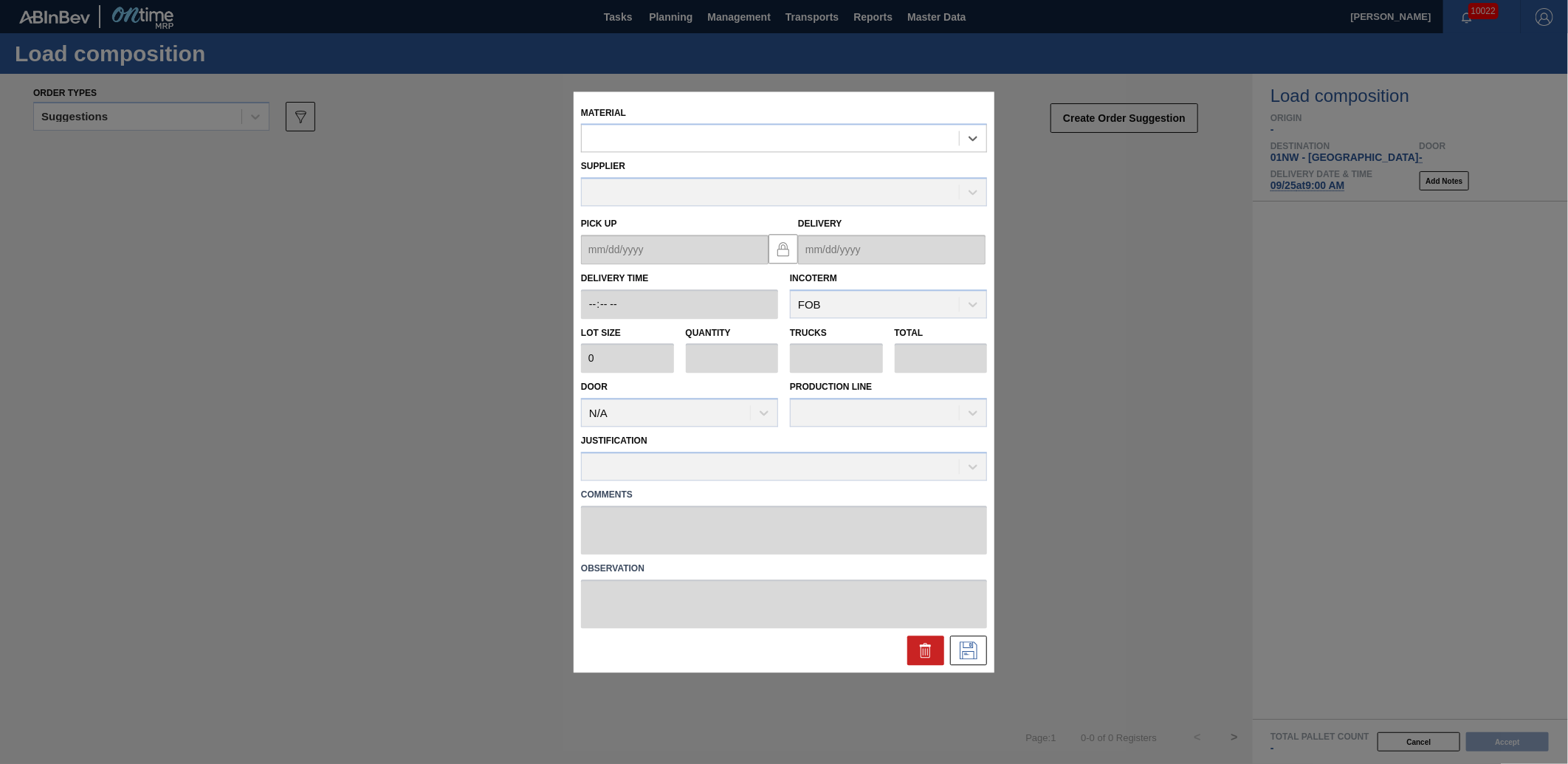
type input "5,400"
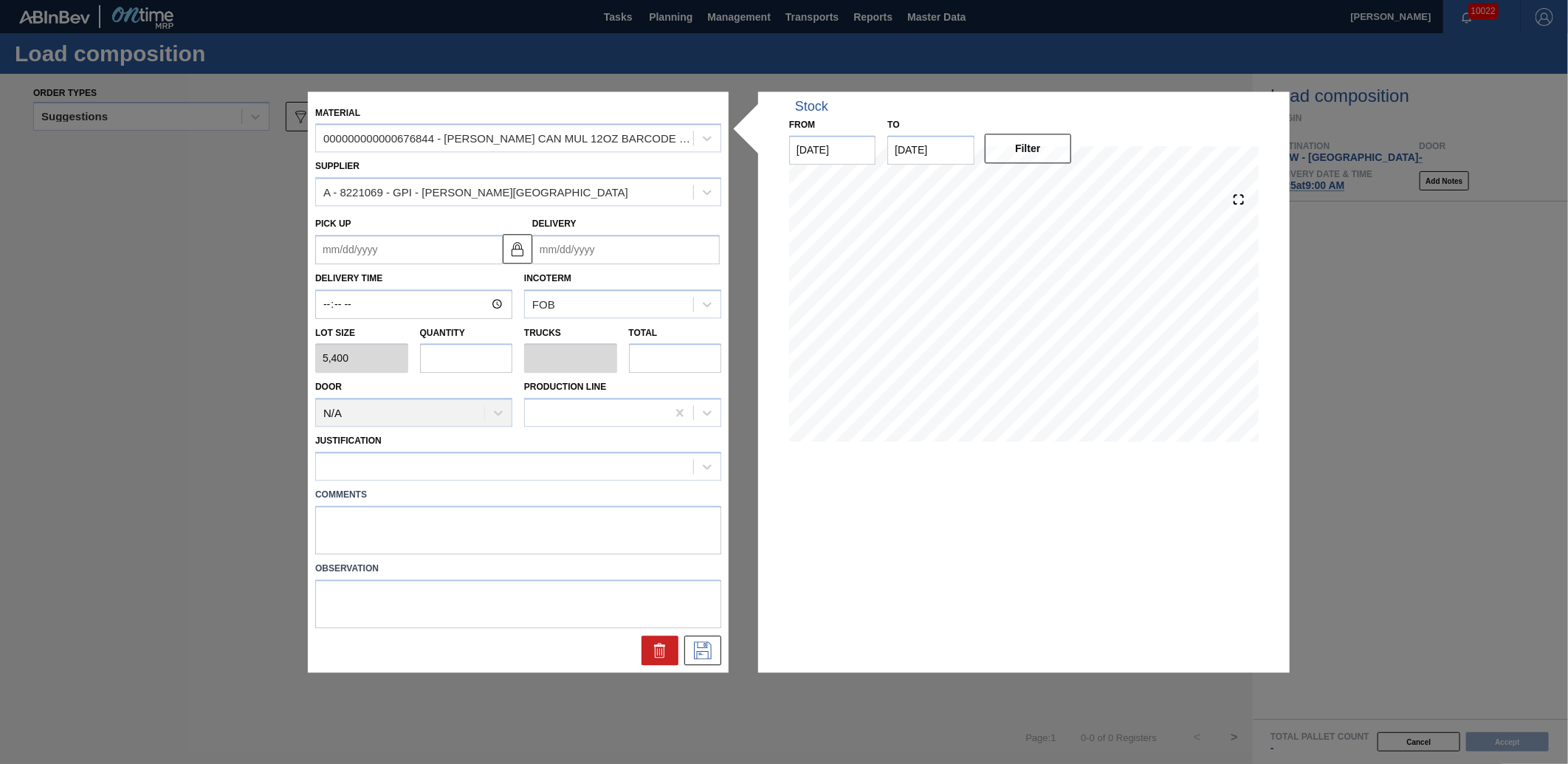
click at [456, 358] on input "text" at bounding box center [467, 358] width 93 height 30
type input "6"
type input "0.231"
type input "32,400"
type input "0"
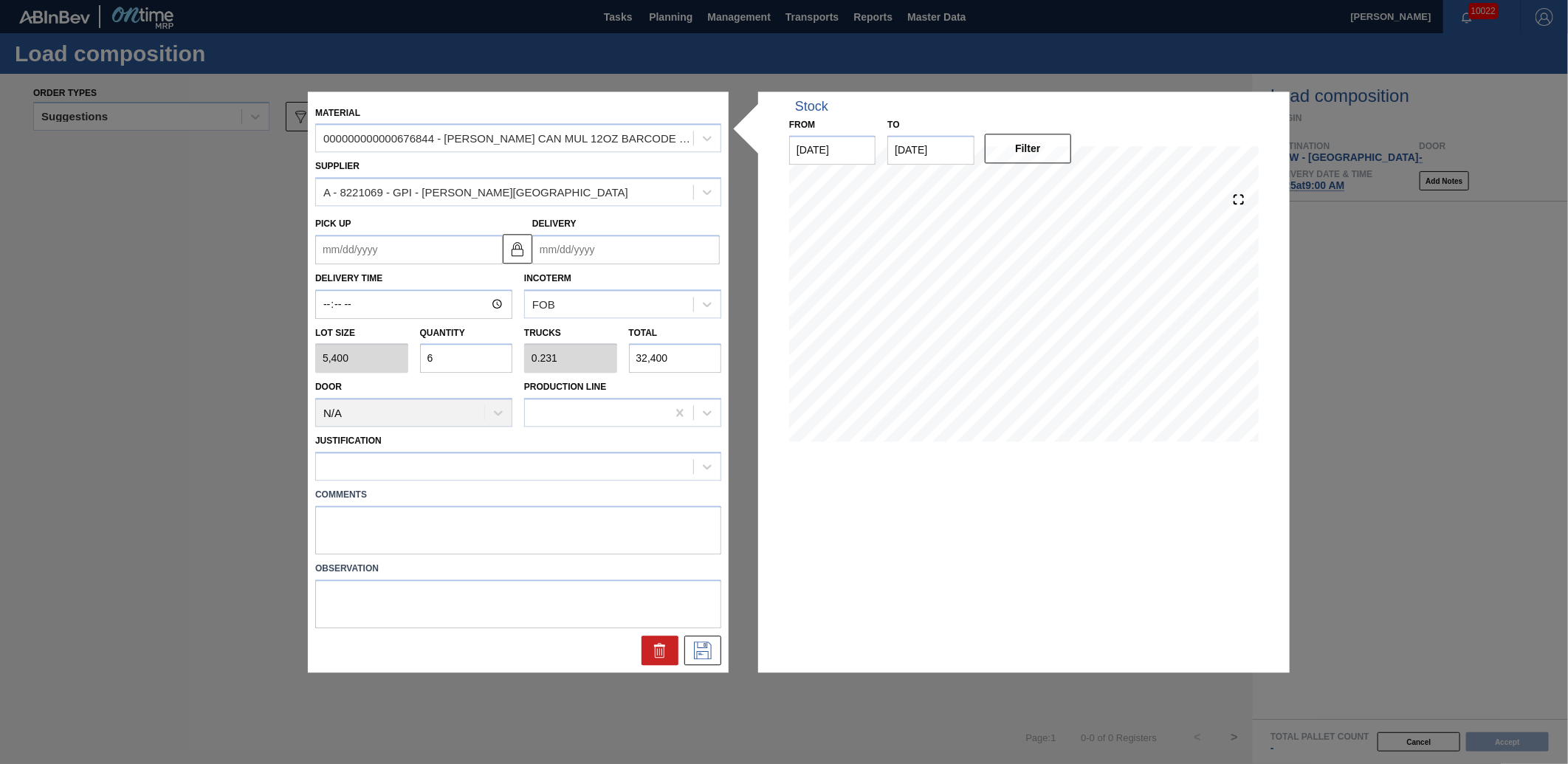
type input "0"
type input "8"
type input "0.308"
type input "43,200"
type input "8"
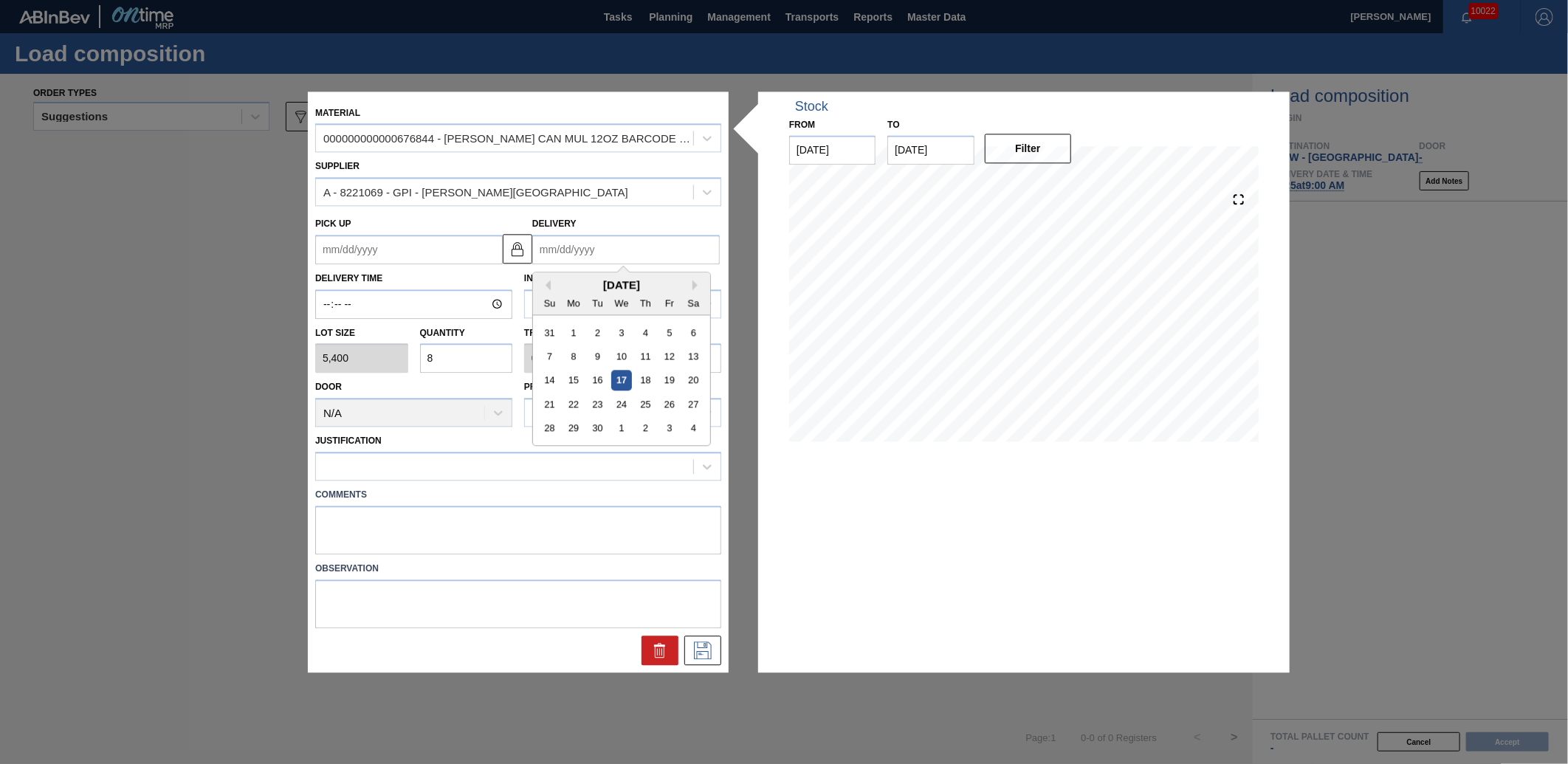
click at [638, 253] on input "Delivery" at bounding box center [626, 250] width 188 height 30
click at [652, 408] on div "25" at bounding box center [645, 404] width 20 height 20
type up "[DATE]"
type input "[DATE]"
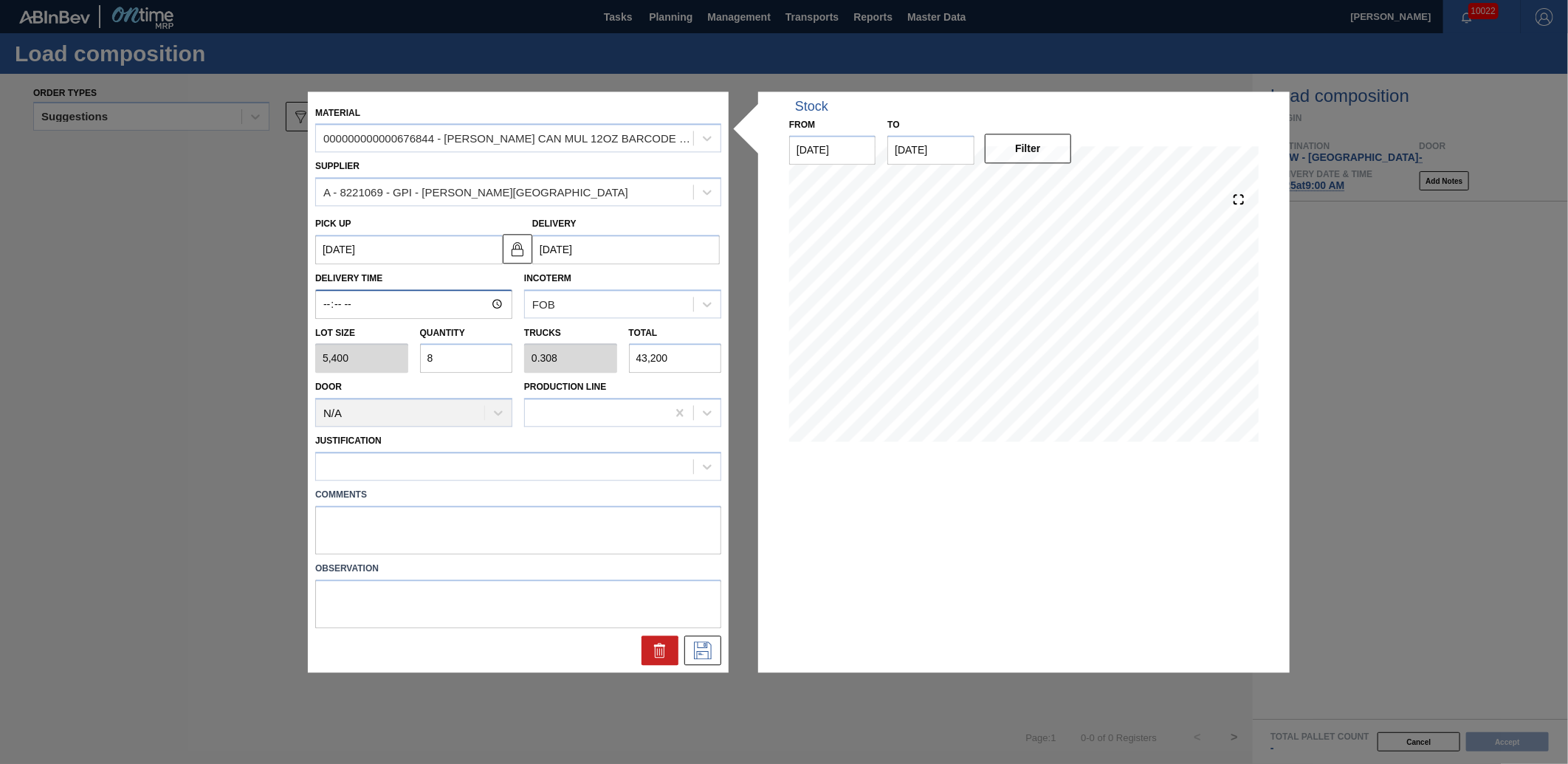
click at [327, 309] on input "Delivery Time" at bounding box center [413, 304] width 197 height 30
type input "09:00"
click at [704, 652] on icon at bounding box center [703, 650] width 24 height 18
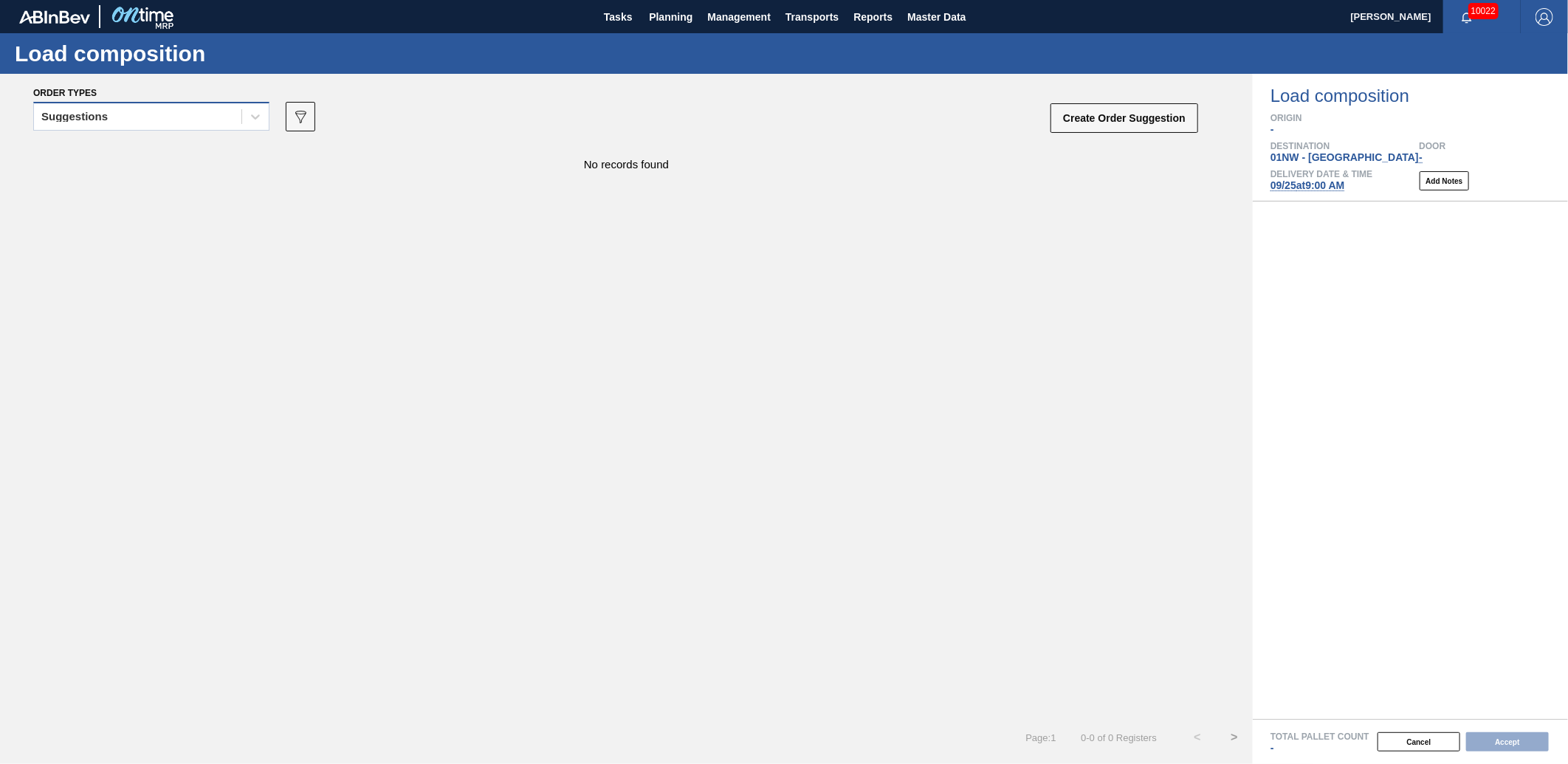
click at [188, 106] on div "Suggestions" at bounding box center [137, 117] width 207 height 21
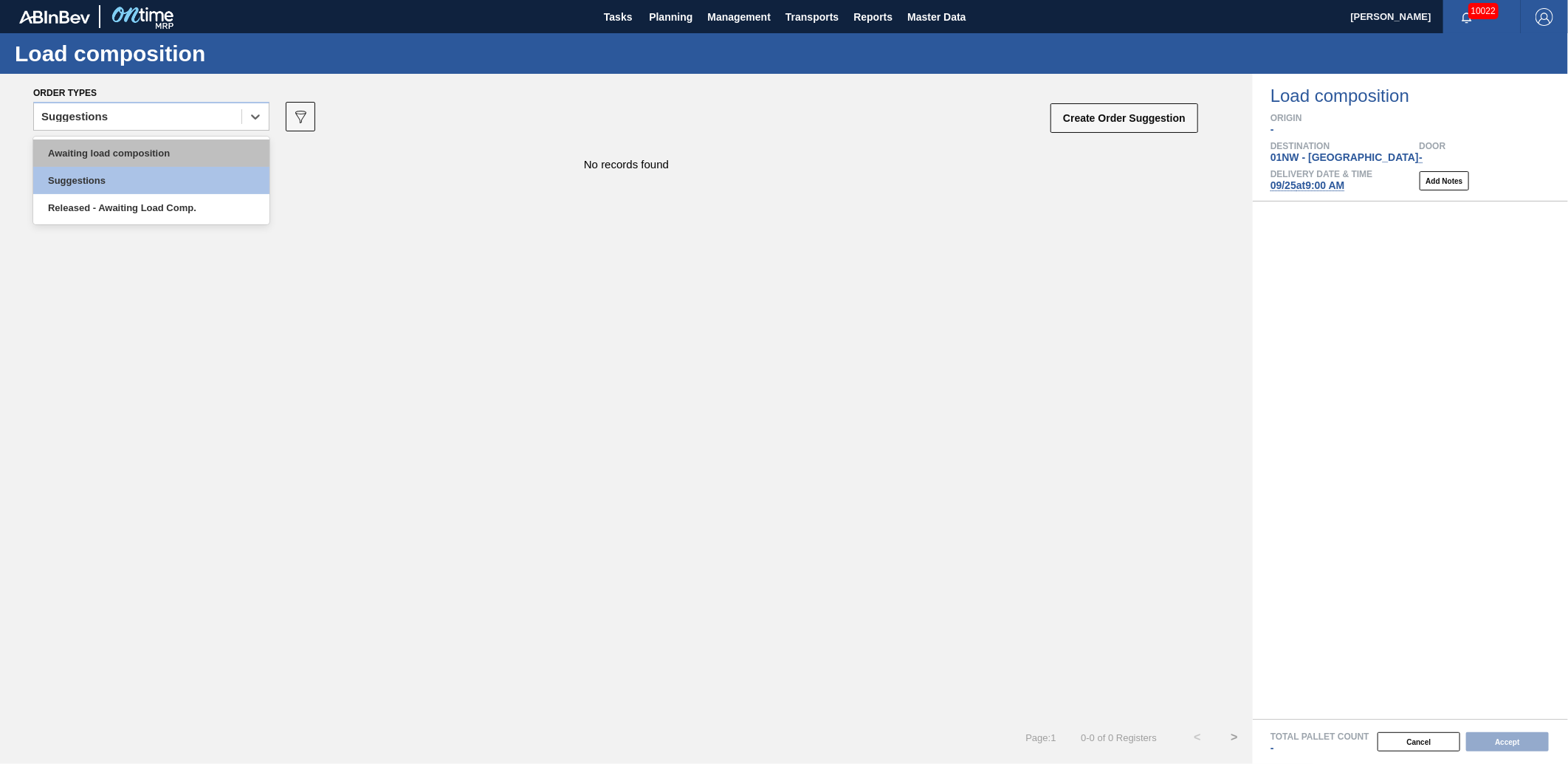
click at [135, 157] on div "Awaiting load composition" at bounding box center [151, 153] width 237 height 28
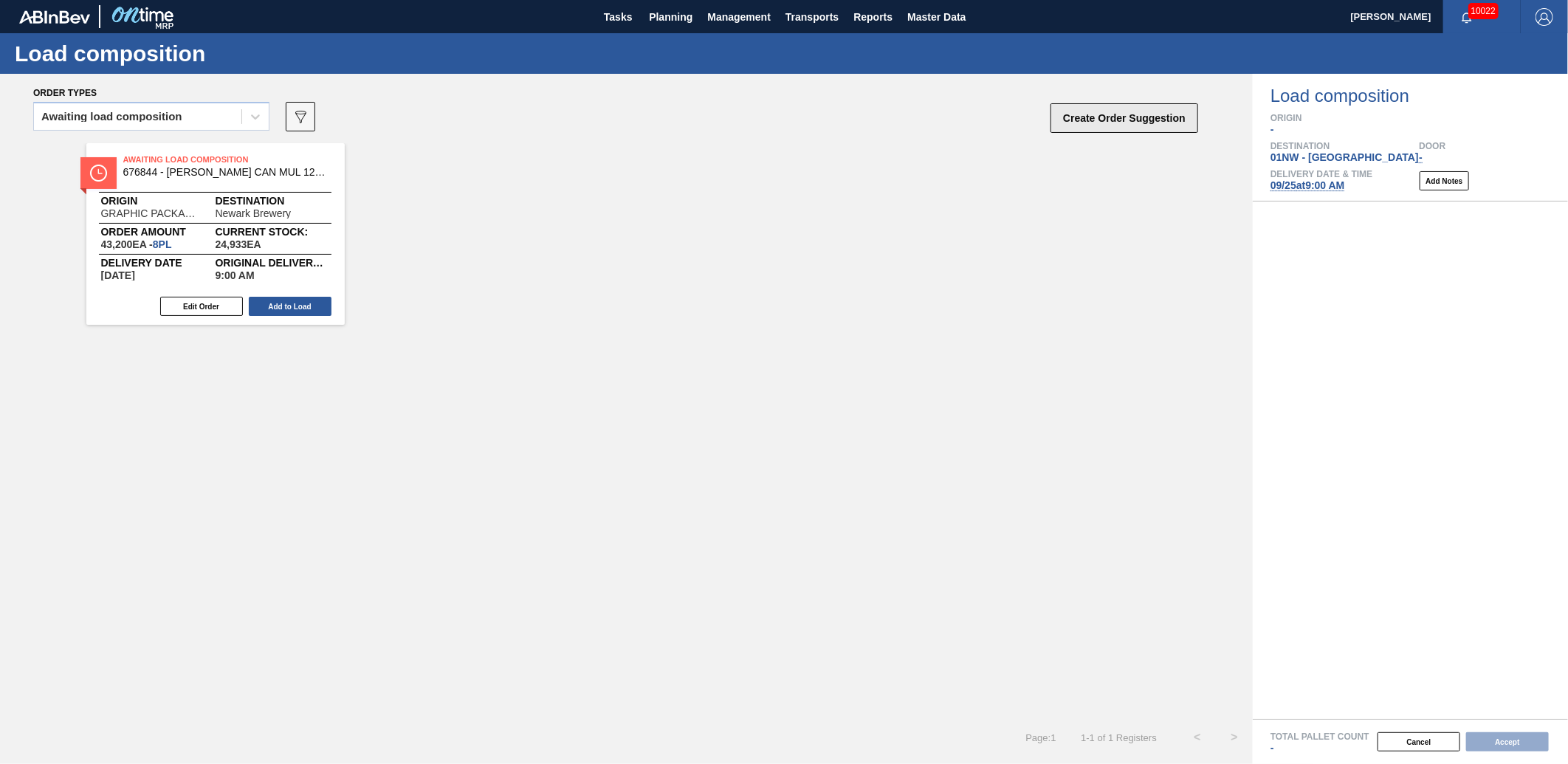
click at [1108, 109] on button "Create Order Suggestion" at bounding box center [1124, 118] width 148 height 30
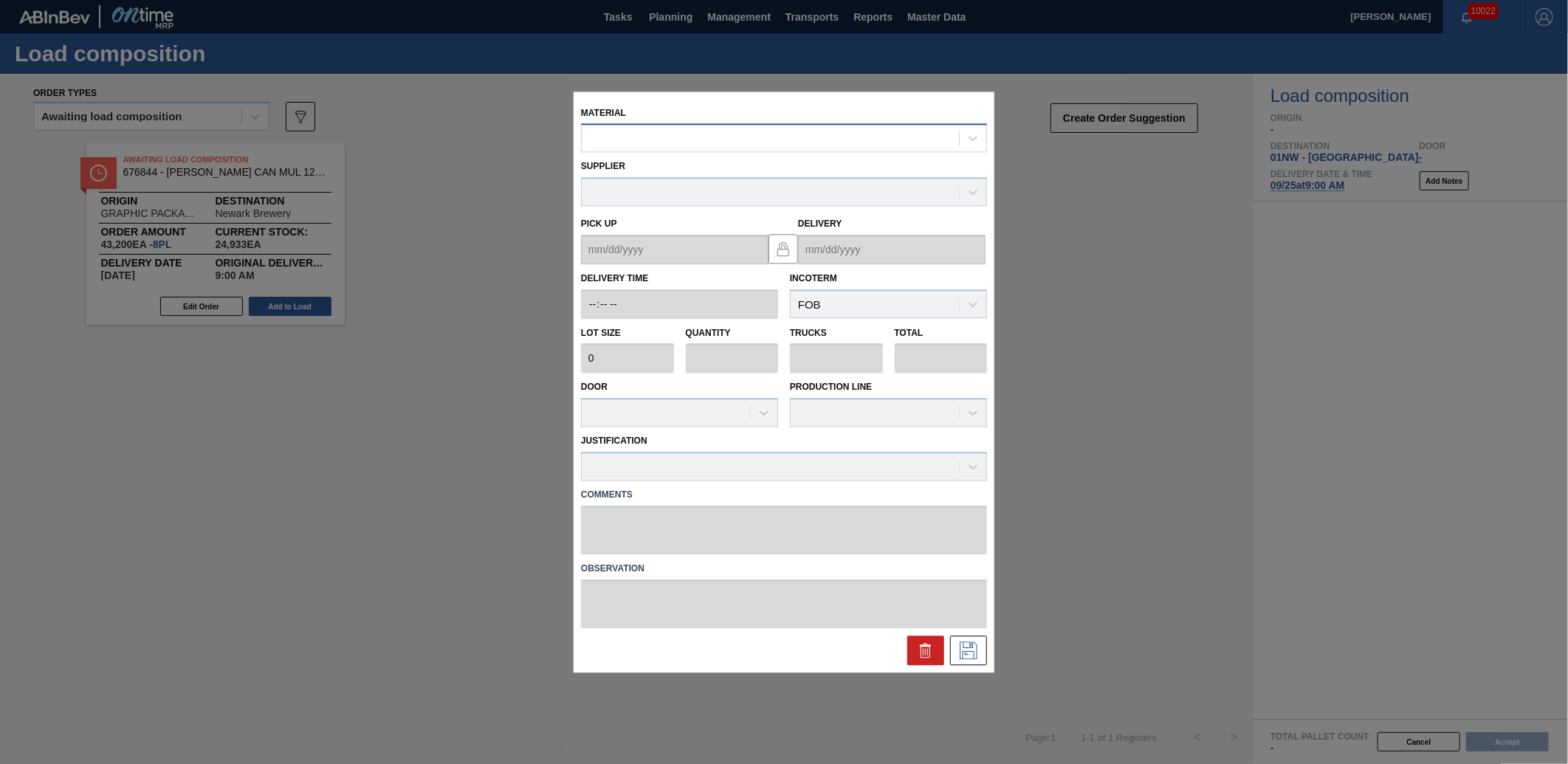
click at [733, 138] on div at bounding box center [770, 139] width 377 height 21
type input "677376"
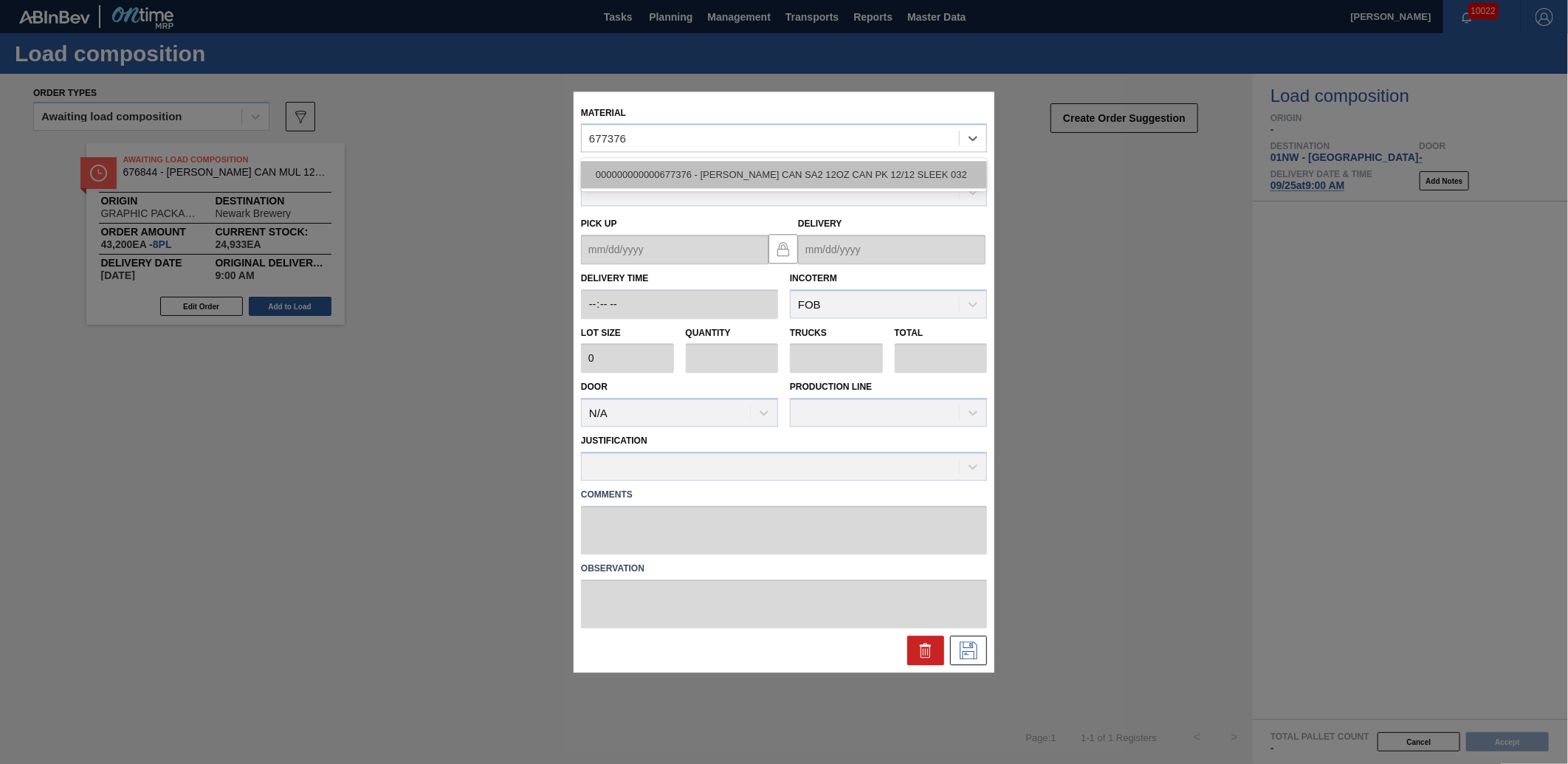
click at [756, 186] on div "000000000000677376 - [PERSON_NAME] CAN SA2 12OZ CAN PK 12/12 SLEEK 032" at bounding box center [784, 175] width 406 height 28
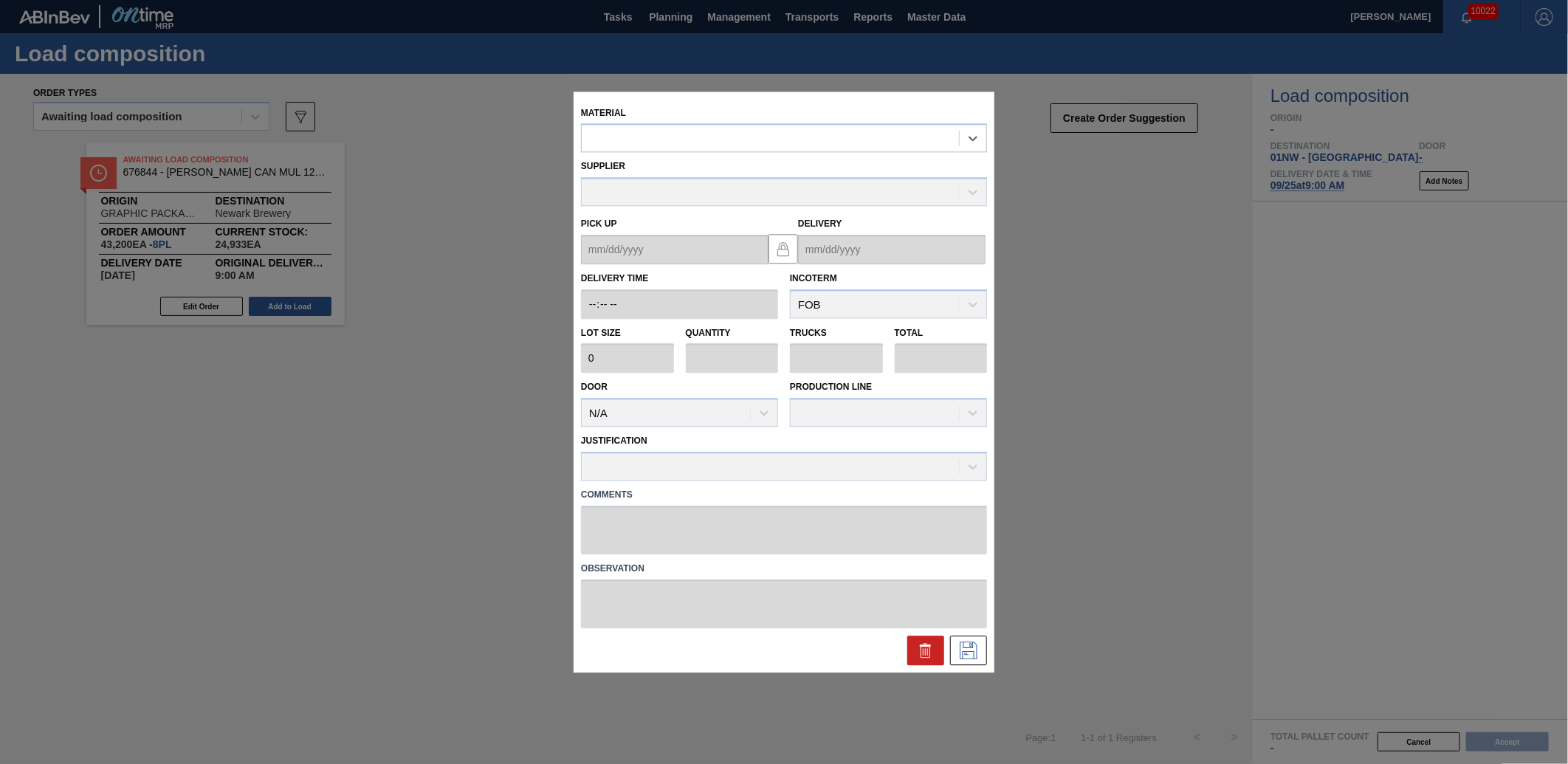
type input "5,400"
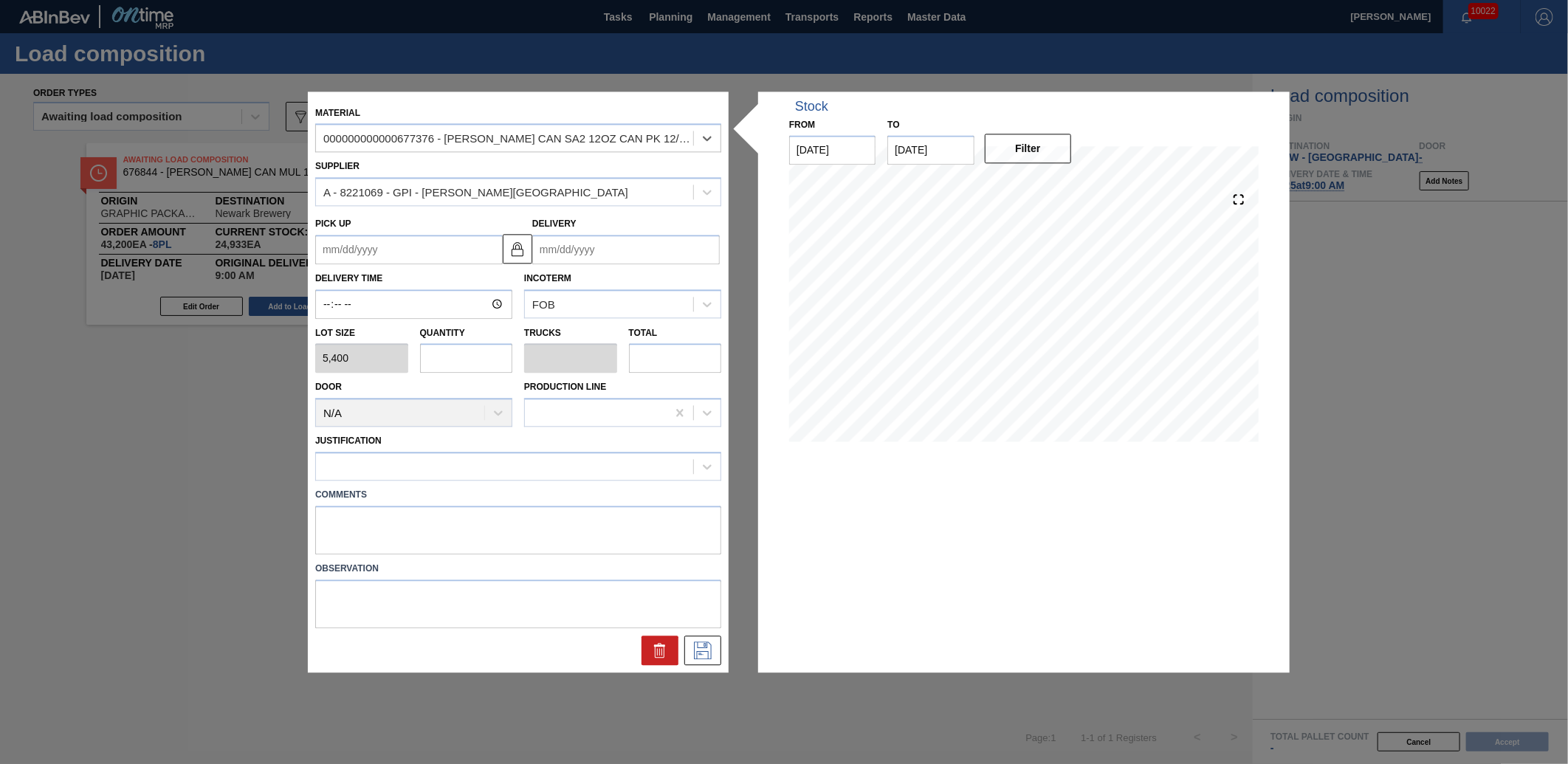
click at [460, 363] on input "text" at bounding box center [467, 358] width 93 height 30
type input "8"
type input "0.308"
type input "43,200"
type input "8"
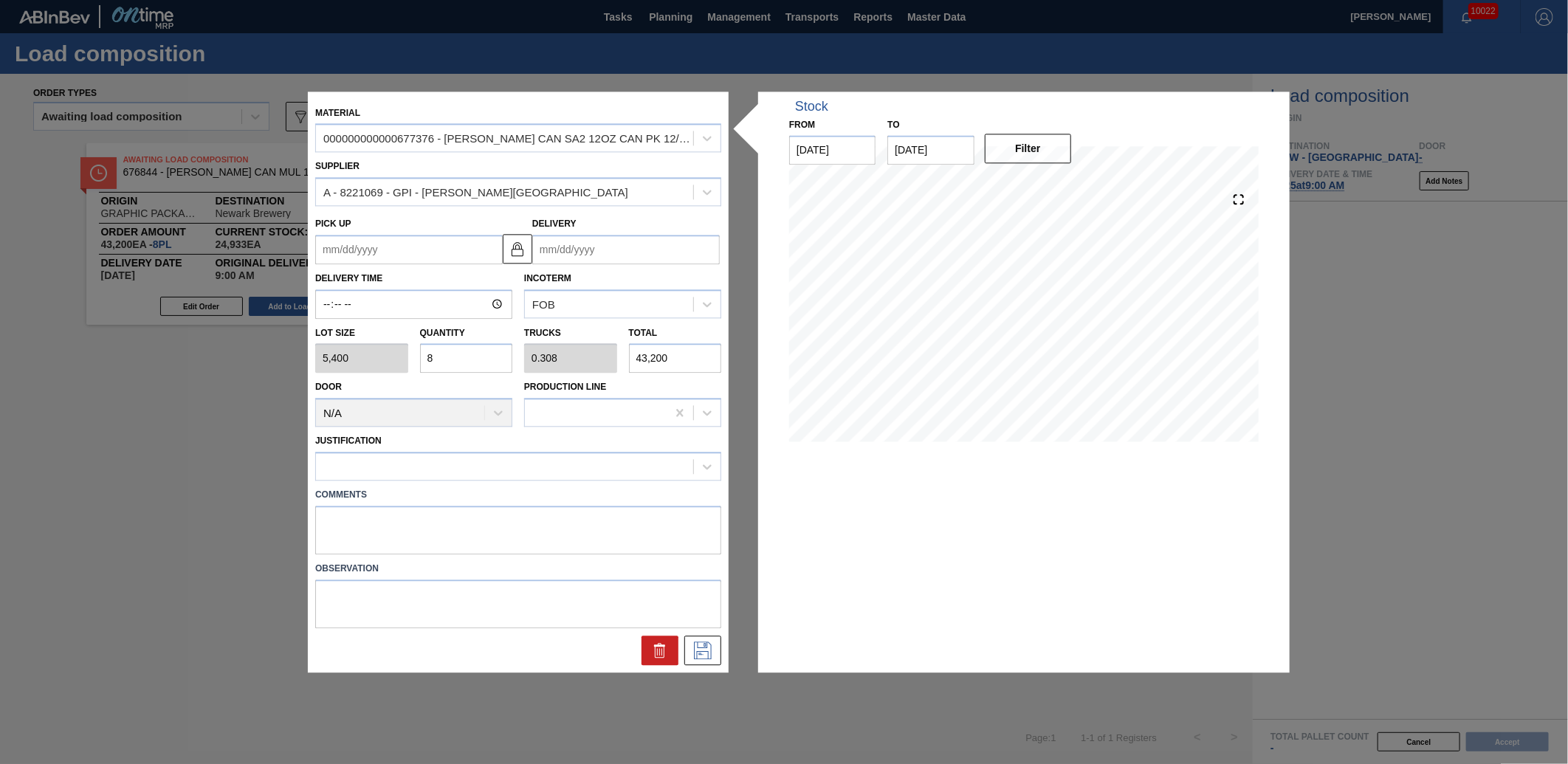
click at [604, 252] on input "Delivery" at bounding box center [626, 250] width 188 height 30
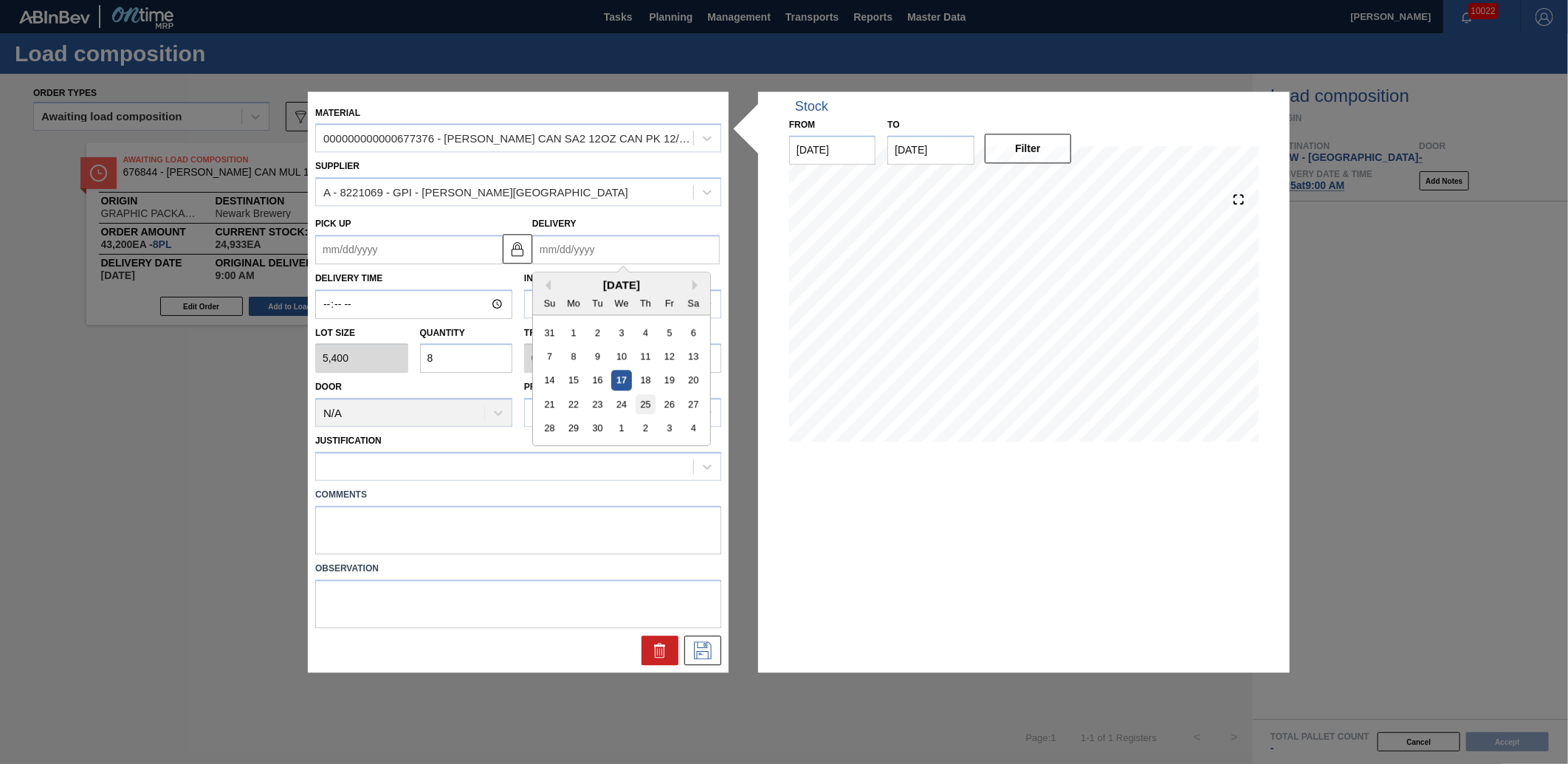
click at [654, 406] on div "25" at bounding box center [645, 404] width 20 height 20
type up "[DATE]"
type input "[DATE]"
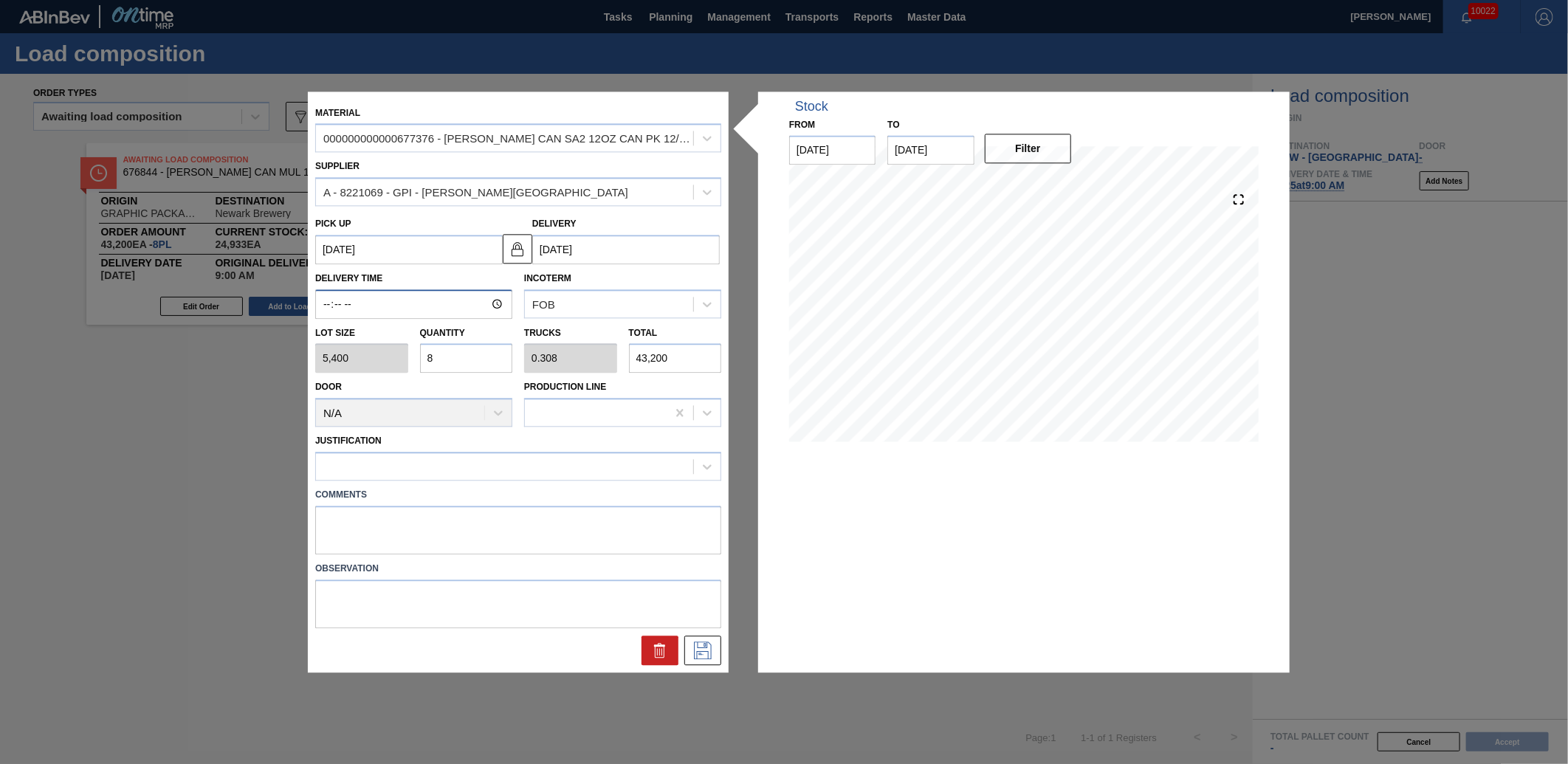
click at [328, 300] on input "Delivery Time" at bounding box center [413, 304] width 197 height 30
type input "09:00"
click at [706, 653] on icon at bounding box center [703, 650] width 24 height 18
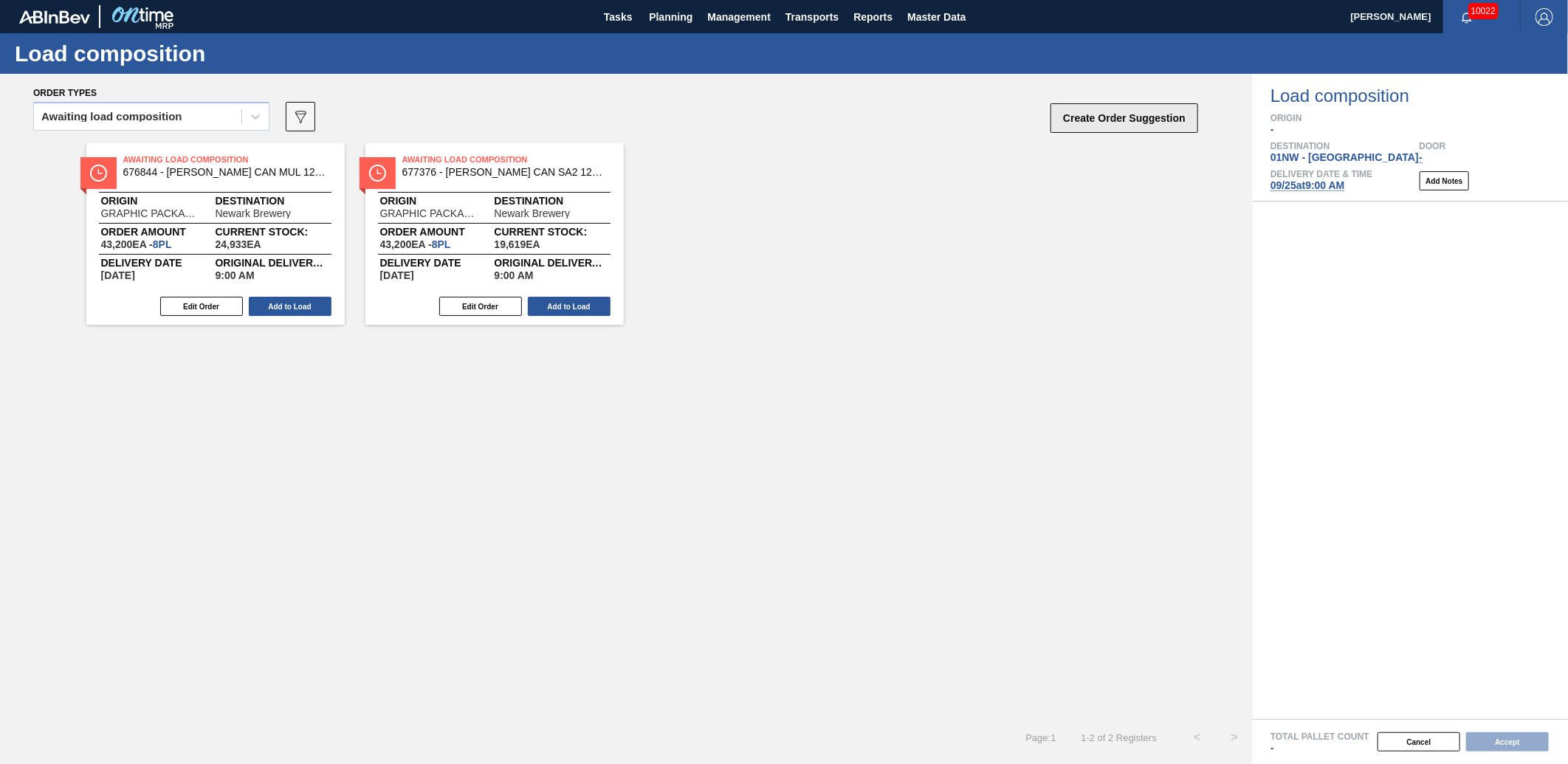
click at [1119, 123] on button "Create Order Suggestion" at bounding box center [1124, 118] width 148 height 30
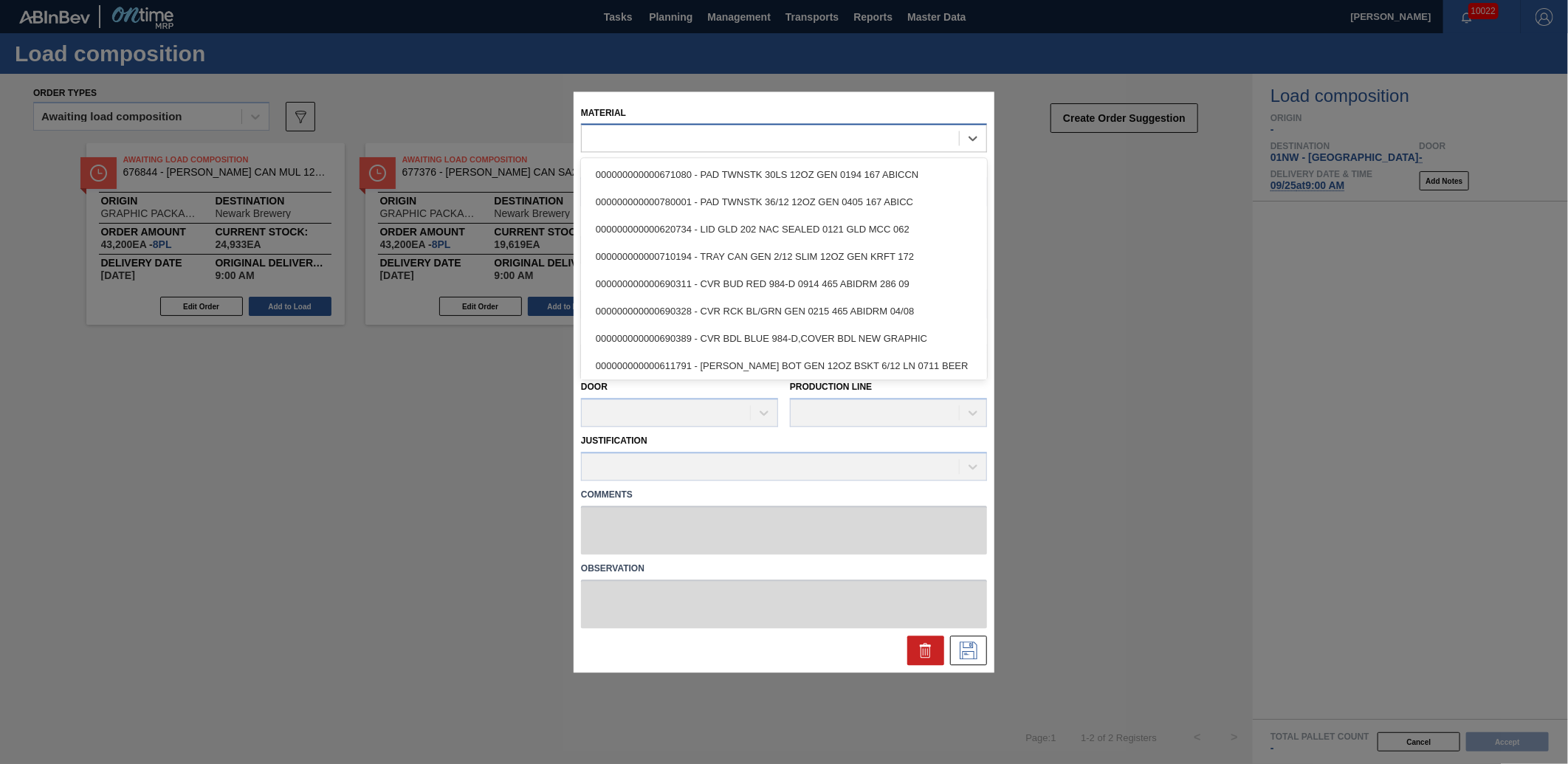
click at [862, 143] on div at bounding box center [770, 139] width 377 height 21
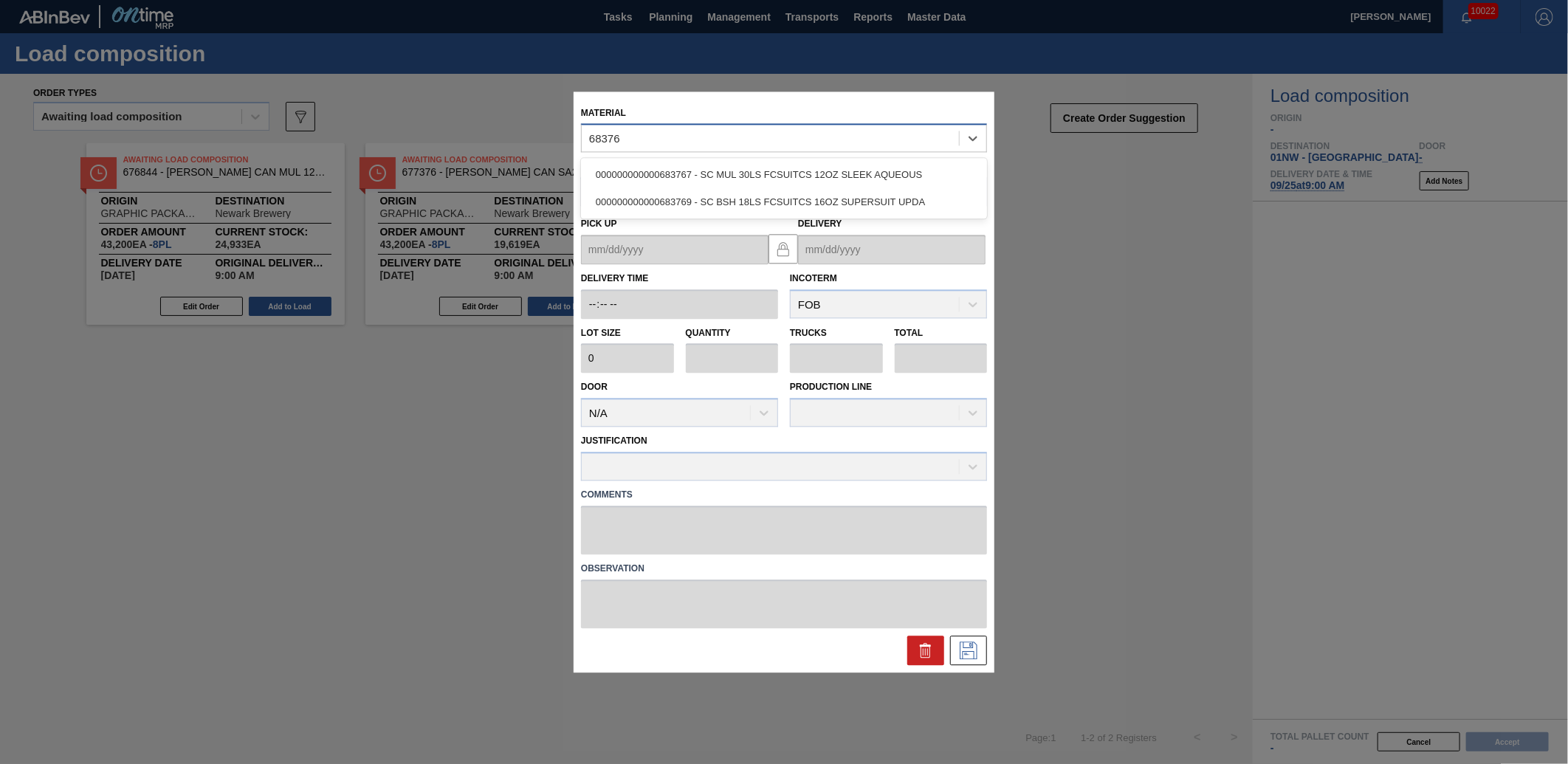
type input "683767"
click at [882, 165] on div "000000000000683767 - SC MUL 30LS FCSUITCS 12OZ SLEEK AQUEOUS" at bounding box center [784, 175] width 406 height 28
type input "2,800"
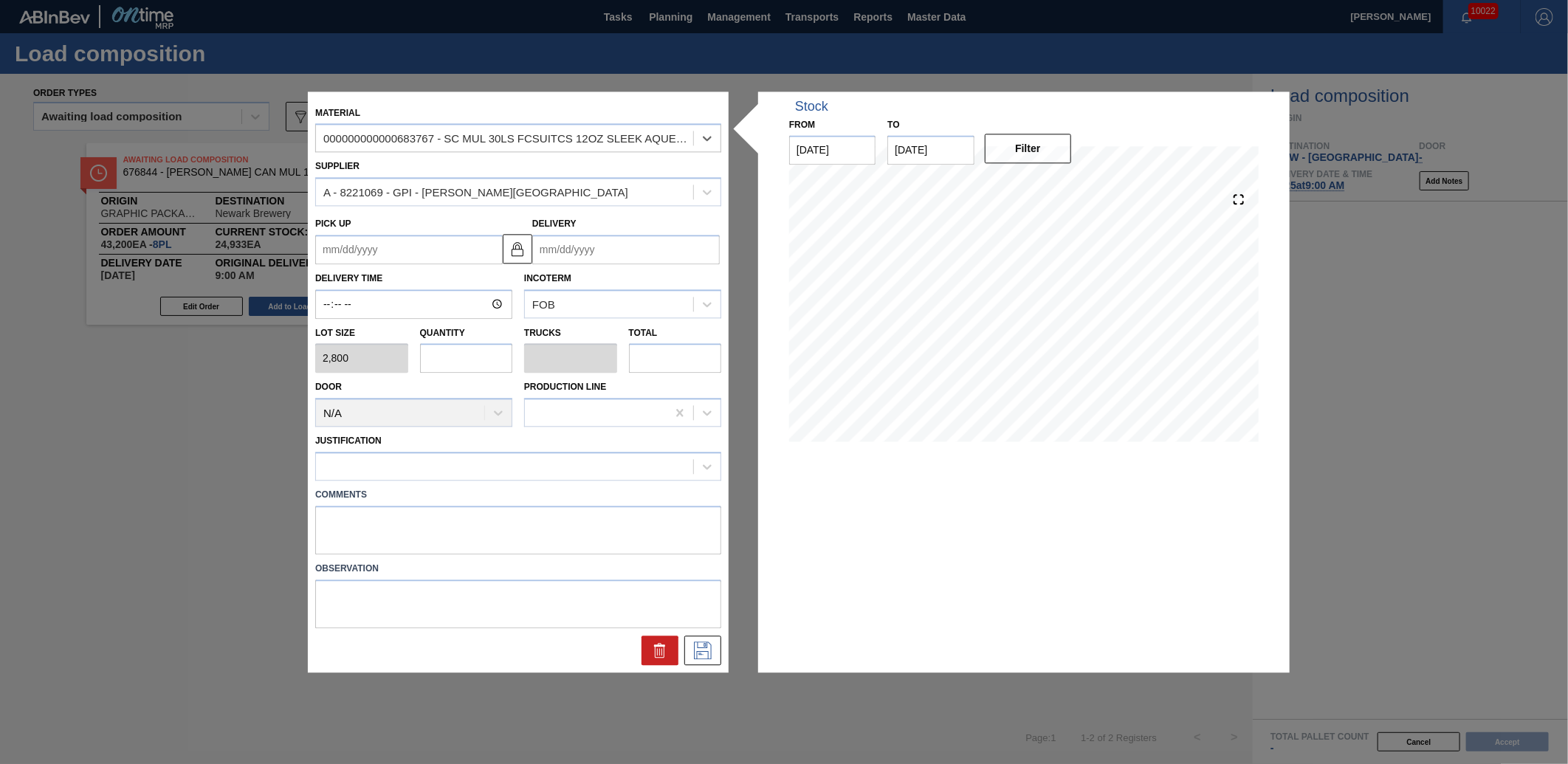
click at [467, 363] on input "text" at bounding box center [467, 358] width 93 height 30
type input "1"
type input "0.038"
type input "2,800"
type input "10"
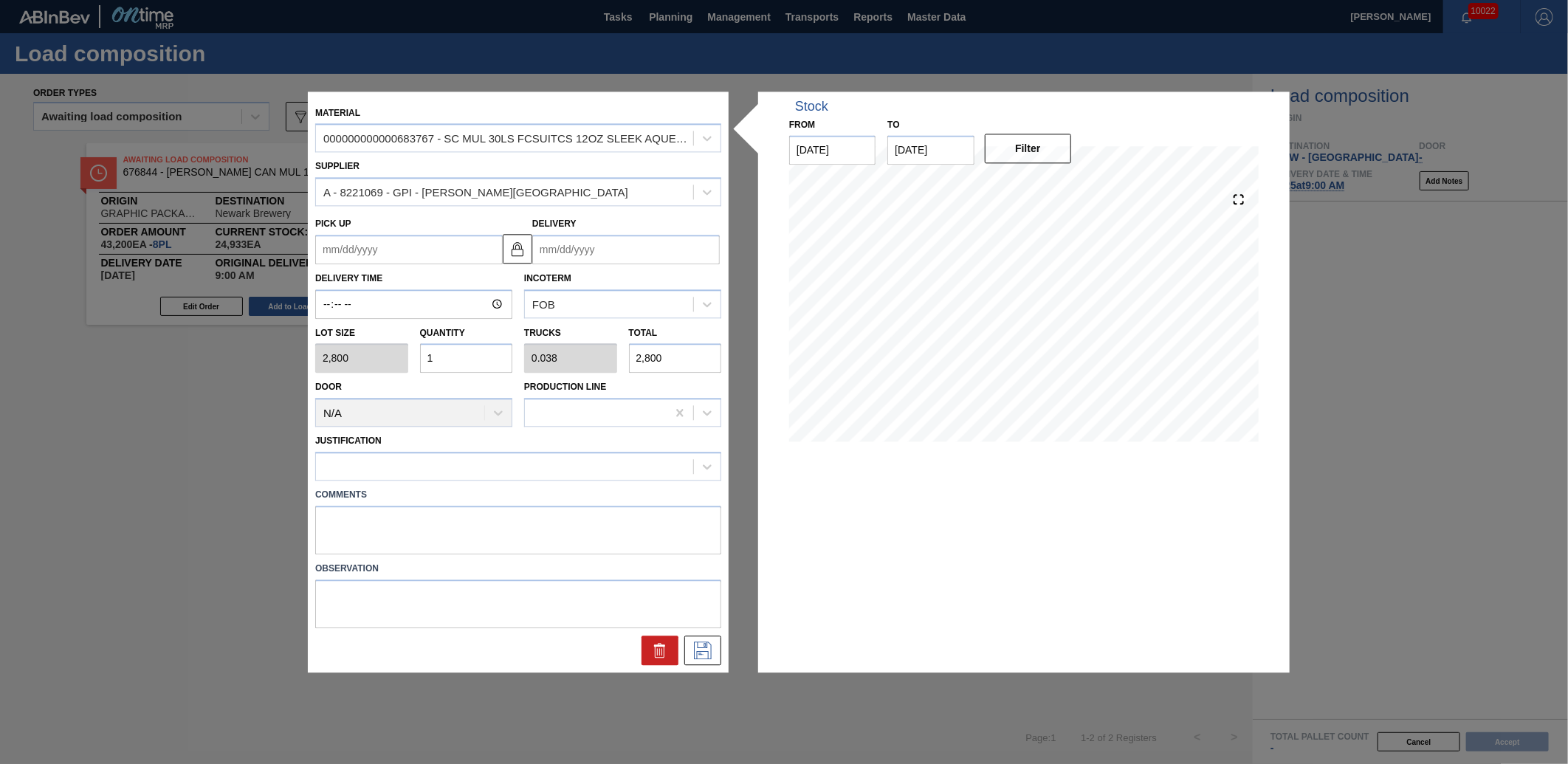
type input "0.385"
type input "28,000"
type input "1"
type input "0.038"
type input "2,800"
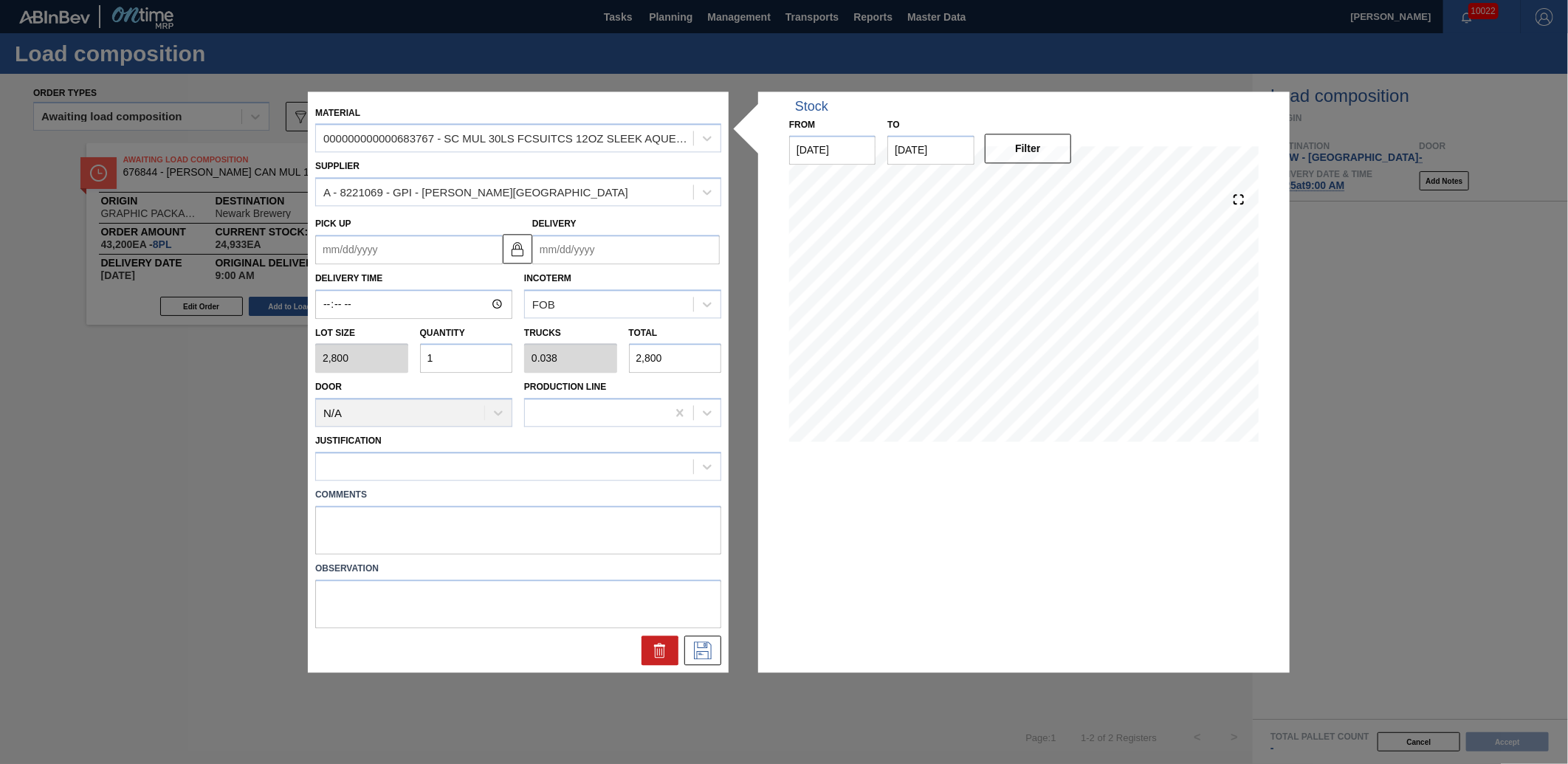
type input "0"
type input "1"
type input "0.038"
type input "2,800"
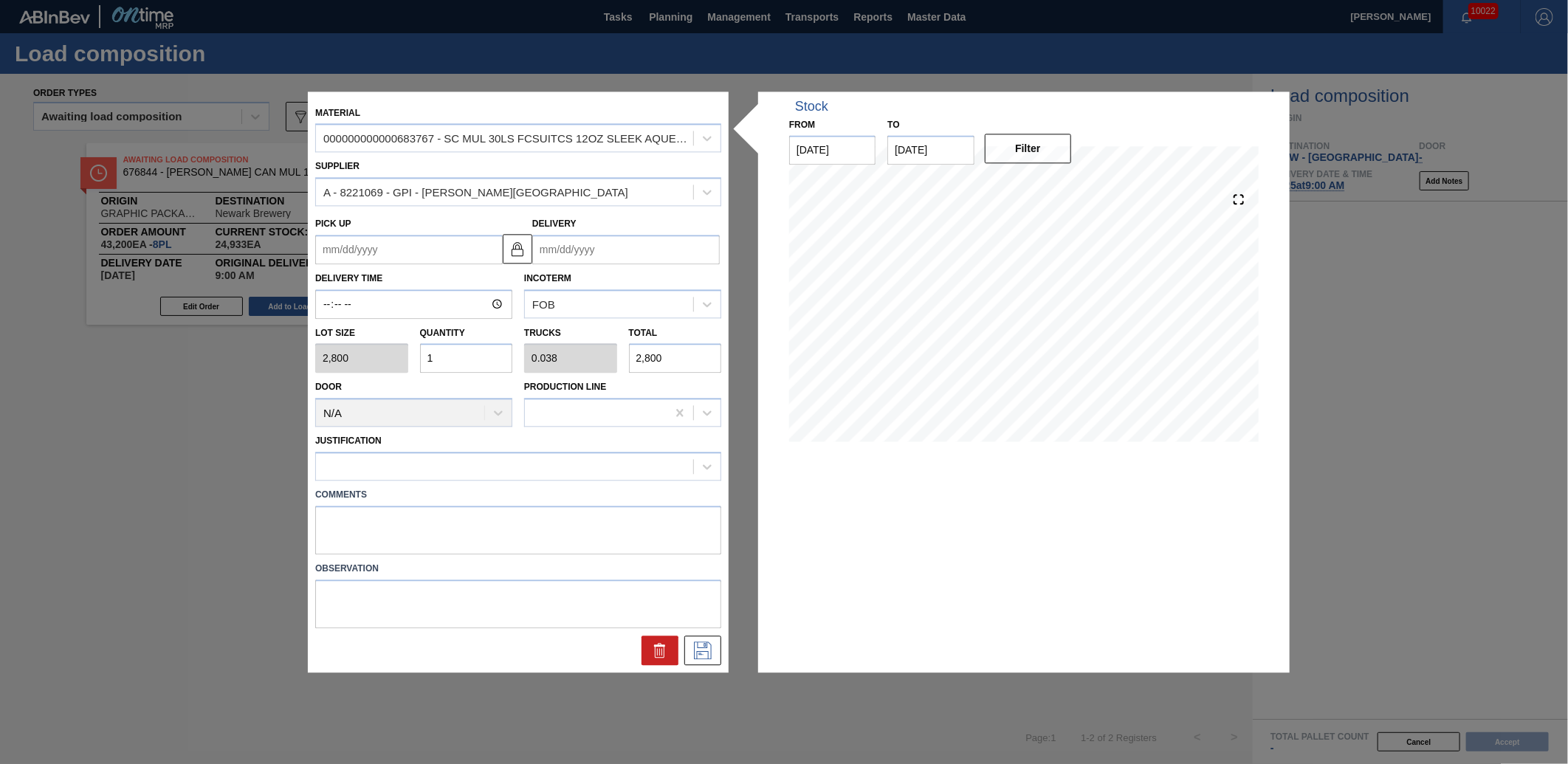
type input "10"
type input "0.385"
type input "28,000"
click at [328, 361] on div "Lot size 2,800 Quantity 10 Trucks 0.385 Total 28,000" at bounding box center [518, 346] width 418 height 54
type input "2"
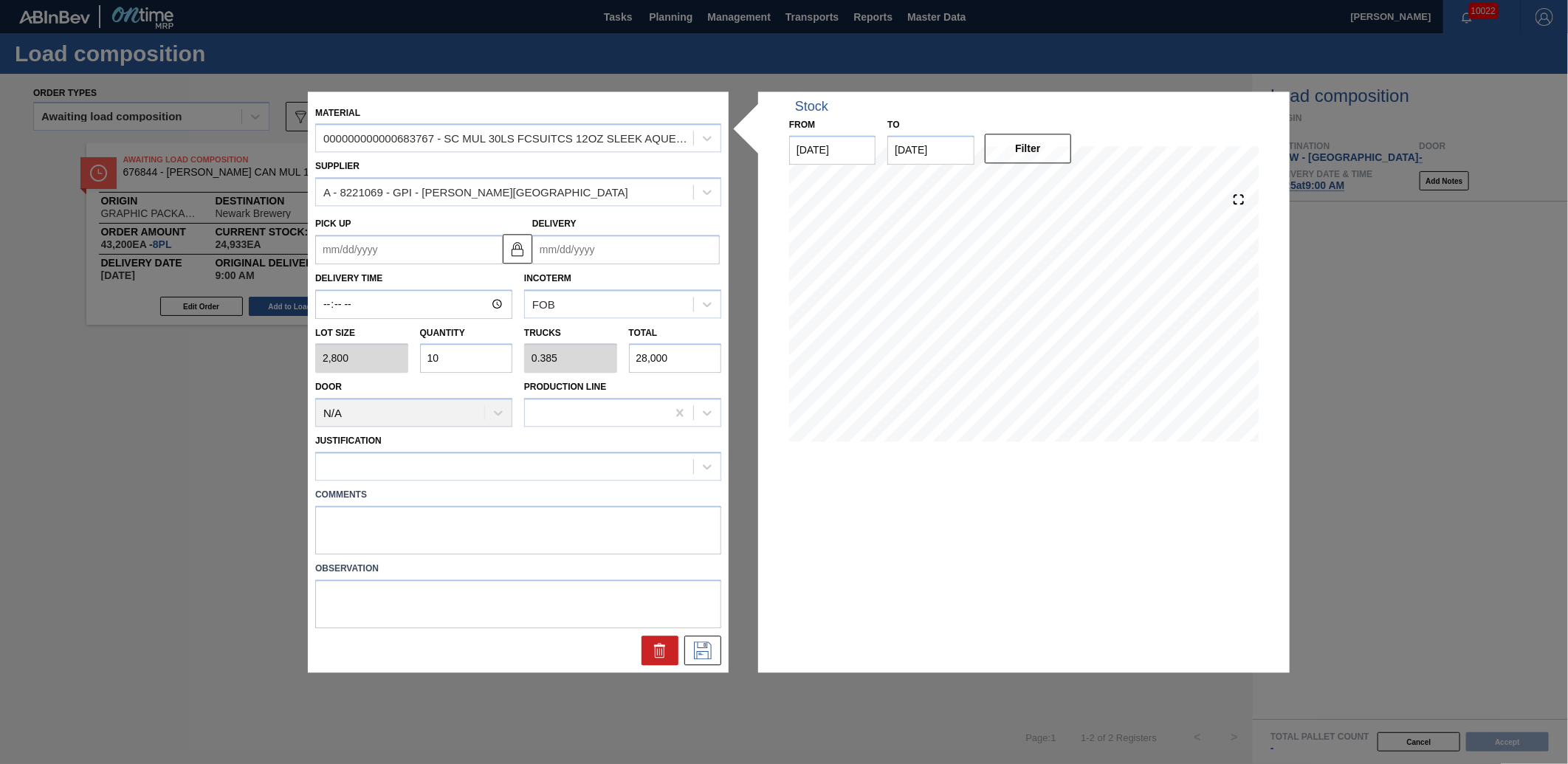
type input "0.077"
type input "5,600"
type input "26"
type input "1"
type input "72,800"
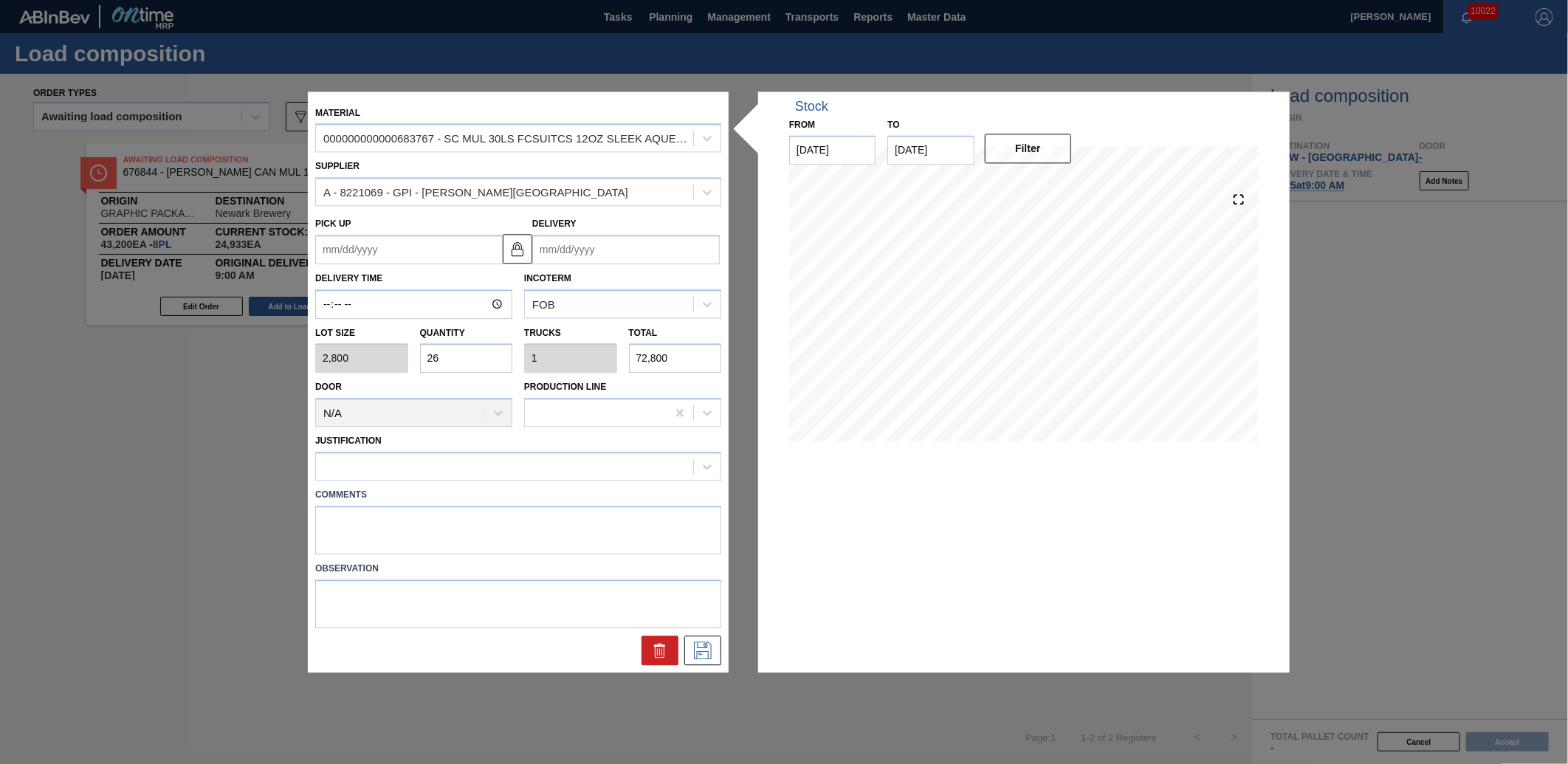
type input "2"
type input "0.077"
type input "5,600"
type input "0"
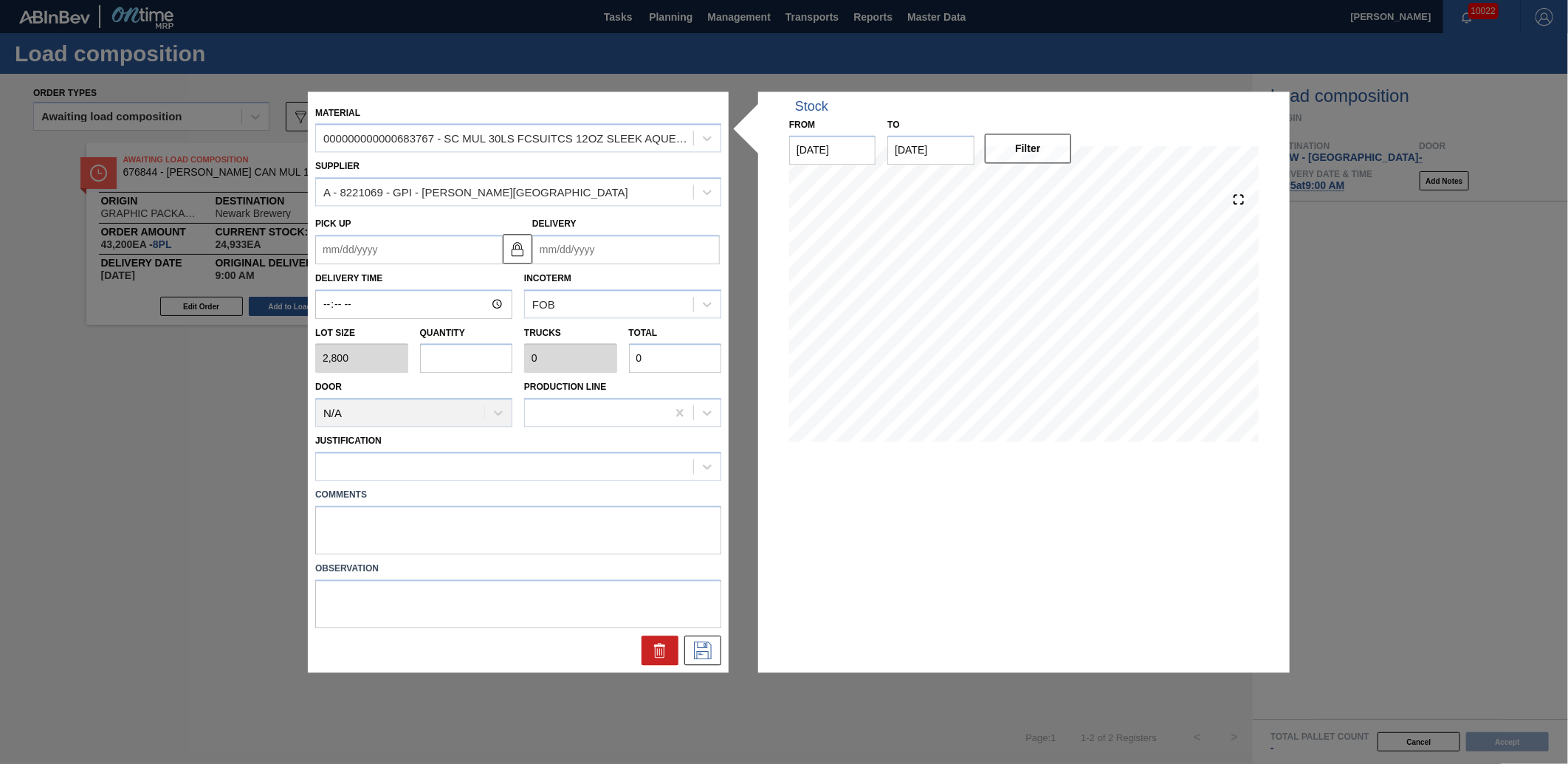
type input "1"
type input "0.038"
type input "2,800"
type input "10"
type input "0.385"
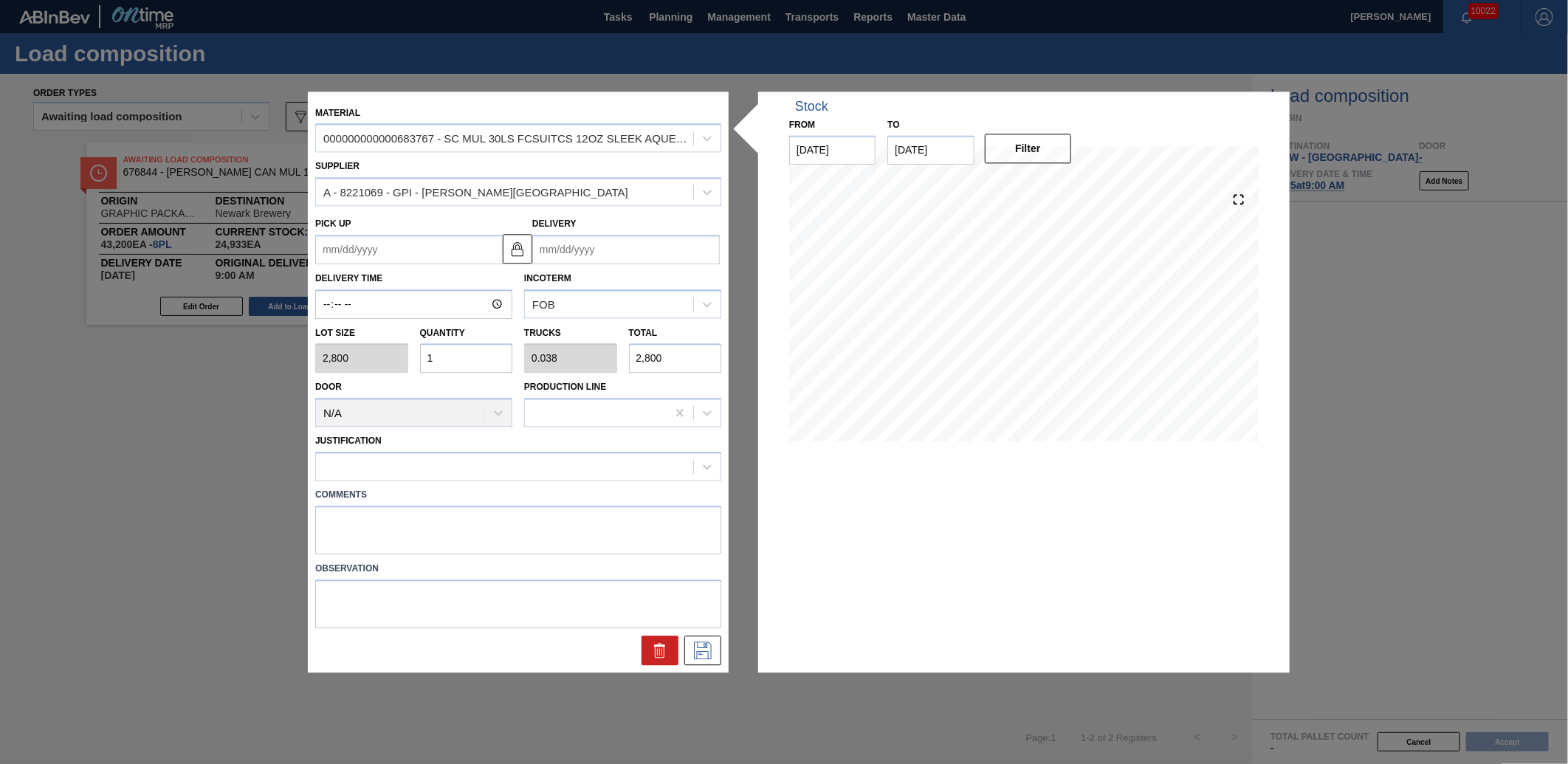
type input "28,000"
type input "1"
type input "0.038"
type input "2,800"
type input "0"
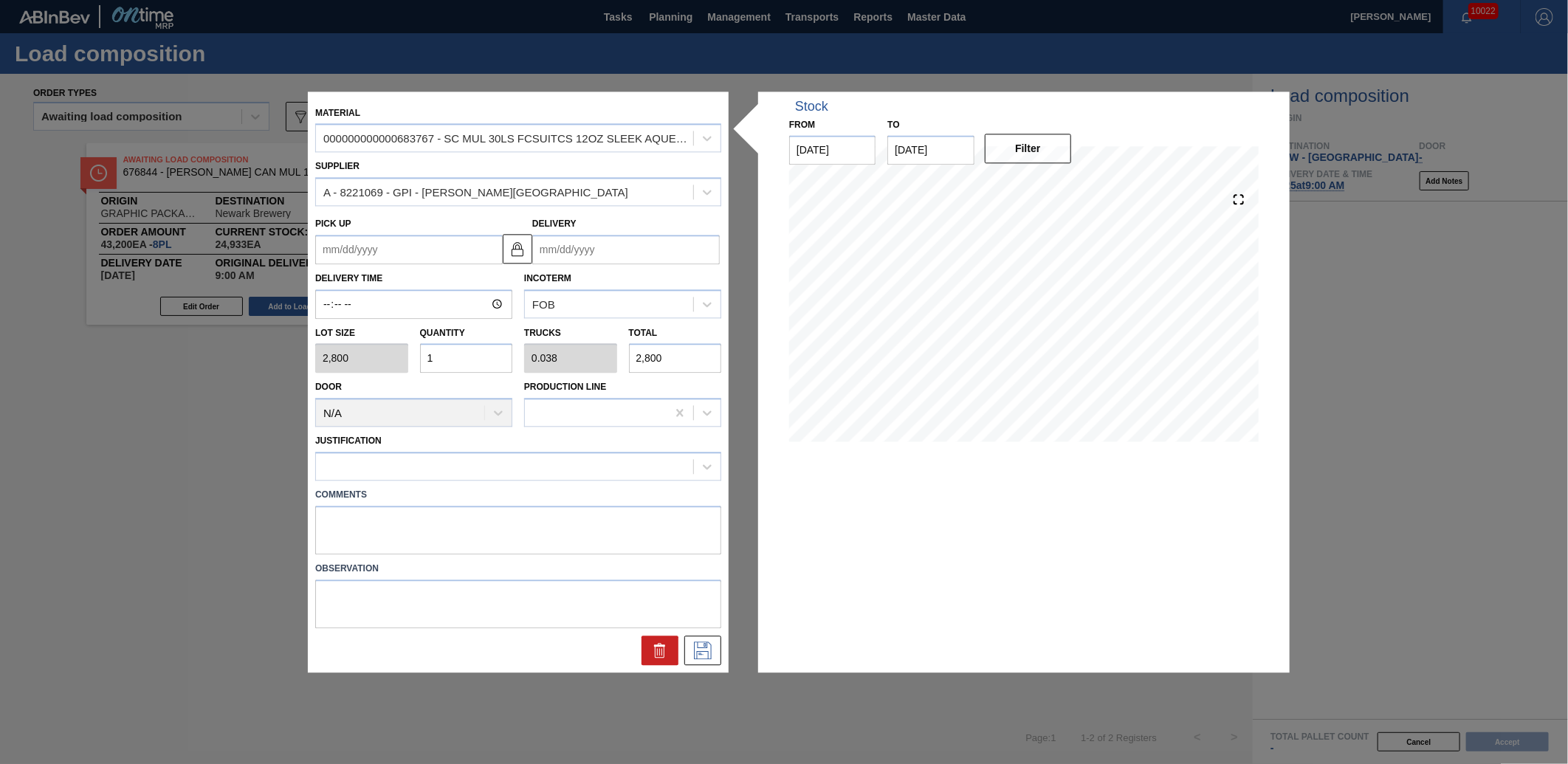
type input "0"
type input "8"
type input "0.308"
type input "22,400"
type input "8"
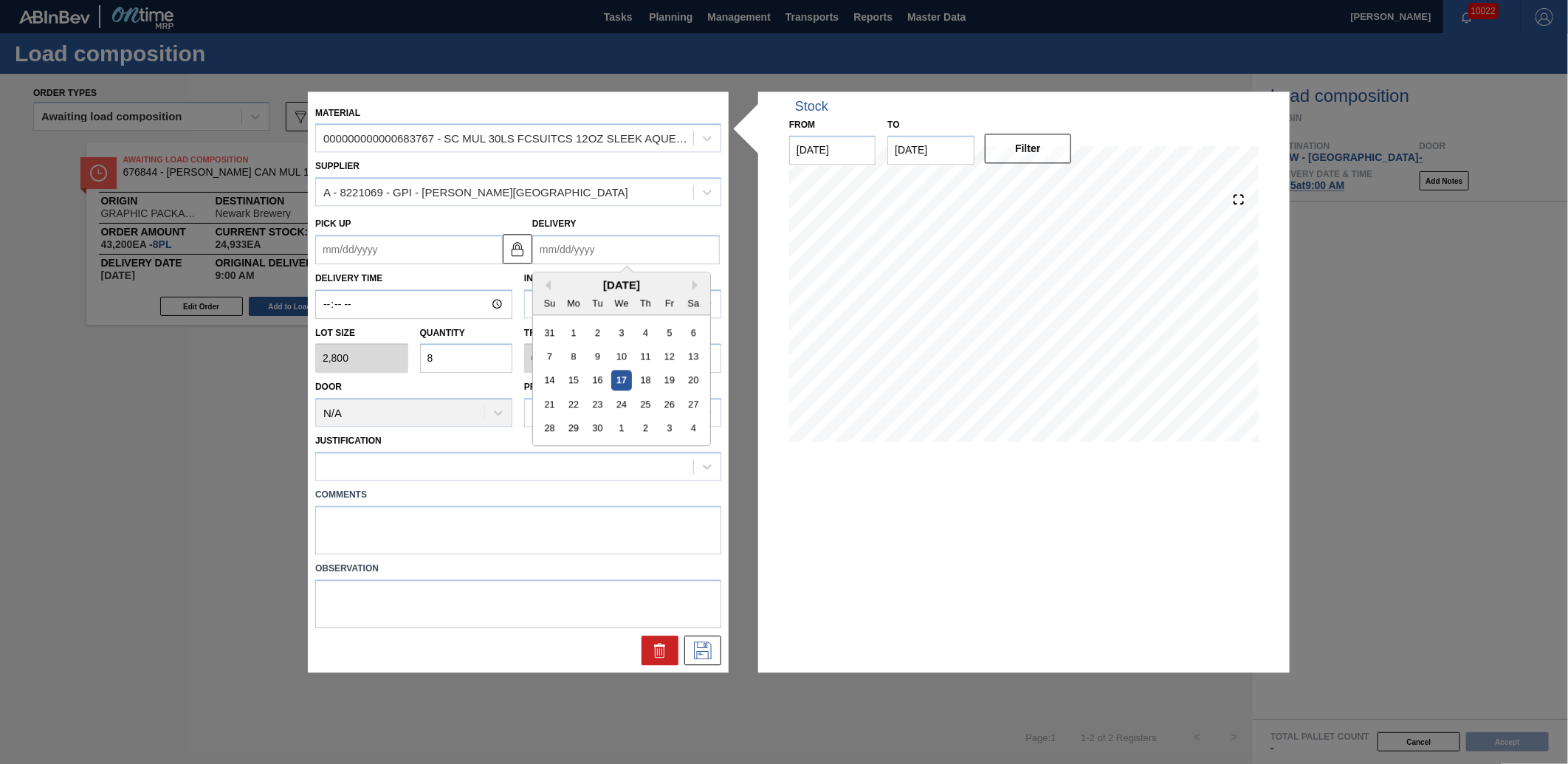
click at [547, 244] on input "Delivery" at bounding box center [626, 250] width 188 height 30
click at [652, 402] on div "25" at bounding box center [645, 404] width 20 height 20
type up "[DATE]"
type input "[DATE]"
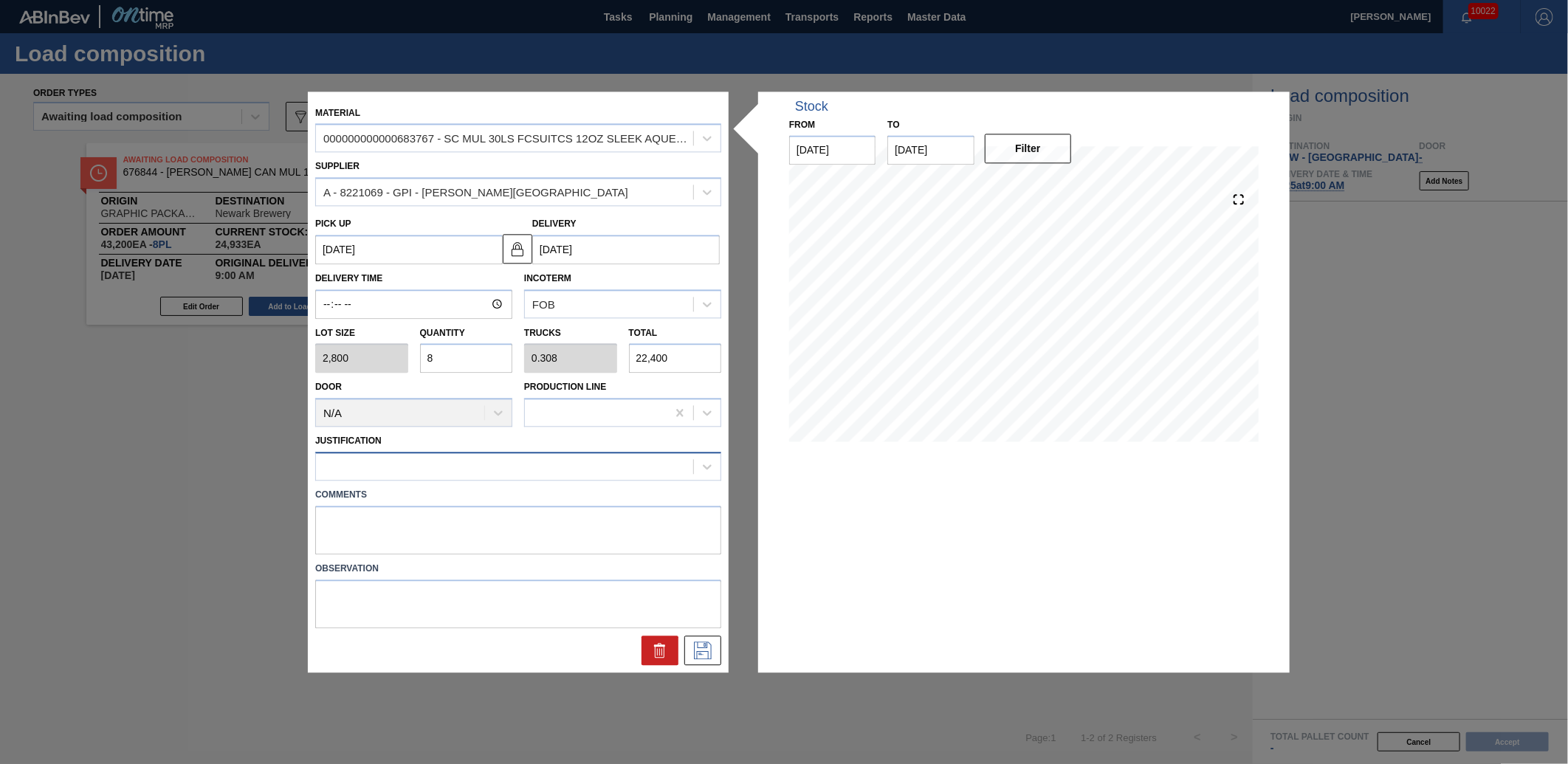
click at [481, 458] on div at bounding box center [505, 467] width 377 height 21
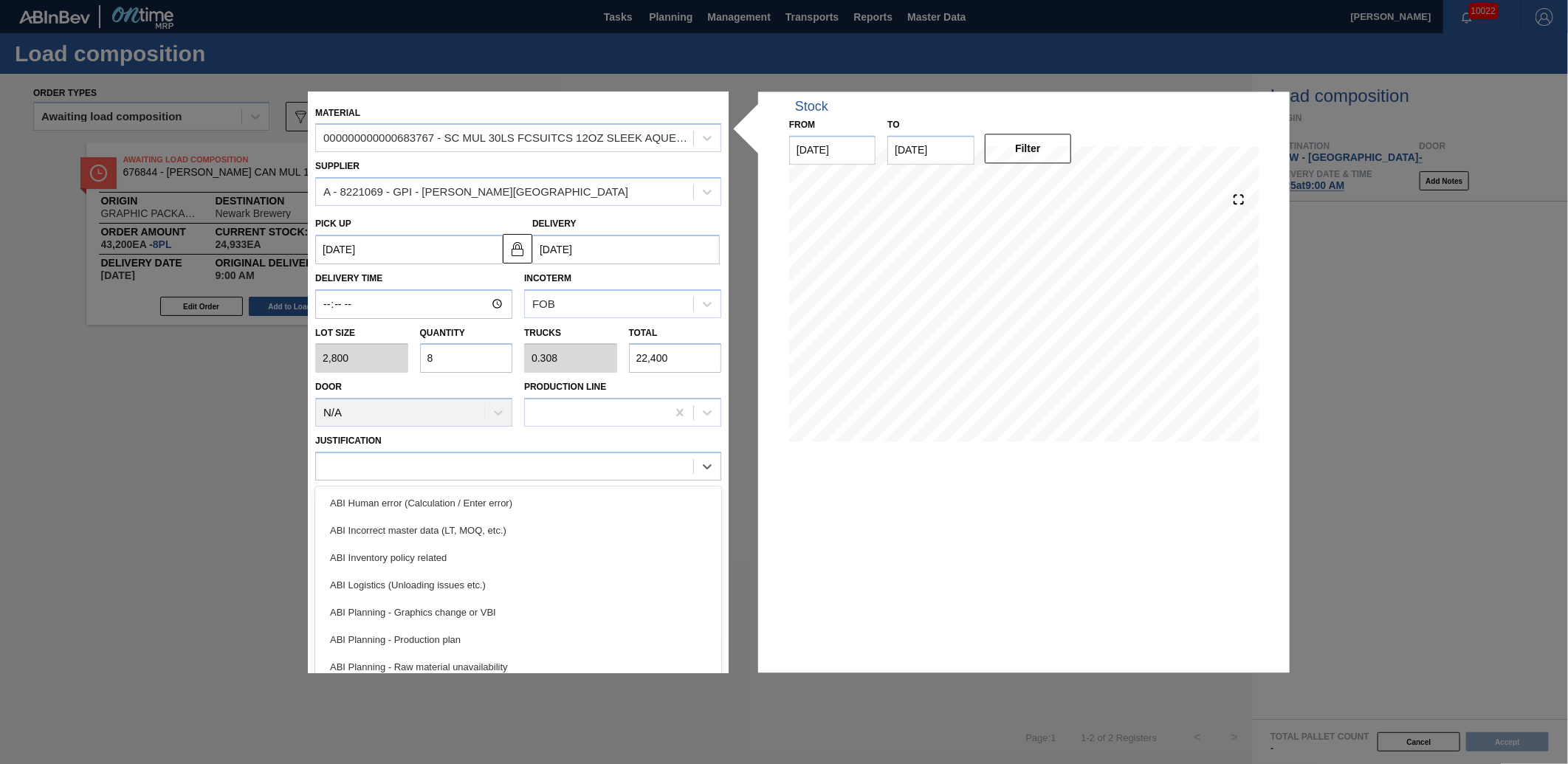
click at [515, 432] on div "Justification option ABI Human error (Calculation / Enter error) focused, 1 of …" at bounding box center [518, 456] width 406 height 51
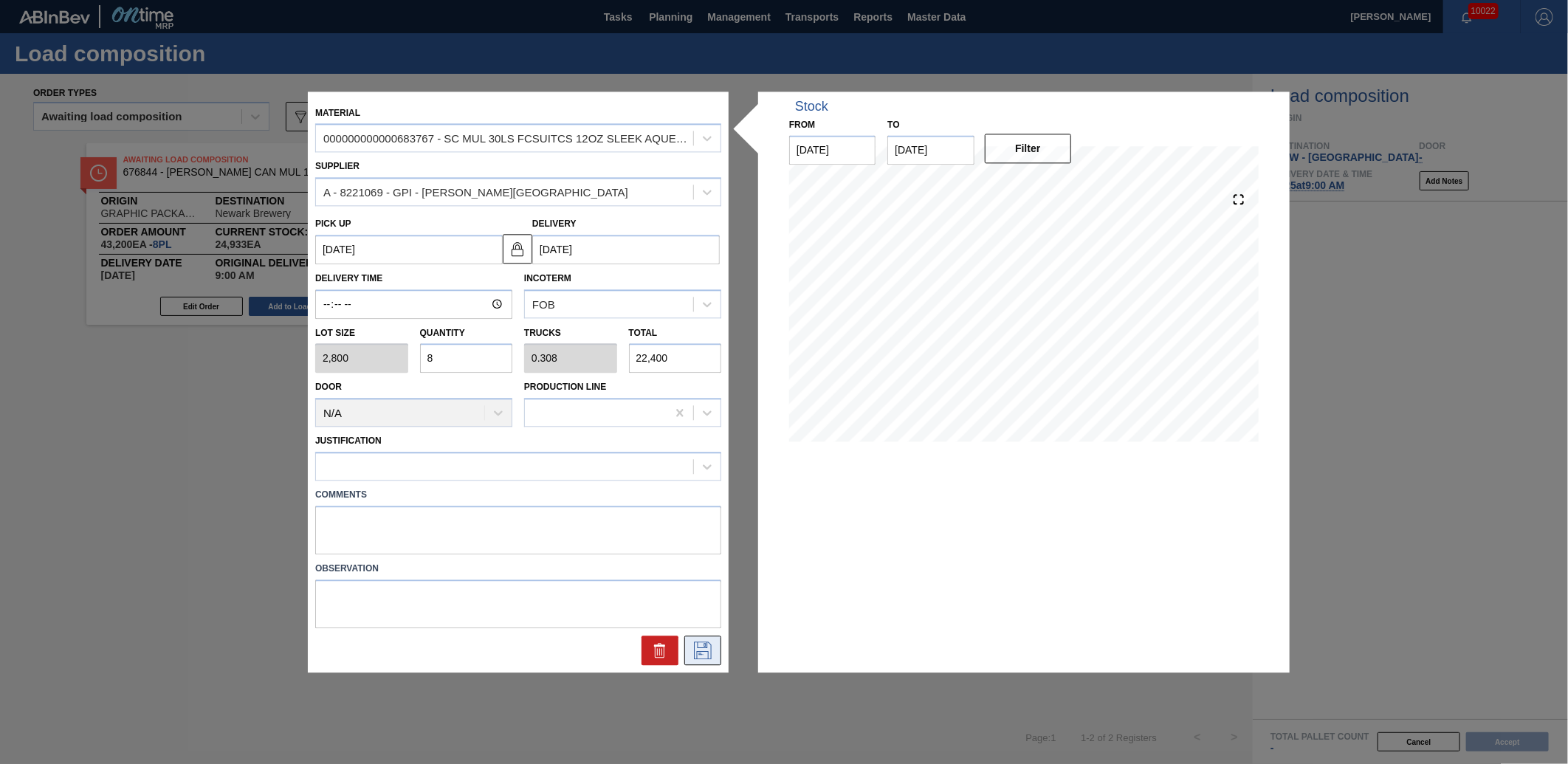
click at [713, 648] on icon at bounding box center [703, 650] width 24 height 18
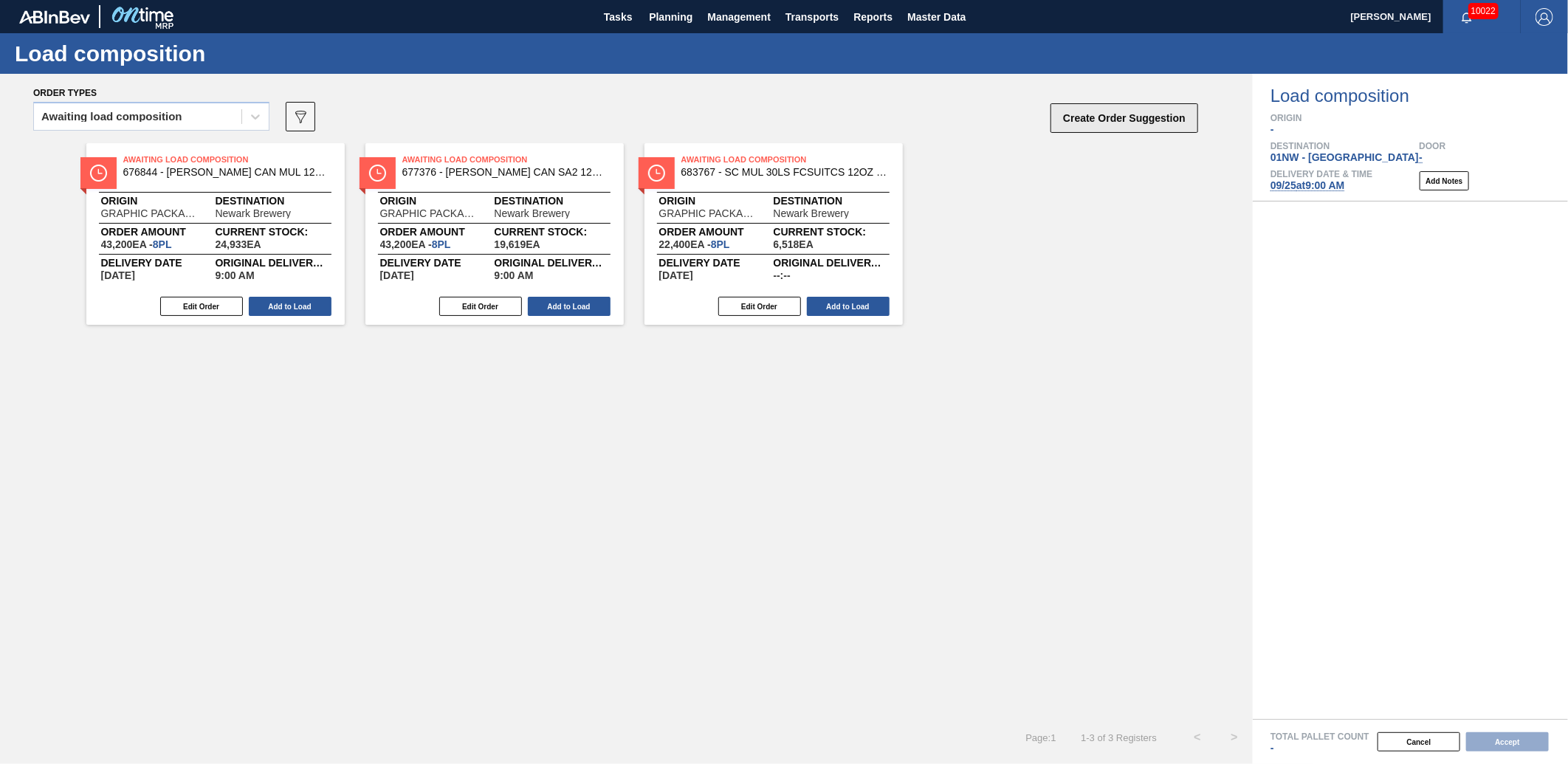
click at [1142, 119] on button "Create Order Suggestion" at bounding box center [1124, 118] width 148 height 30
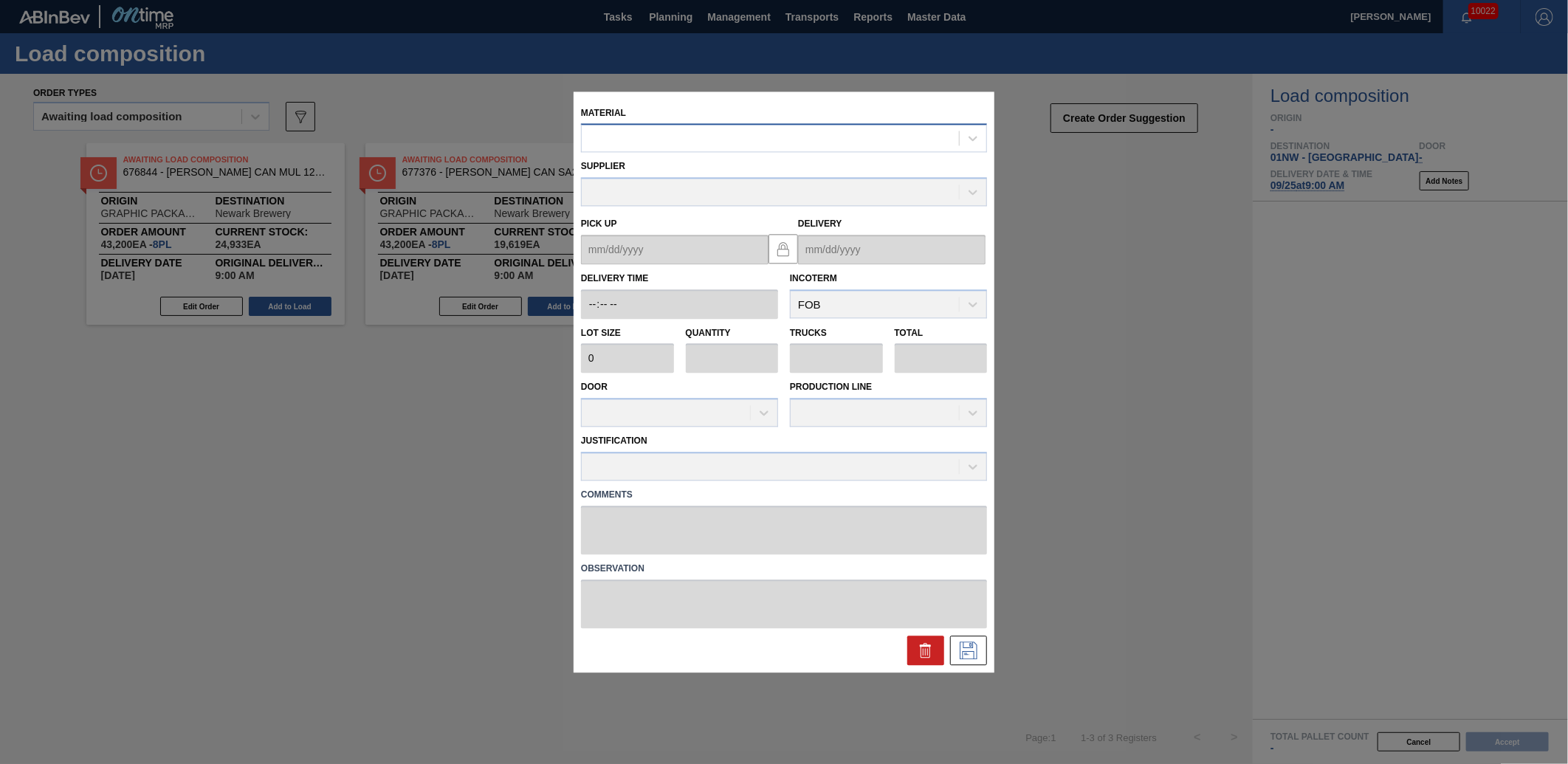
click at [681, 149] on div at bounding box center [770, 139] width 377 height 21
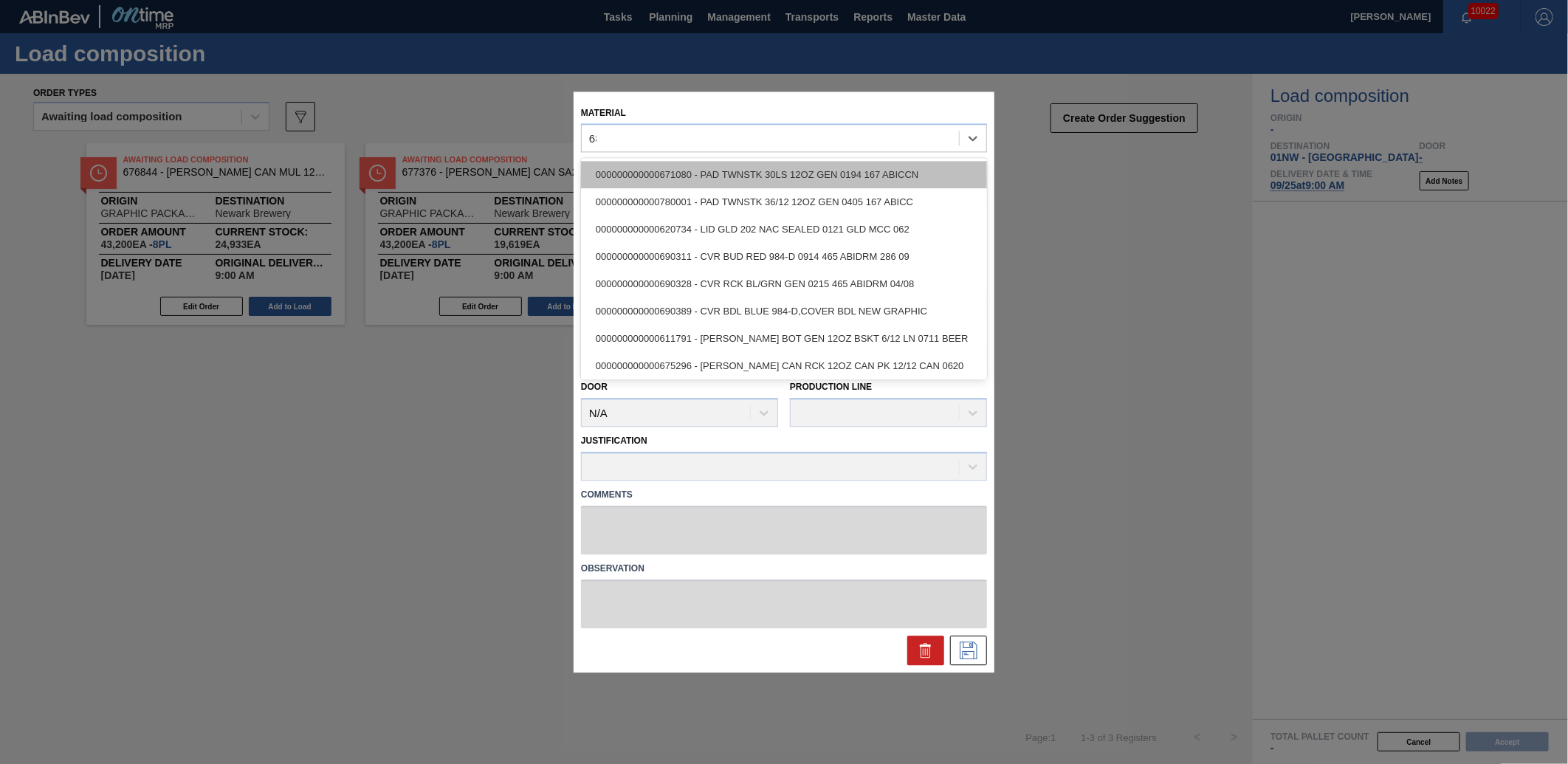
type input "6"
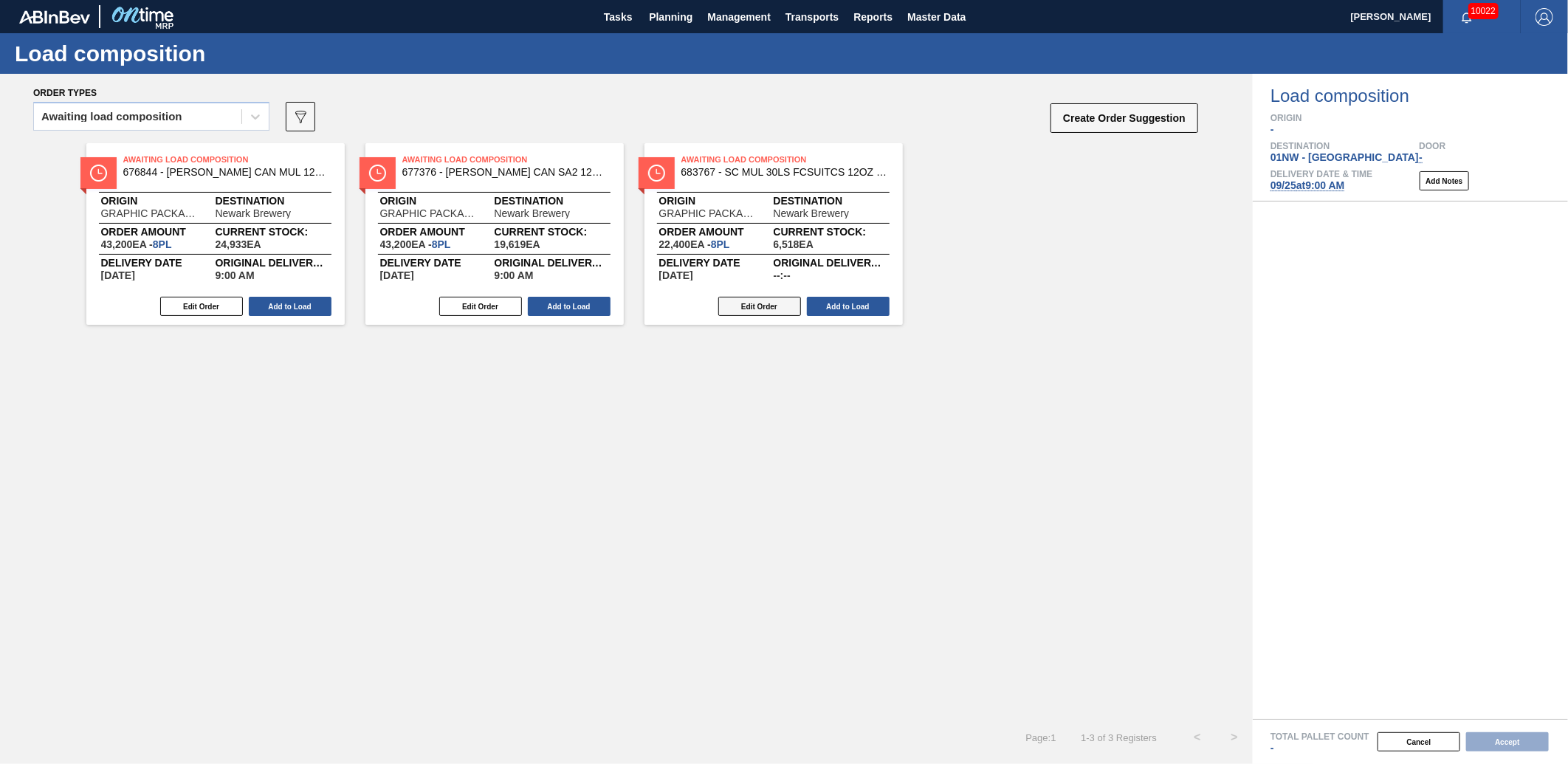
click at [762, 305] on button "Edit Order" at bounding box center [760, 306] width 83 height 19
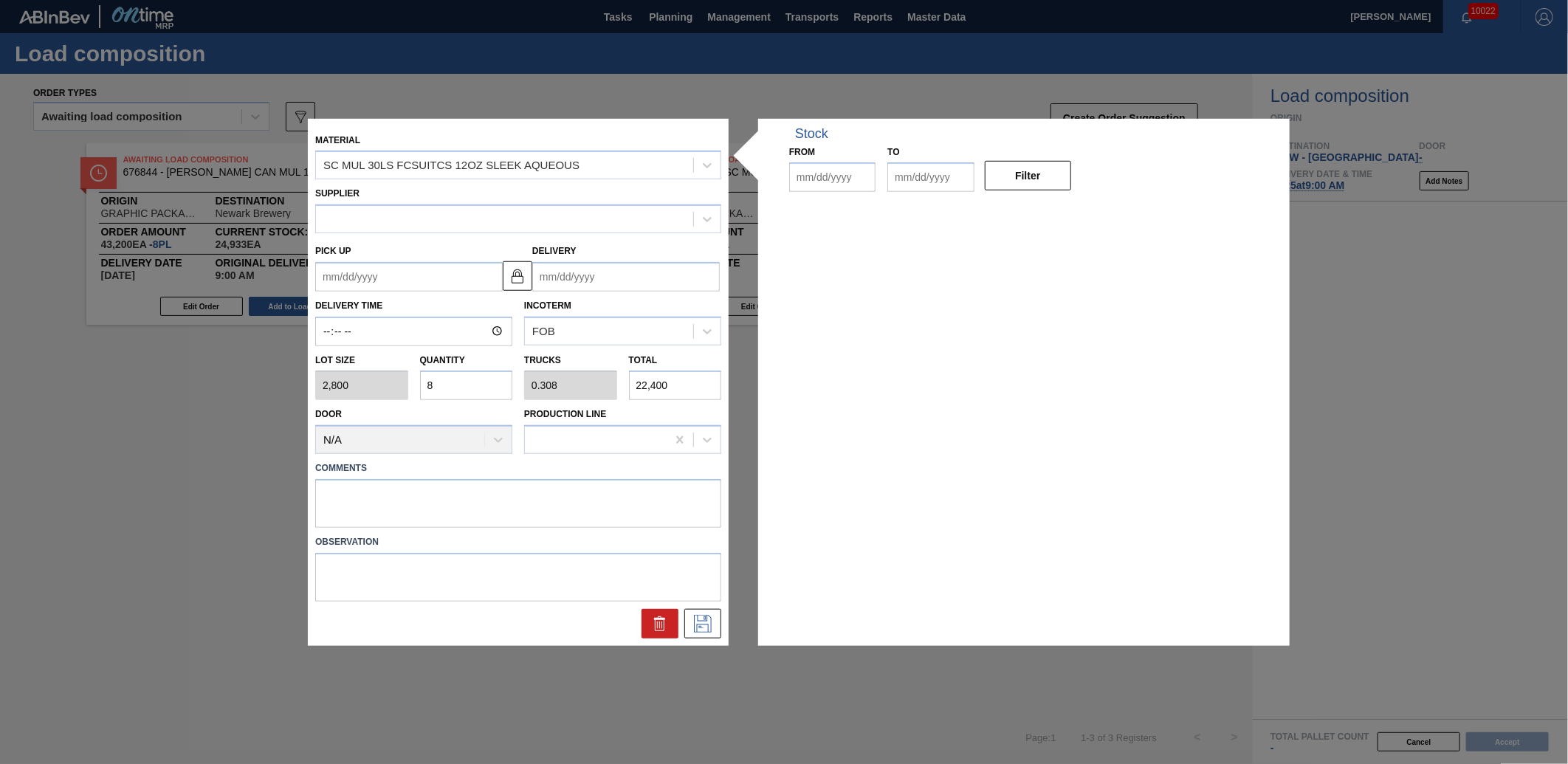
type input "2,800"
type input "8"
type input "0.308"
type input "22,400"
type up "[DATE]"
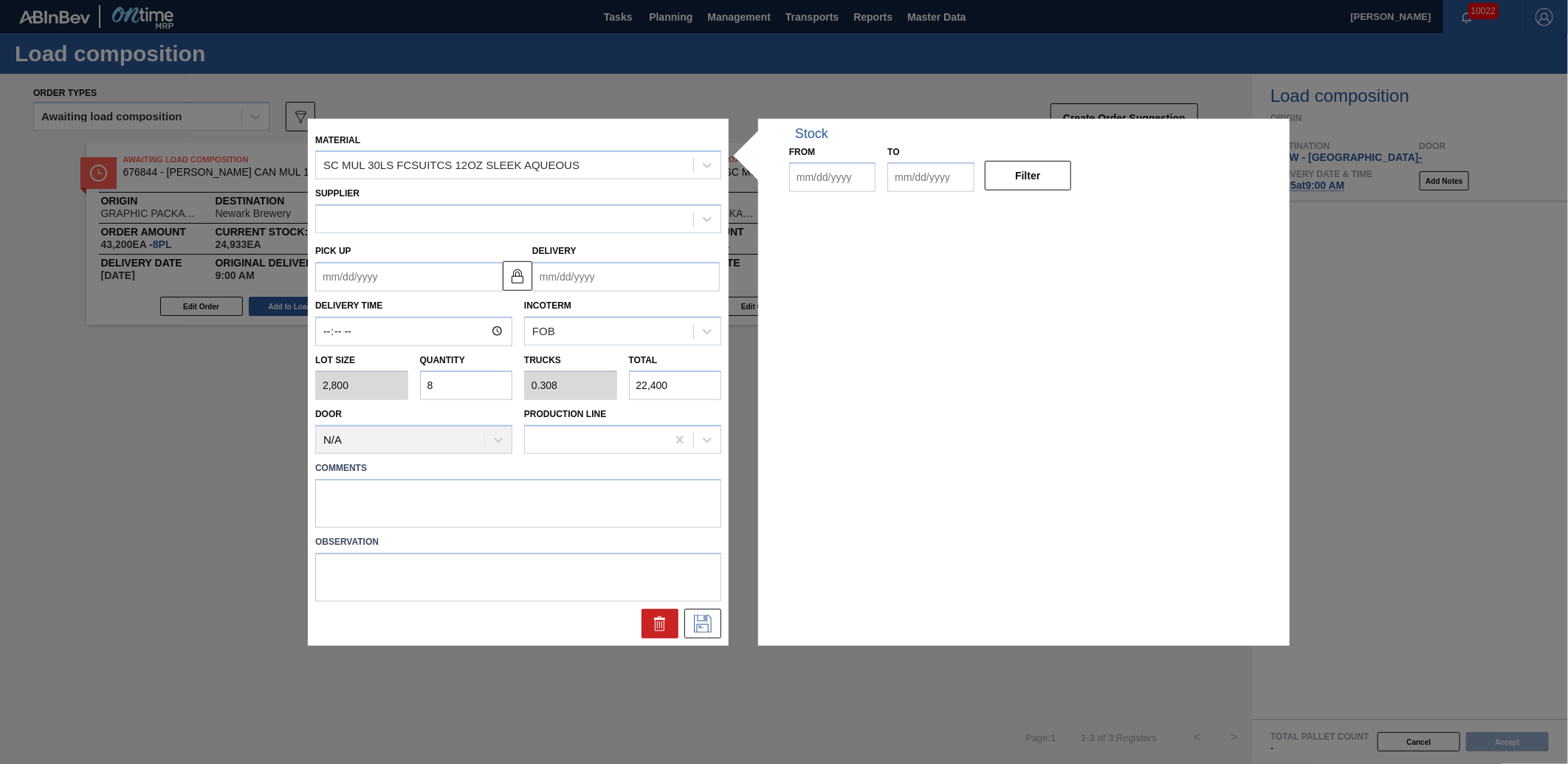
type input "[DATE]"
click at [367, 393] on div "Lot size 2,800 Quantity 8 Trucks 0.308 Total 22,400" at bounding box center [518, 373] width 418 height 54
type input "1"
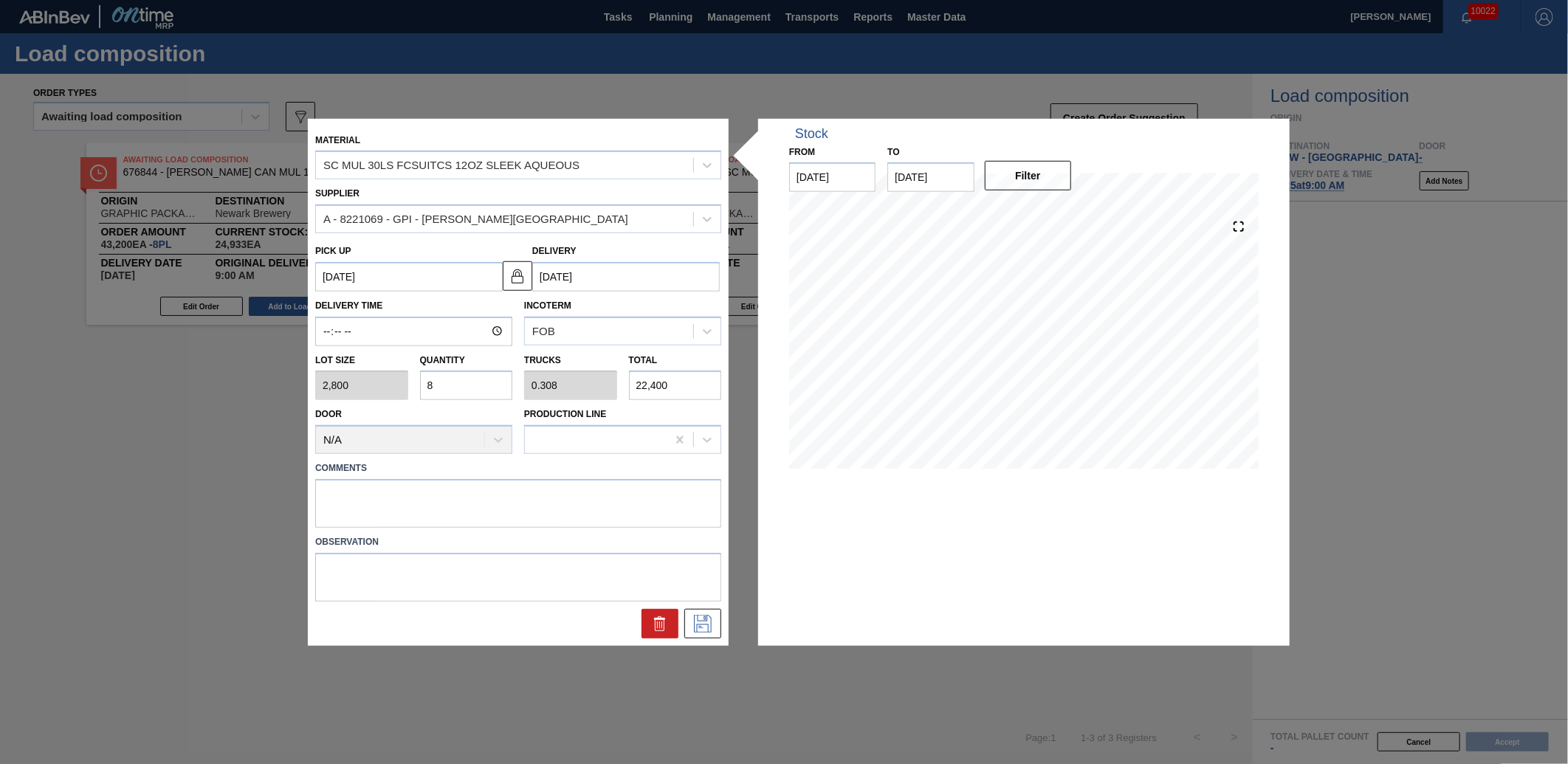
type input "0.038"
type input "2,800"
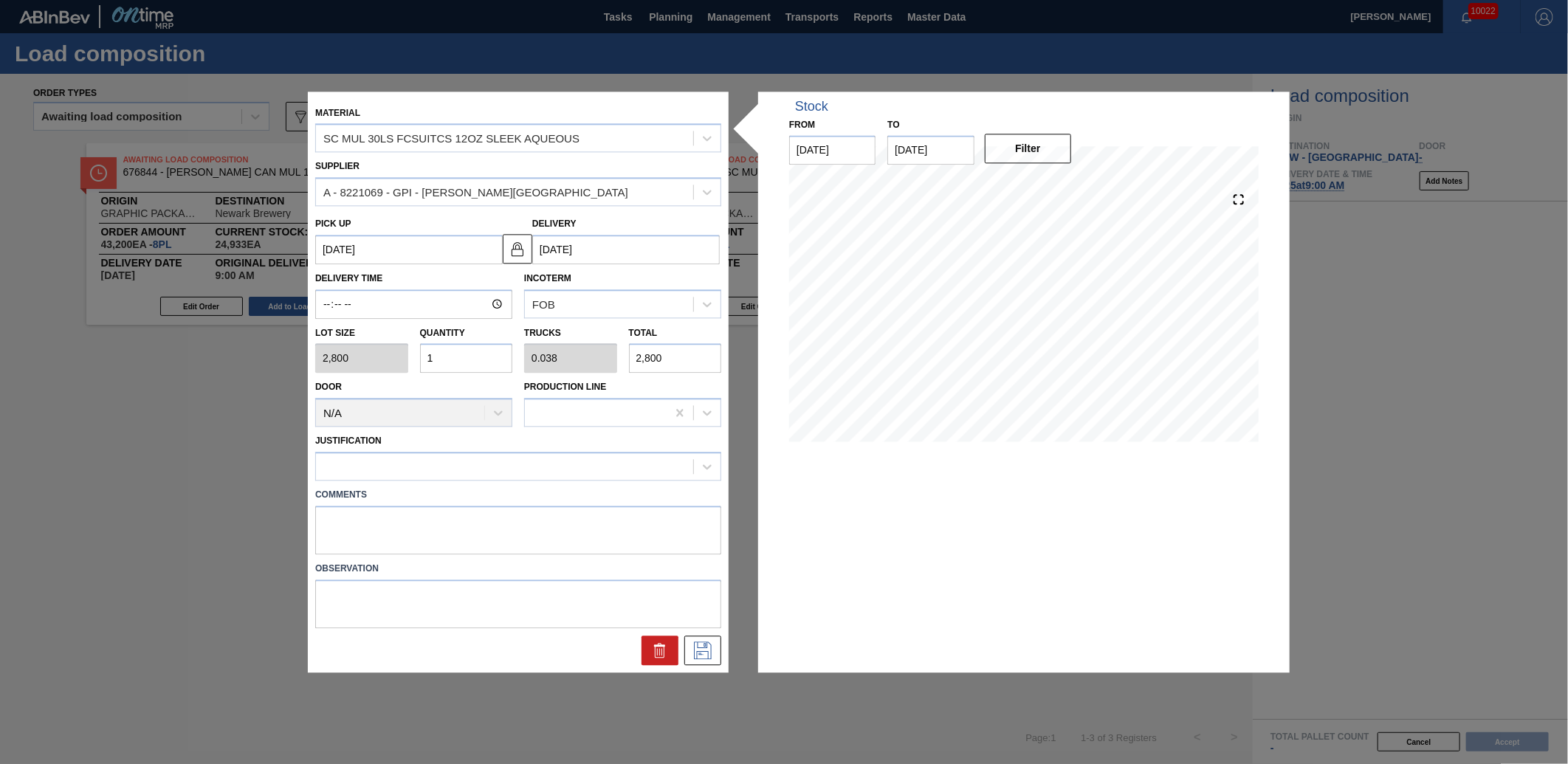
type input "10"
type input "0.385"
type input "28,000"
type input "10"
click at [698, 651] on icon at bounding box center [703, 650] width 24 height 18
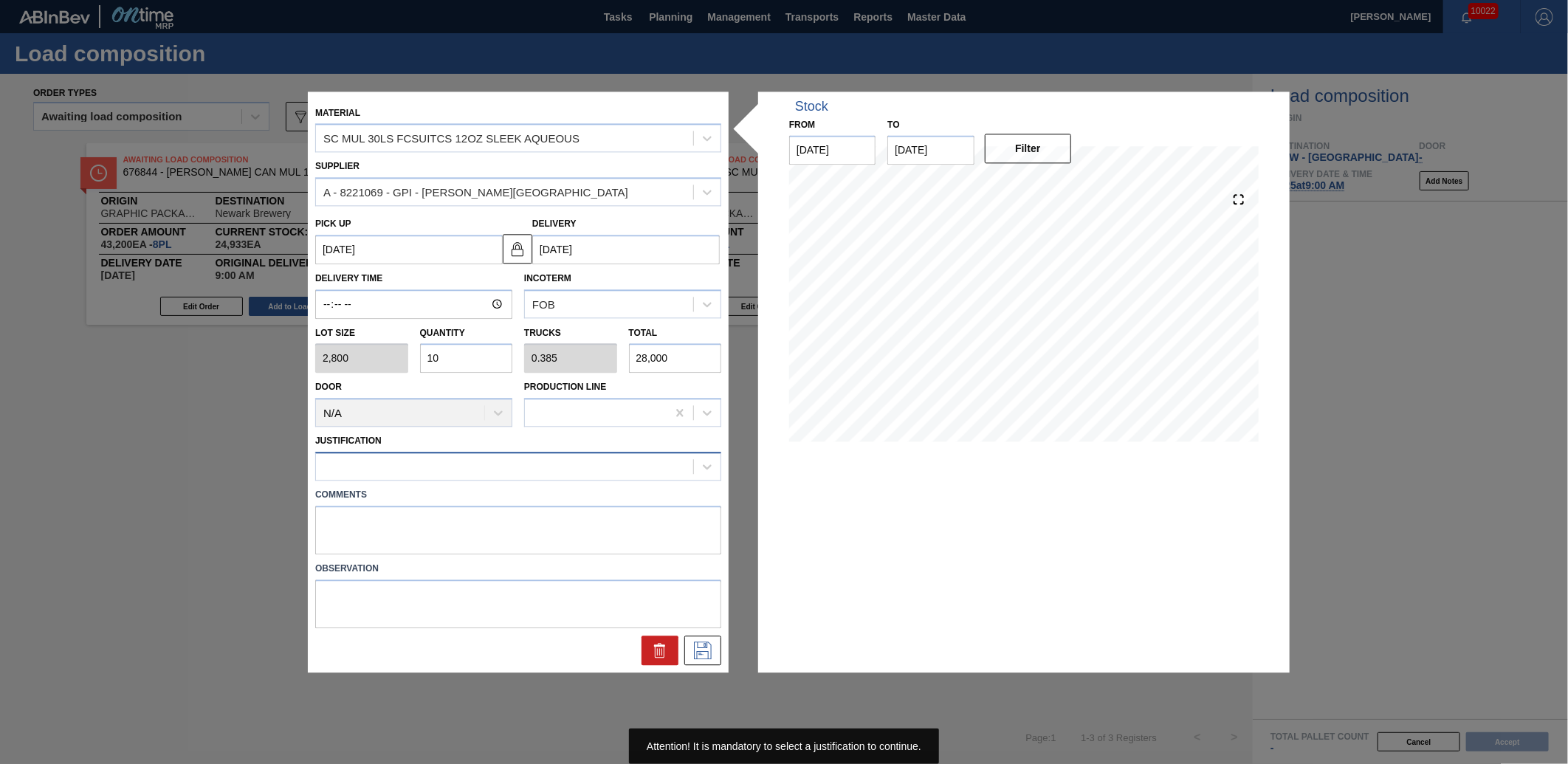
click at [684, 635] on button at bounding box center [703, 650] width 37 height 30
click at [704, 651] on icon at bounding box center [703, 650] width 24 height 18
click at [650, 452] on div at bounding box center [518, 466] width 406 height 29
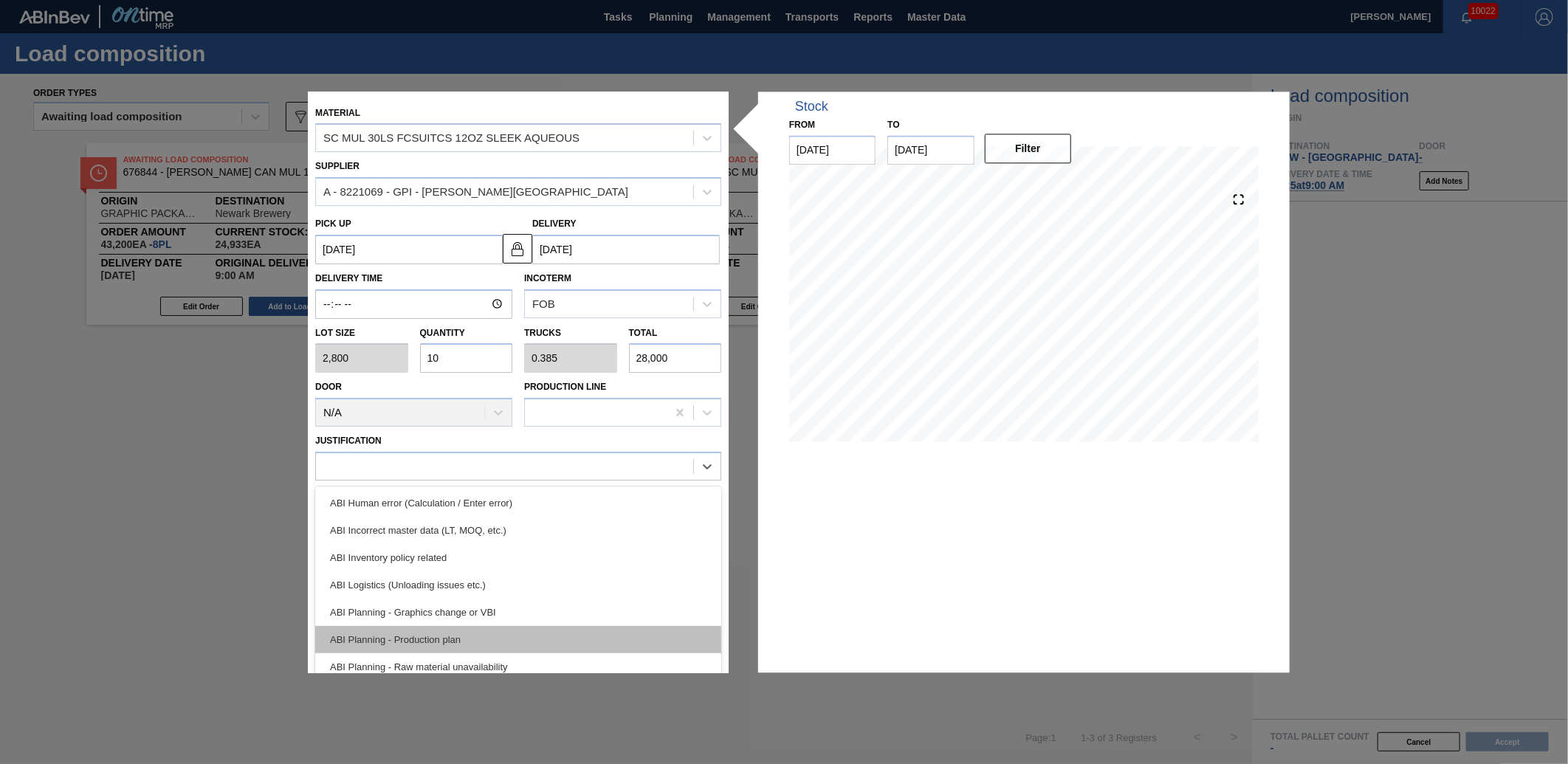
click at [431, 638] on div "ABI Planning - Production plan" at bounding box center [518, 640] width 406 height 28
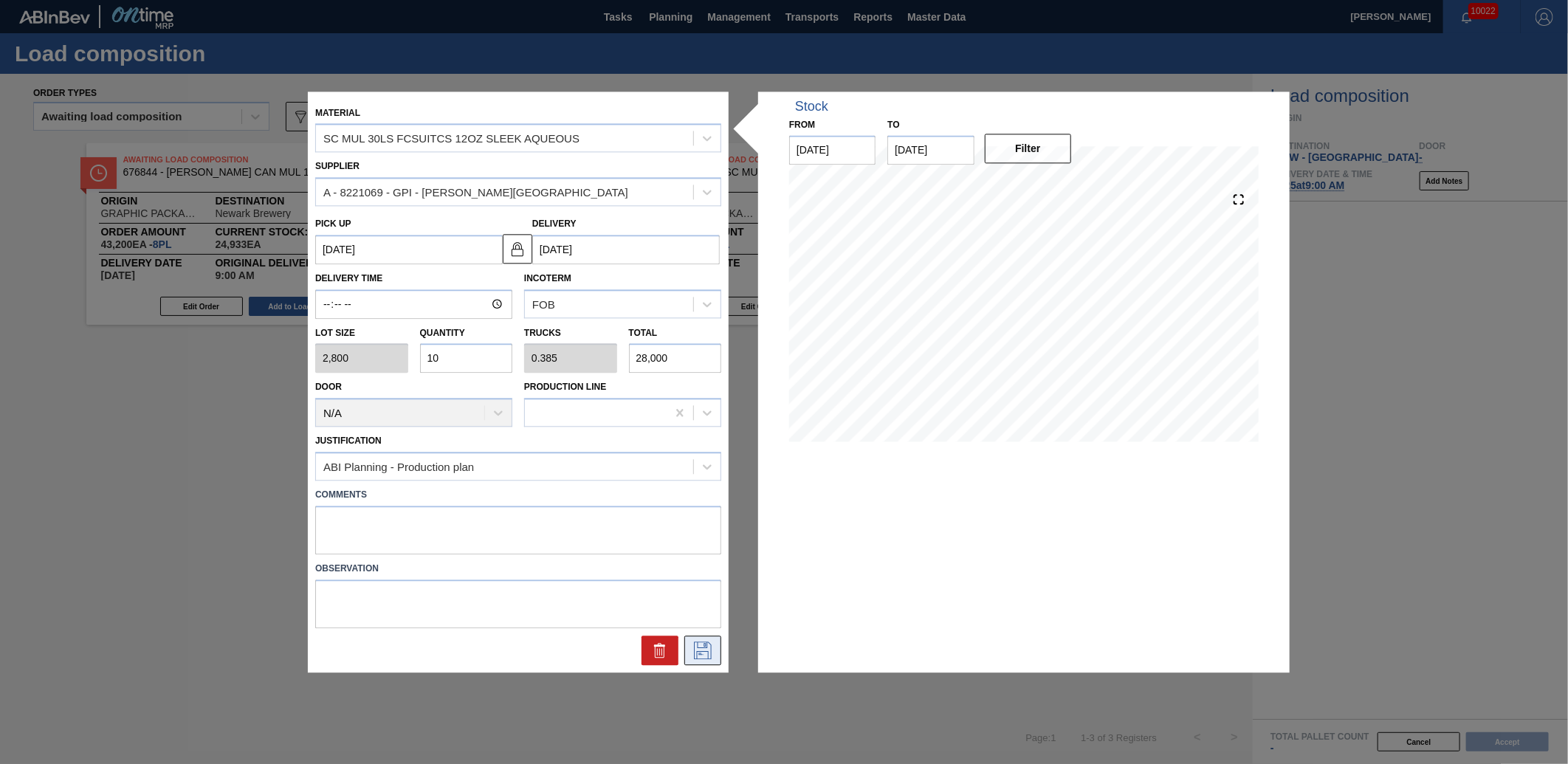
click at [706, 646] on icon at bounding box center [703, 650] width 18 height 18
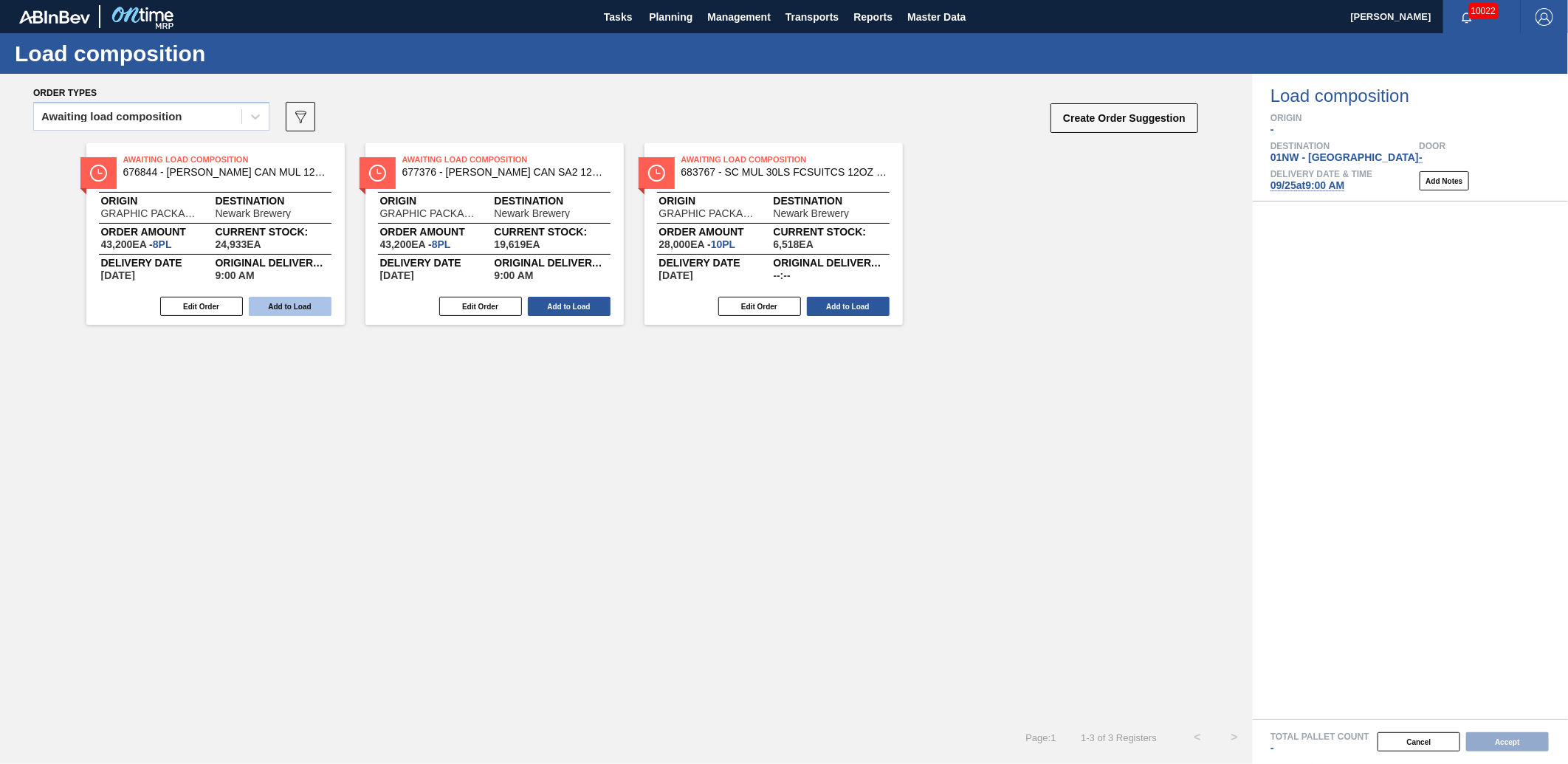
click at [289, 312] on button "Add to Load" at bounding box center [290, 306] width 83 height 19
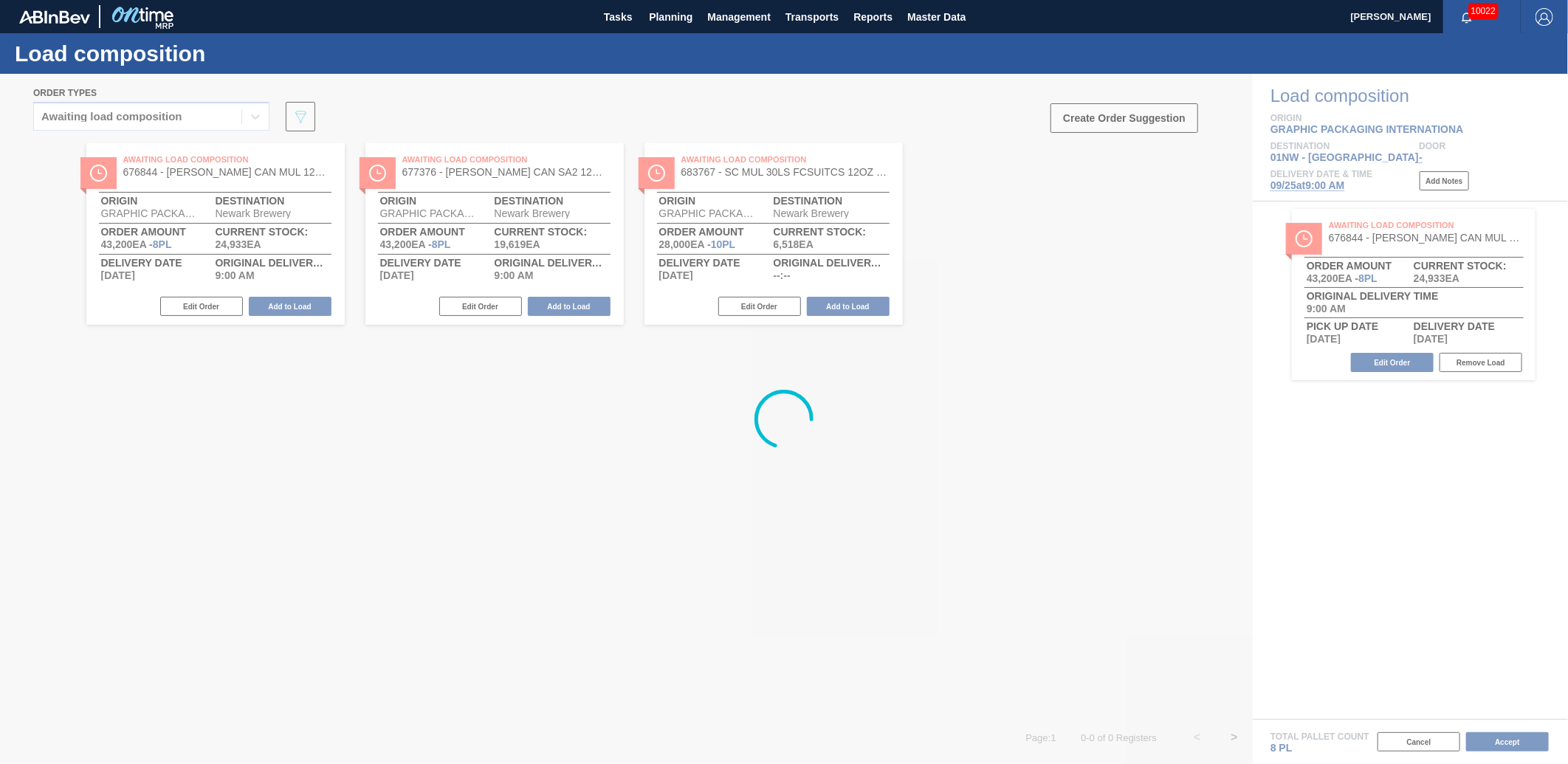
click at [297, 304] on div at bounding box center [784, 419] width 1568 height 691
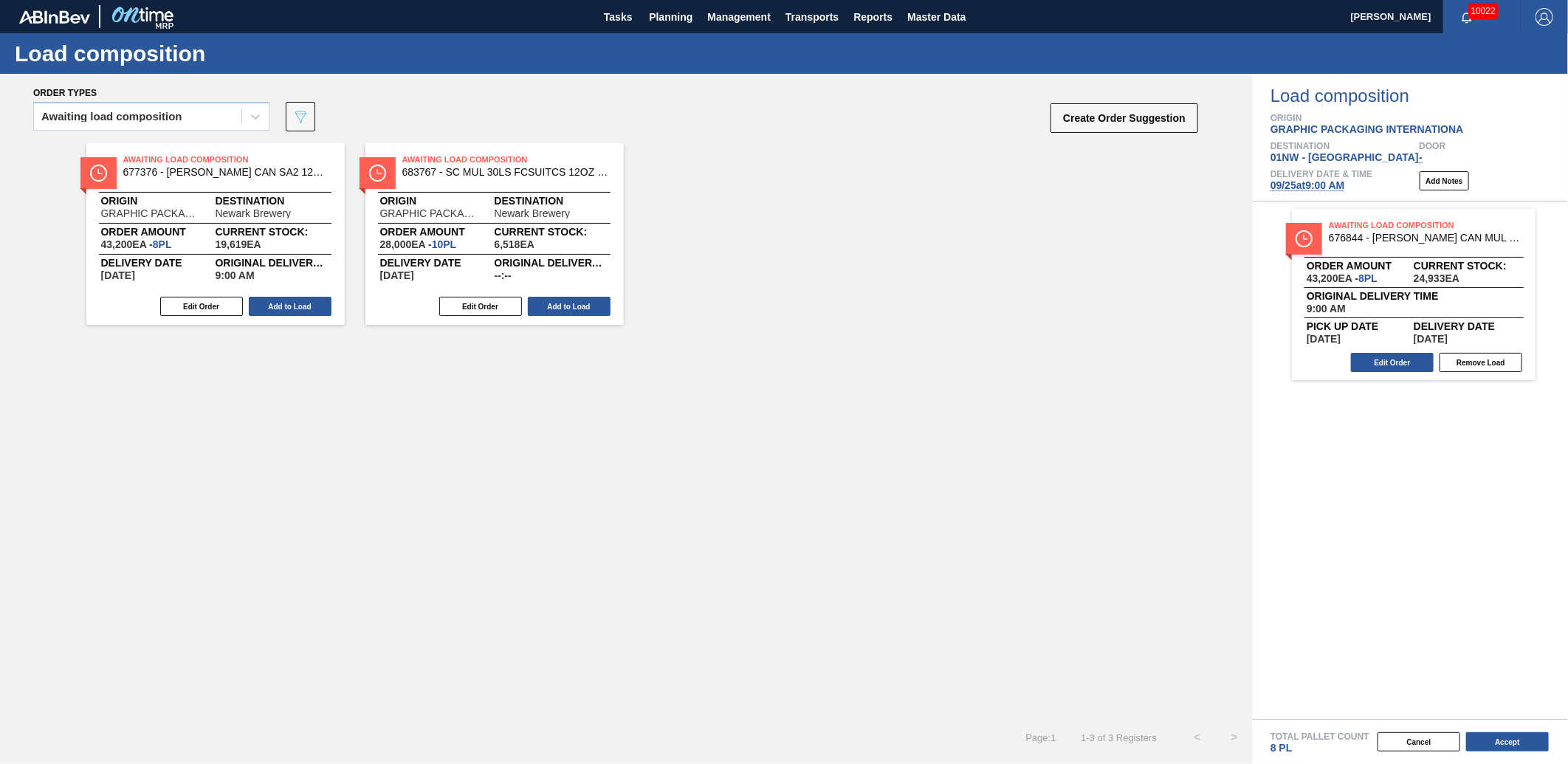
click at [297, 304] on button "Add to Load" at bounding box center [290, 306] width 83 height 19
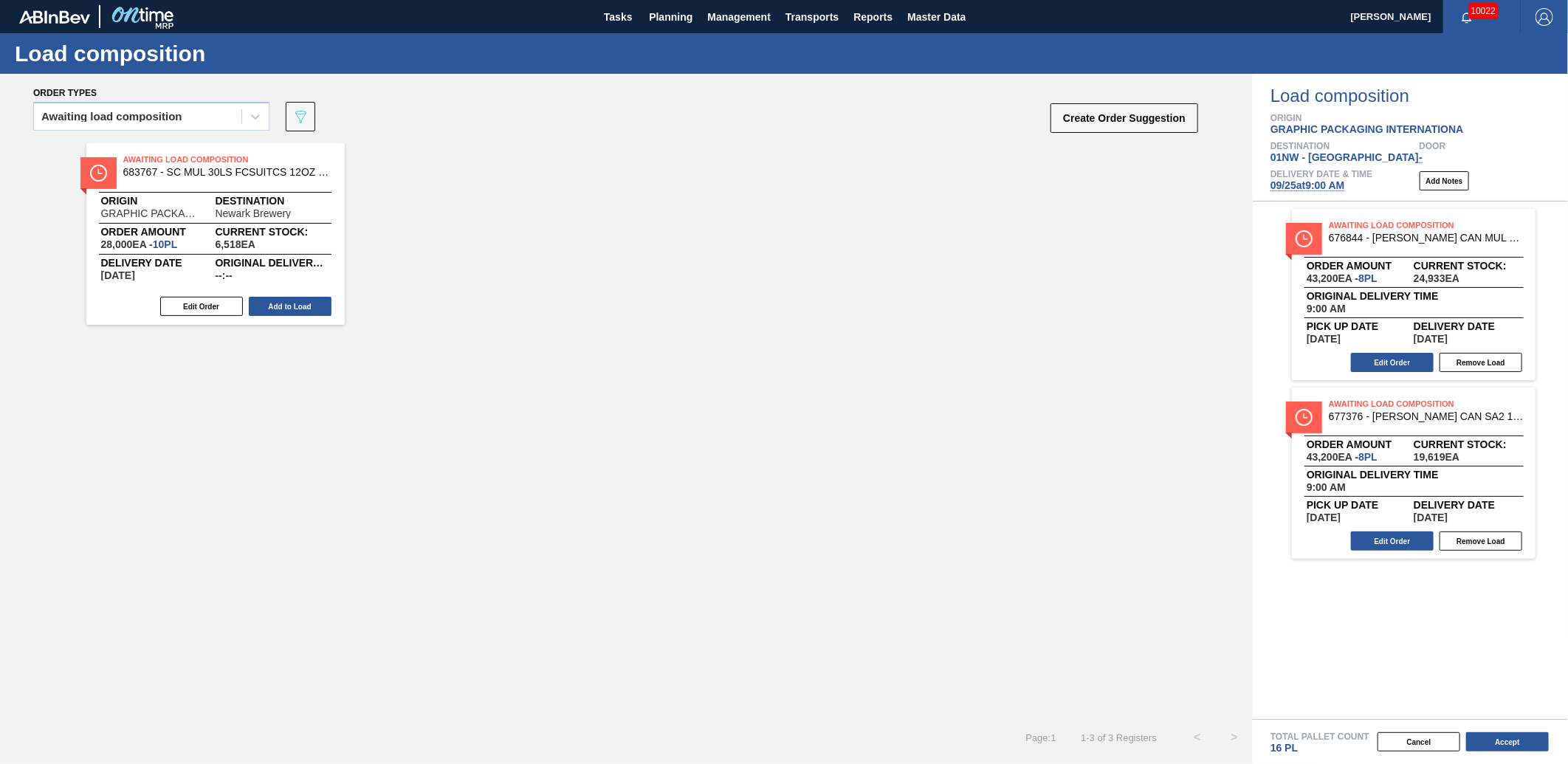
click at [297, 304] on button "Add to Load" at bounding box center [290, 306] width 83 height 19
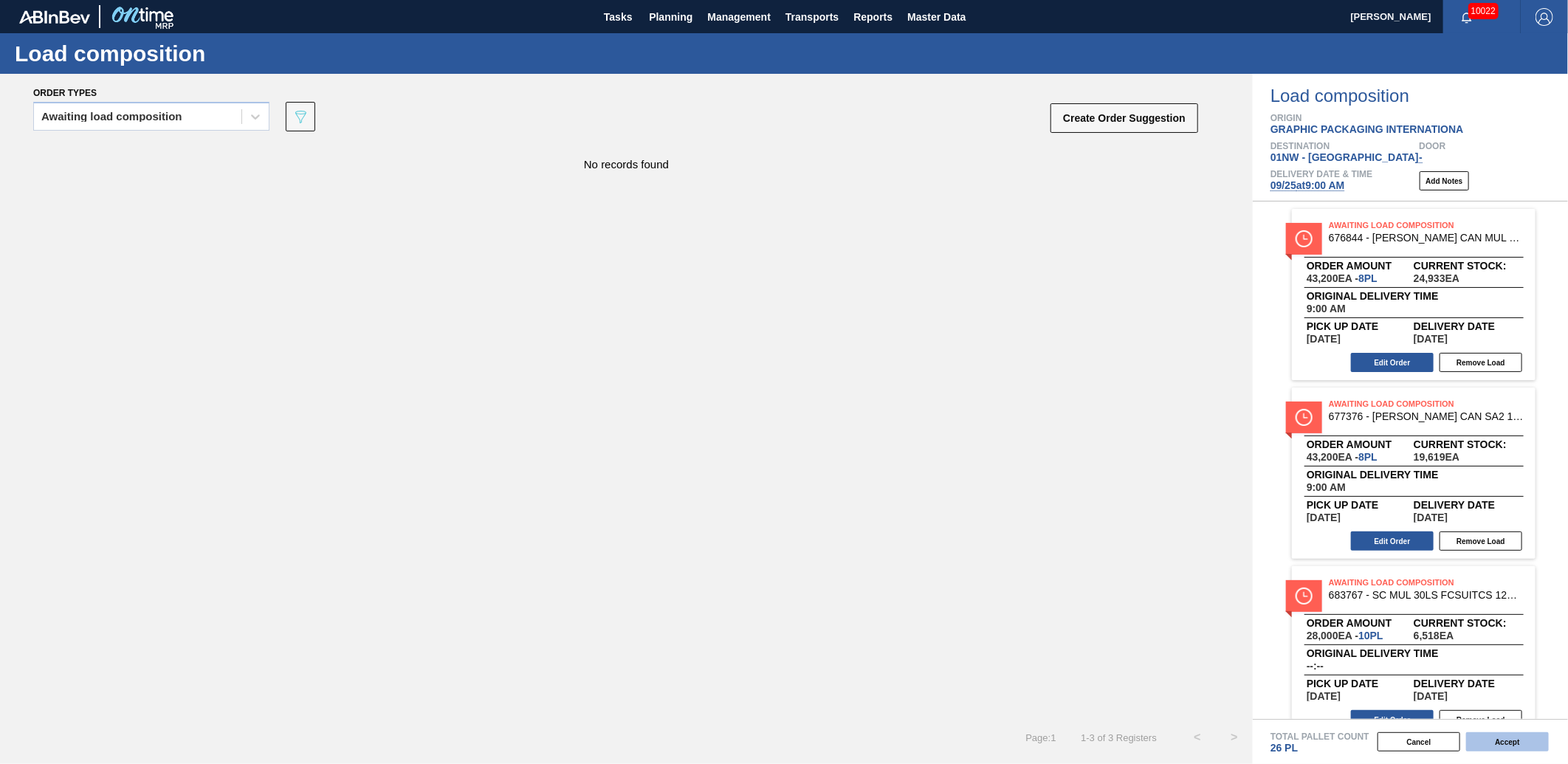
click at [1496, 736] on button "Accept" at bounding box center [1508, 742] width 83 height 19
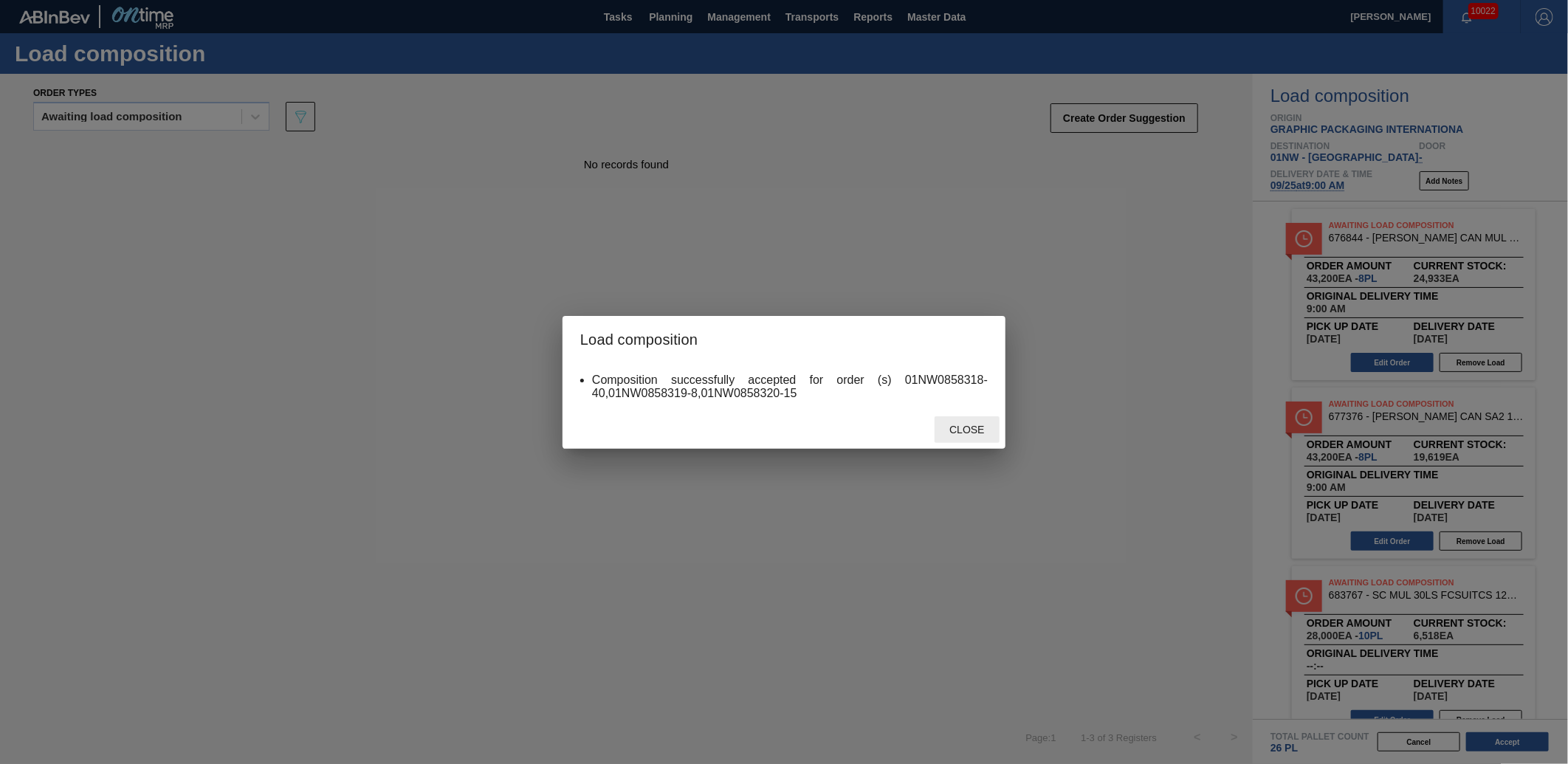
click at [971, 423] on div "Close" at bounding box center [967, 430] width 65 height 28
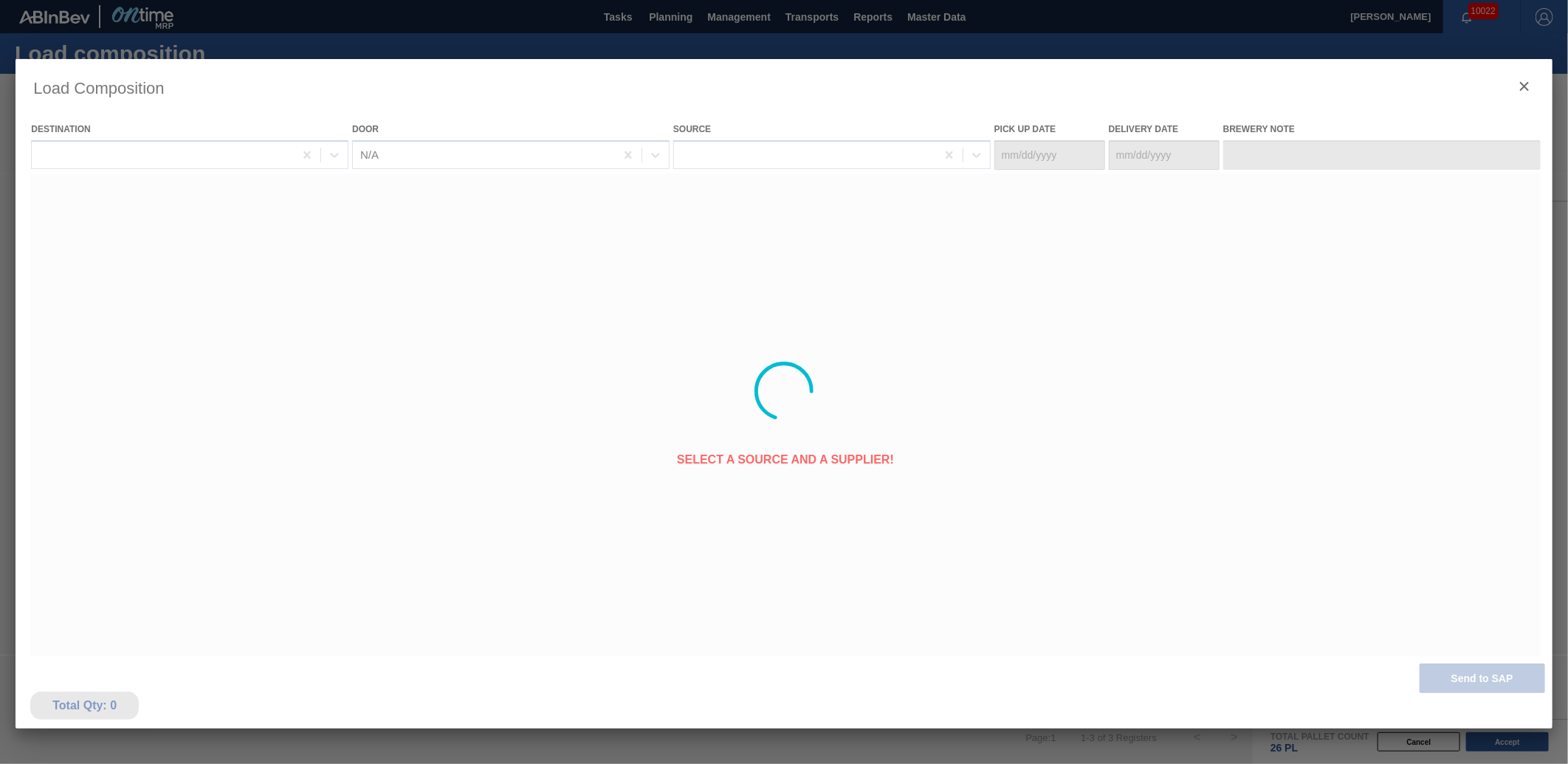
type Date "[DATE]"
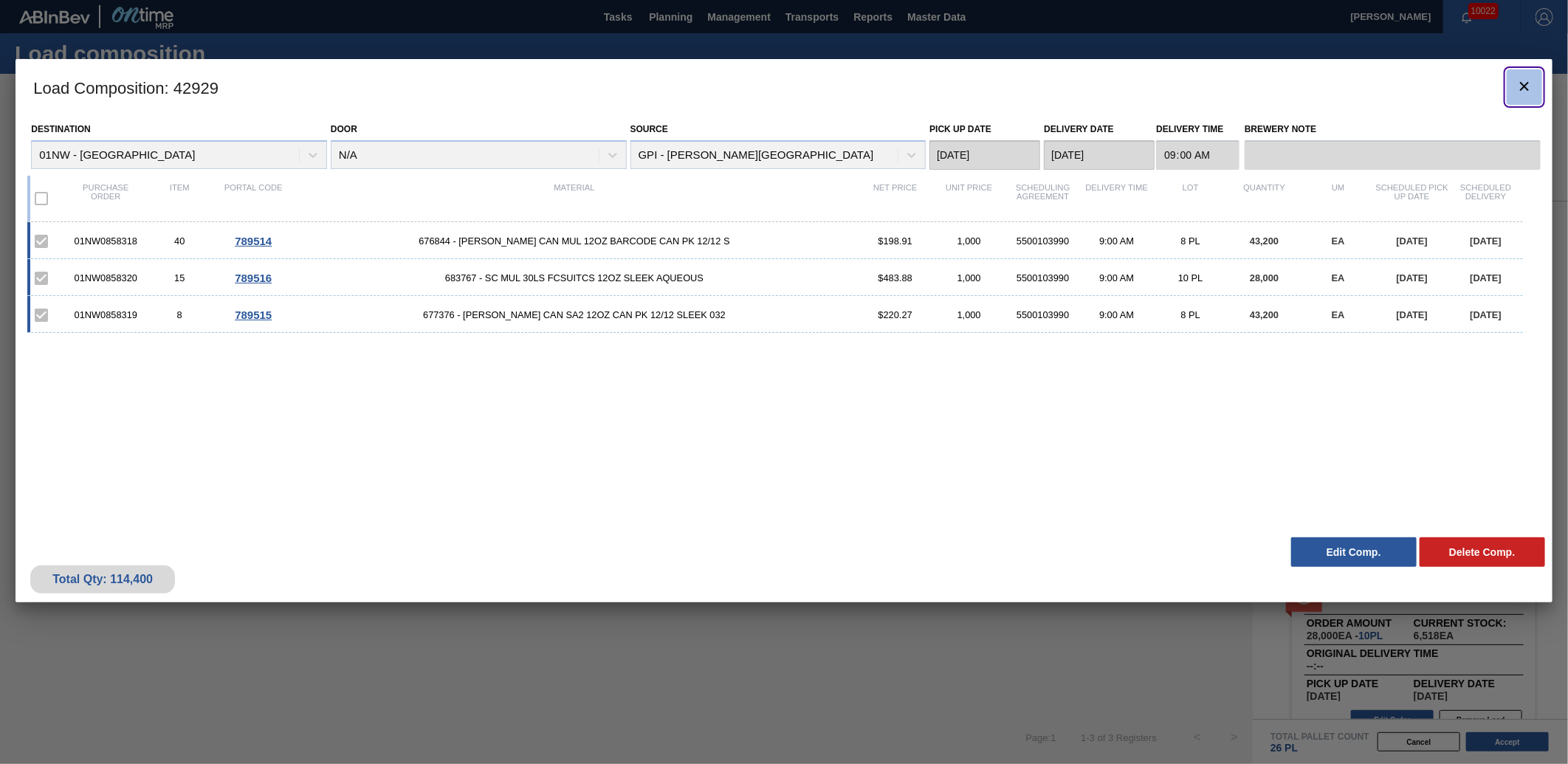
click at [1524, 82] on icon "botão de ícone" at bounding box center [1524, 86] width 18 height 18
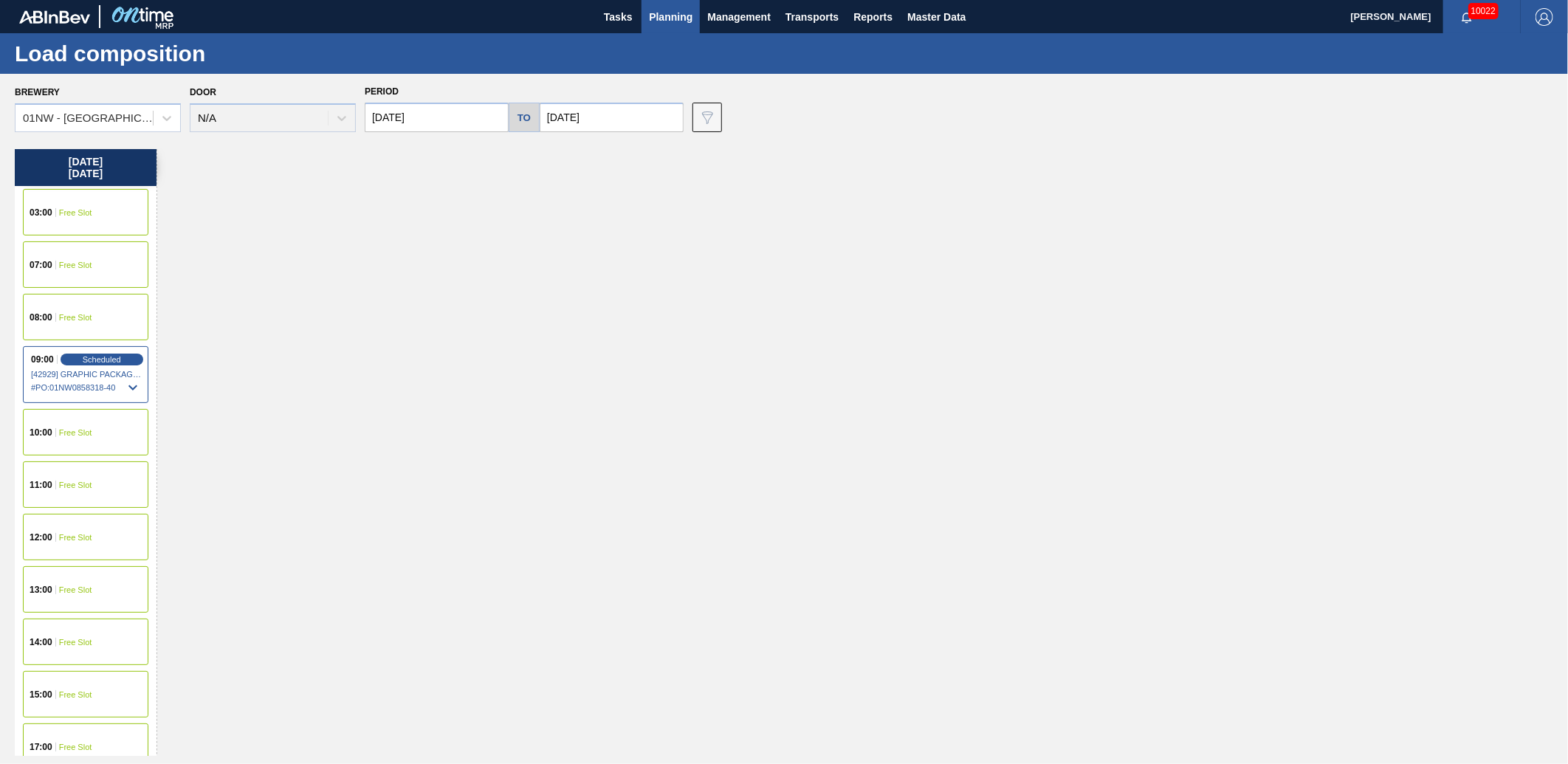
click at [57, 478] on div "11:00 Free Slot" at bounding box center [86, 485] width 126 height 47
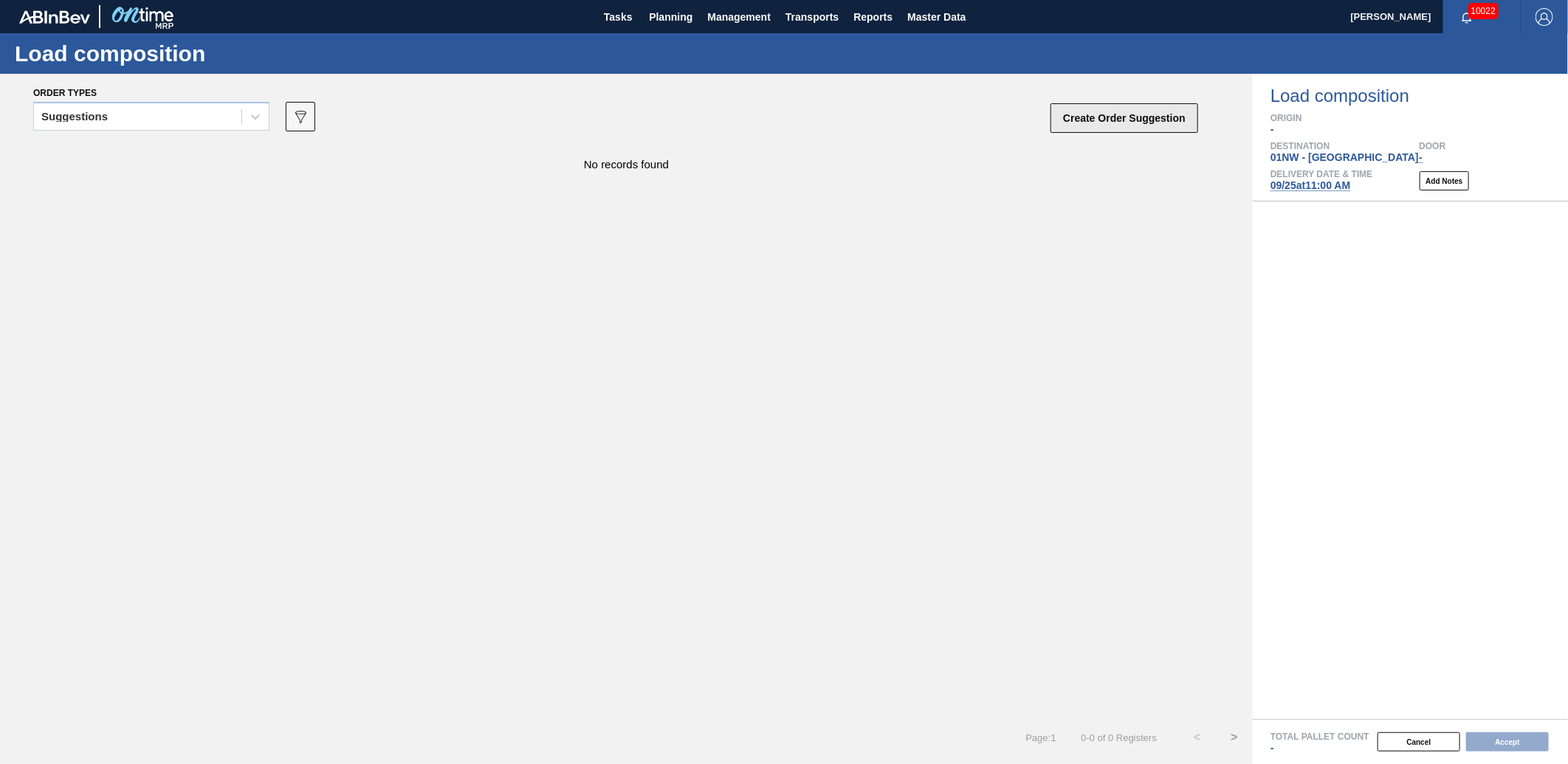
click at [1140, 112] on button "Create Order Suggestion" at bounding box center [1124, 118] width 148 height 30
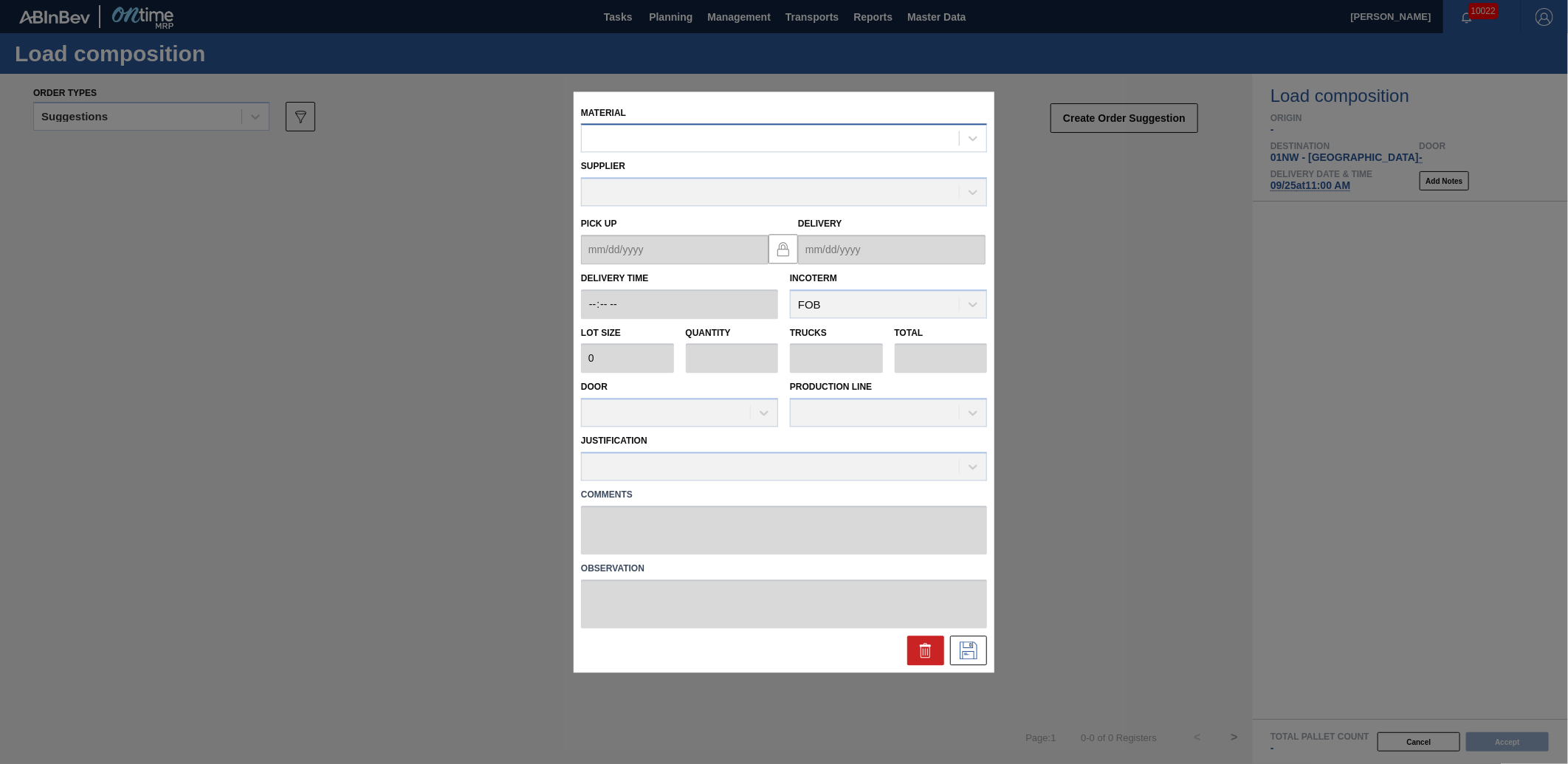
click at [693, 145] on div at bounding box center [770, 139] width 377 height 21
type input "683767"
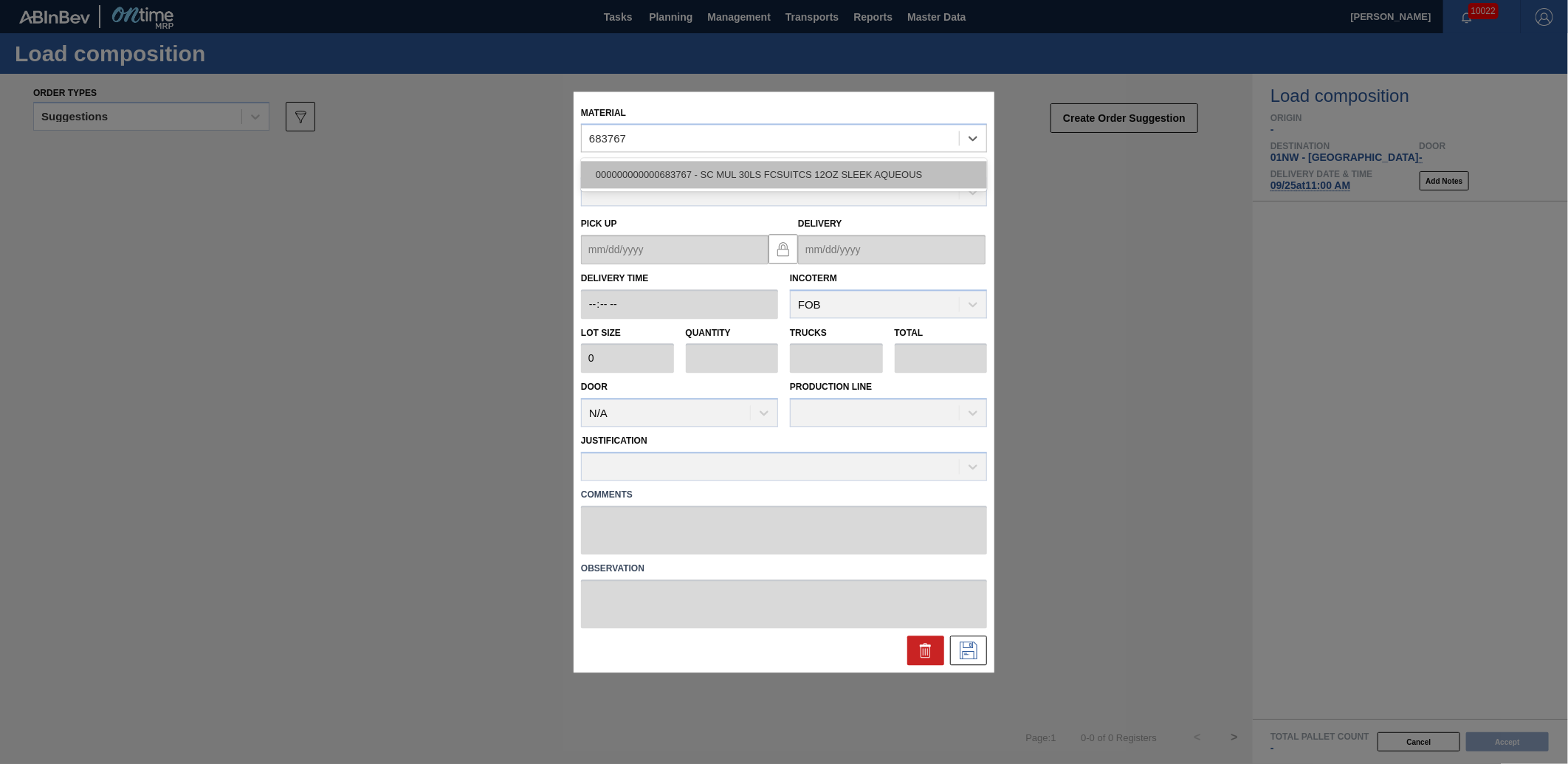
click at [679, 176] on div "000000000000683767 - SC MUL 30LS FCSUITCS 12OZ SLEEK AQUEOUS" at bounding box center [784, 175] width 406 height 28
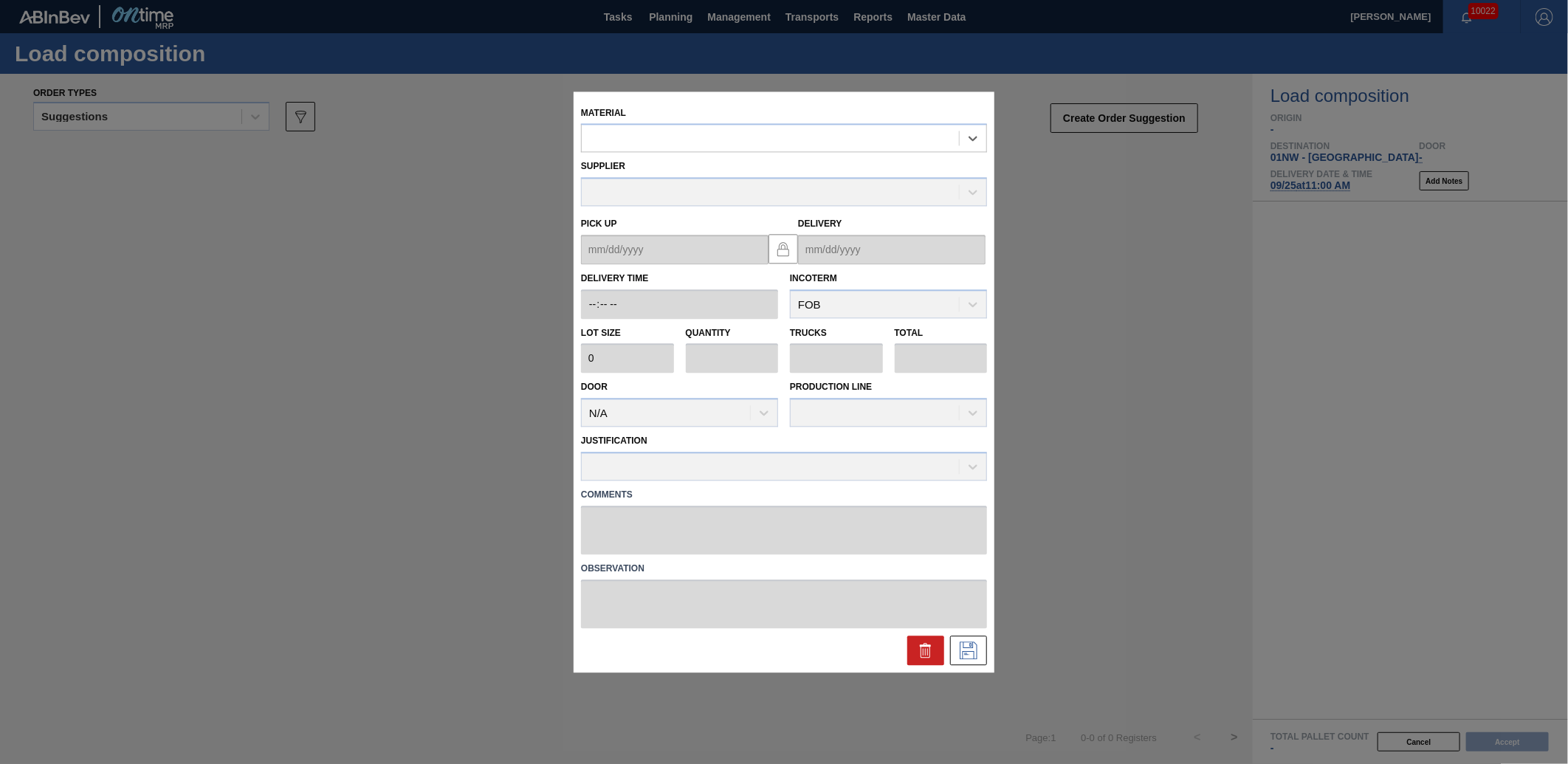
type input "2,800"
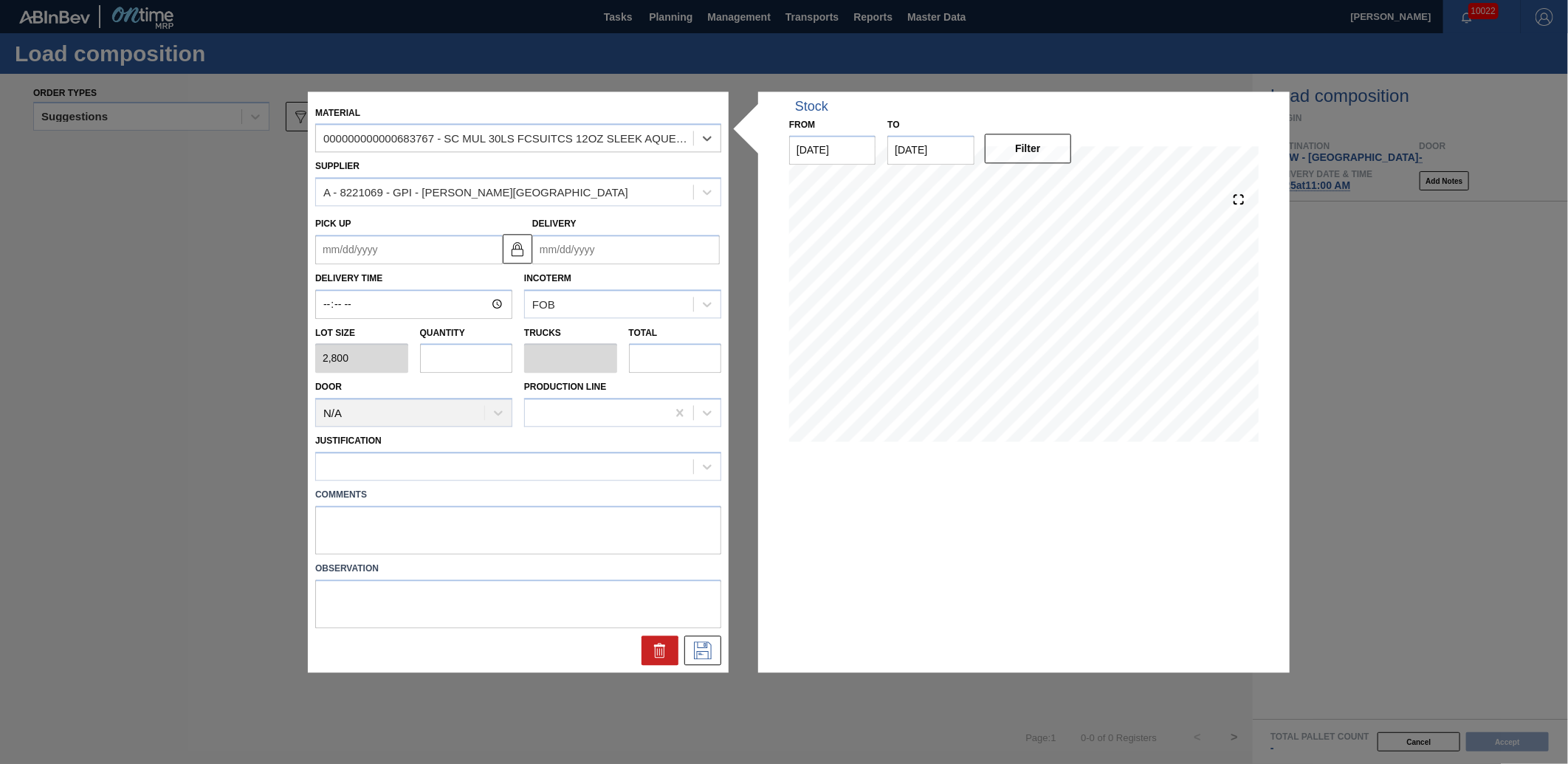
click at [430, 349] on input "text" at bounding box center [467, 358] width 93 height 30
type input "2"
type input "0.077"
type input "5,600"
type input "22"
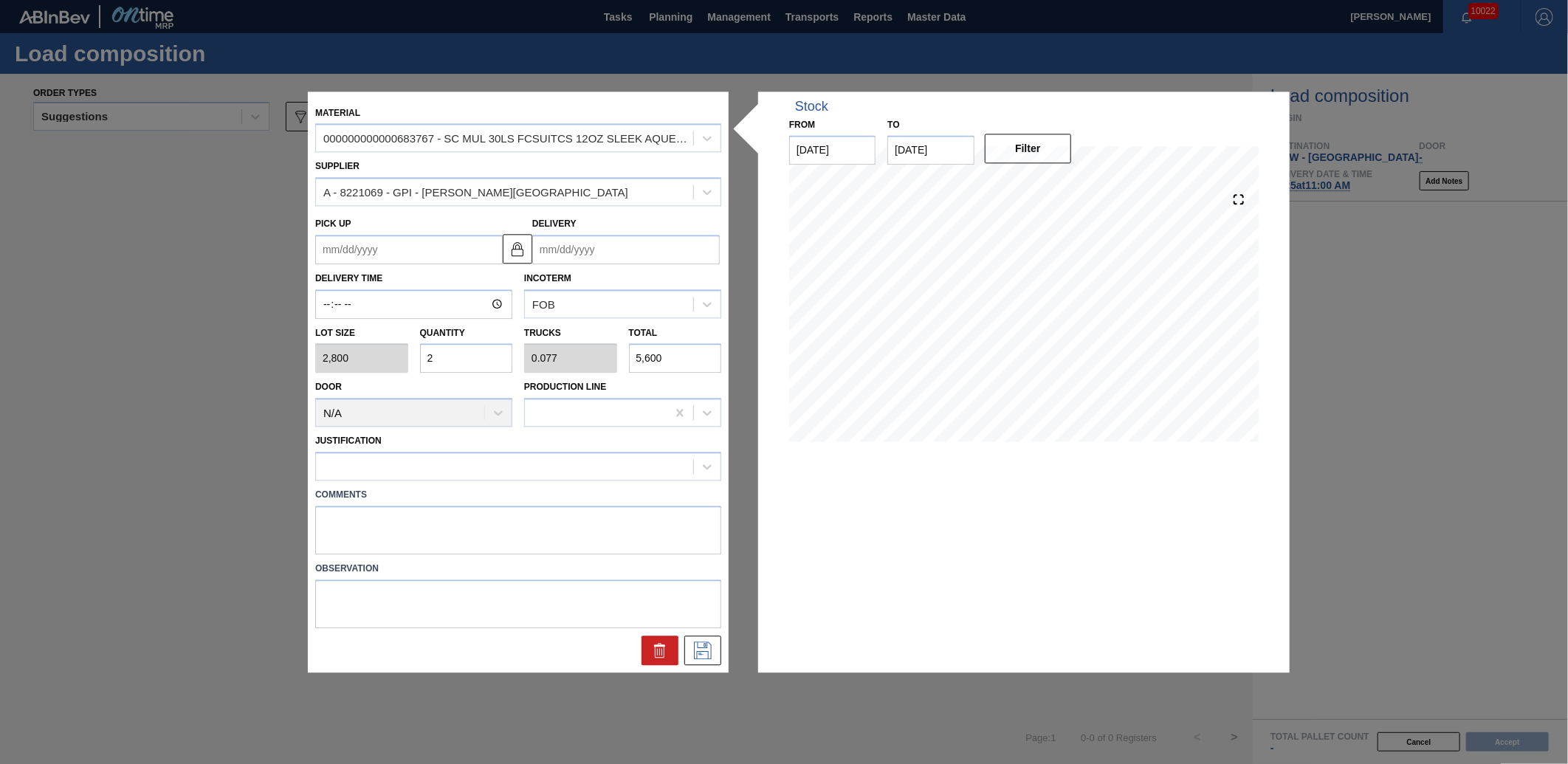
type input "0.846"
type input "61,600"
type input "22"
click at [599, 248] on input "Delivery" at bounding box center [626, 250] width 188 height 30
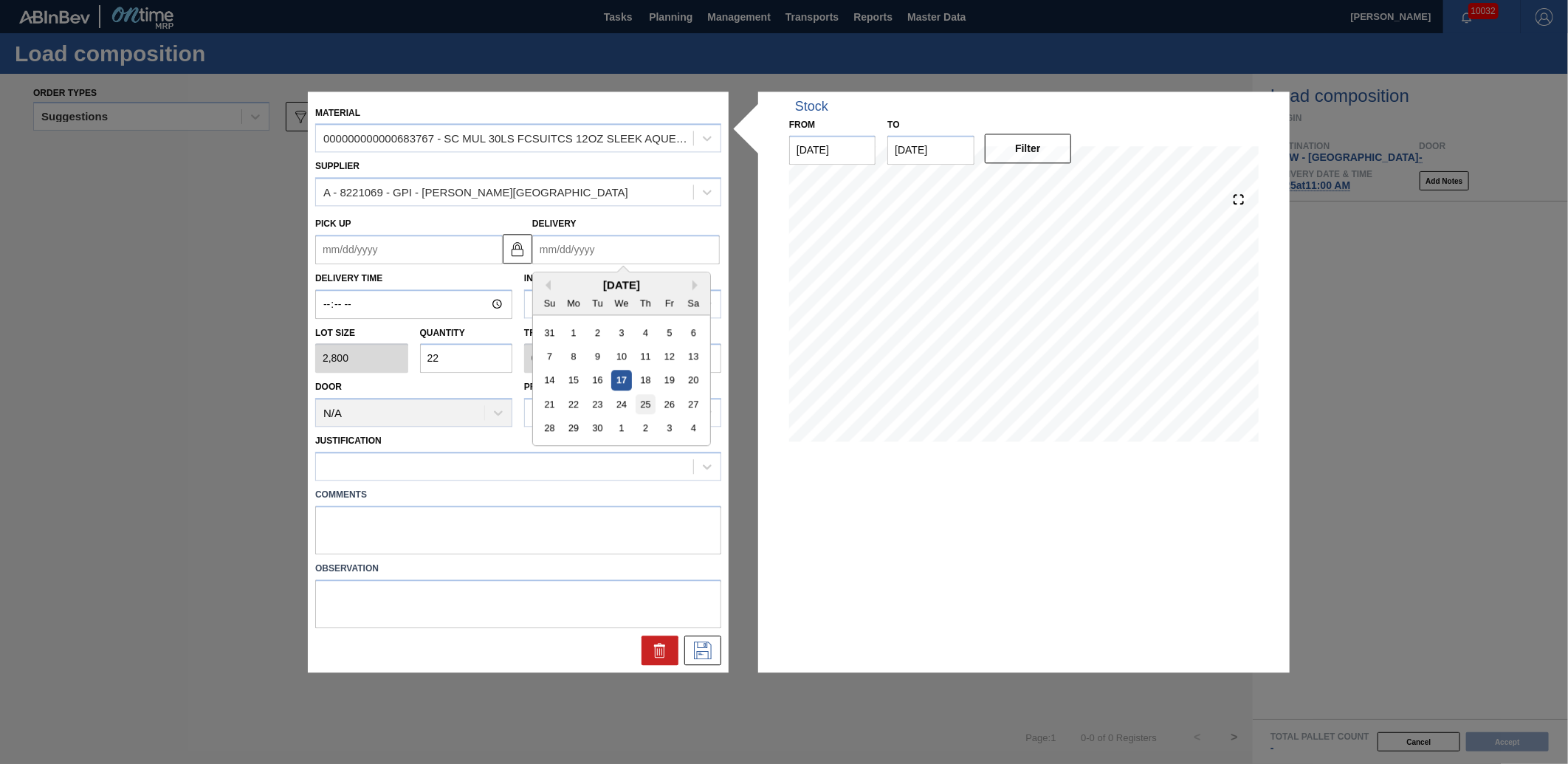
click at [642, 400] on div "25" at bounding box center [645, 404] width 20 height 20
type up "[DATE]"
type input "[DATE]"
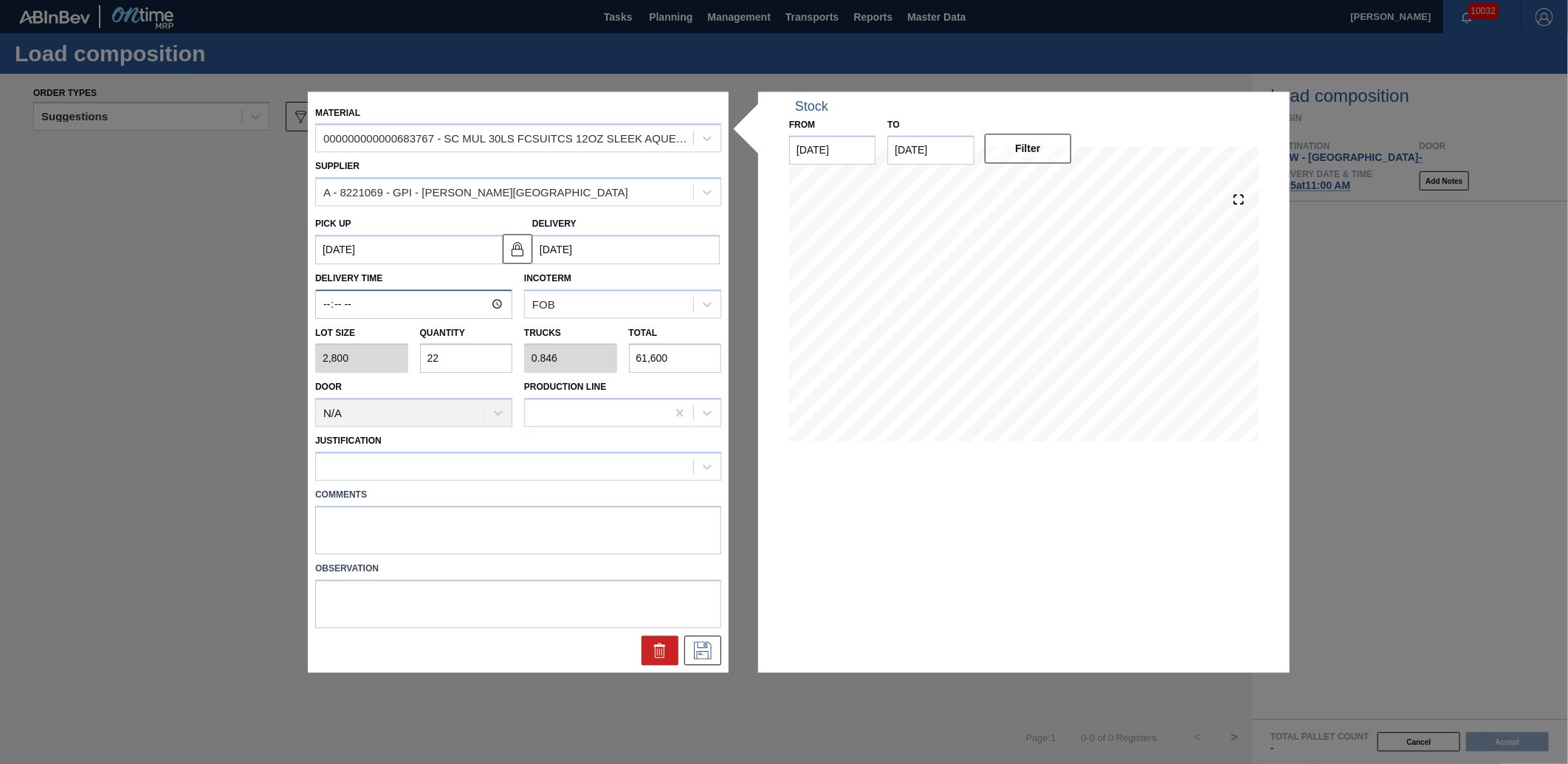
click at [322, 304] on input "Delivery Time" at bounding box center [413, 304] width 197 height 30
click at [699, 648] on icon at bounding box center [703, 650] width 24 height 18
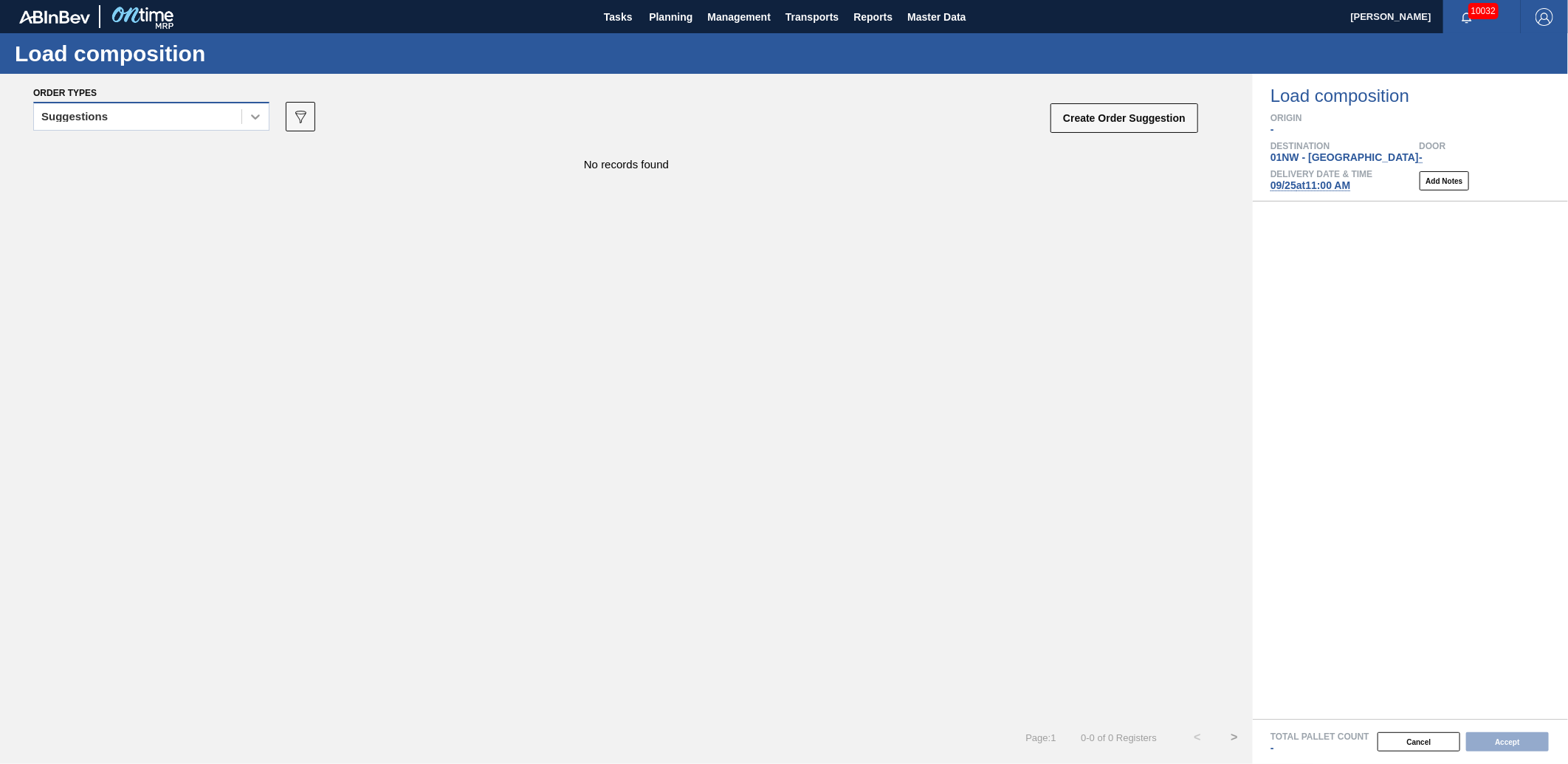
click at [255, 126] on div at bounding box center [255, 116] width 27 height 27
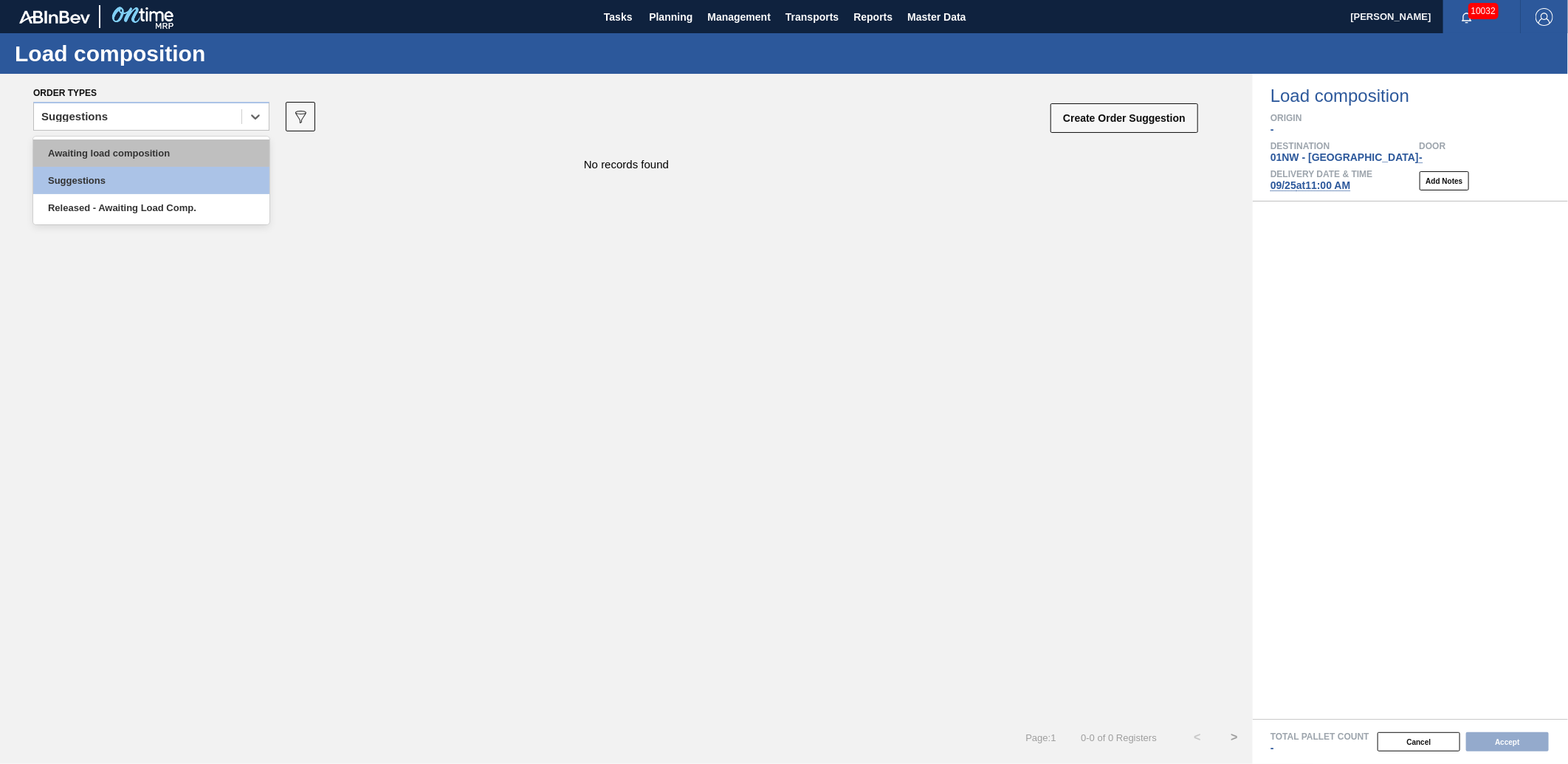
click at [179, 158] on div "Awaiting load composition" at bounding box center [151, 153] width 237 height 28
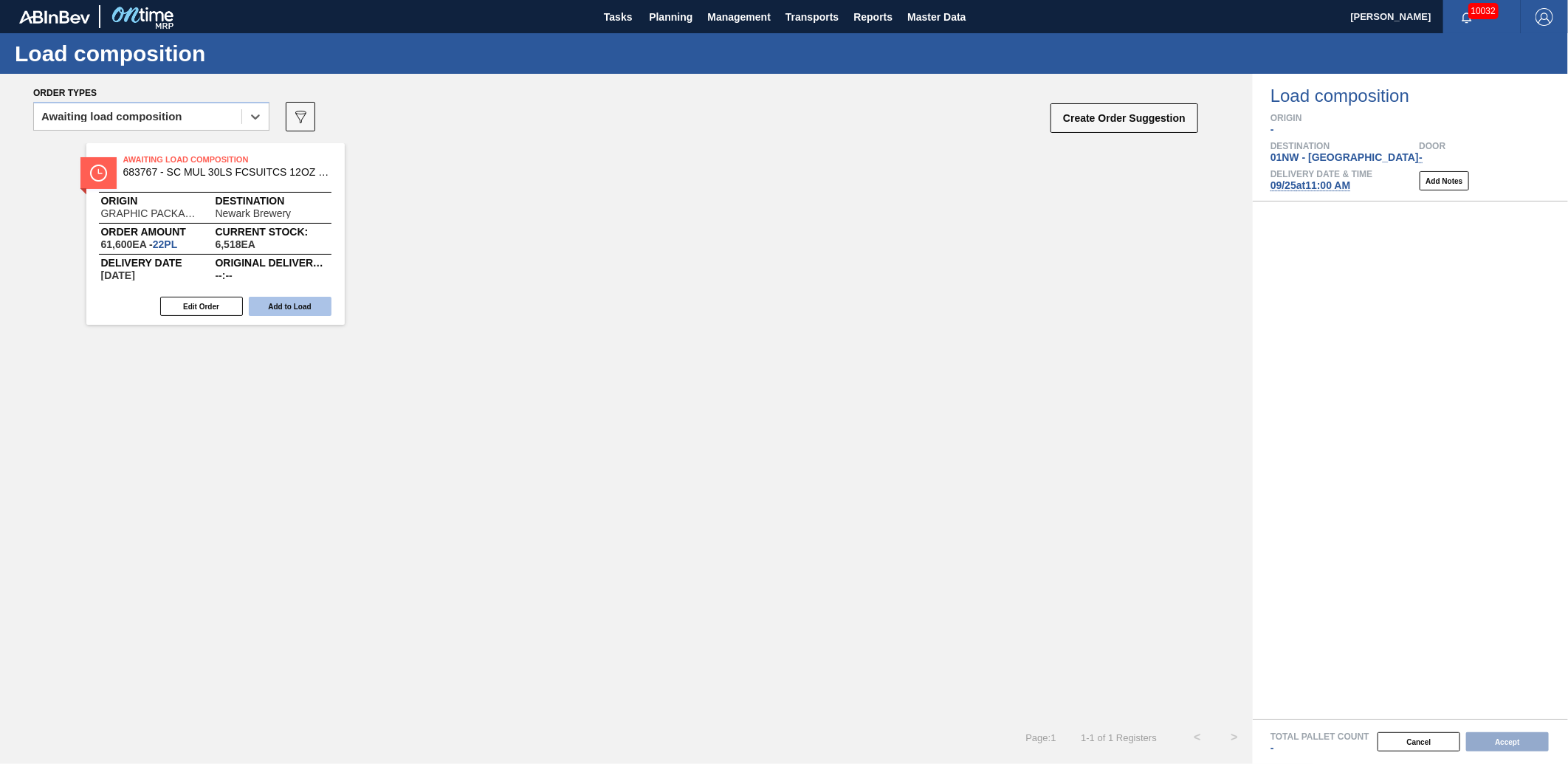
click at [310, 305] on button "Add to Load" at bounding box center [290, 306] width 83 height 19
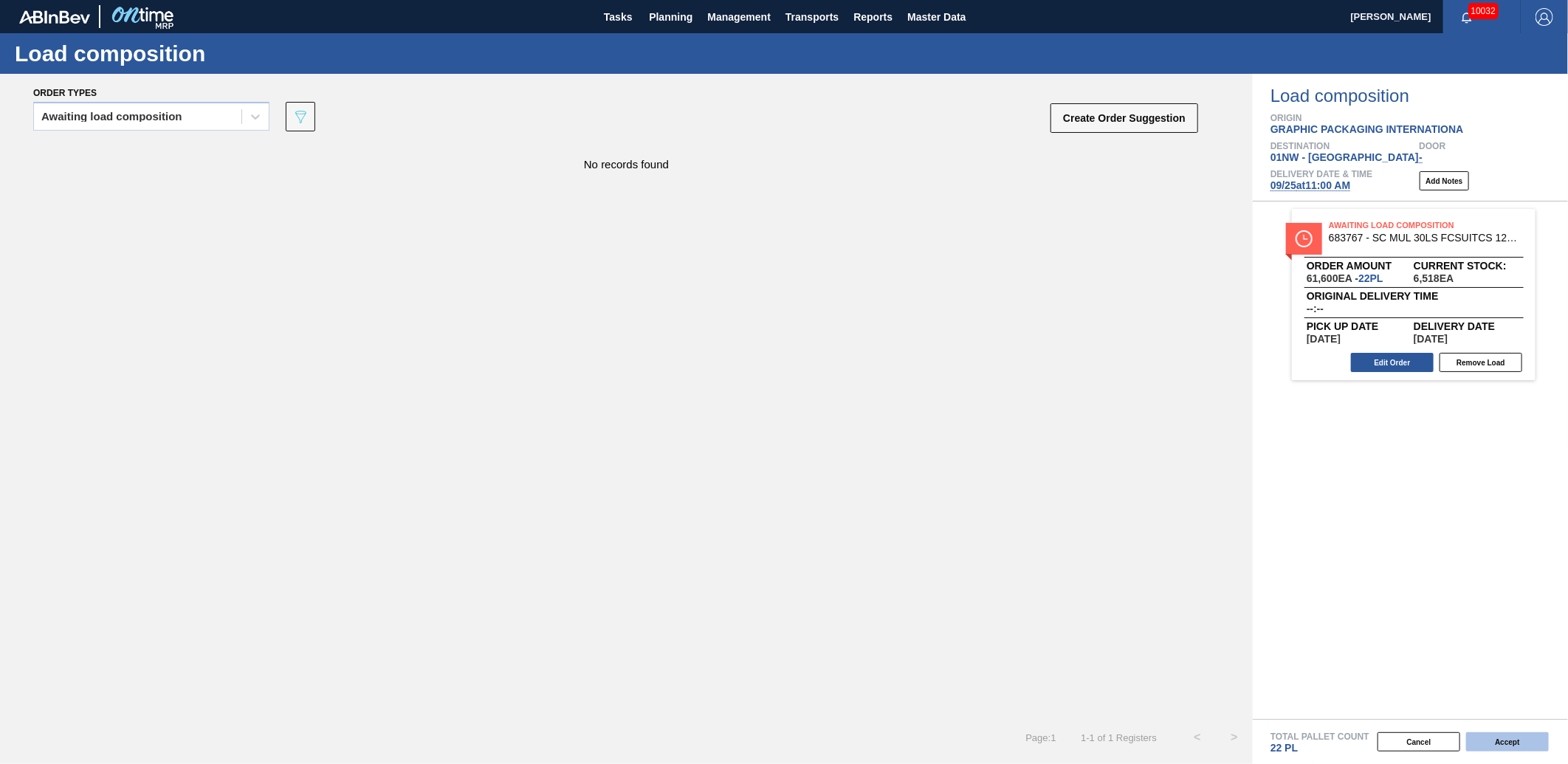
click at [1511, 740] on button "Accept" at bounding box center [1508, 742] width 83 height 19
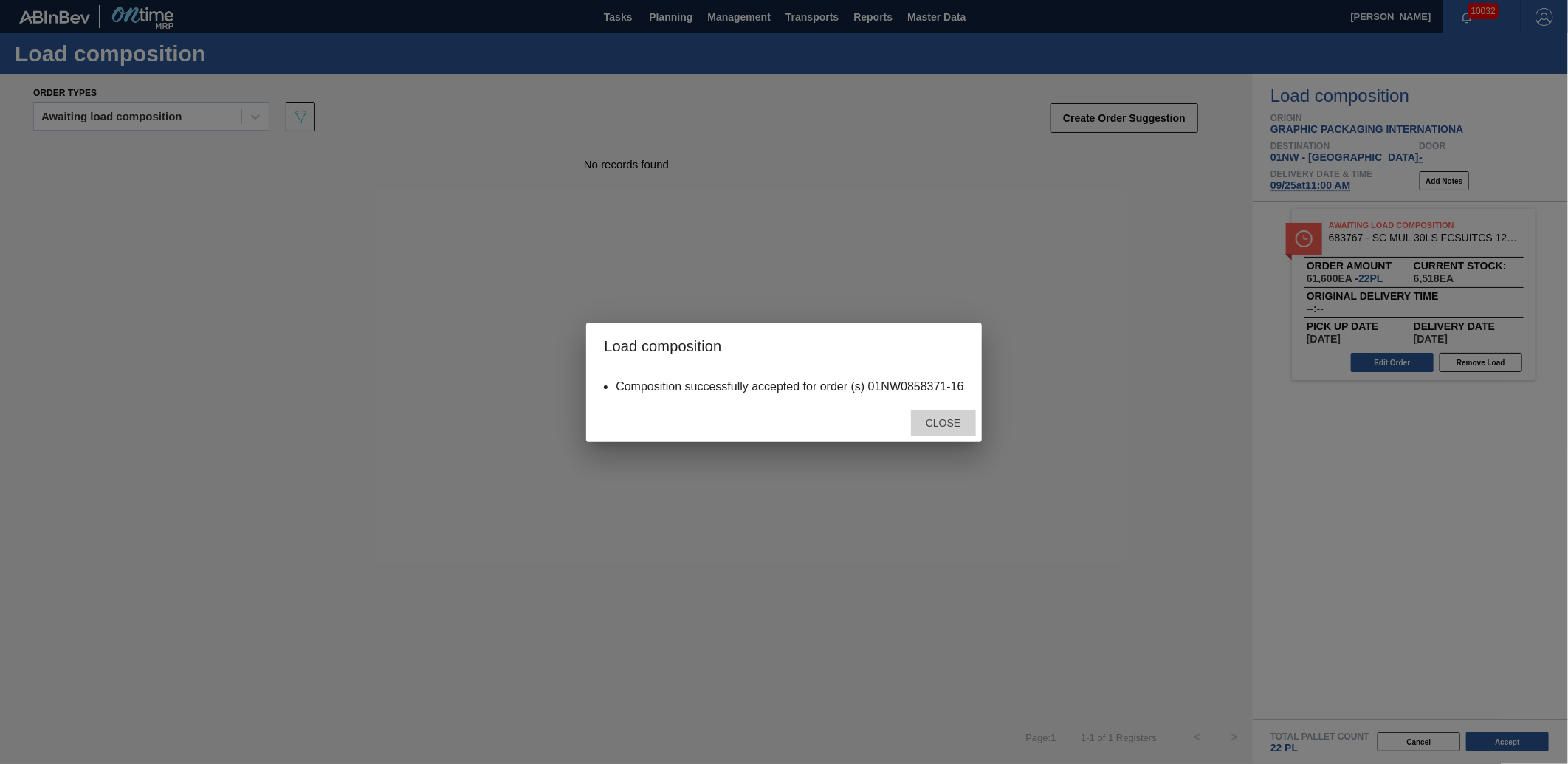
click at [956, 433] on div "Close" at bounding box center [943, 423] width 65 height 28
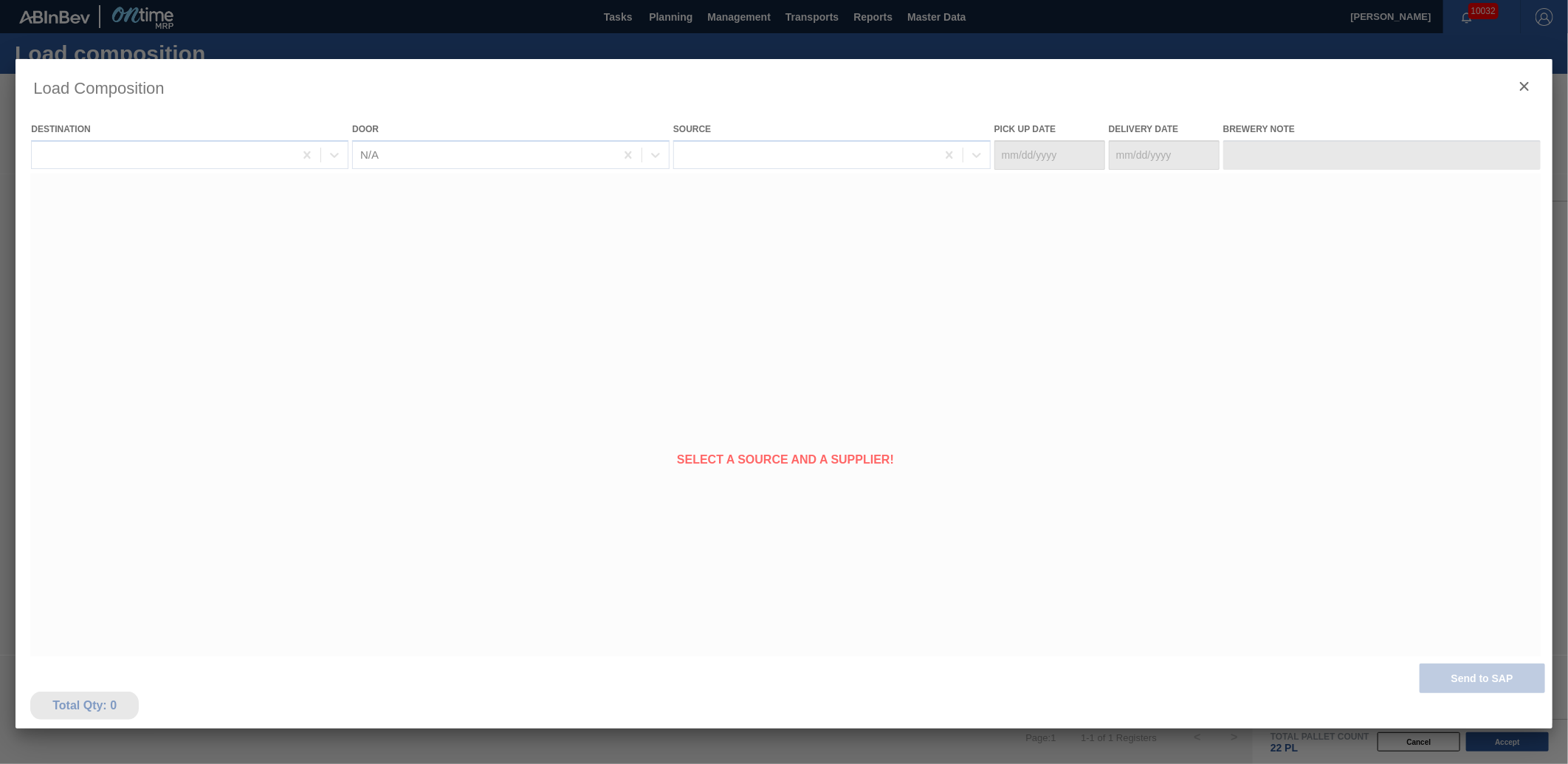
type Date "[DATE]"
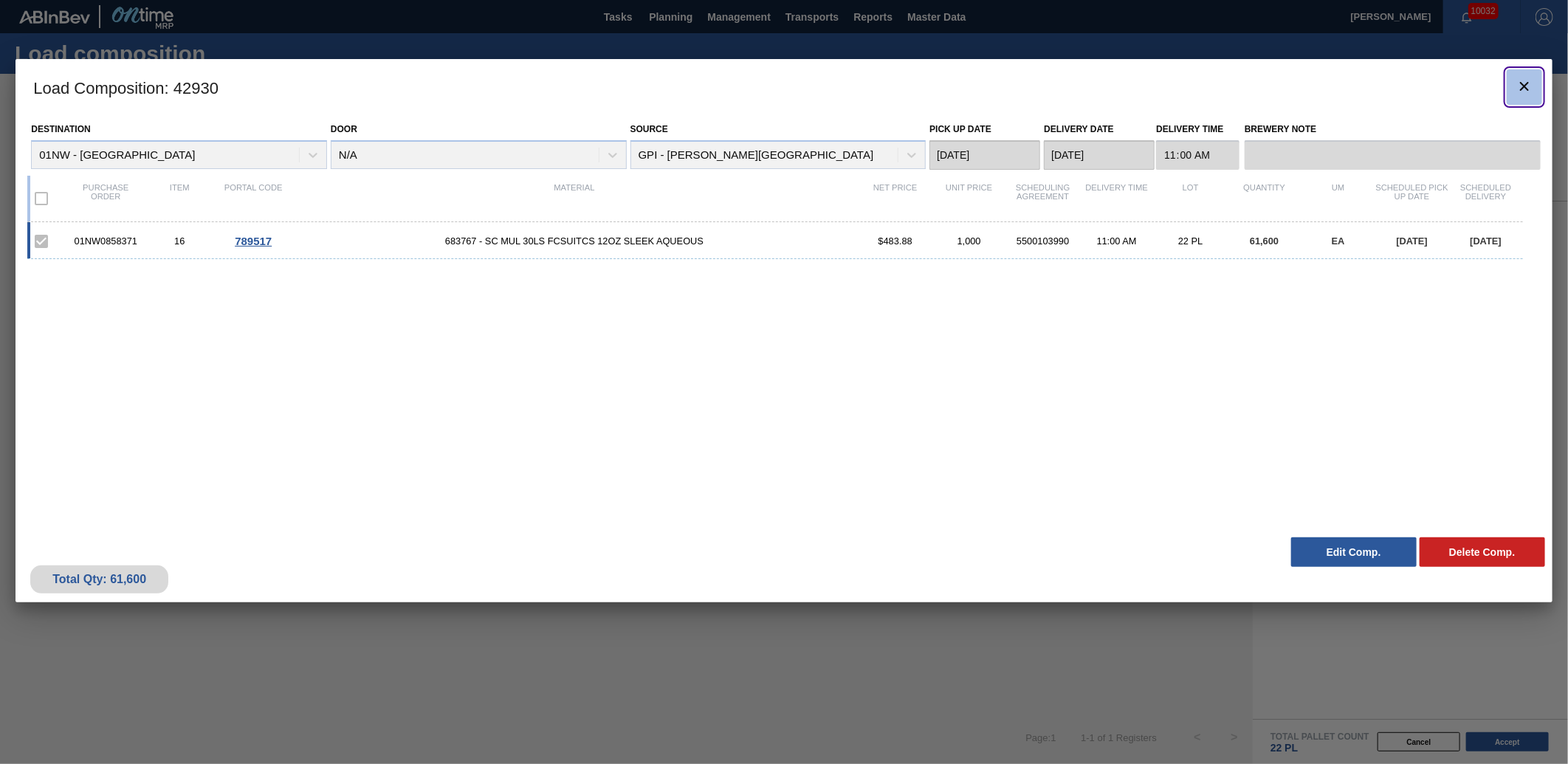
click at [1526, 80] on icon "botão de ícone" at bounding box center [1524, 86] width 18 height 18
